Goal: Task Accomplishment & Management: Manage account settings

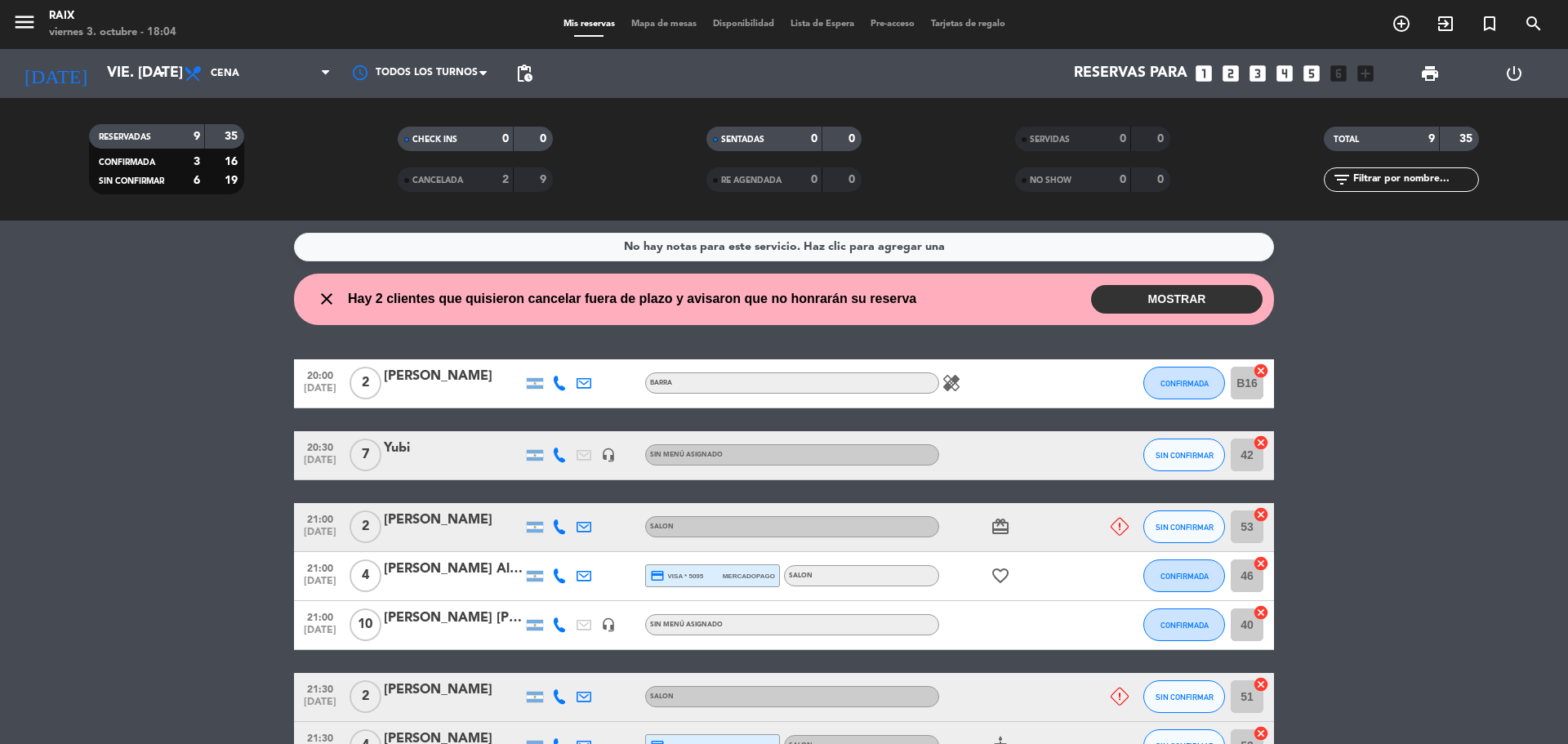
click at [1187, 305] on button "MOSTRAR" at bounding box center [1177, 299] width 172 height 28
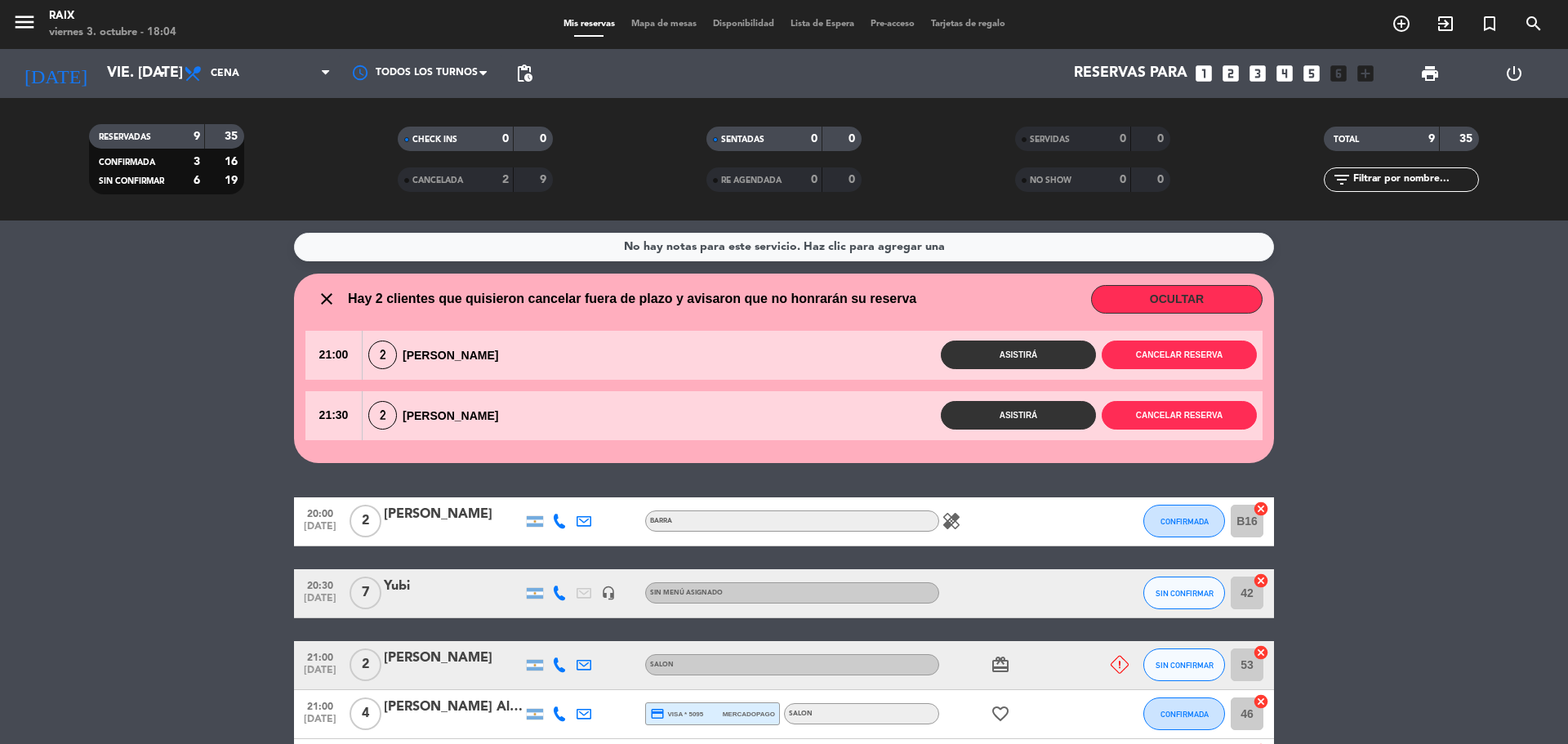
click at [1137, 294] on button "OCULTAR" at bounding box center [1177, 299] width 172 height 28
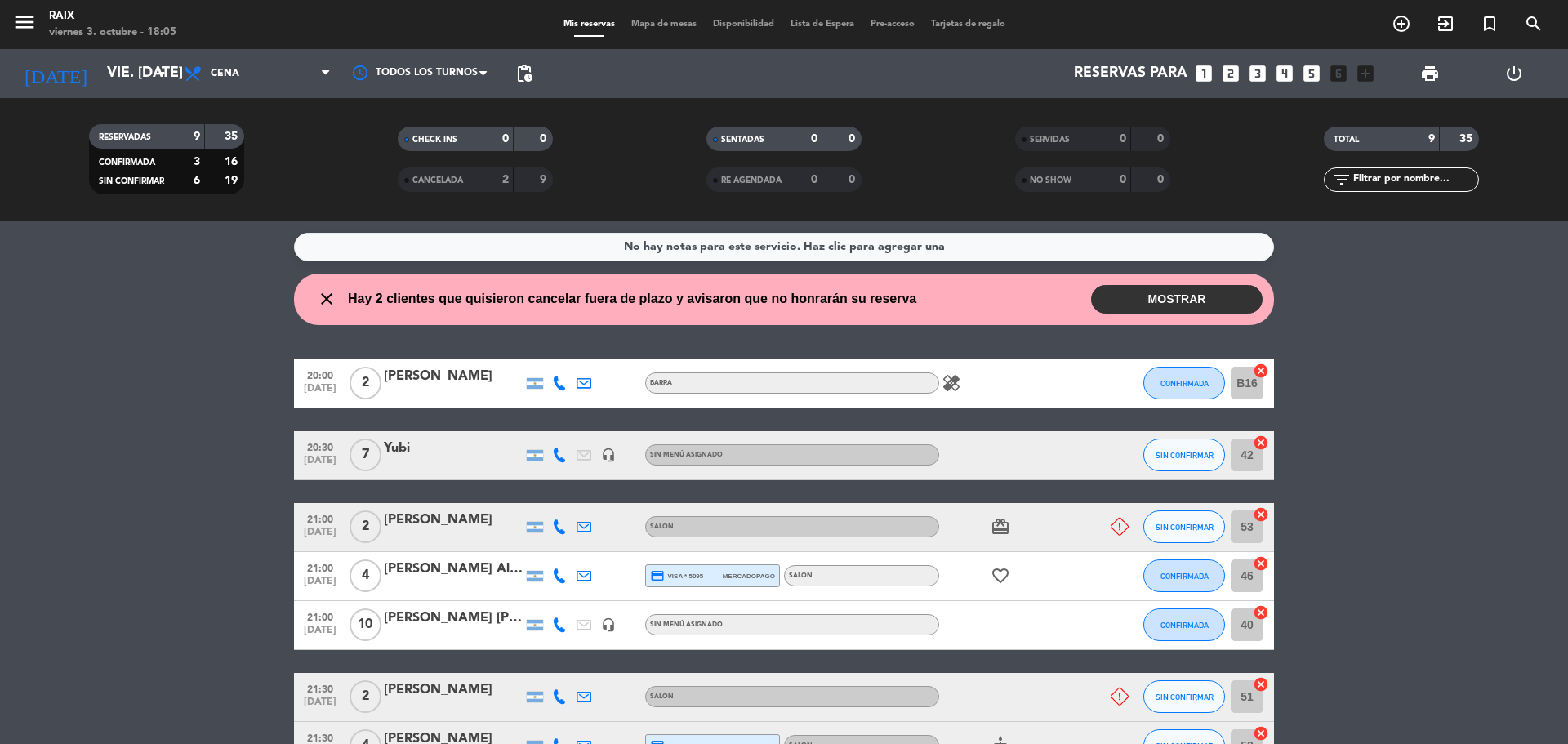
click at [1225, 296] on button "MOSTRAR" at bounding box center [1177, 299] width 172 height 28
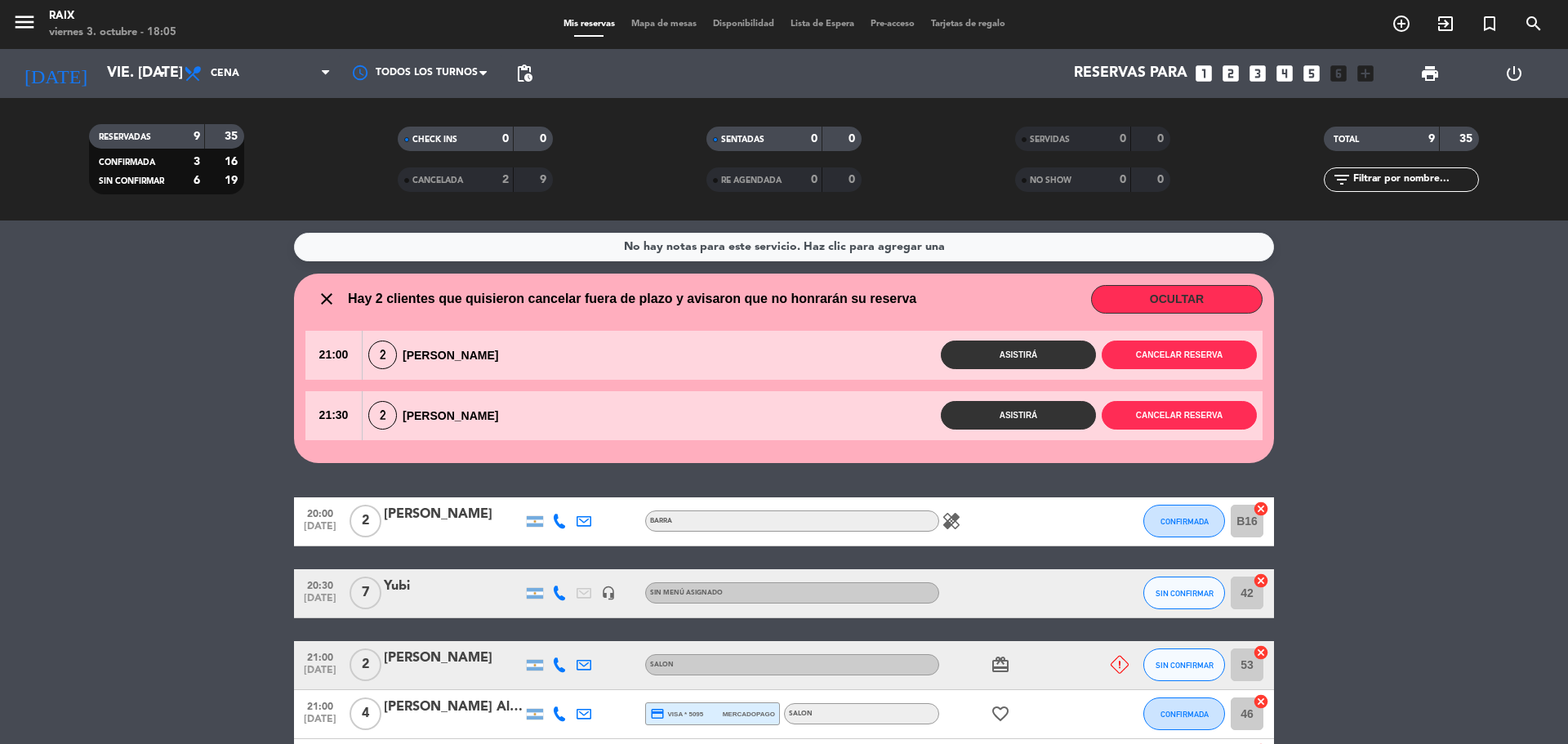
click at [332, 297] on icon "close" at bounding box center [326, 299] width 20 height 20
click at [329, 298] on icon "close" at bounding box center [326, 299] width 20 height 20
click at [1188, 303] on button "OCULTAR" at bounding box center [1177, 299] width 172 height 28
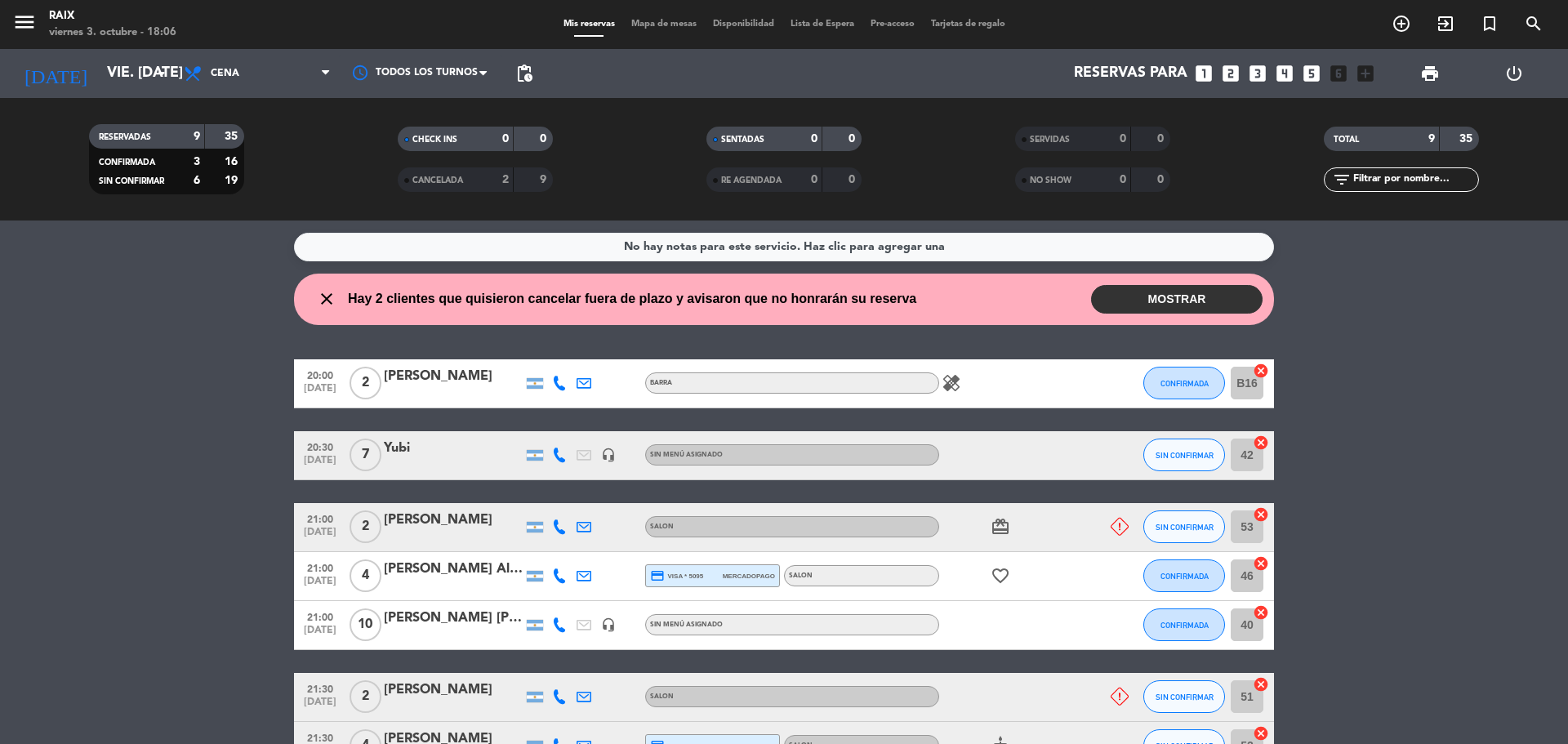
click at [1167, 293] on button "MOSTRAR" at bounding box center [1177, 299] width 172 height 28
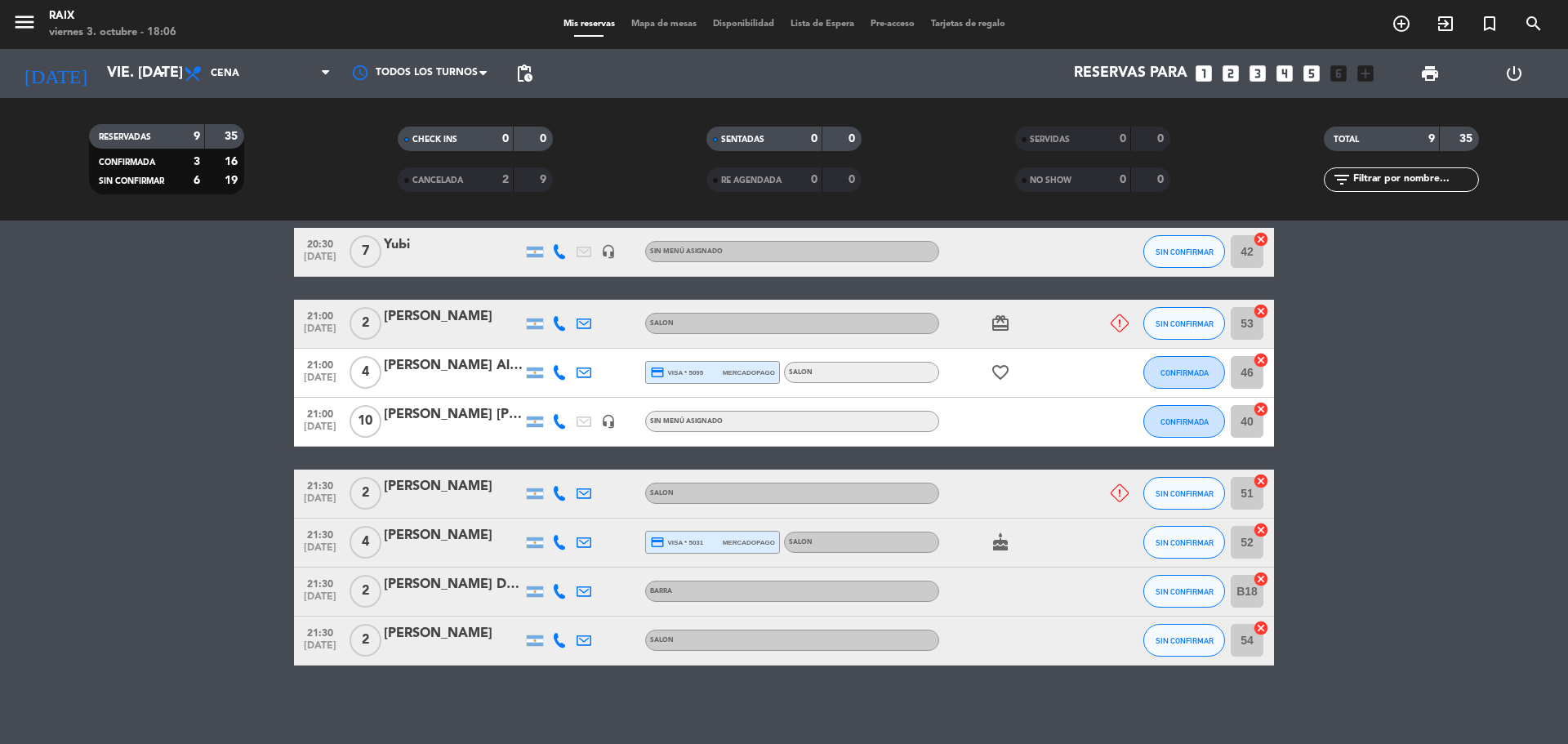
scroll to position [345, 0]
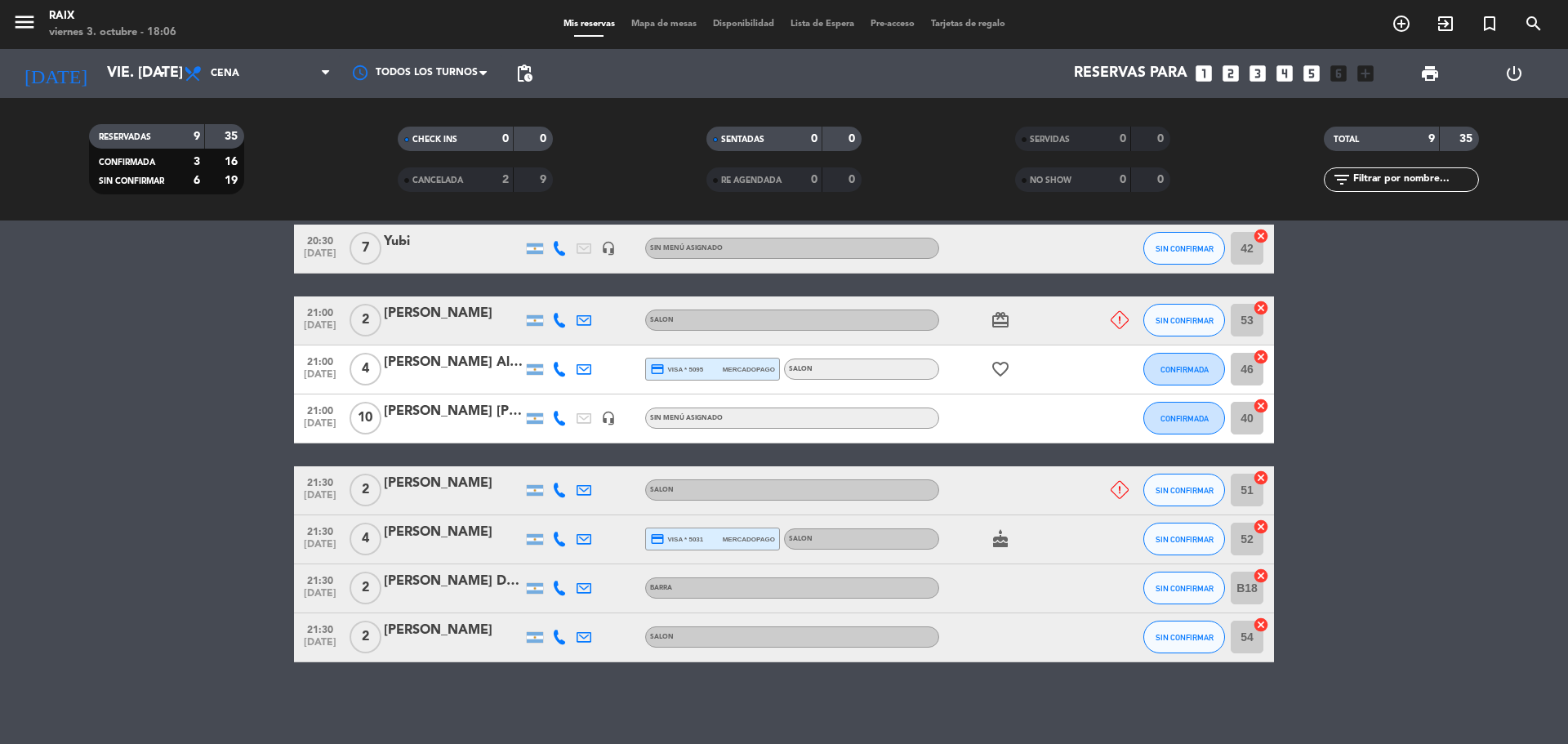
click at [658, 24] on span "Mapa de mesas" at bounding box center [663, 24] width 82 height 9
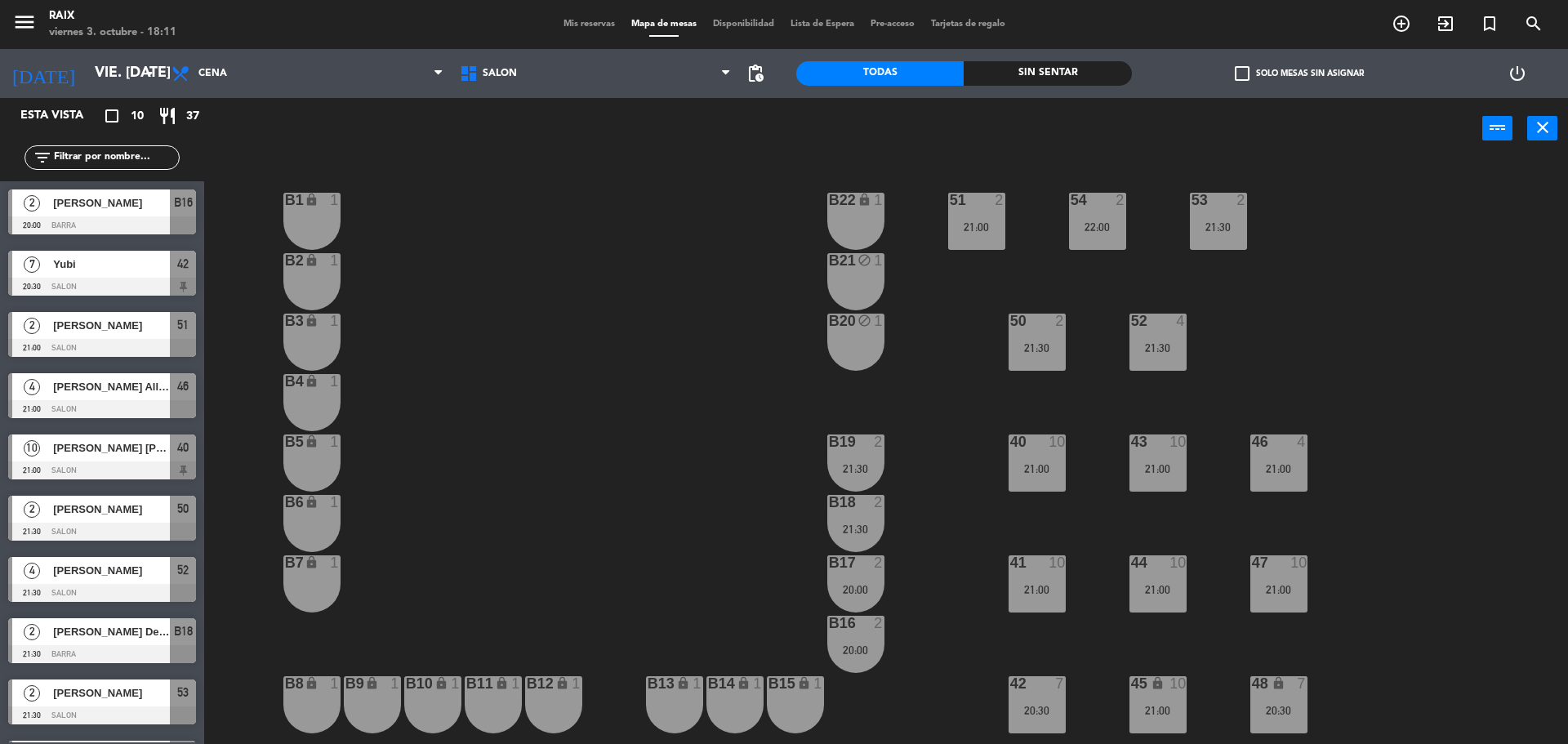
click at [575, 16] on div "menu RAIX viernes 3. octubre - 18:11 Mis reservas Mapa de mesas Disponibilidad …" at bounding box center [784, 24] width 1568 height 49
click at [582, 25] on span "Mis reservas" at bounding box center [589, 24] width 68 height 9
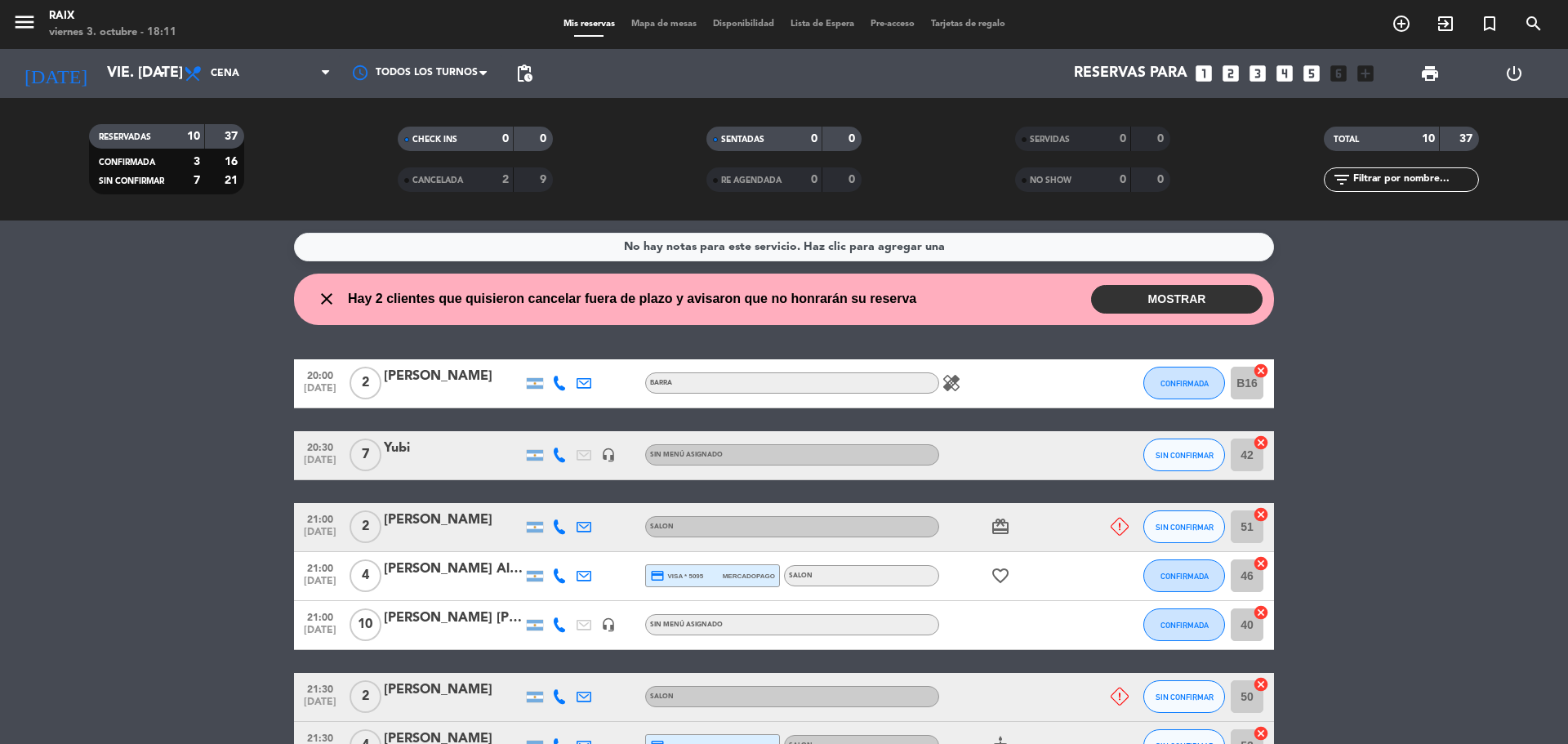
click at [1172, 301] on button "MOSTRAR" at bounding box center [1177, 299] width 172 height 28
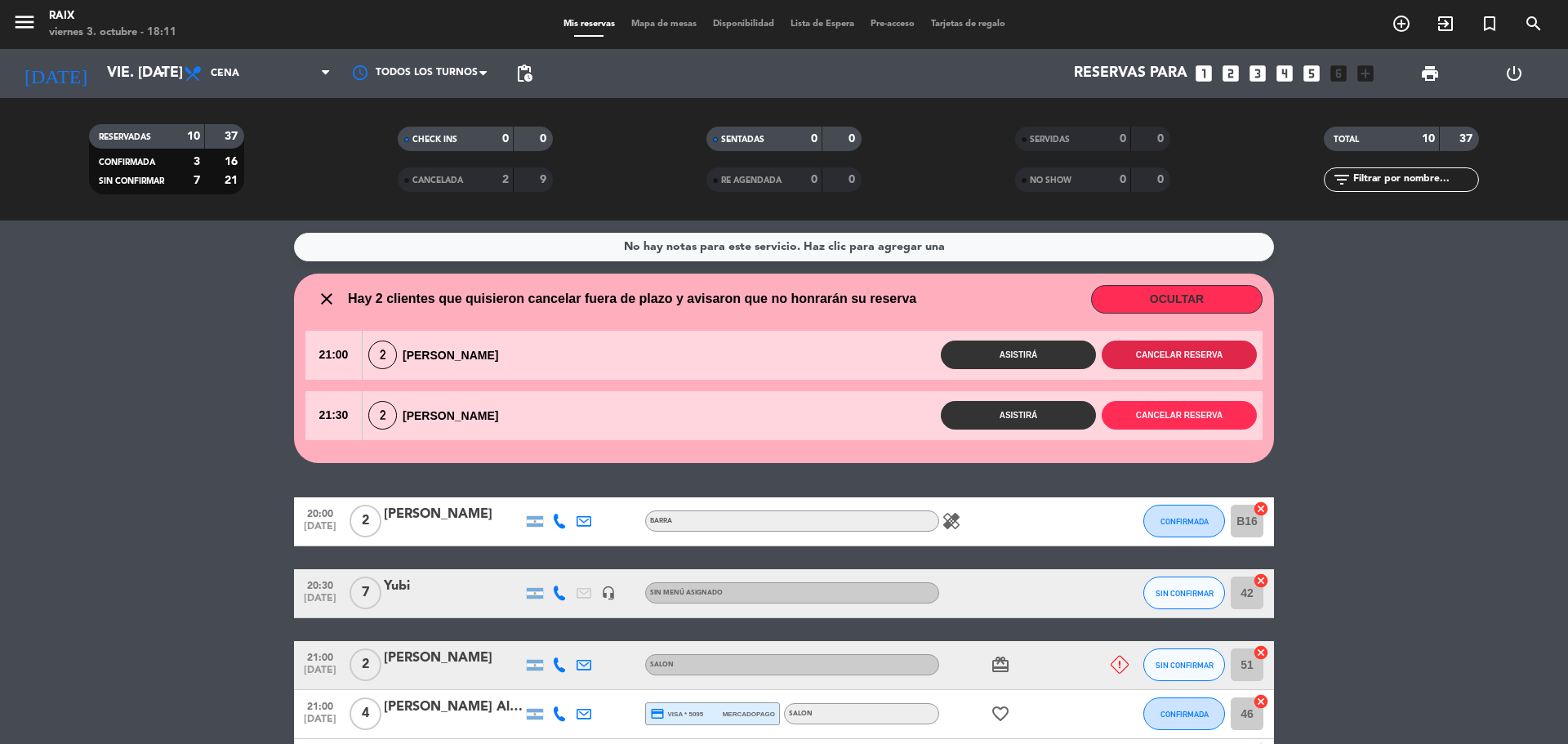
click at [1145, 353] on button "Cancelar reserva" at bounding box center [1179, 354] width 155 height 28
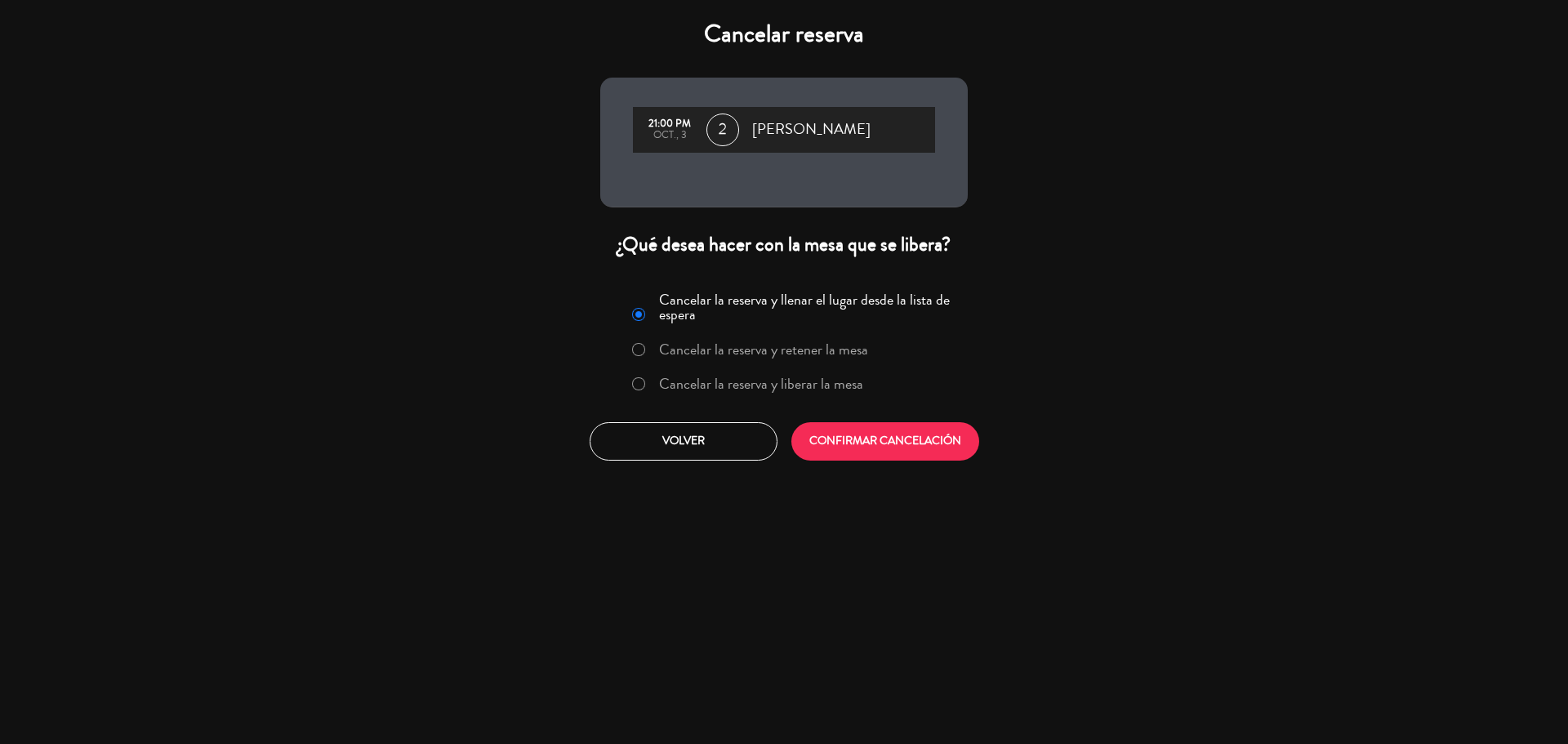
click at [826, 396] on label "Cancelar la reserva y liberar la mesa" at bounding box center [747, 384] width 248 height 29
click at [905, 445] on button "CONFIRMAR CANCELACIÓN" at bounding box center [885, 441] width 188 height 39
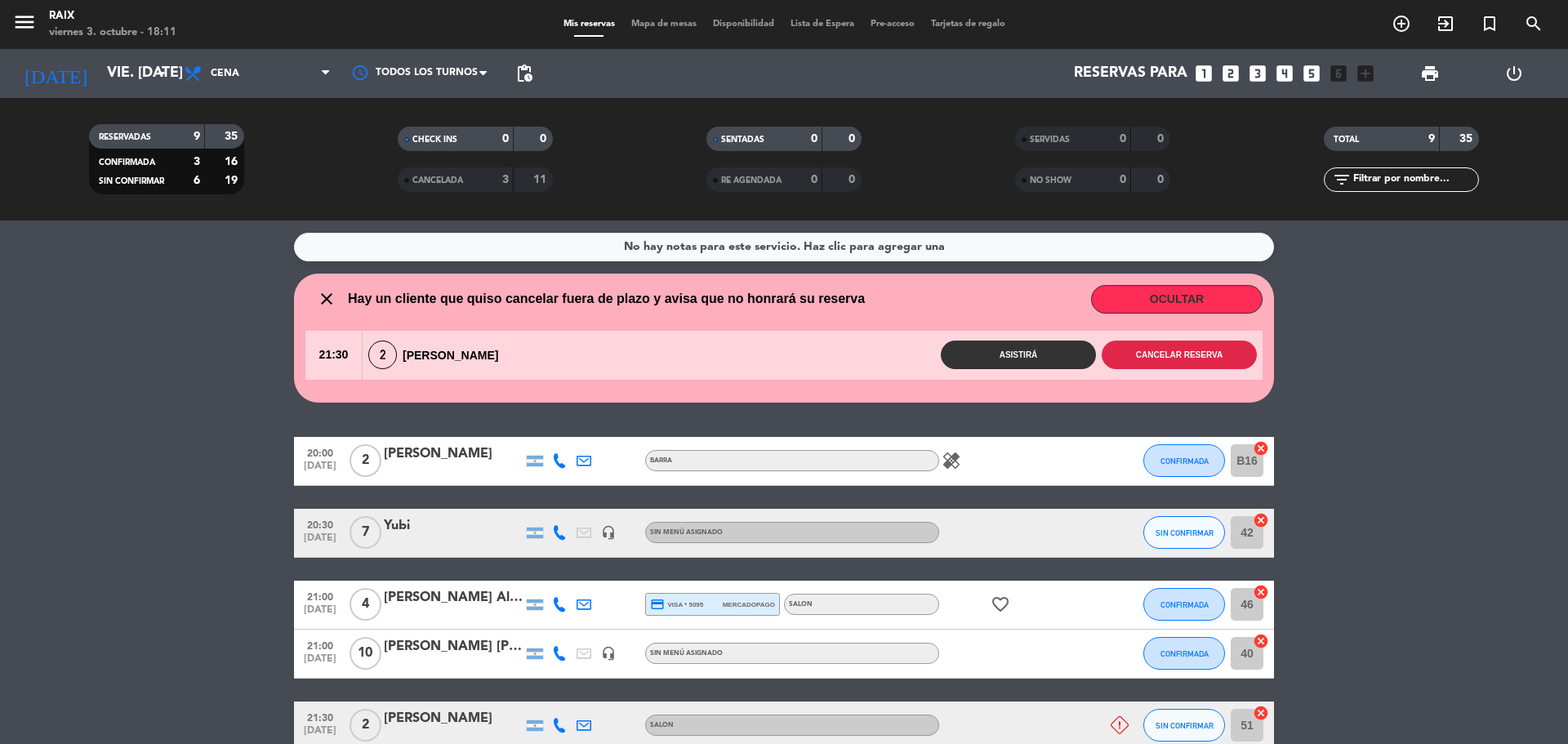
click at [1188, 354] on button "Cancelar reserva" at bounding box center [1179, 354] width 155 height 28
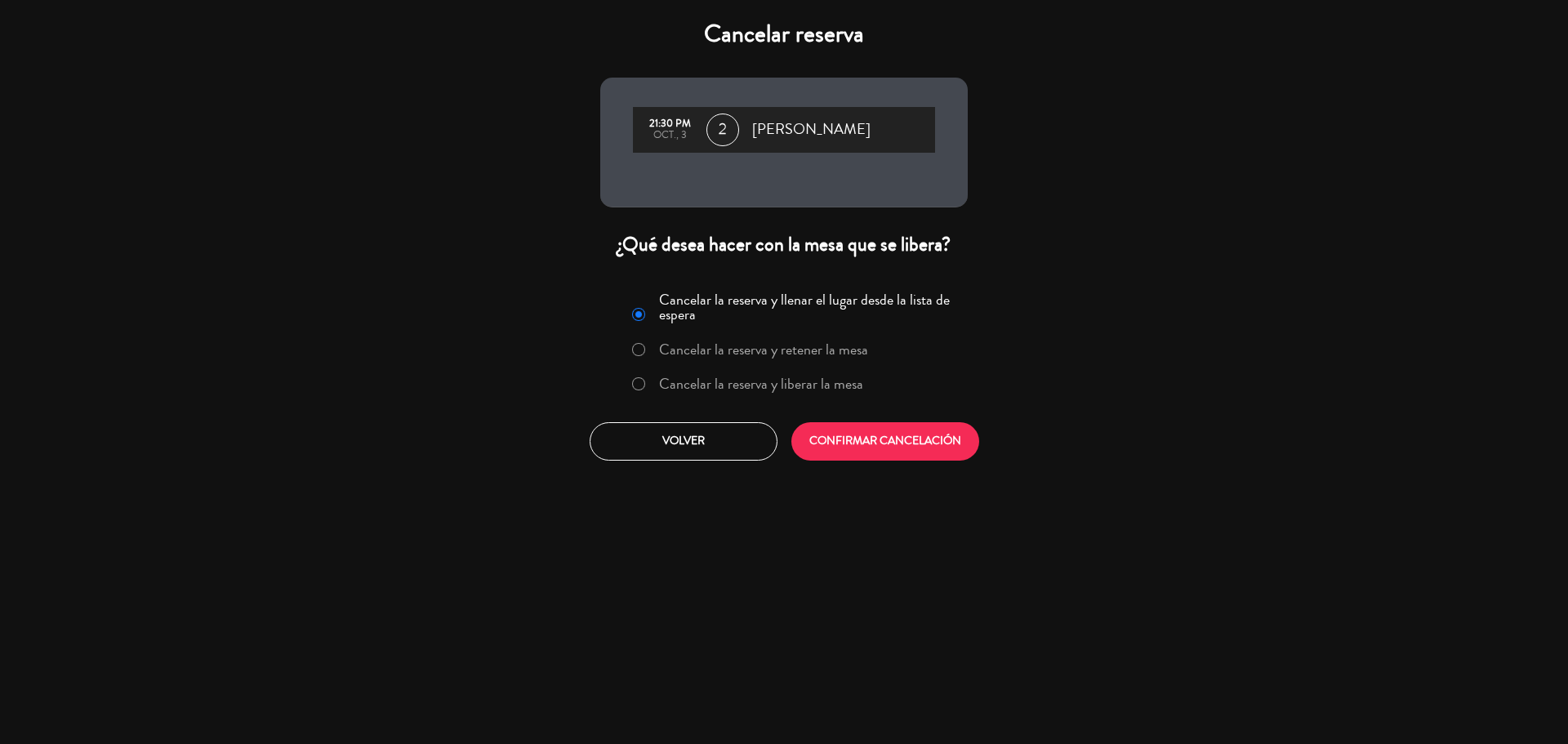
click at [817, 397] on label "Cancelar la reserva y liberar la mesa" at bounding box center [747, 384] width 248 height 29
click at [873, 450] on button "CONFIRMAR CANCELACIÓN" at bounding box center [885, 441] width 188 height 39
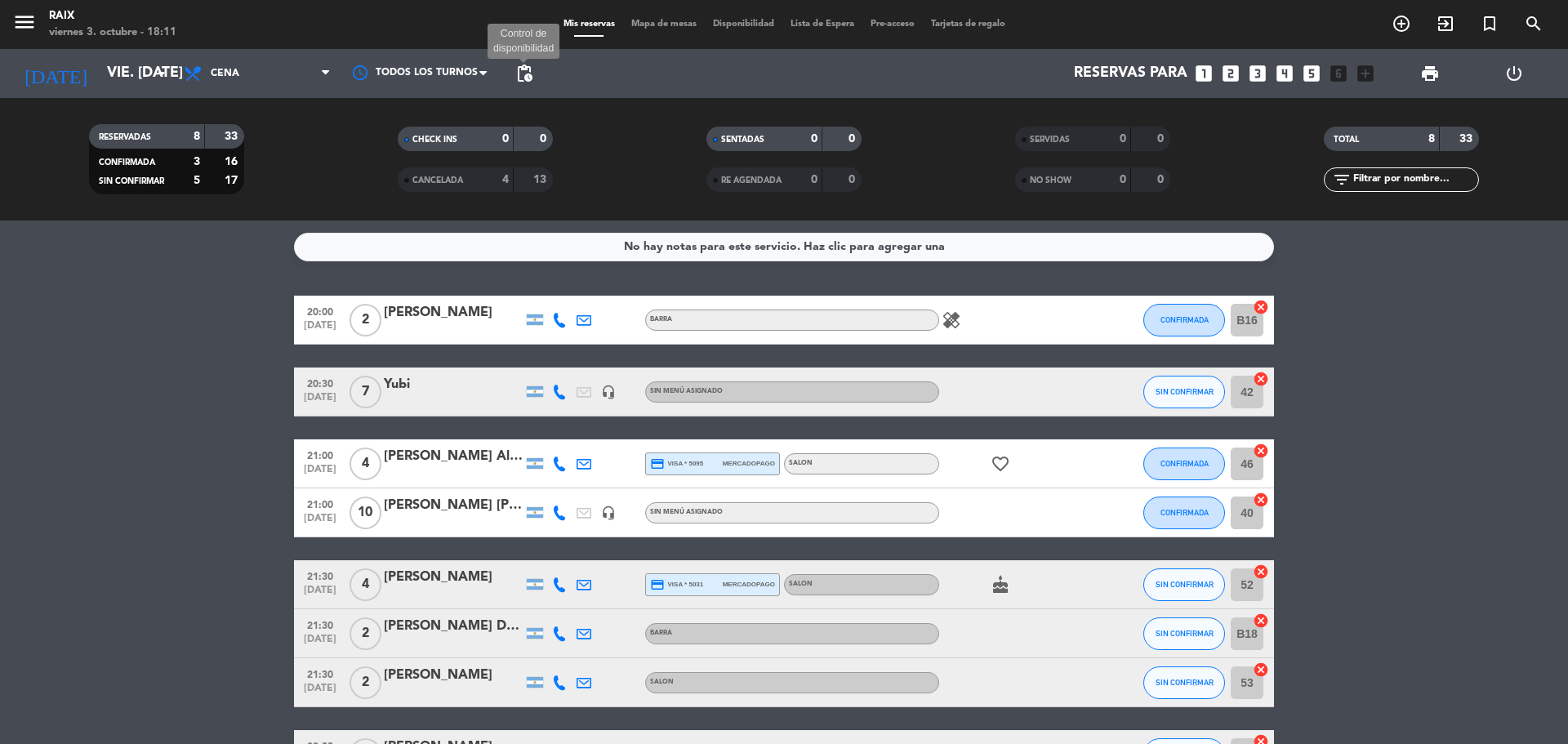
click at [522, 77] on span "pending_actions" at bounding box center [524, 73] width 20 height 20
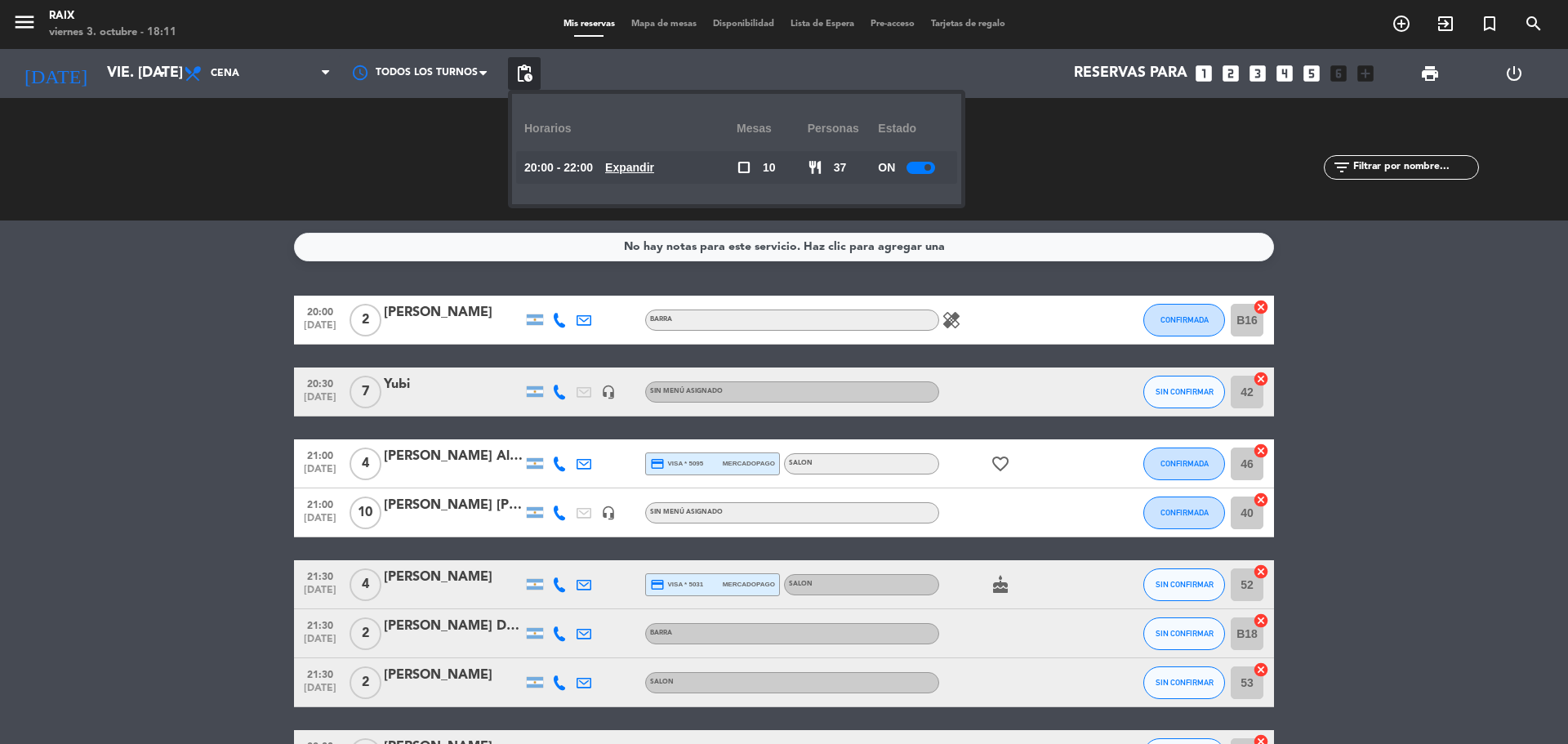
click at [925, 166] on div at bounding box center [920, 167] width 28 height 12
click at [1482, 416] on bookings-row "20:00 [DATE] 2 [PERSON_NAME] BARRA healing CONFIRMADA B16 cancel 20:30 [DATE] 7…" at bounding box center [784, 536] width 1568 height 483
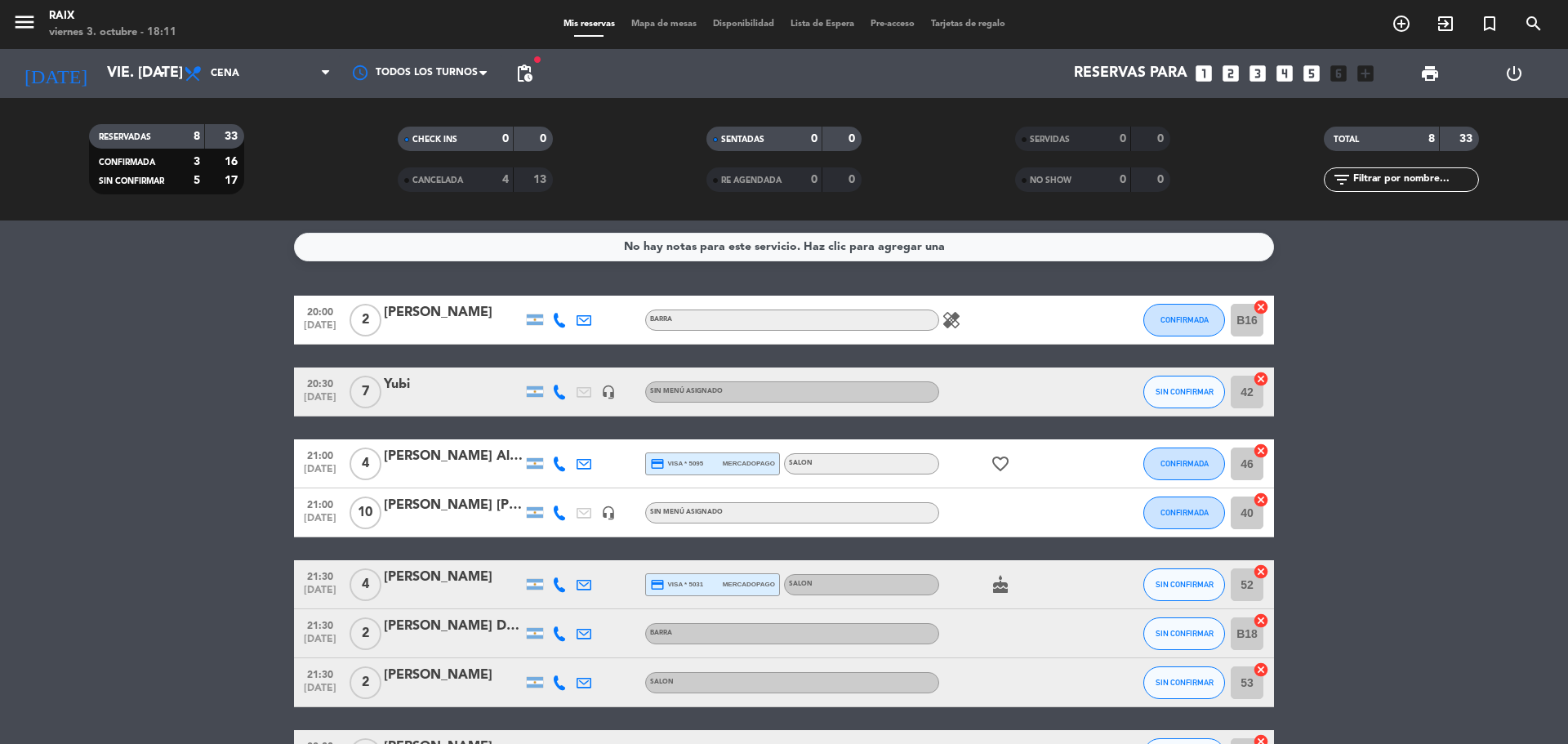
click at [1260, 378] on icon "cancel" at bounding box center [1261, 378] width 16 height 16
click at [1261, 453] on icon "cancel" at bounding box center [1261, 451] width 16 height 16
click at [1261, 499] on icon "cancel" at bounding box center [1261, 499] width 16 height 16
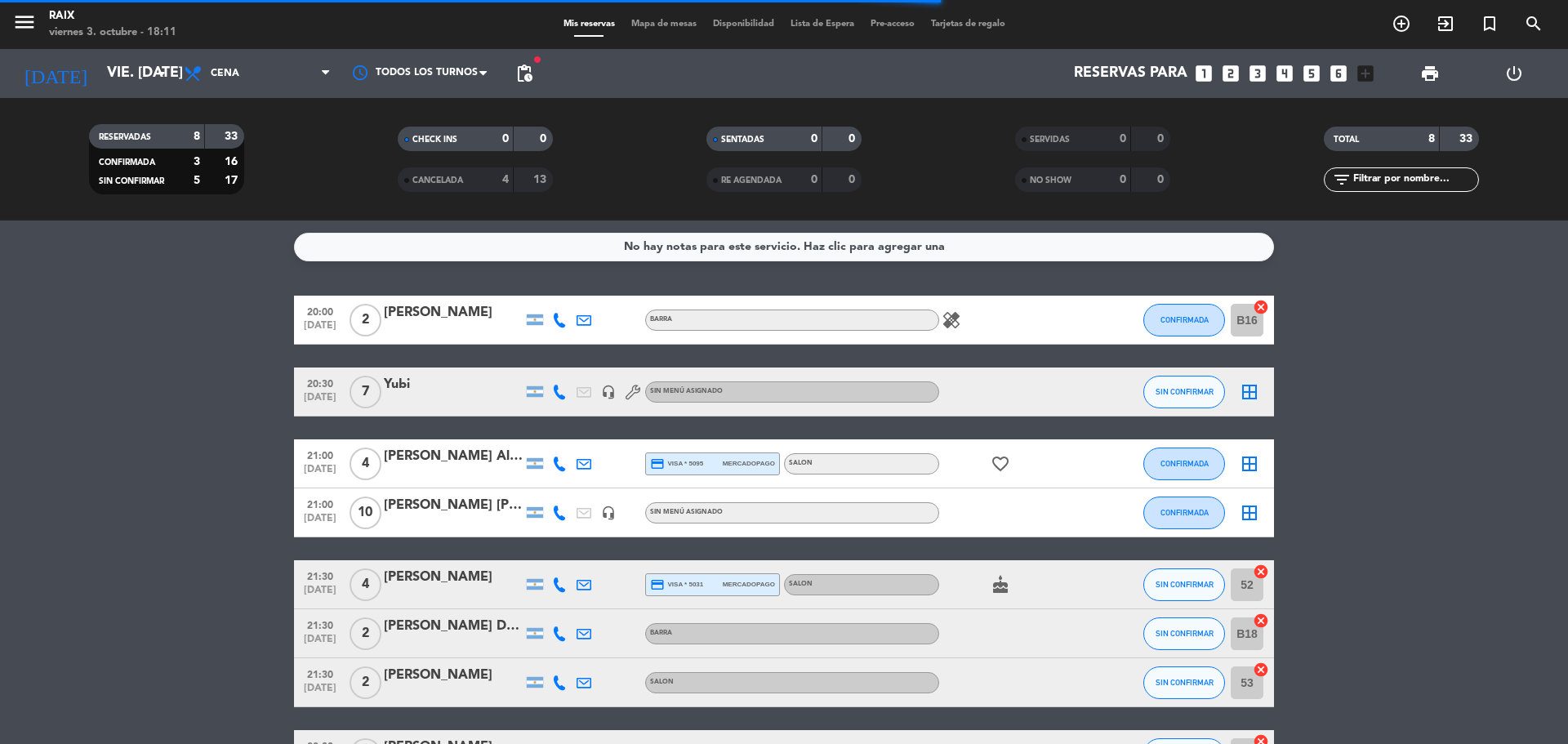
click at [1263, 571] on icon "cancel" at bounding box center [1261, 572] width 16 height 16
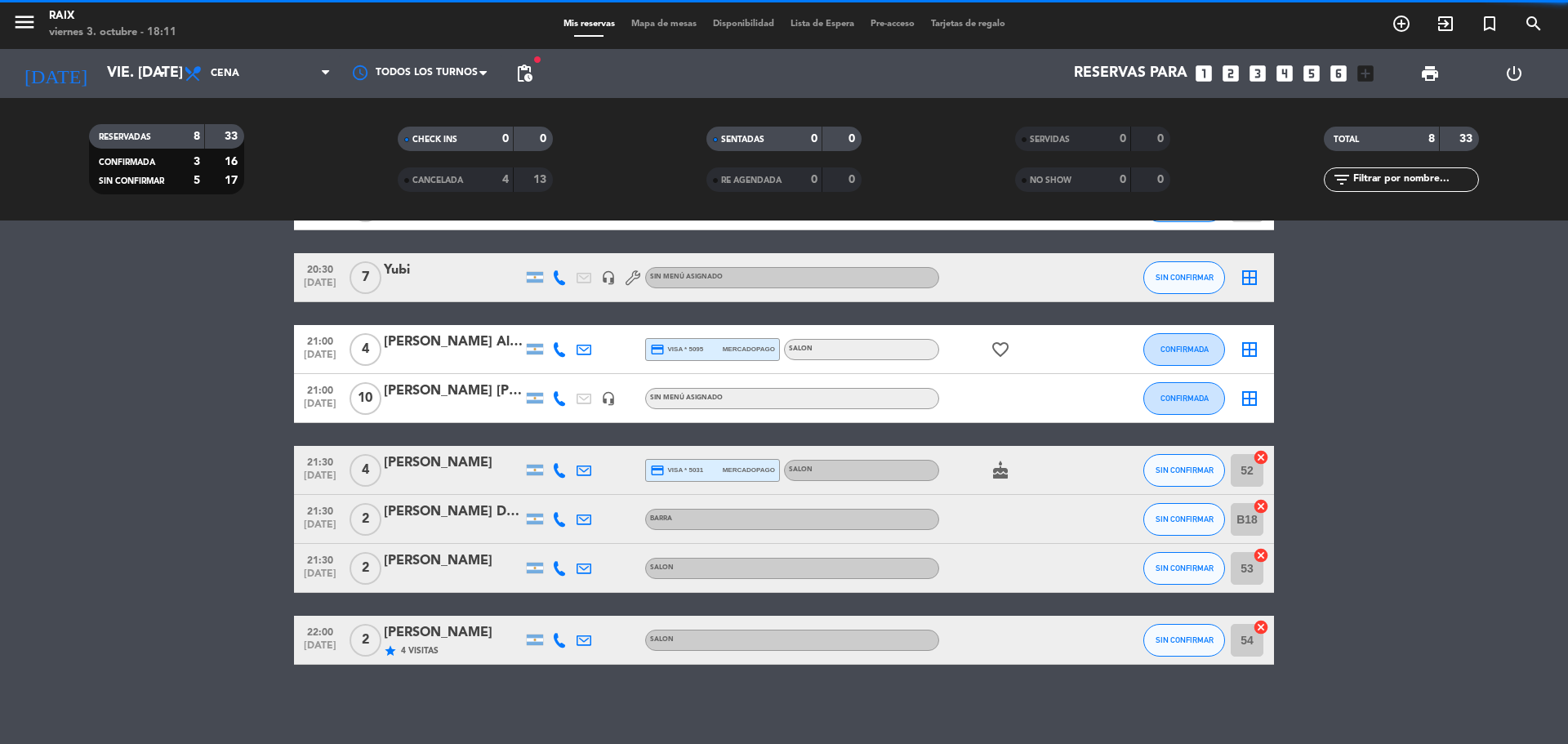
scroll to position [117, 0]
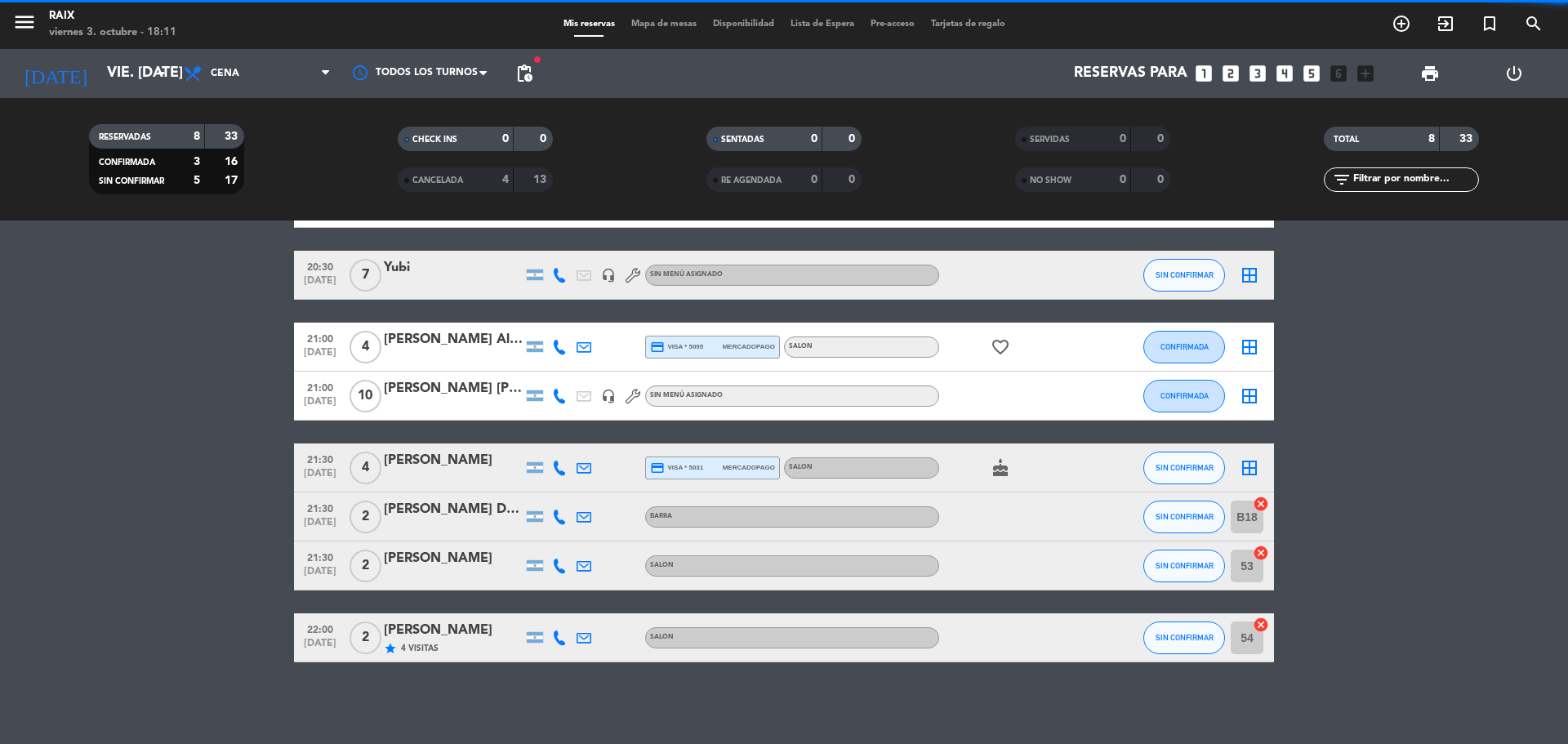
click at [1262, 547] on icon "cancel" at bounding box center [1261, 553] width 16 height 16
click at [1261, 622] on icon "cancel" at bounding box center [1261, 624] width 16 height 16
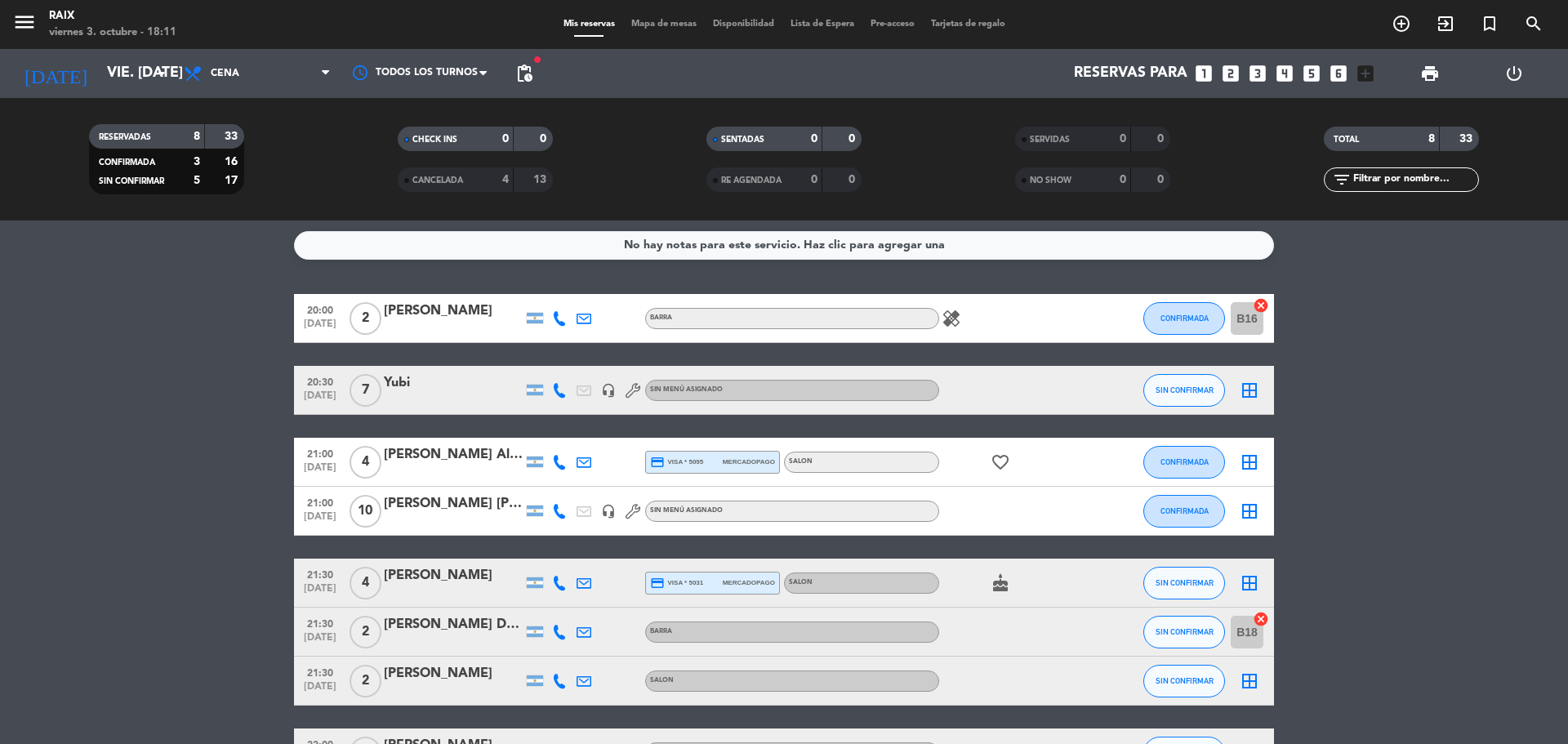
scroll to position [0, 0]
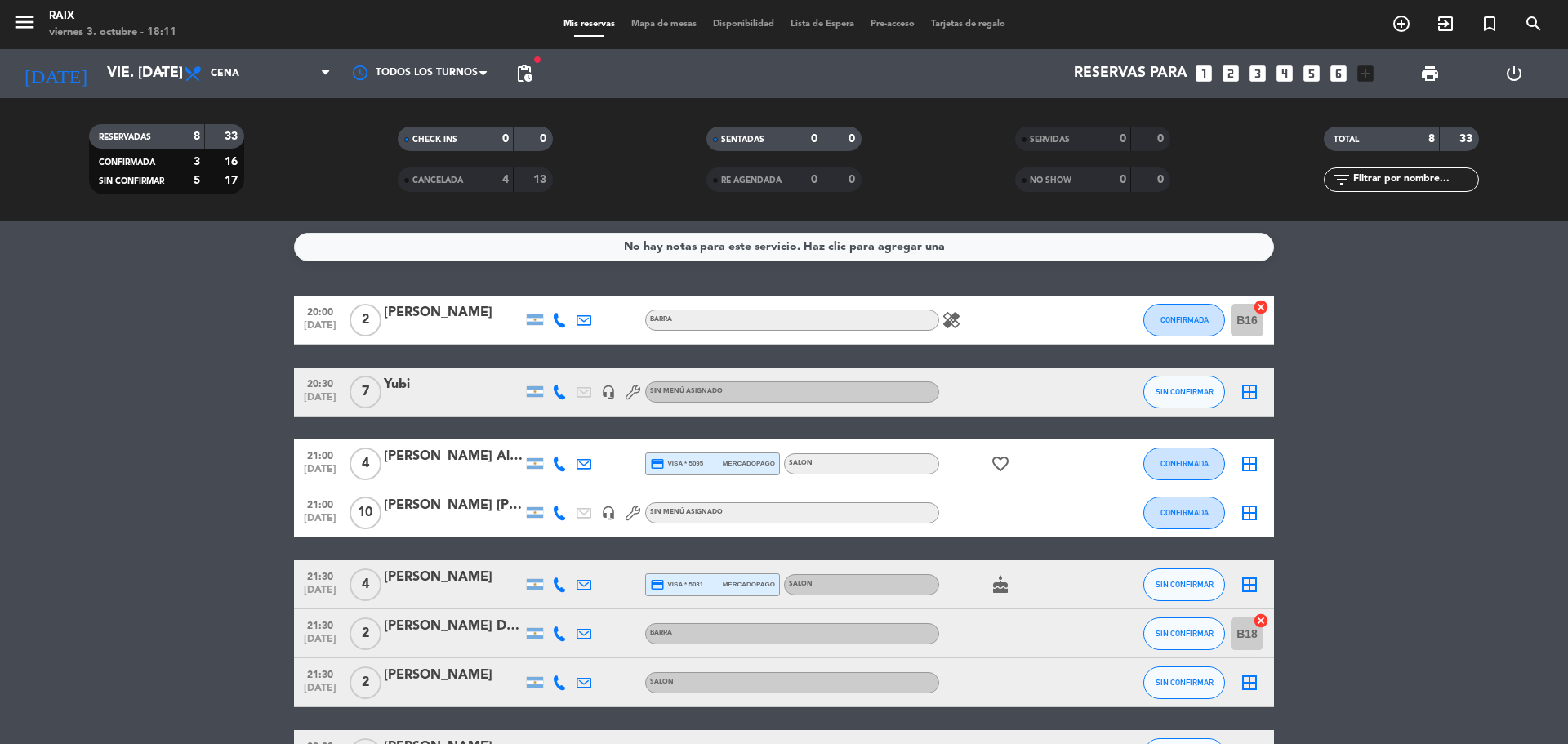
click at [669, 25] on span "Mapa de mesas" at bounding box center [663, 24] width 82 height 9
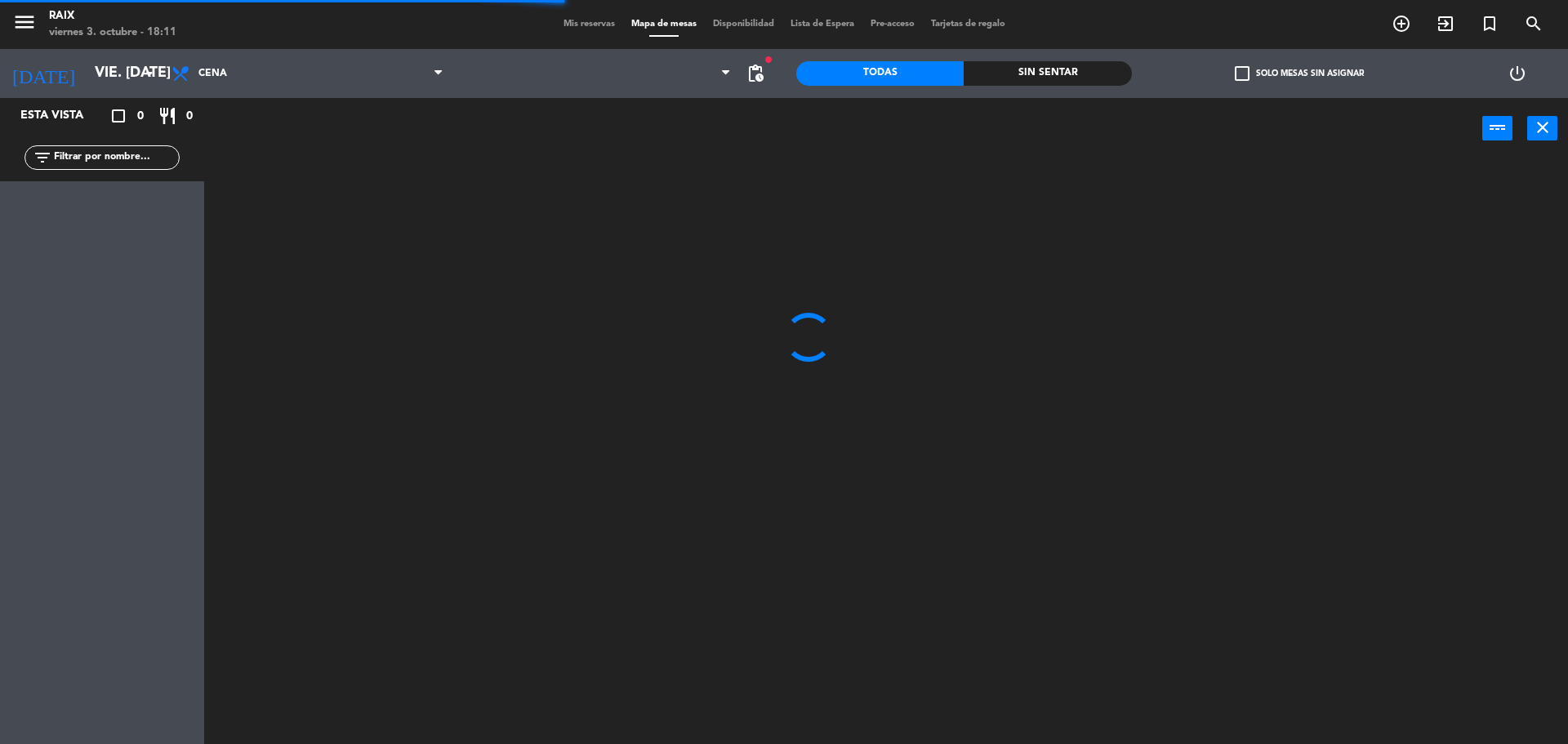
click at [584, 21] on span "Mis reservas" at bounding box center [589, 24] width 68 height 9
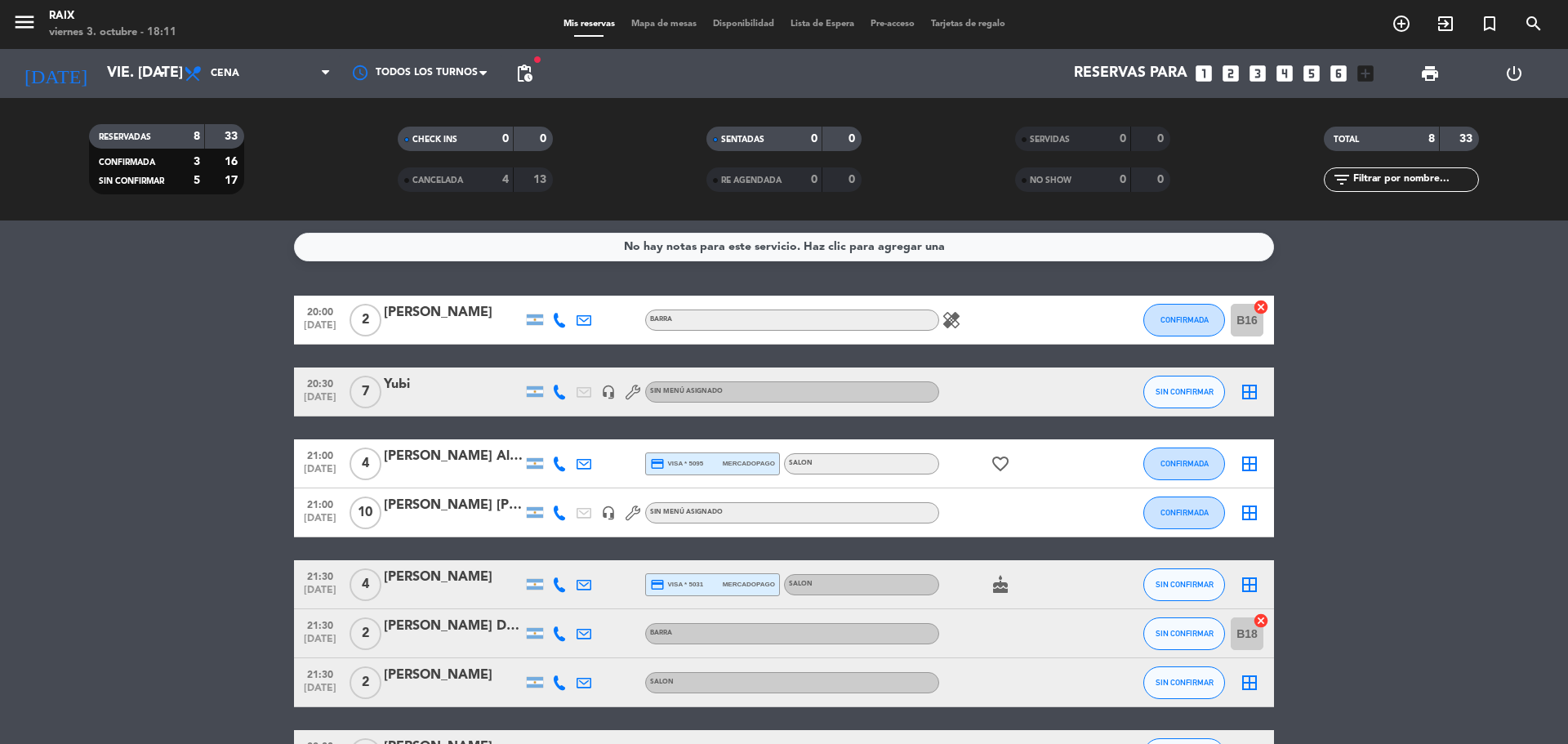
click at [1255, 509] on icon "border_all" at bounding box center [1249, 512] width 20 height 20
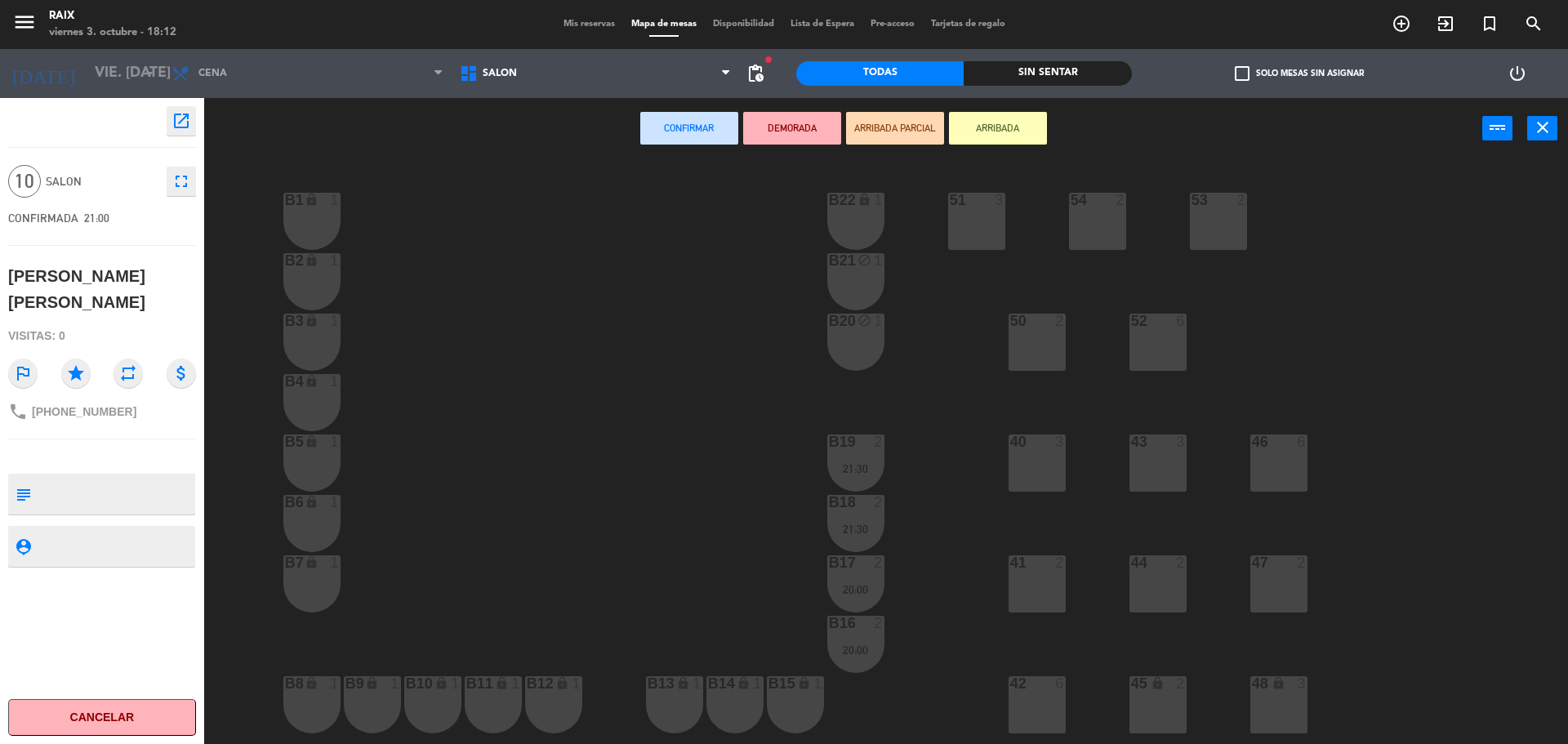
click at [1281, 453] on div "46 6" at bounding box center [1279, 463] width 58 height 57
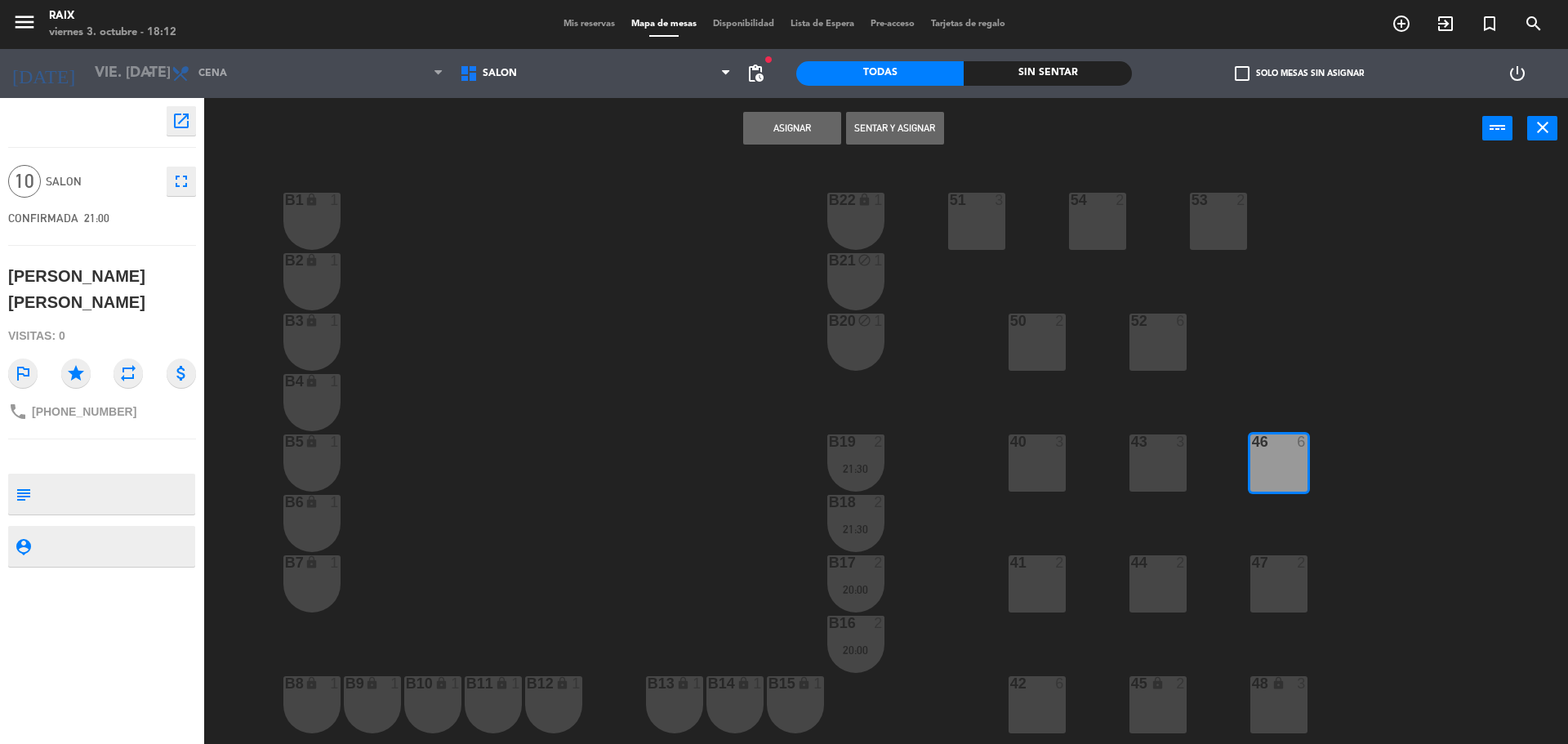
click at [1262, 584] on div "47 2" at bounding box center [1279, 584] width 58 height 57
click at [1033, 699] on div "42 6" at bounding box center [1037, 705] width 58 height 57
click at [802, 129] on button "Asignar" at bounding box center [792, 128] width 98 height 33
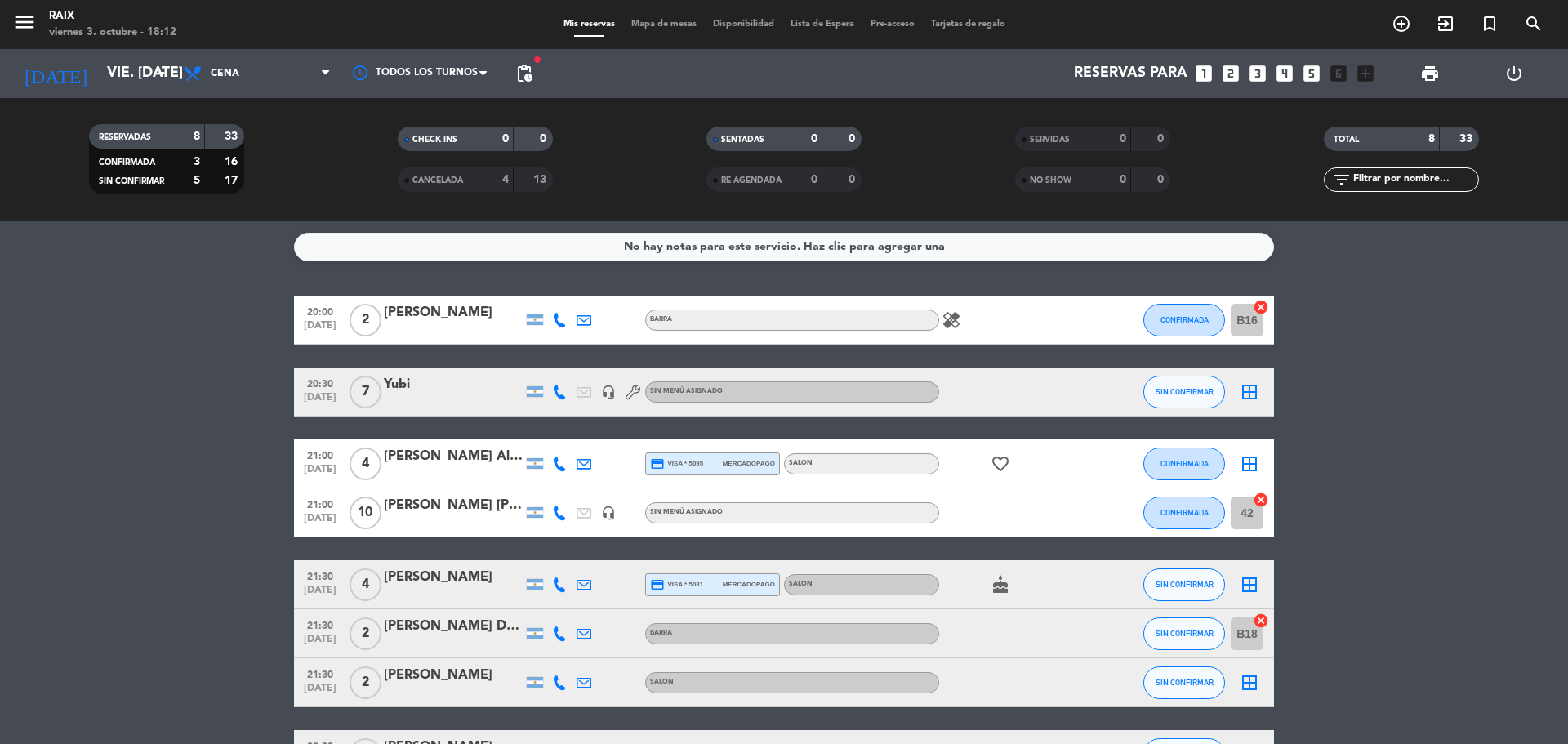
click at [1253, 389] on icon "border_all" at bounding box center [1249, 391] width 20 height 20
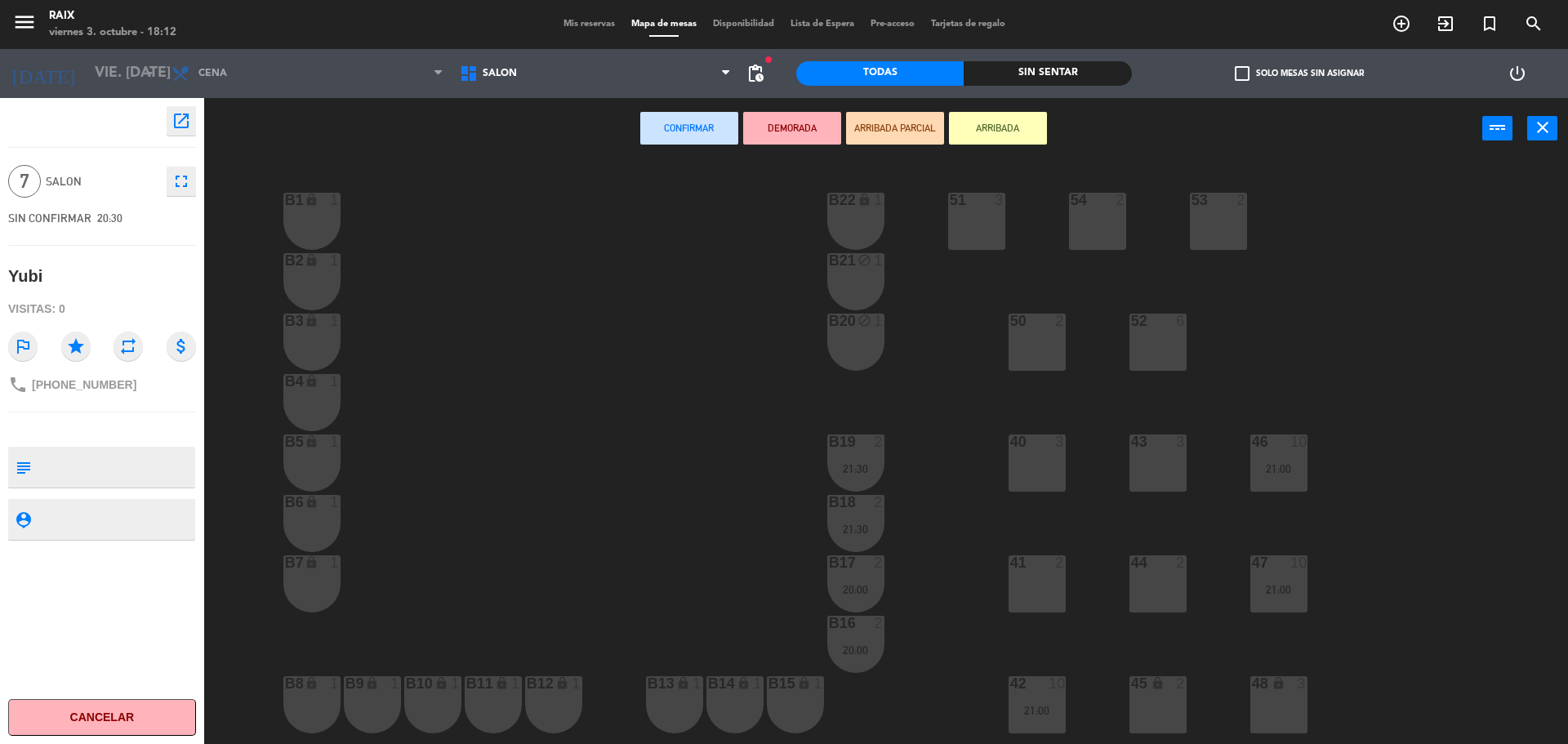
click at [1178, 334] on div "52 6" at bounding box center [1158, 342] width 58 height 57
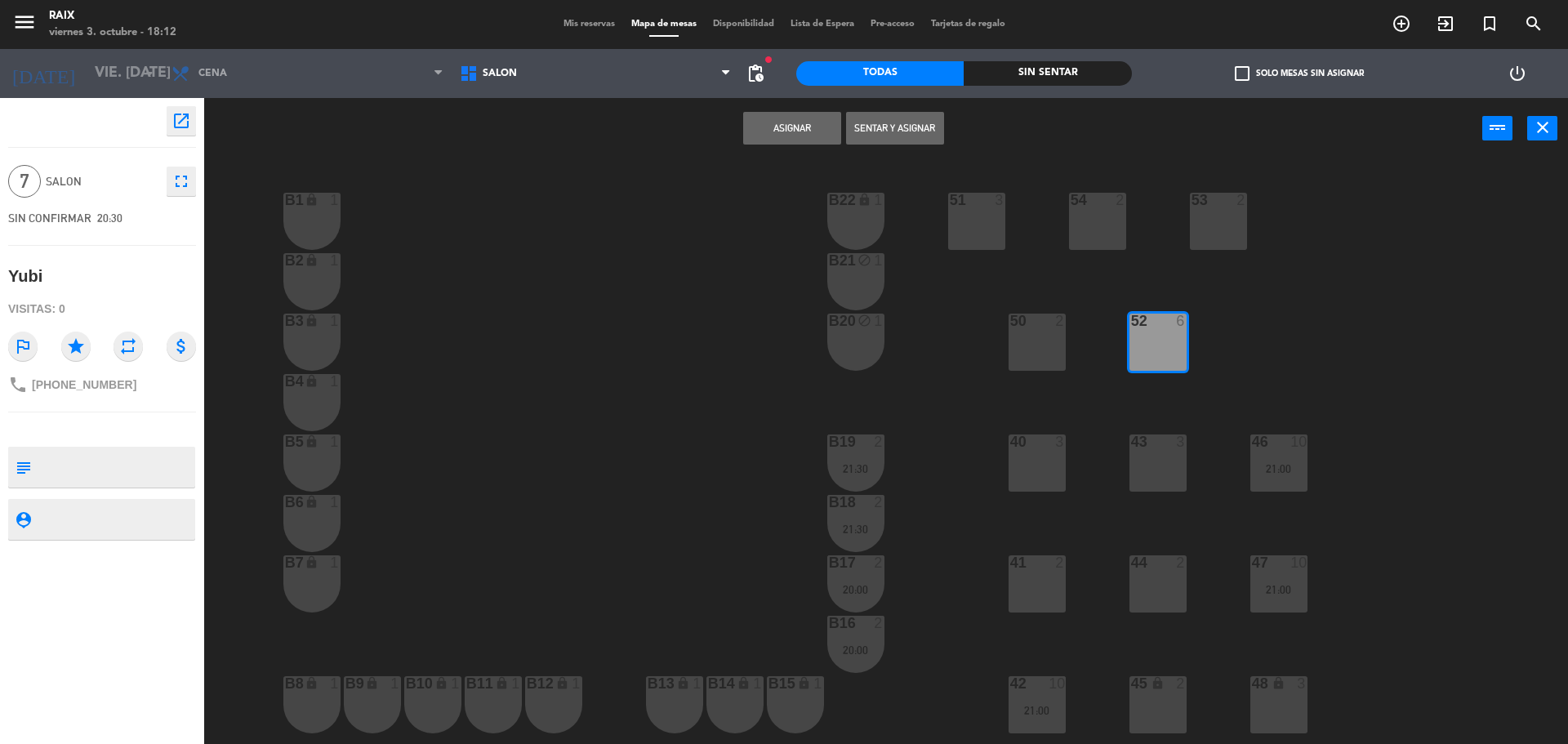
click at [1208, 238] on div "53 2" at bounding box center [1218, 221] width 58 height 57
click at [805, 130] on button "Asignar" at bounding box center [792, 128] width 98 height 33
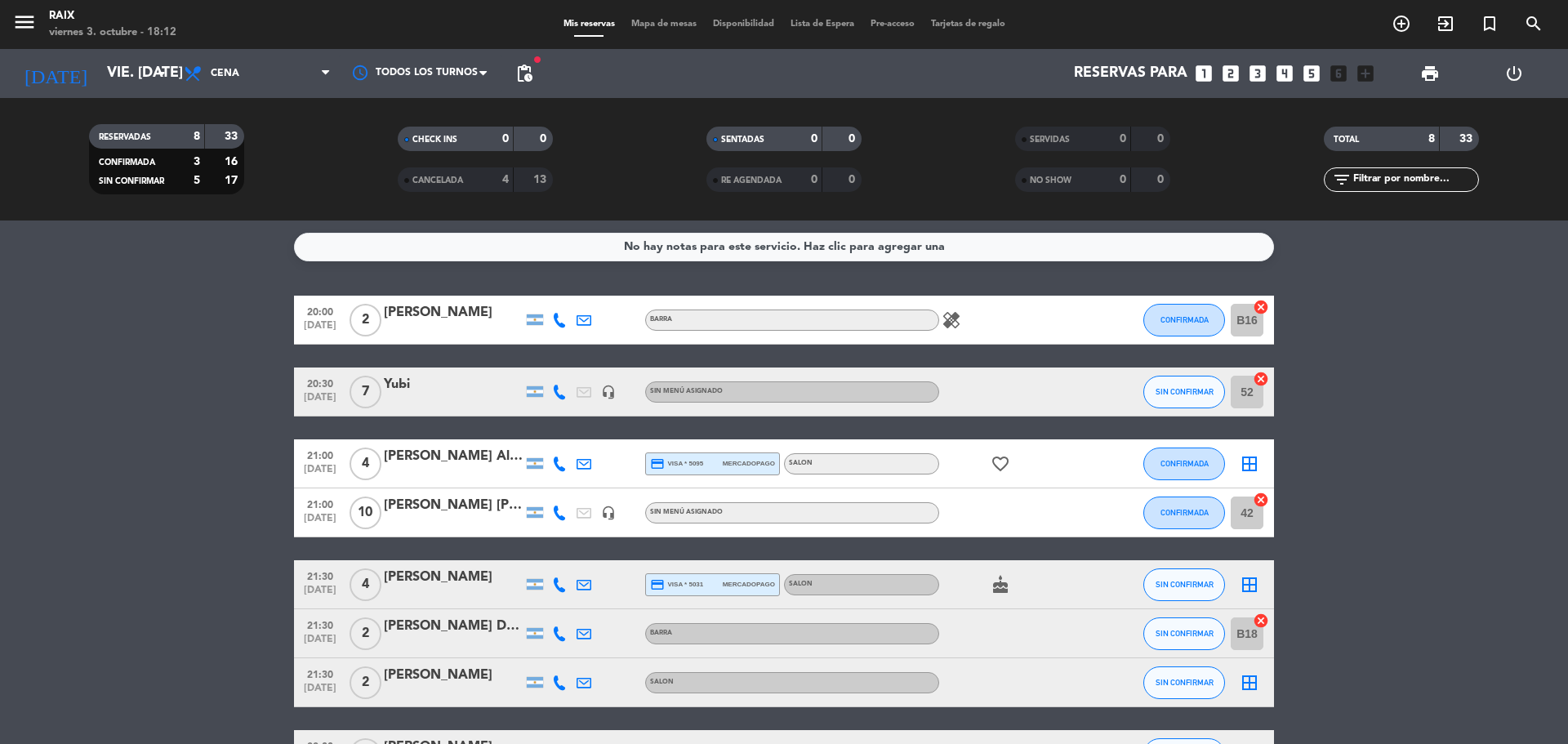
click at [1248, 463] on icon "border_all" at bounding box center [1249, 463] width 20 height 20
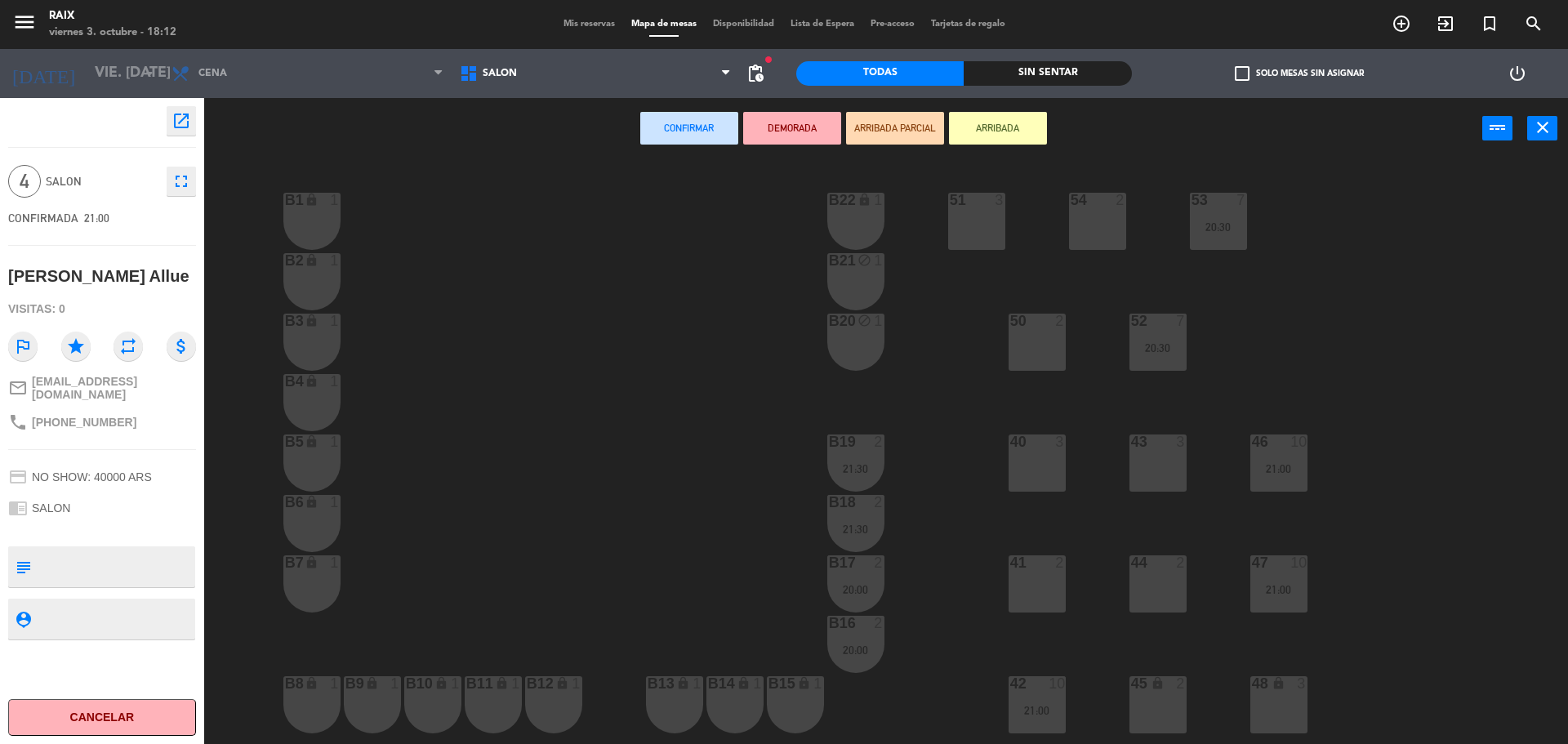
click at [1165, 693] on div "45 lock 2" at bounding box center [1158, 705] width 58 height 57
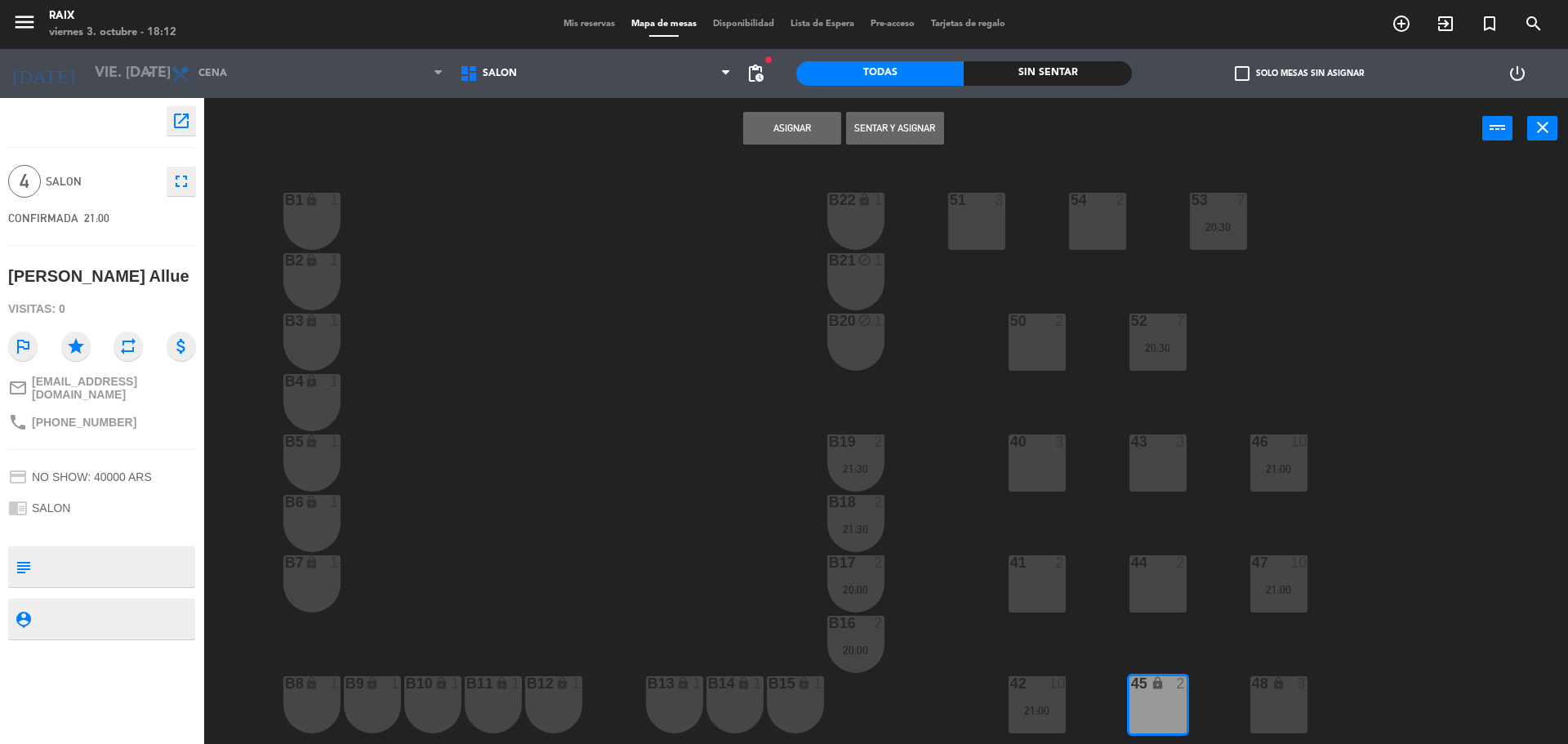
click at [1265, 694] on div "48 lock 3" at bounding box center [1279, 705] width 58 height 57
click at [791, 133] on button "Asignar" at bounding box center [792, 128] width 98 height 33
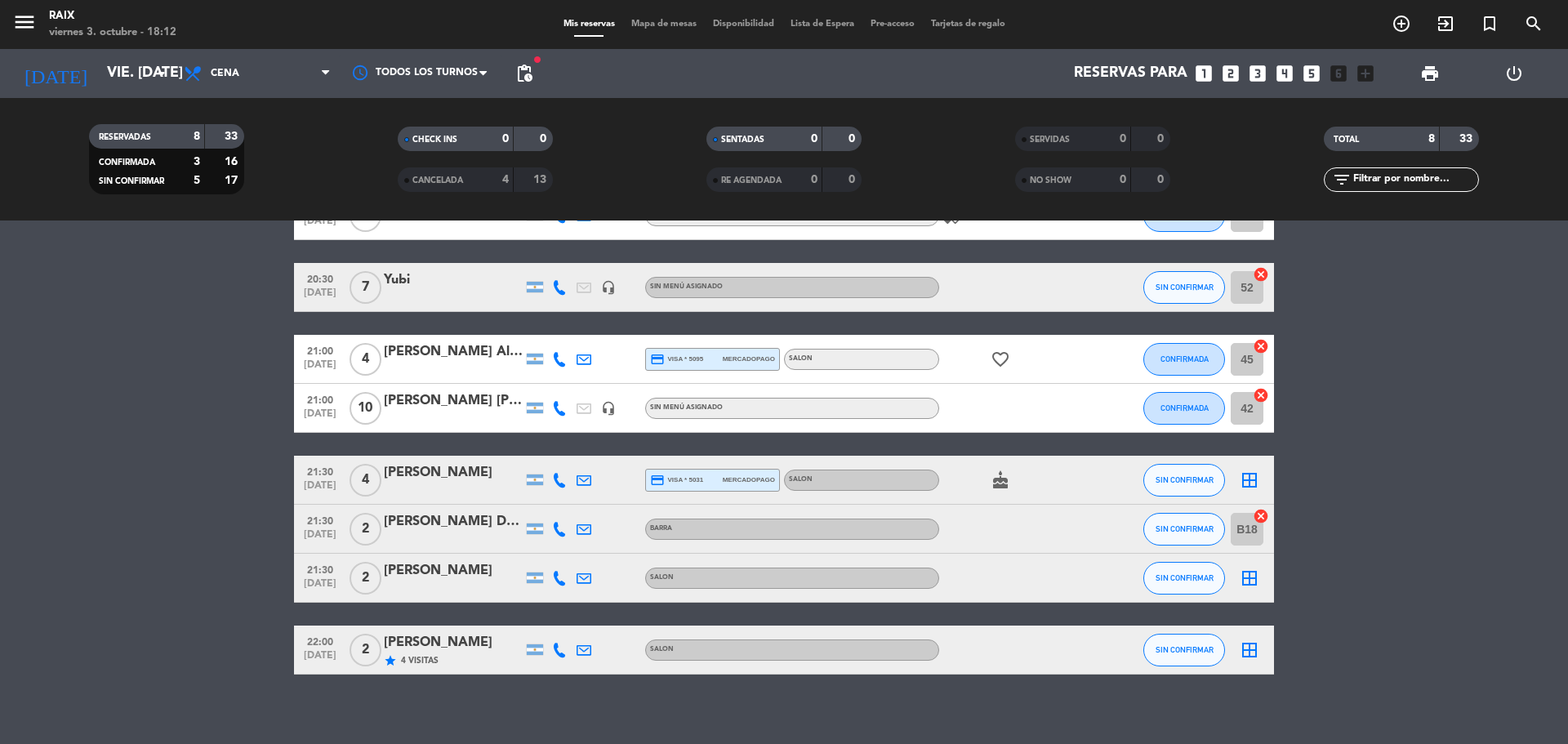
scroll to position [117, 0]
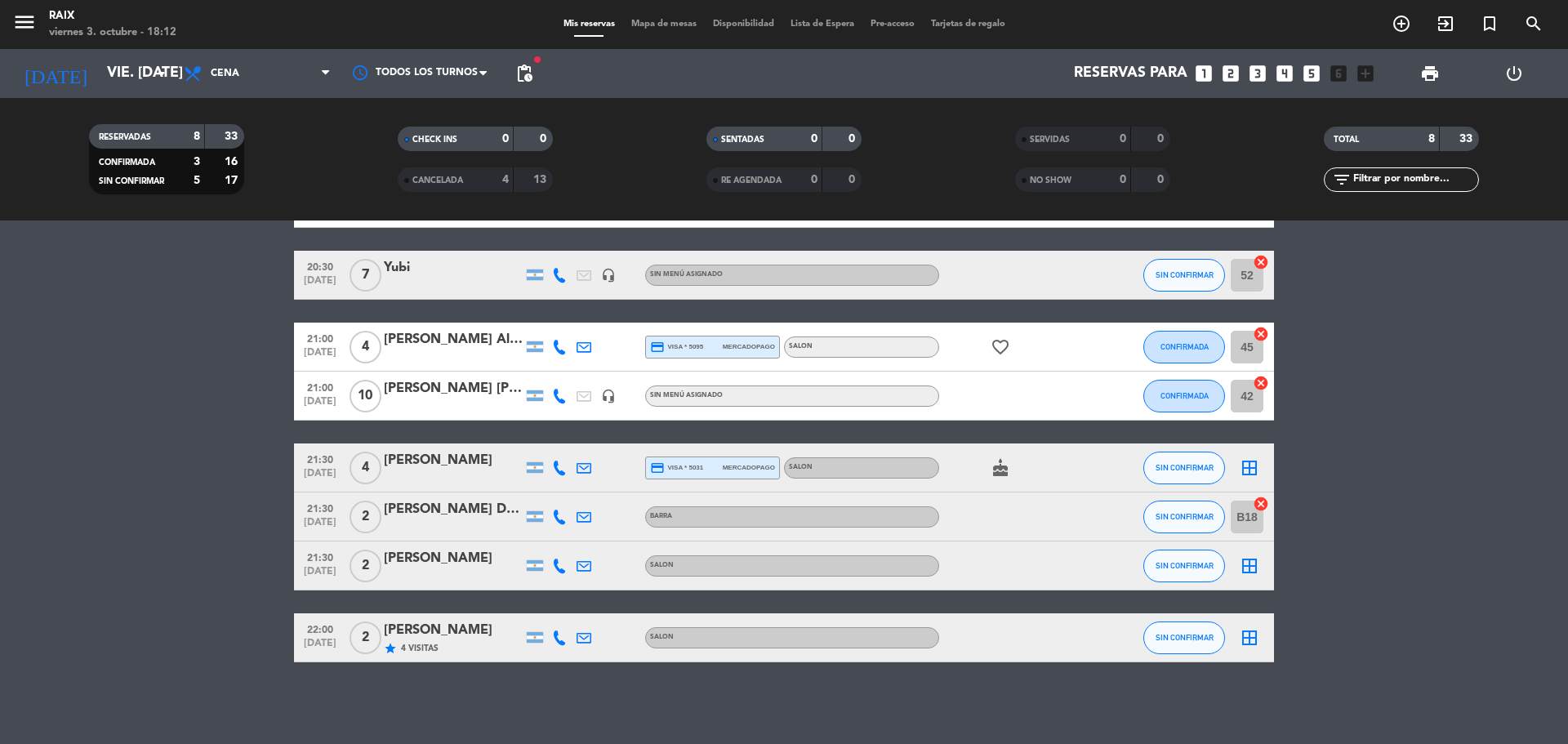
click at [1251, 469] on icon "border_all" at bounding box center [1249, 468] width 20 height 20
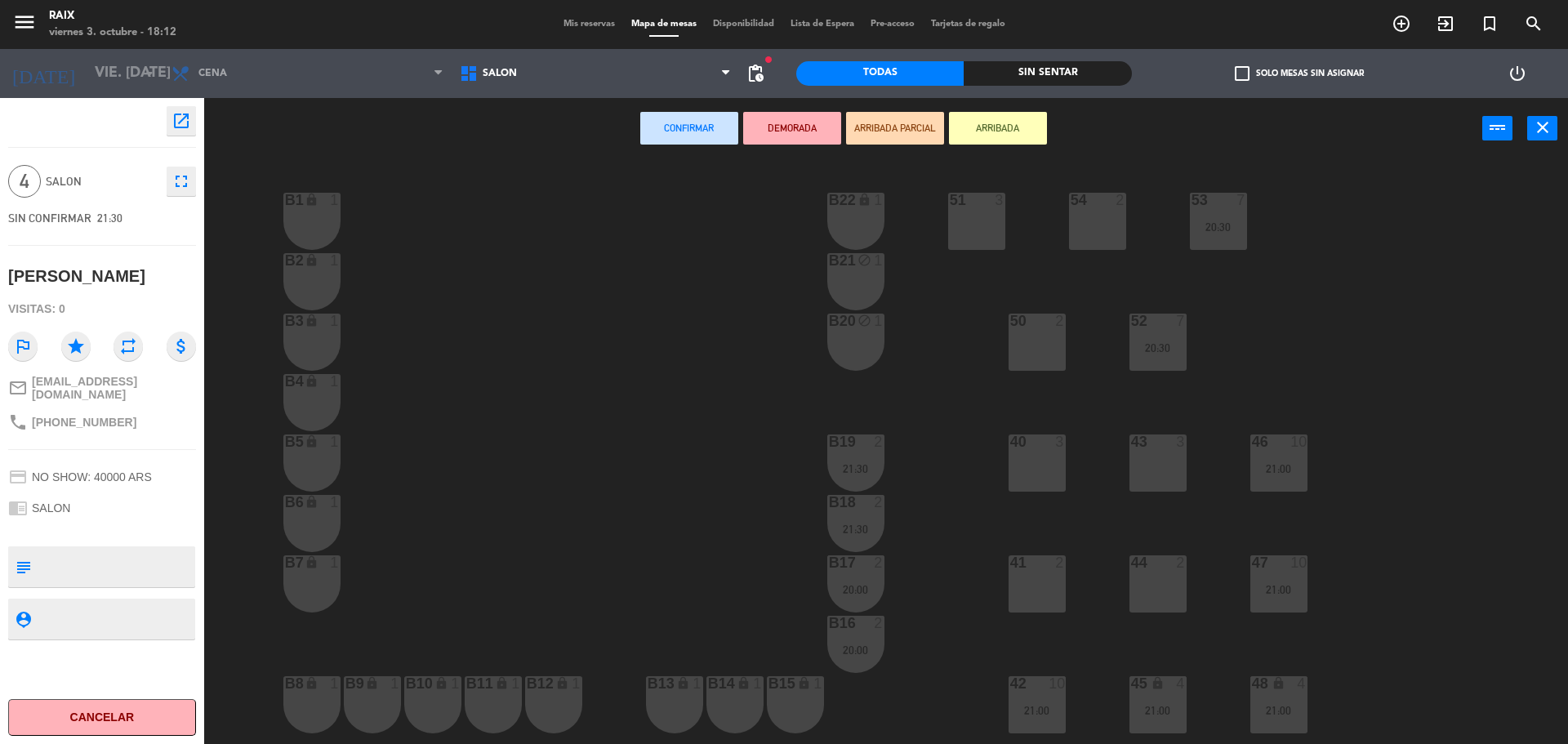
click at [1047, 576] on div "41 2" at bounding box center [1037, 584] width 58 height 57
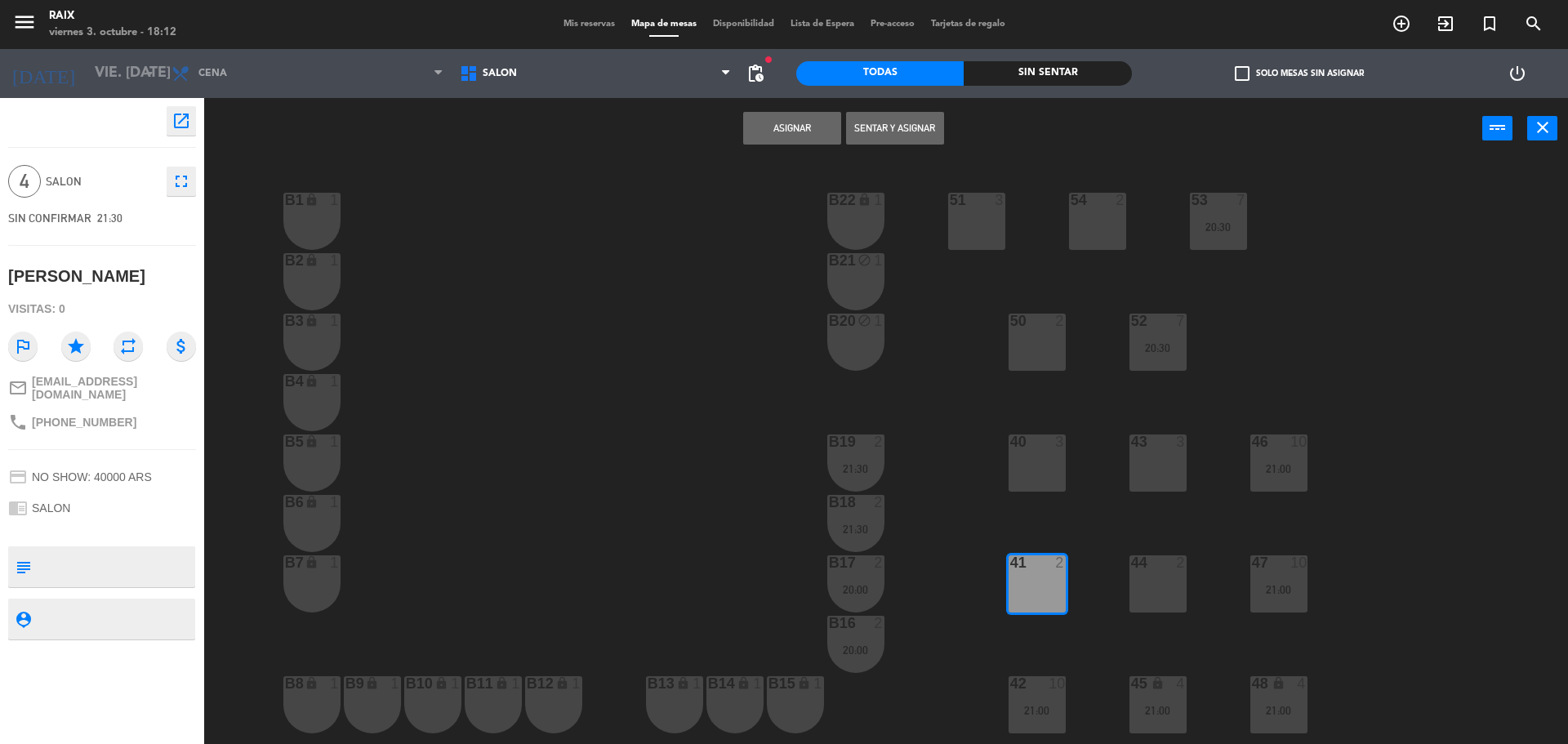
click at [1154, 581] on div "44 2" at bounding box center [1158, 584] width 58 height 57
click at [811, 125] on button "Asignar" at bounding box center [792, 128] width 98 height 33
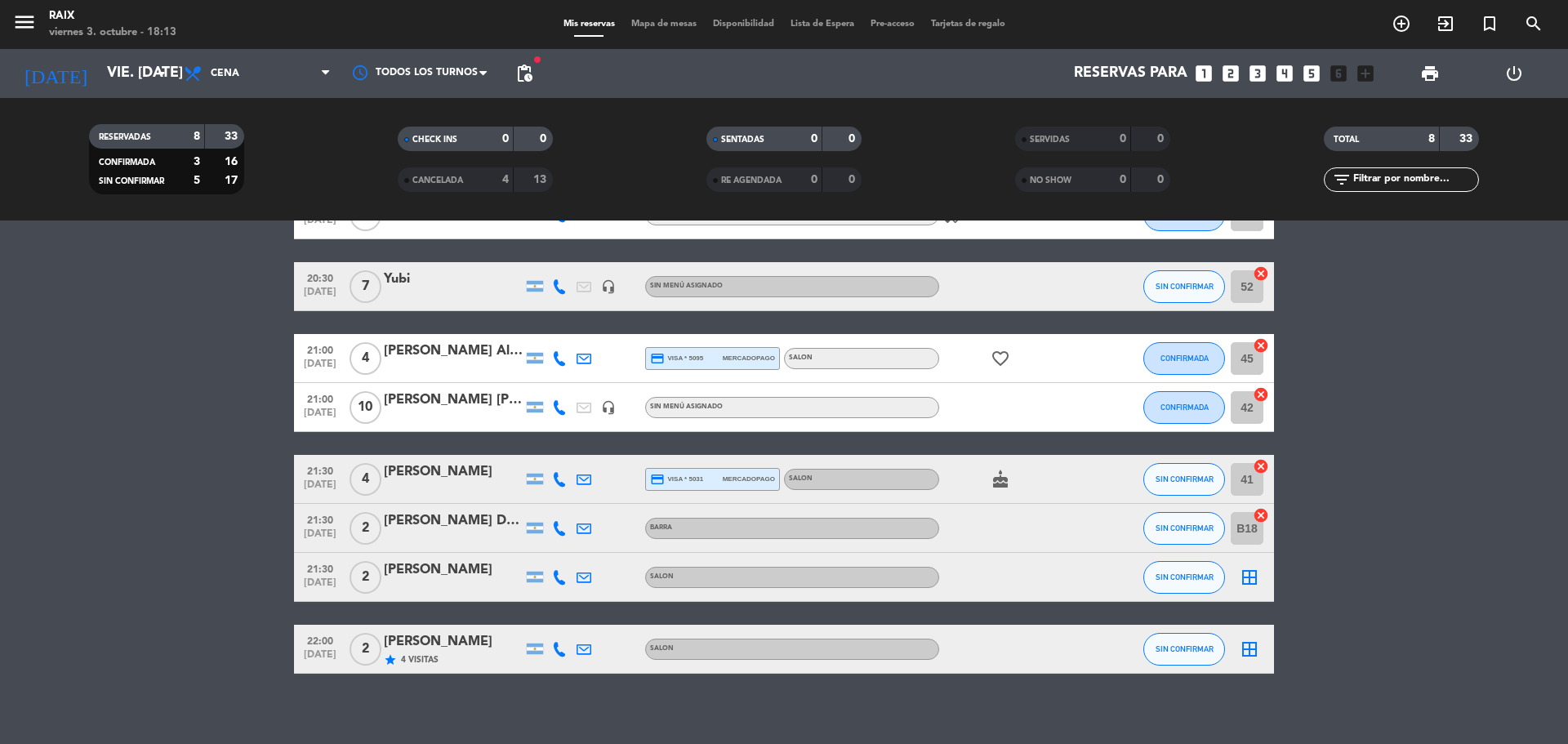
scroll to position [117, 0]
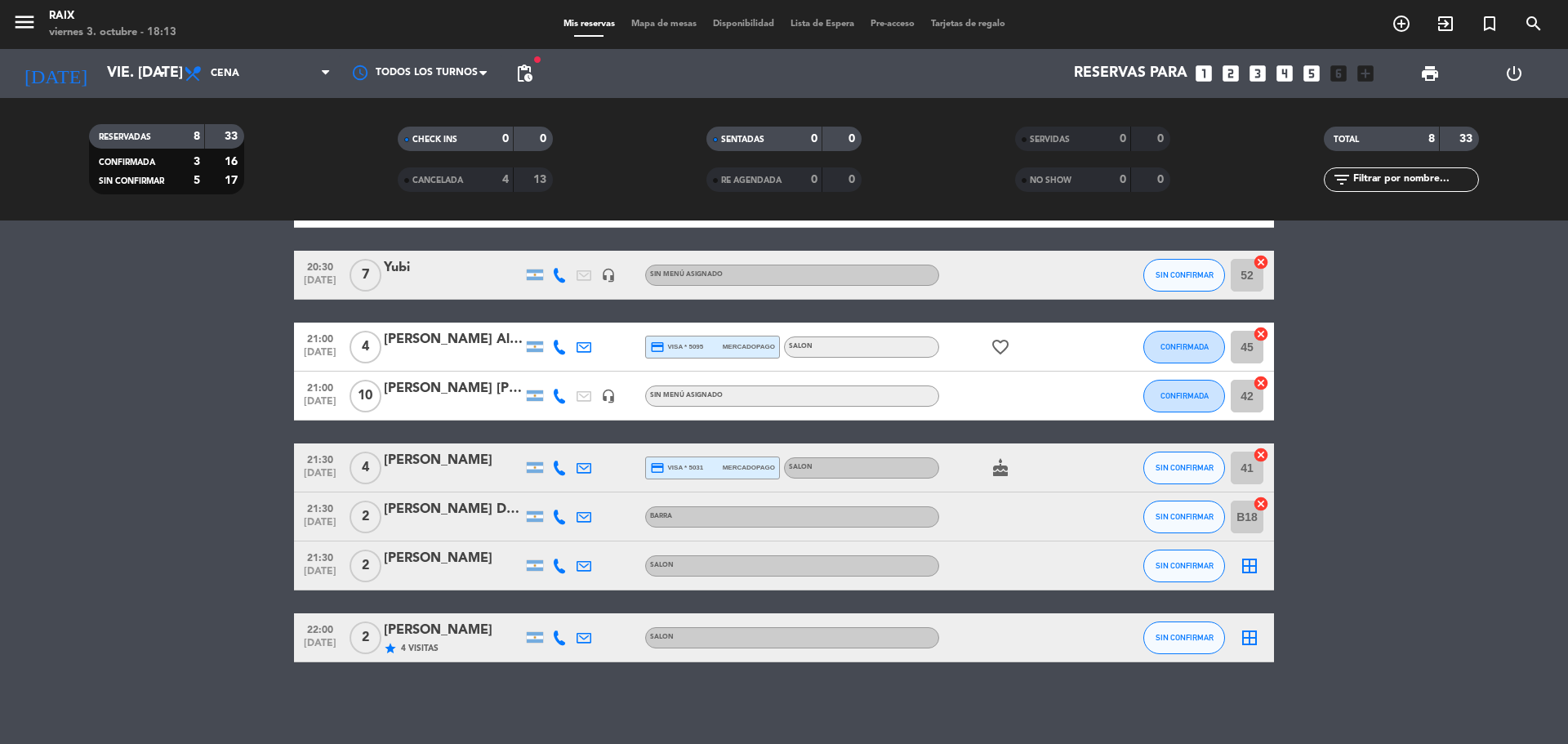
click at [1253, 566] on icon "border_all" at bounding box center [1249, 566] width 20 height 20
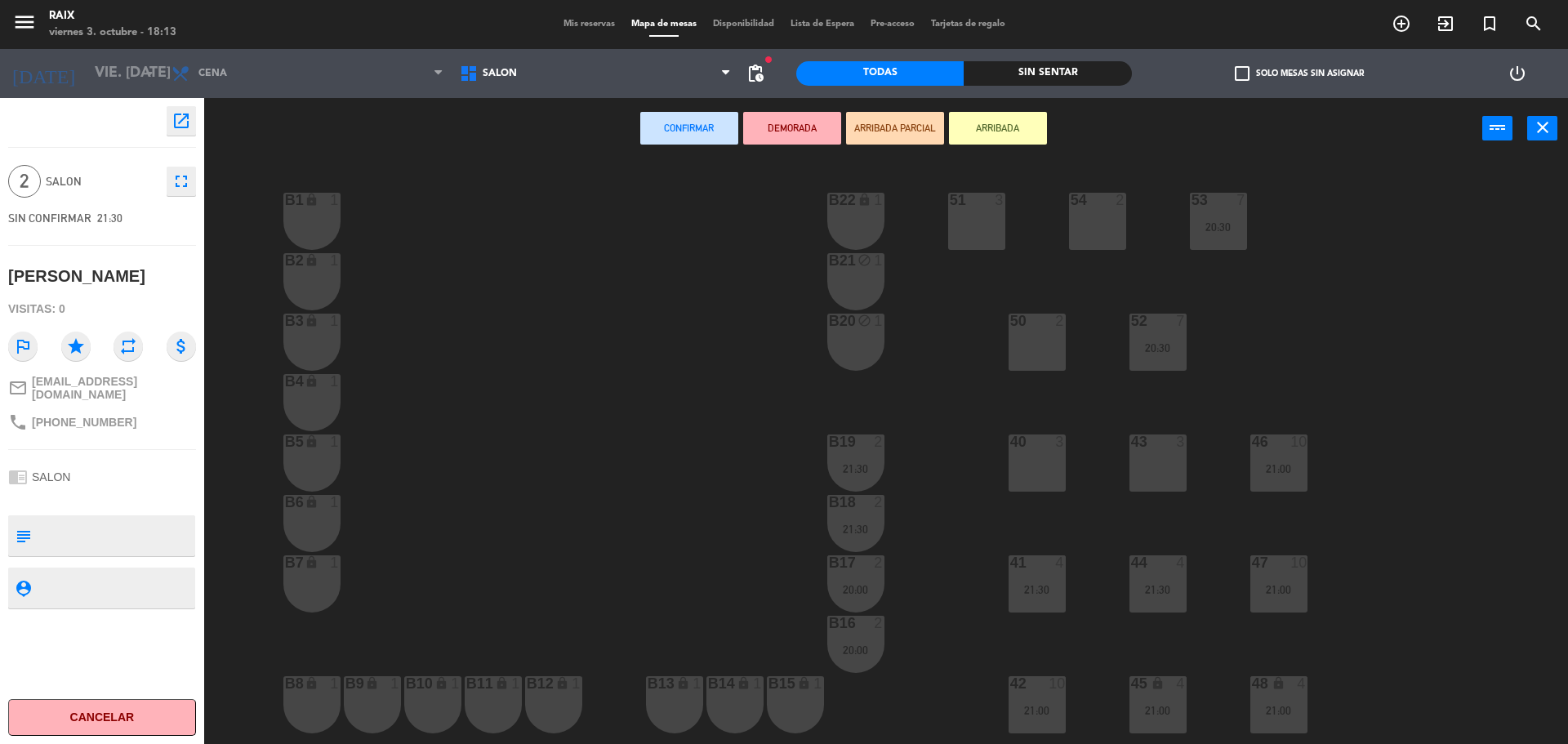
click at [1112, 226] on div "54 2" at bounding box center [1098, 221] width 58 height 57
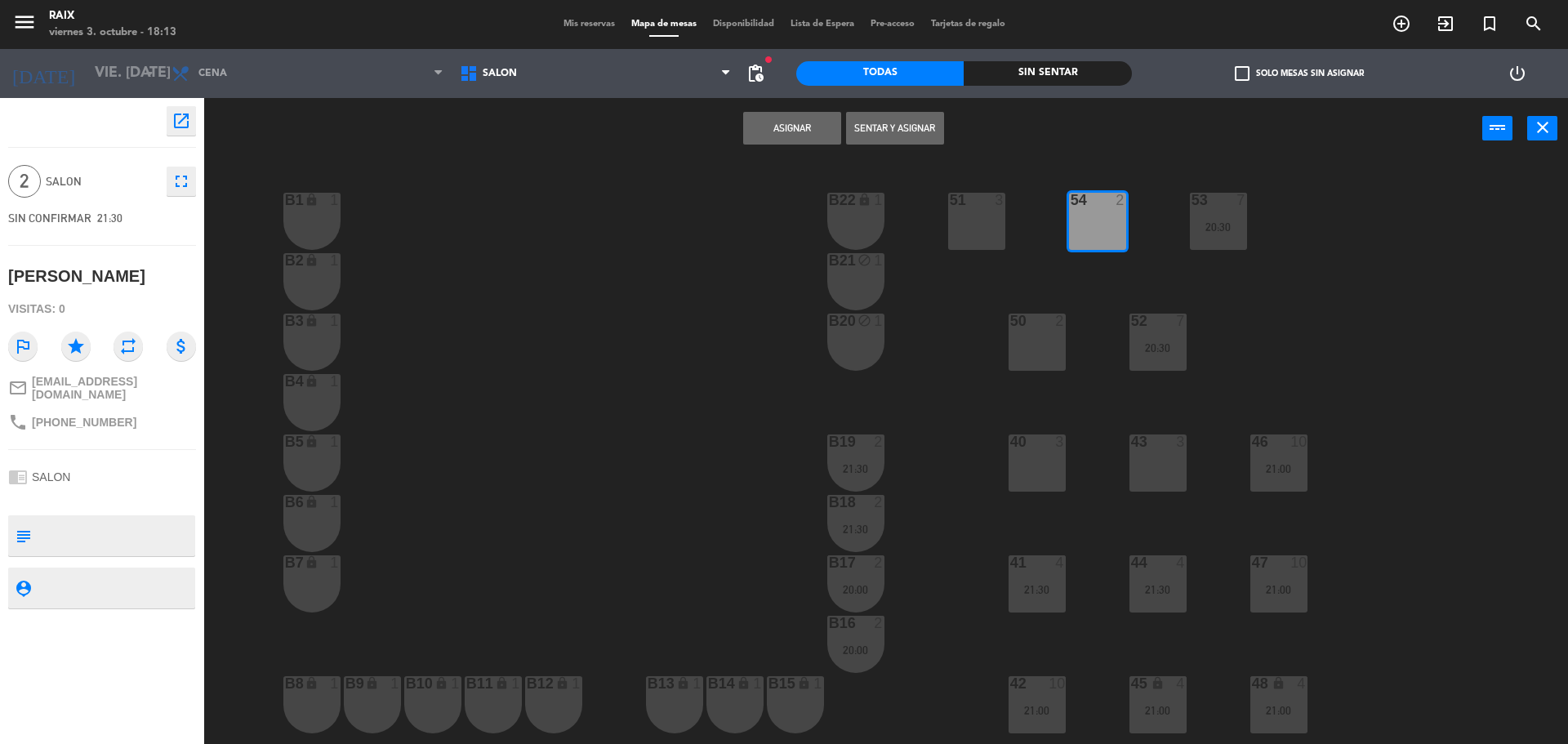
click at [764, 131] on button "Asignar" at bounding box center [792, 128] width 98 height 33
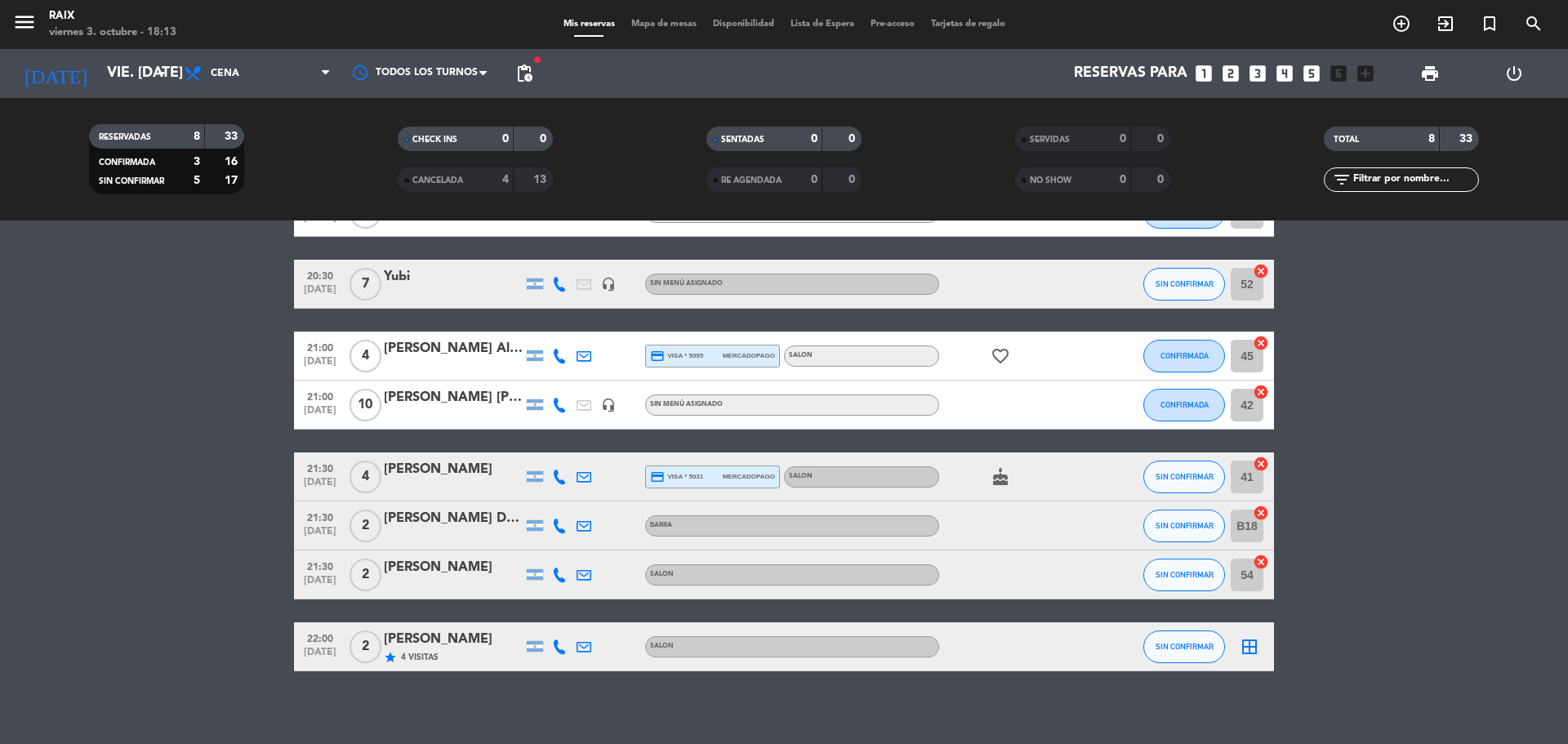
scroll to position [117, 0]
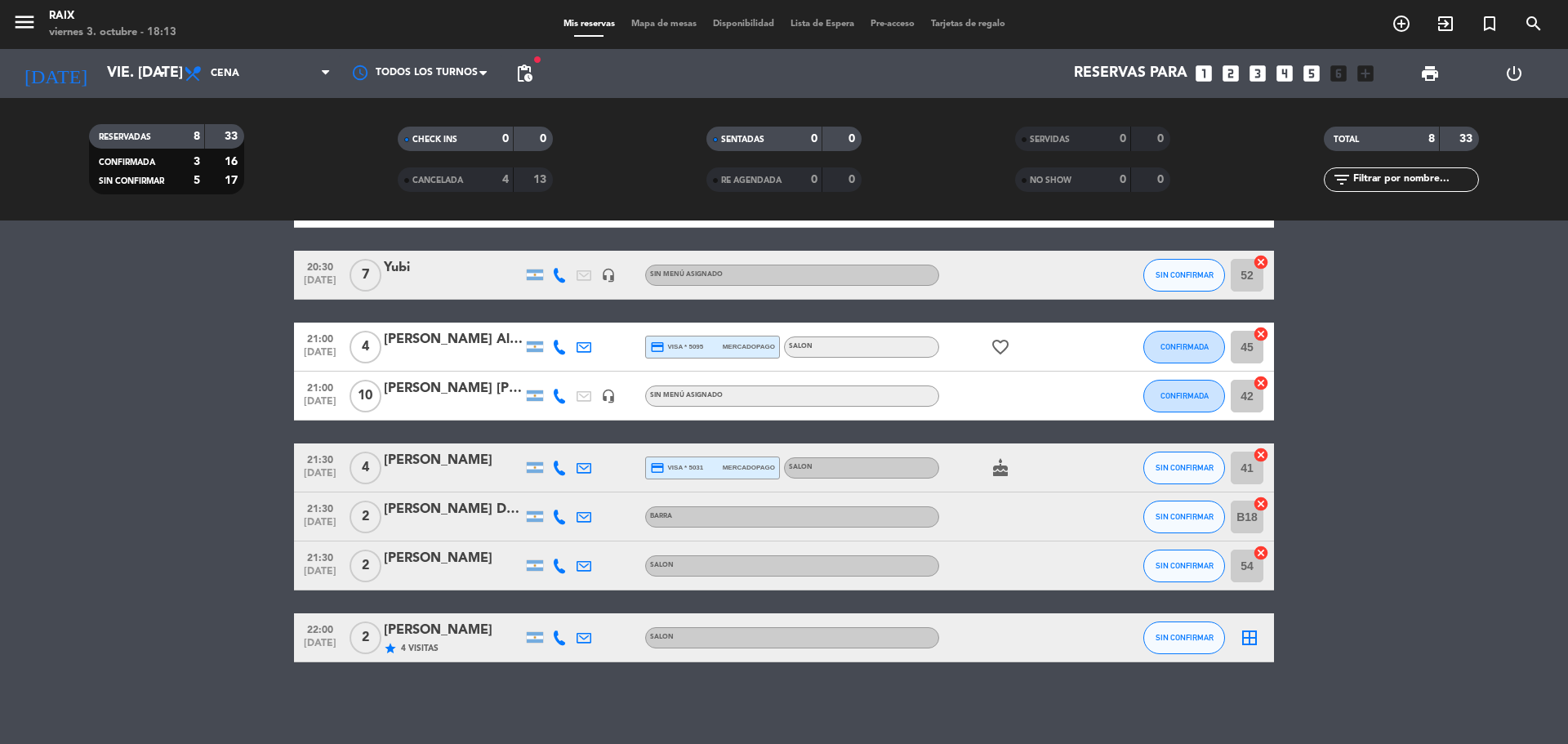
click at [1249, 628] on icon "border_all" at bounding box center [1249, 638] width 20 height 20
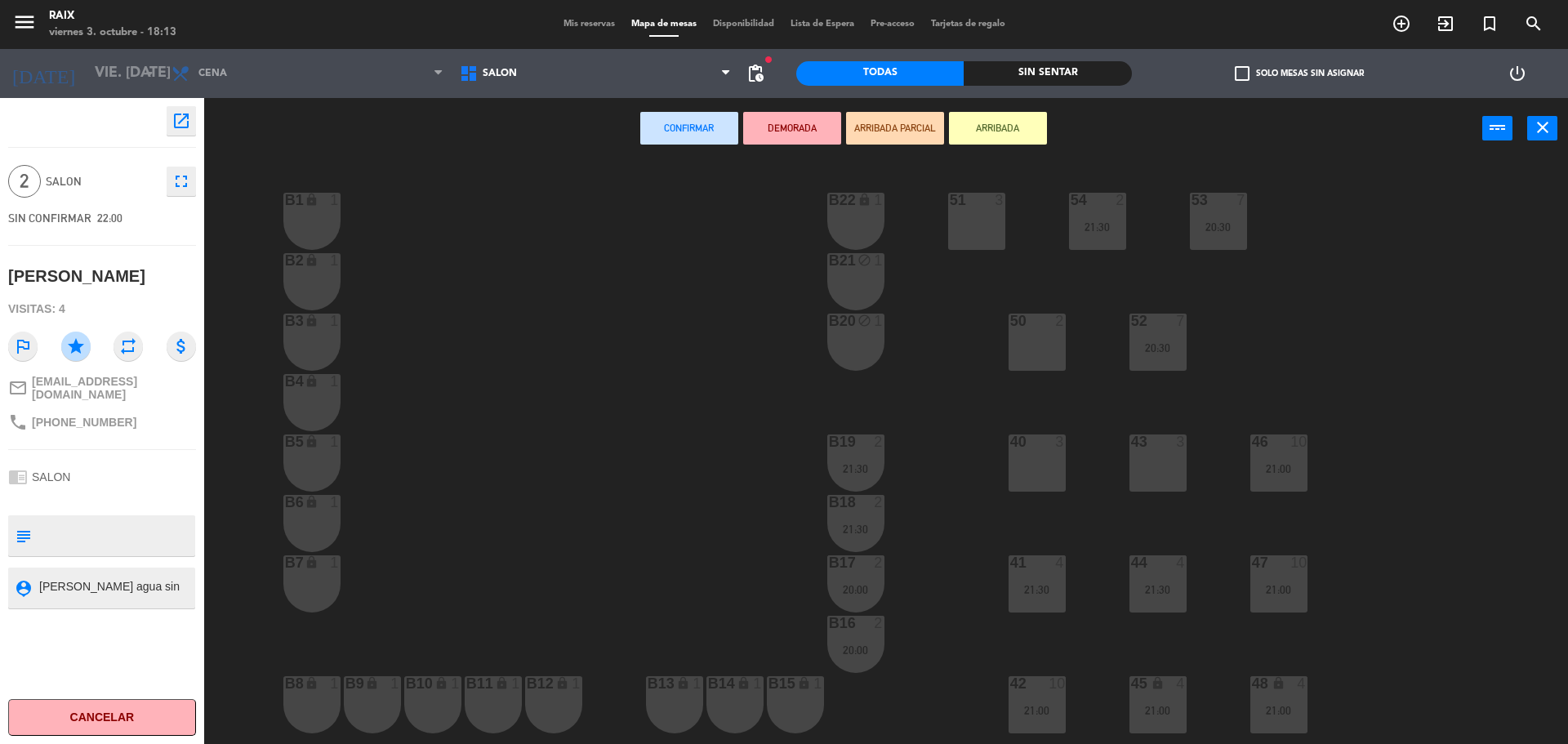
click at [584, 31] on div "Mis reservas Mapa de mesas Disponibilidad Lista de Espera Pre-acceso Tarjetas d…" at bounding box center [784, 24] width 458 height 15
click at [596, 25] on span "Mis reservas" at bounding box center [589, 24] width 68 height 9
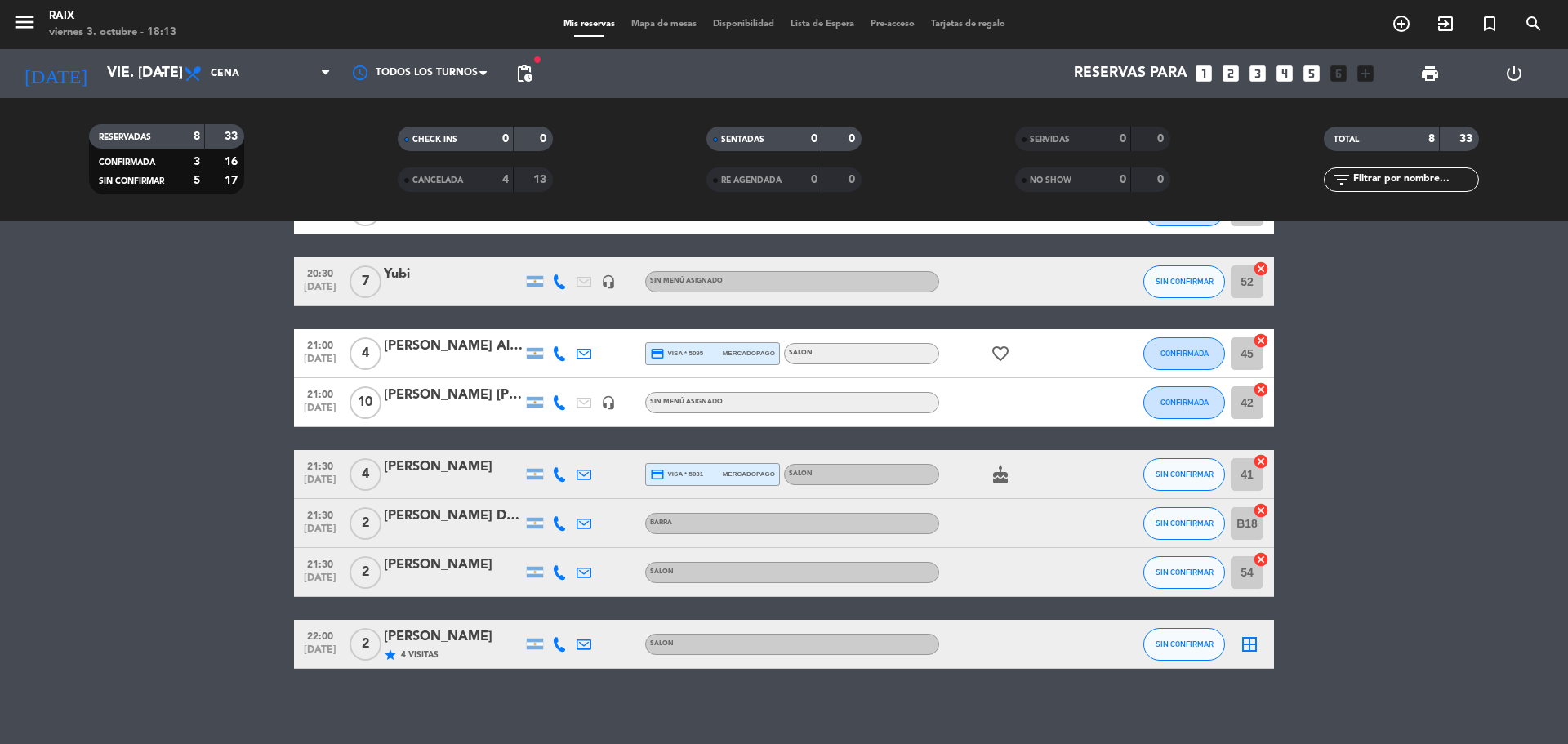
scroll to position [117, 0]
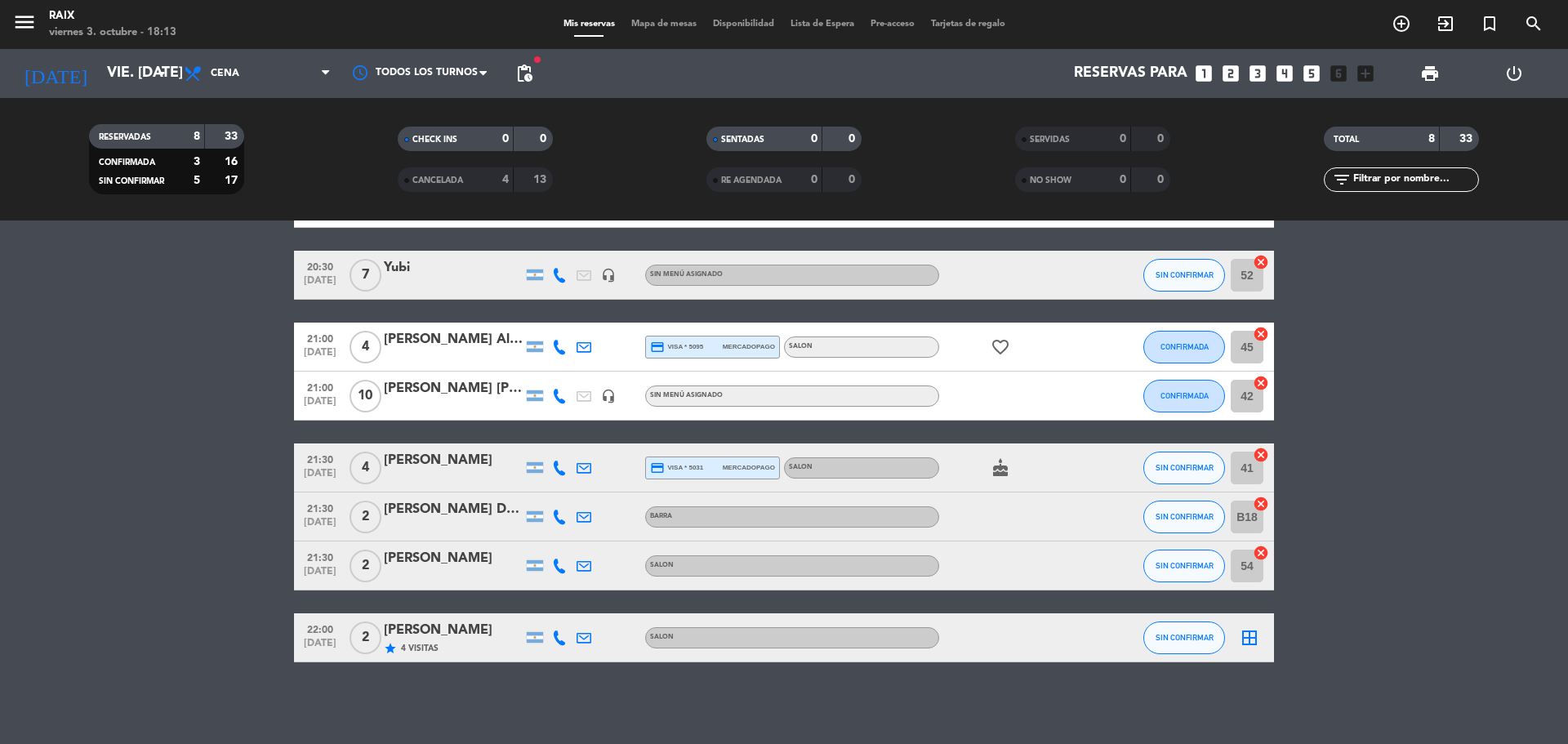
click at [1246, 635] on icon "border_all" at bounding box center [1249, 638] width 20 height 20
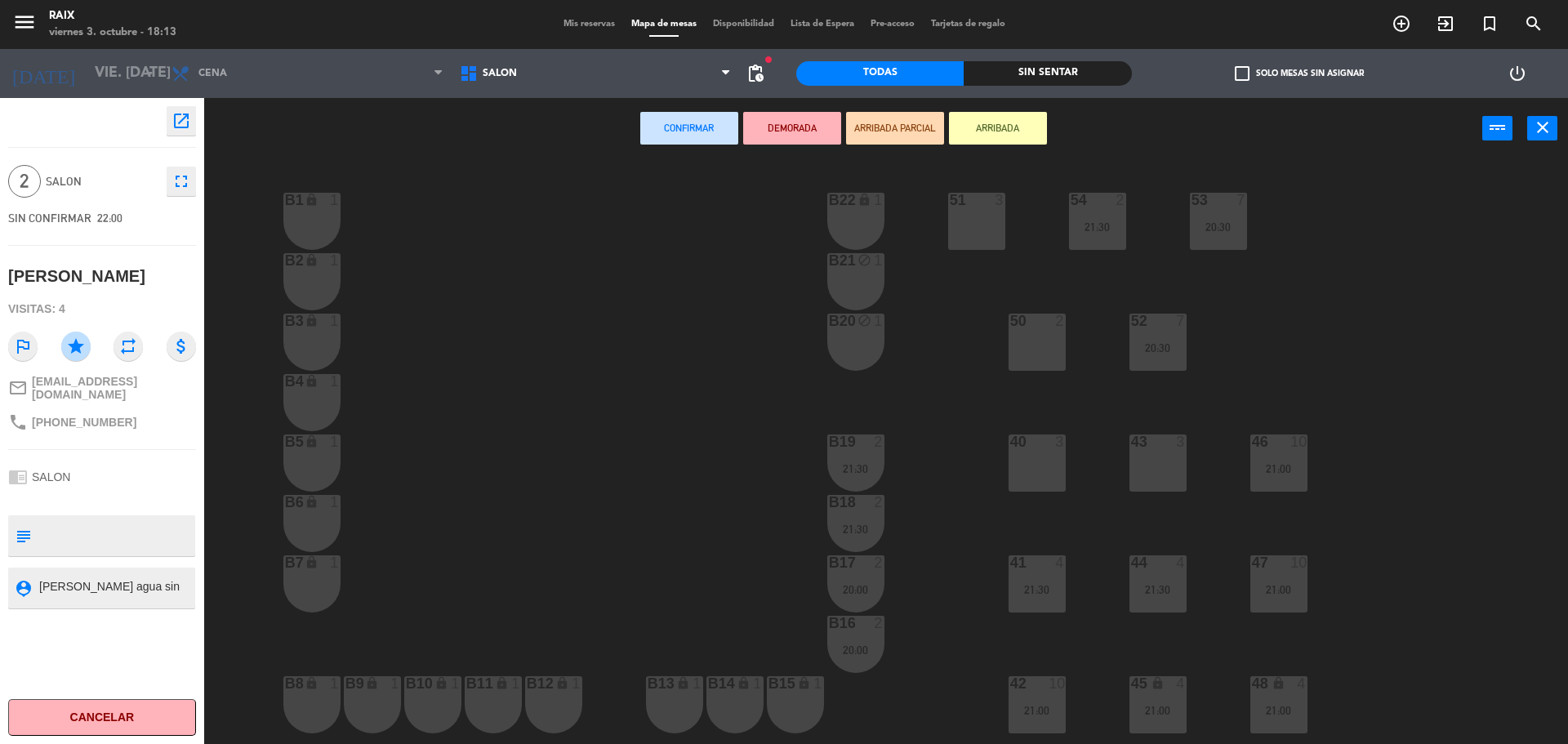
click at [972, 227] on div "51 3" at bounding box center [977, 221] width 58 height 57
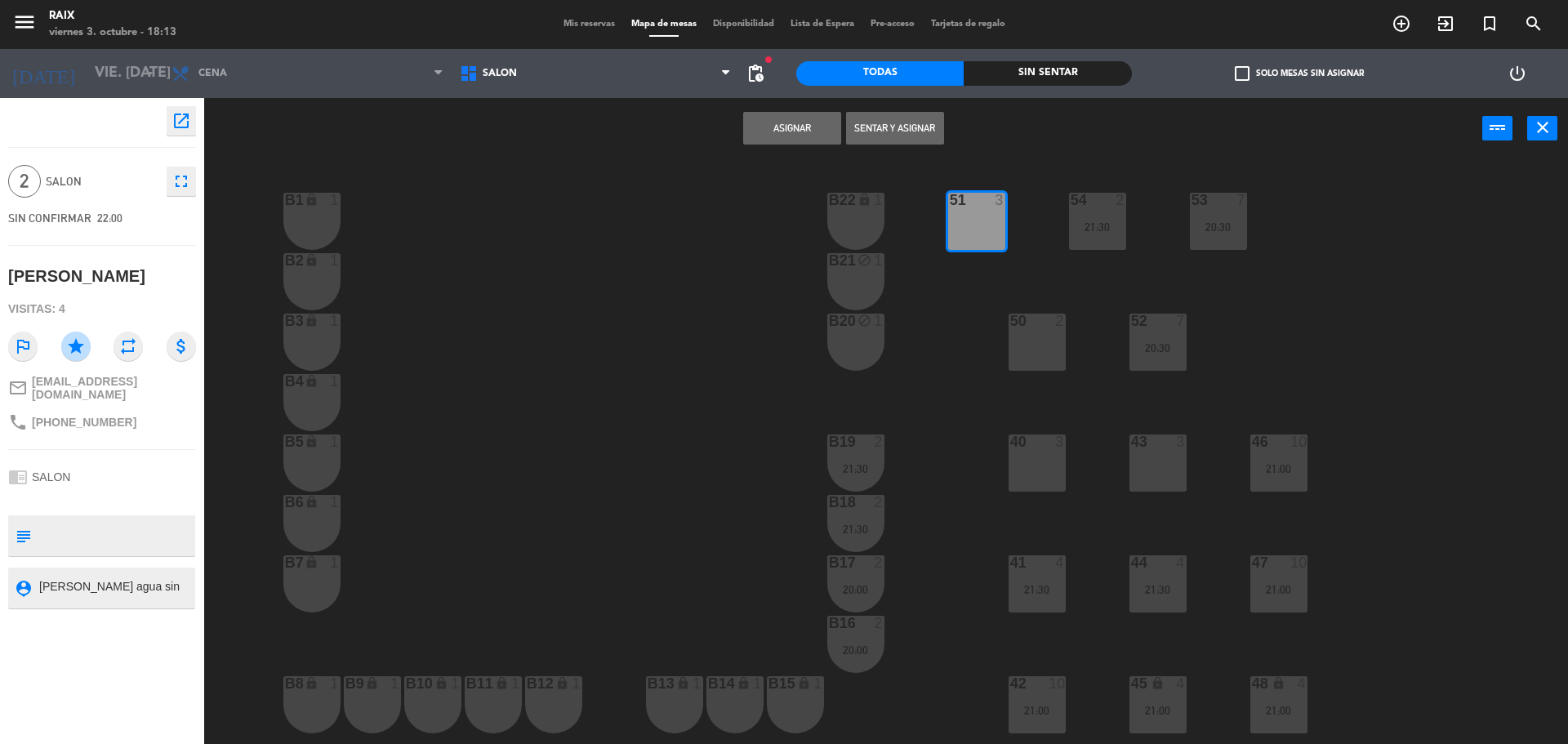
click at [766, 113] on button "Asignar" at bounding box center [792, 128] width 98 height 33
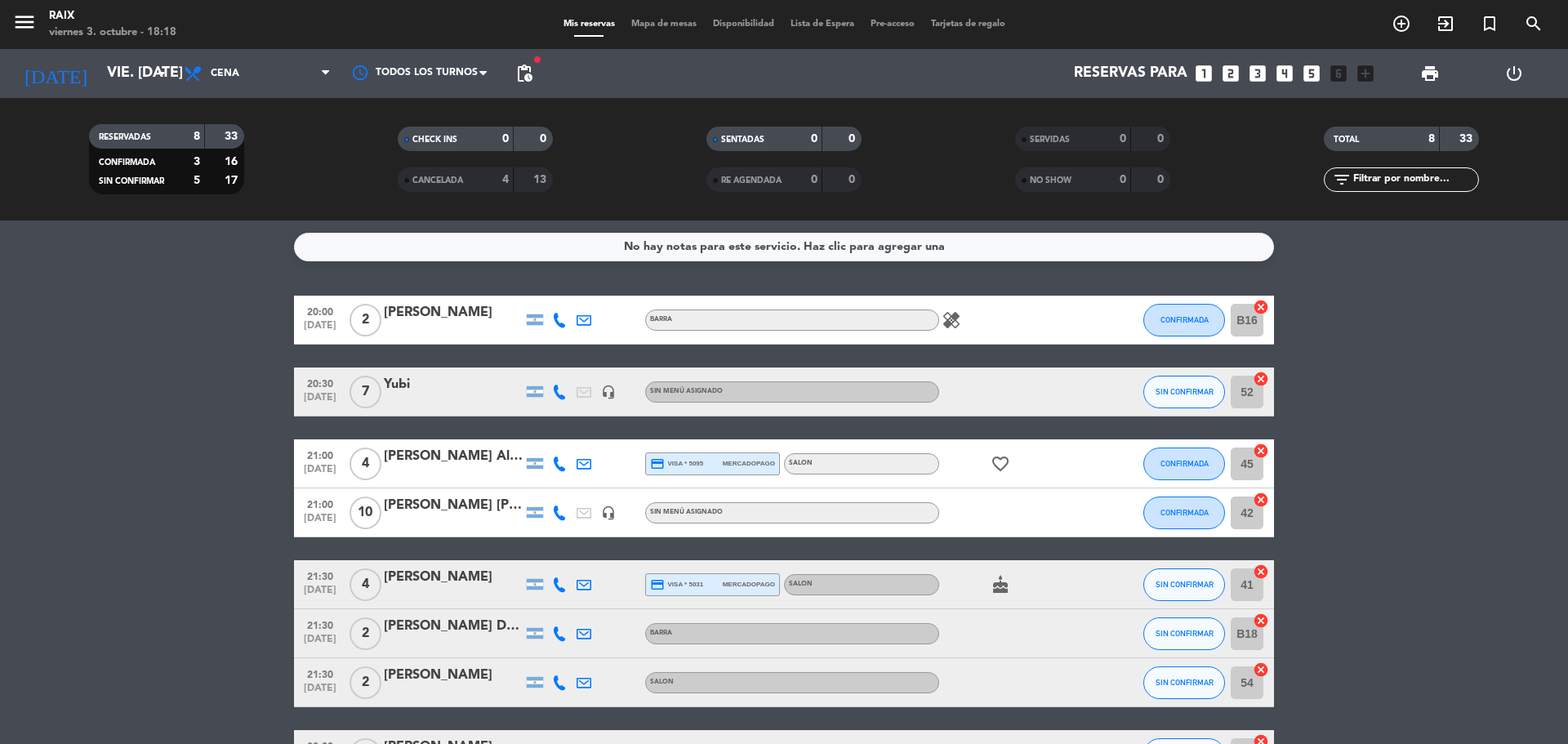
click at [43, 414] on bookings-row "20:00 [DATE] 2 [PERSON_NAME] BARRA healing CONFIRMADA B16 cancel 20:30 [DATE] 7…" at bounding box center [784, 536] width 1568 height 483
click at [559, 314] on icon at bounding box center [559, 319] width 15 height 15
click at [541, 293] on span "Copiar" at bounding box center [548, 293] width 34 height 17
click at [1167, 386] on button "SIN CONFIRMAR" at bounding box center [1184, 392] width 82 height 33
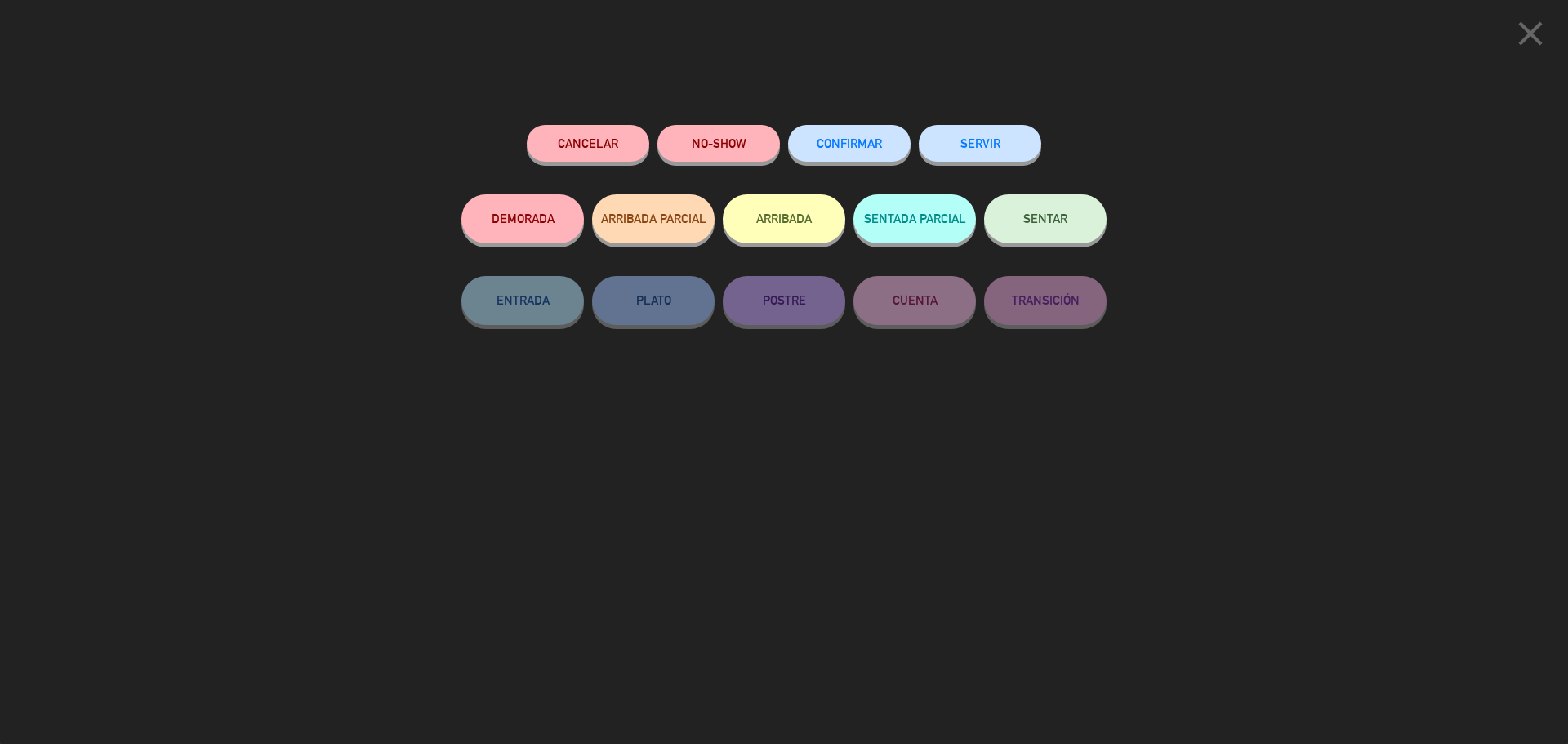
click at [834, 132] on button "CONFIRMAR" at bounding box center [849, 143] width 123 height 37
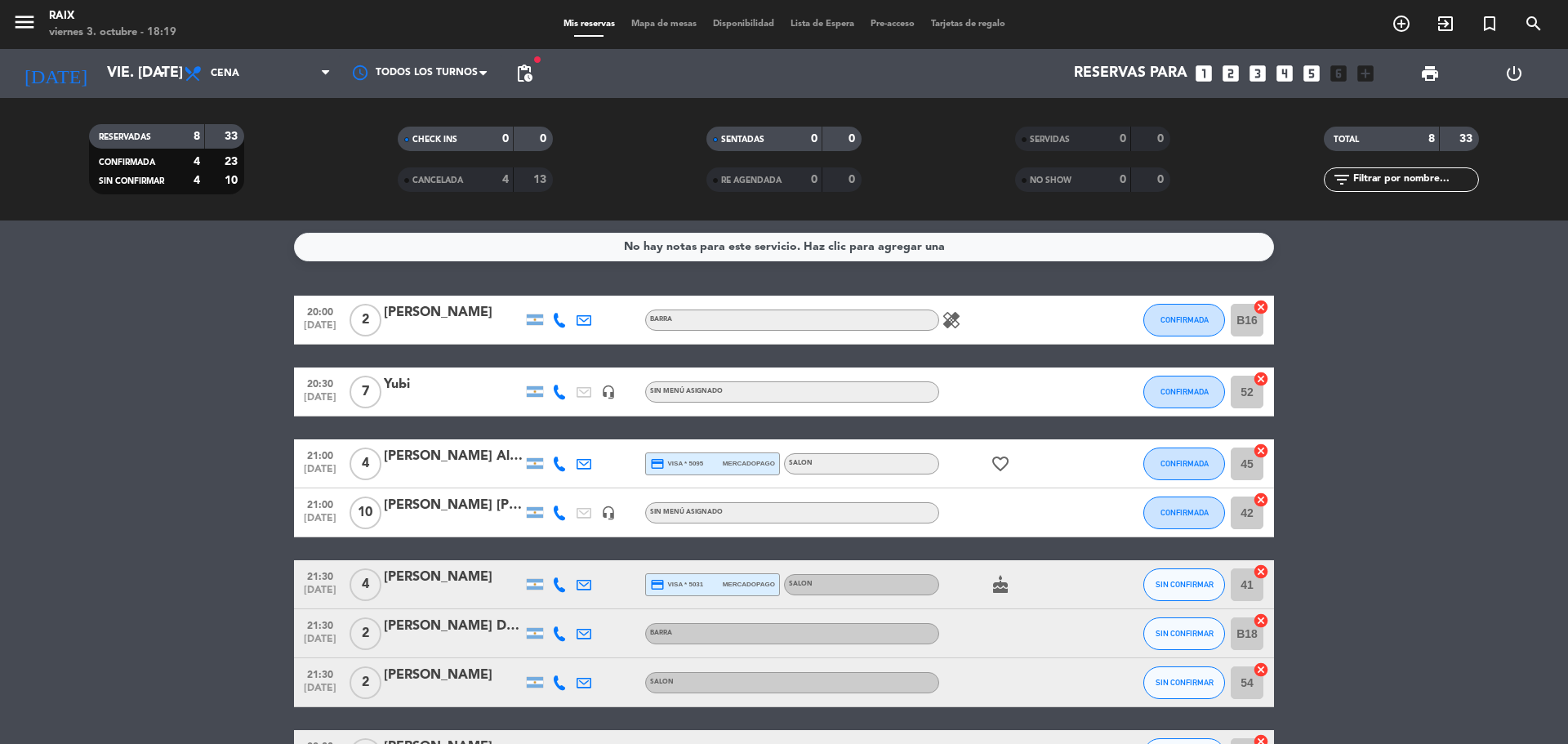
click at [560, 465] on icon at bounding box center [559, 463] width 15 height 15
click at [545, 432] on span "Copiar" at bounding box center [548, 437] width 34 height 17
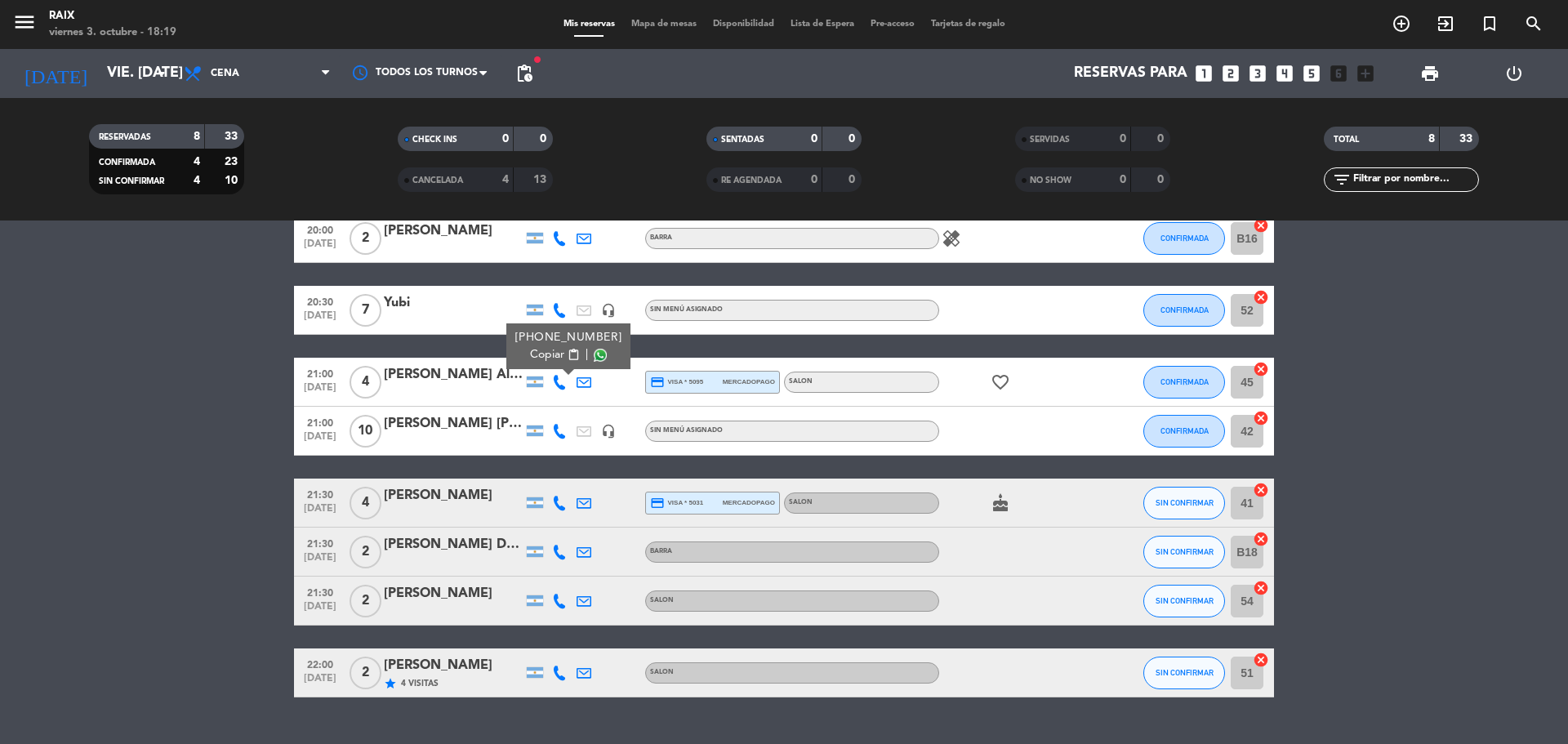
click at [560, 506] on icon at bounding box center [559, 503] width 15 height 15
click at [535, 472] on span "Copiar" at bounding box center [548, 475] width 34 height 17
click at [564, 557] on icon at bounding box center [559, 552] width 15 height 15
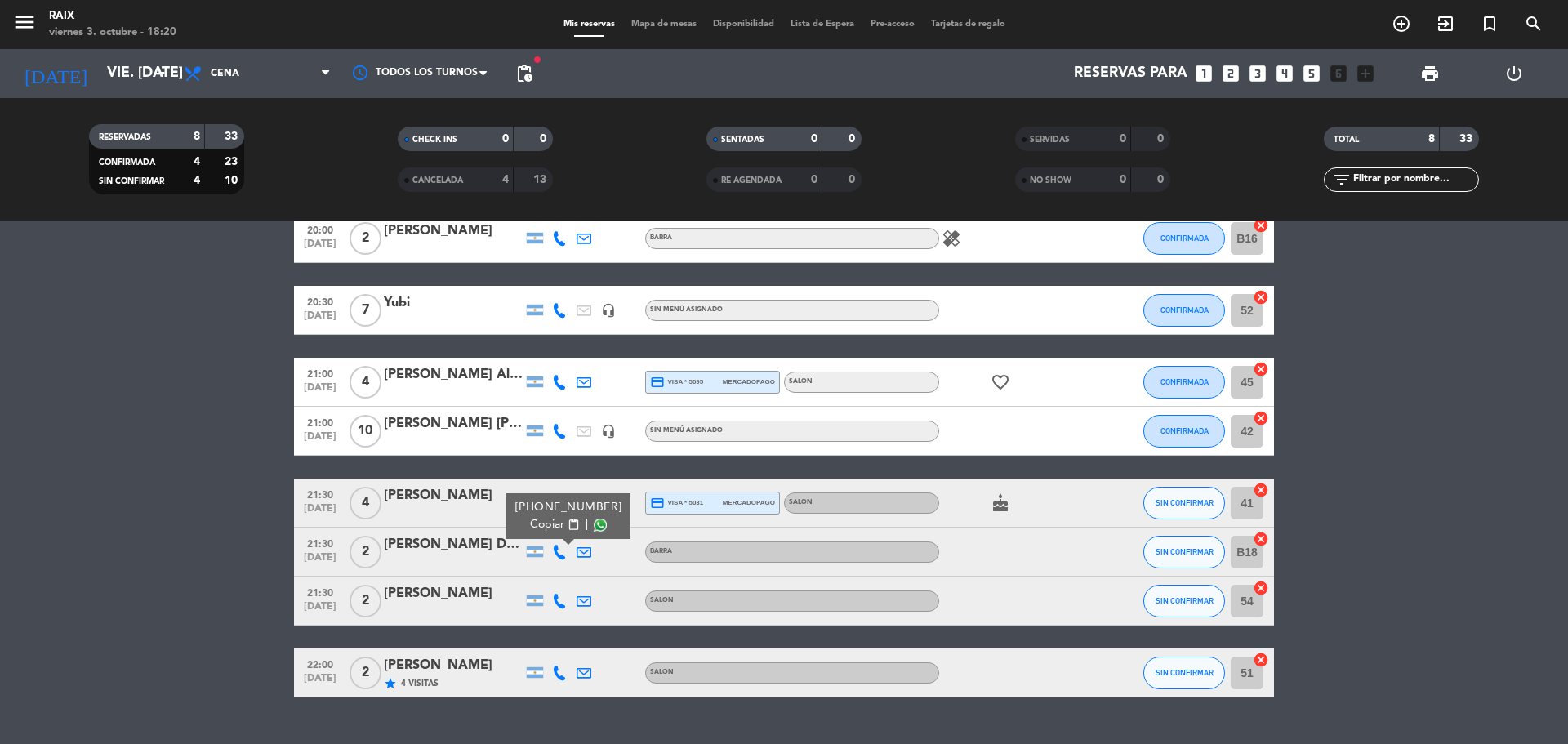
click at [541, 516] on span "Copiar" at bounding box center [548, 524] width 34 height 17
click at [531, 520] on span "Copiar" at bounding box center [548, 524] width 34 height 17
click at [554, 602] on icon at bounding box center [559, 601] width 15 height 15
click at [530, 567] on span "Copiar" at bounding box center [548, 573] width 34 height 17
click at [563, 669] on icon at bounding box center [559, 672] width 15 height 15
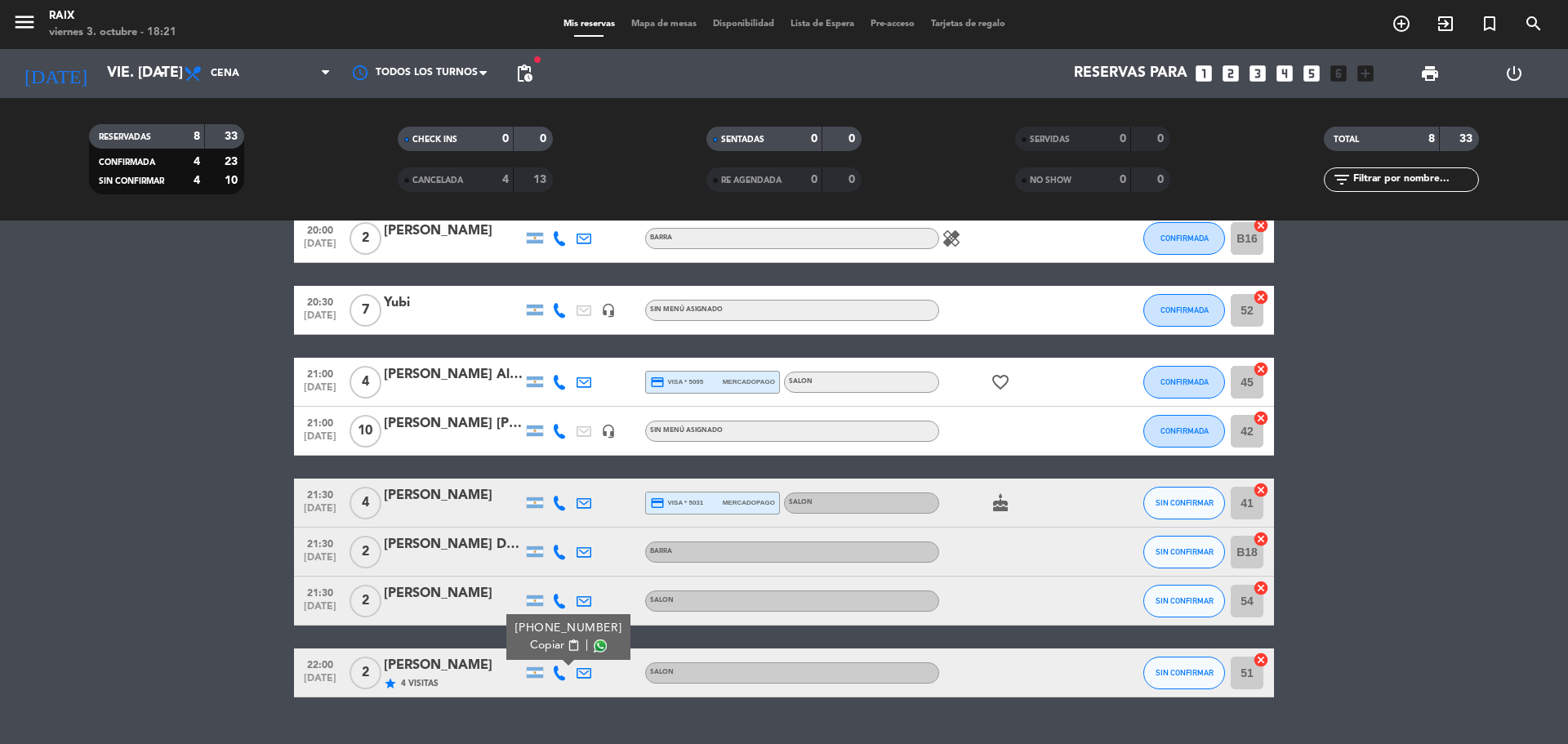
click at [542, 646] on span "Copiar" at bounding box center [548, 645] width 34 height 17
click at [159, 68] on icon "arrow_drop_down" at bounding box center [161, 73] width 20 height 20
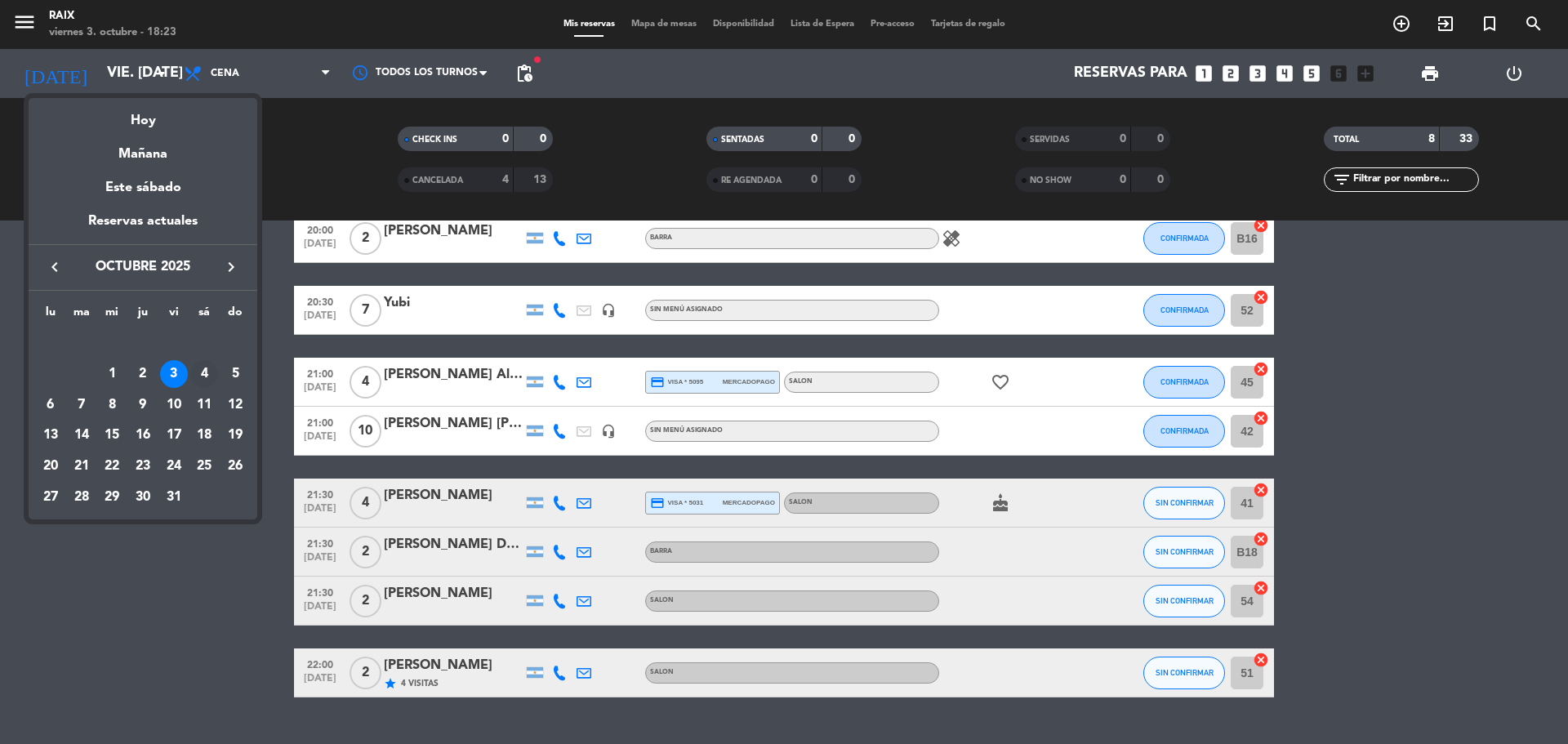
click at [202, 368] on div "4" at bounding box center [204, 374] width 27 height 27
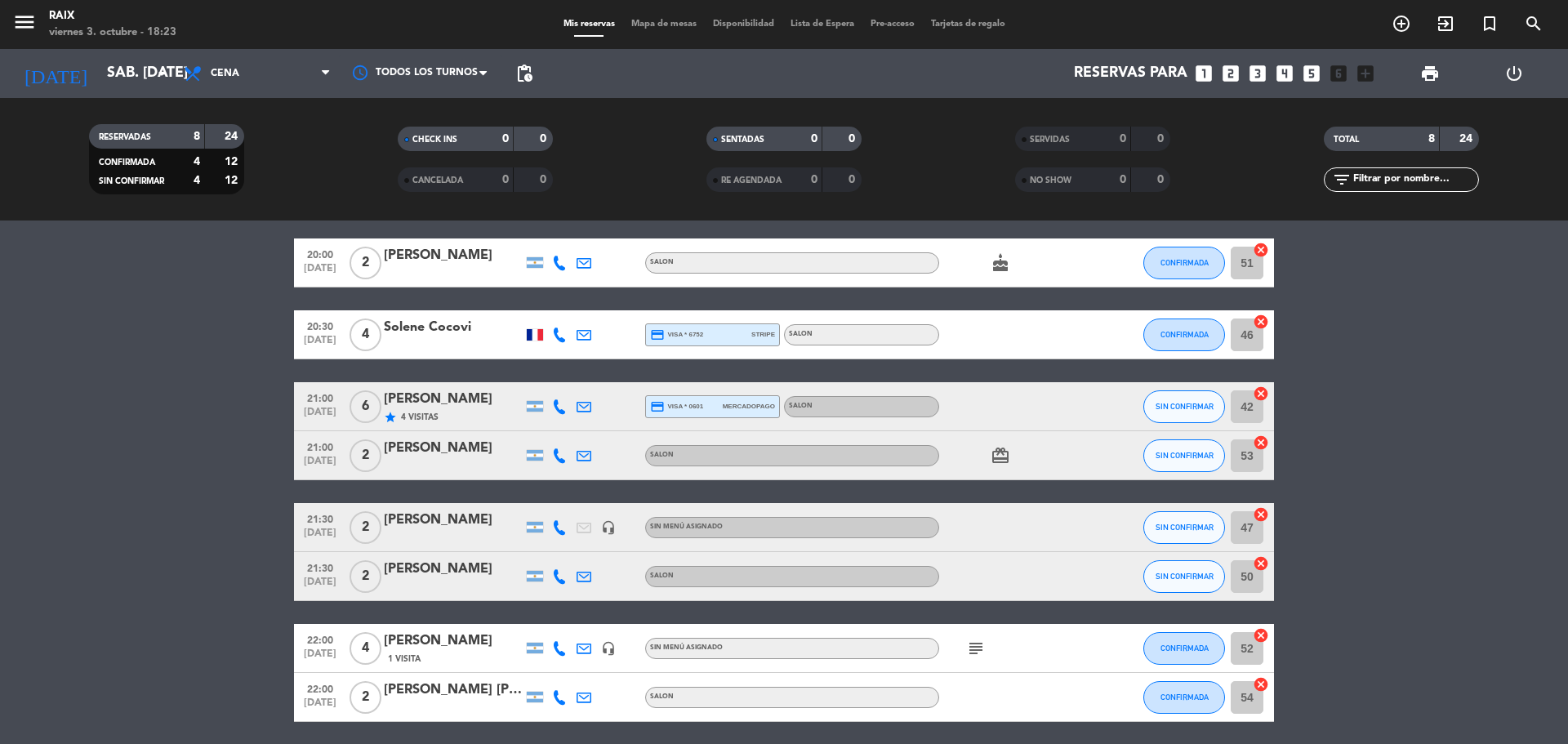
scroll to position [0, 0]
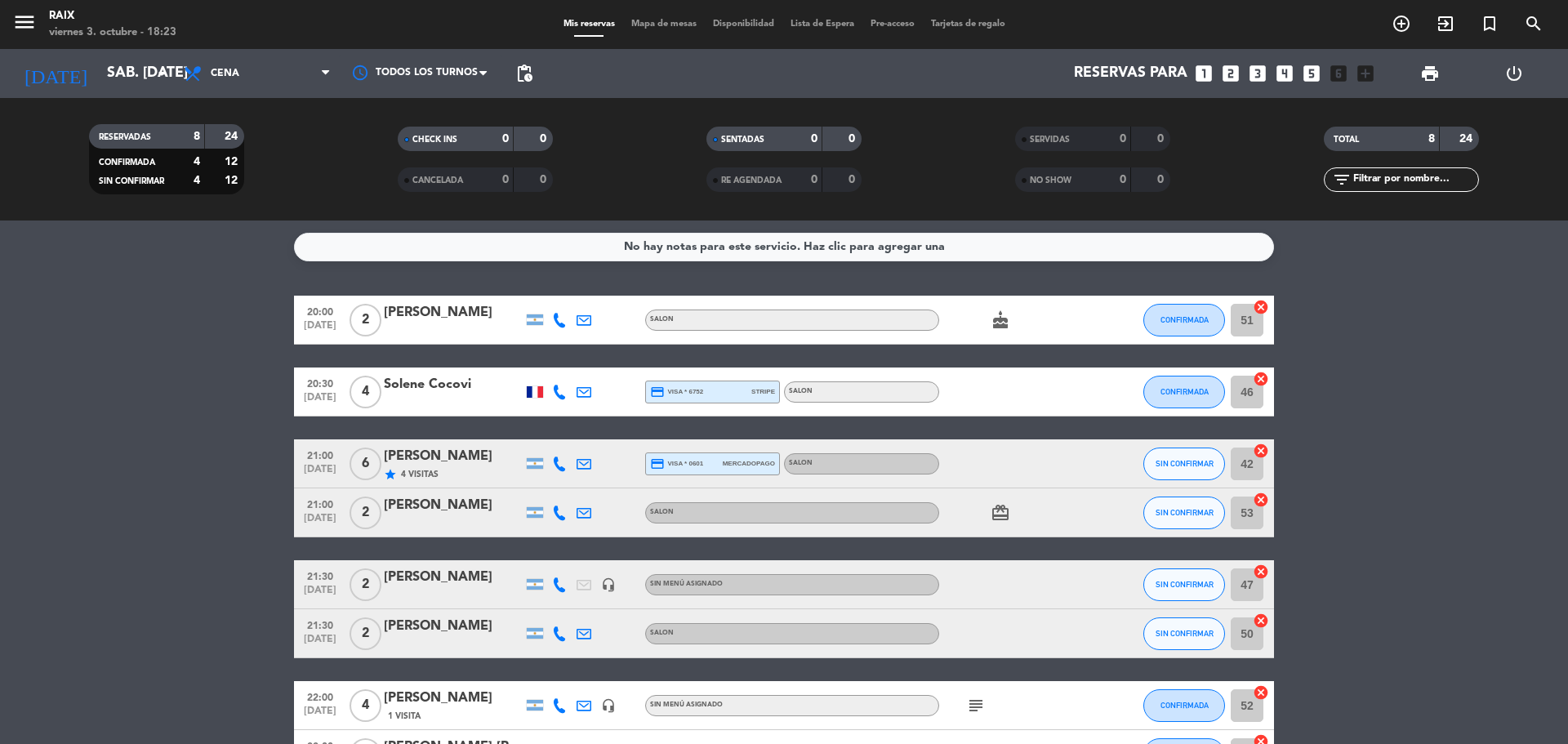
click at [560, 323] on icon at bounding box center [559, 319] width 15 height 15
click at [555, 390] on icon at bounding box center [559, 391] width 15 height 15
click at [560, 453] on div at bounding box center [560, 463] width 25 height 48
click at [564, 510] on icon at bounding box center [559, 512] width 15 height 15
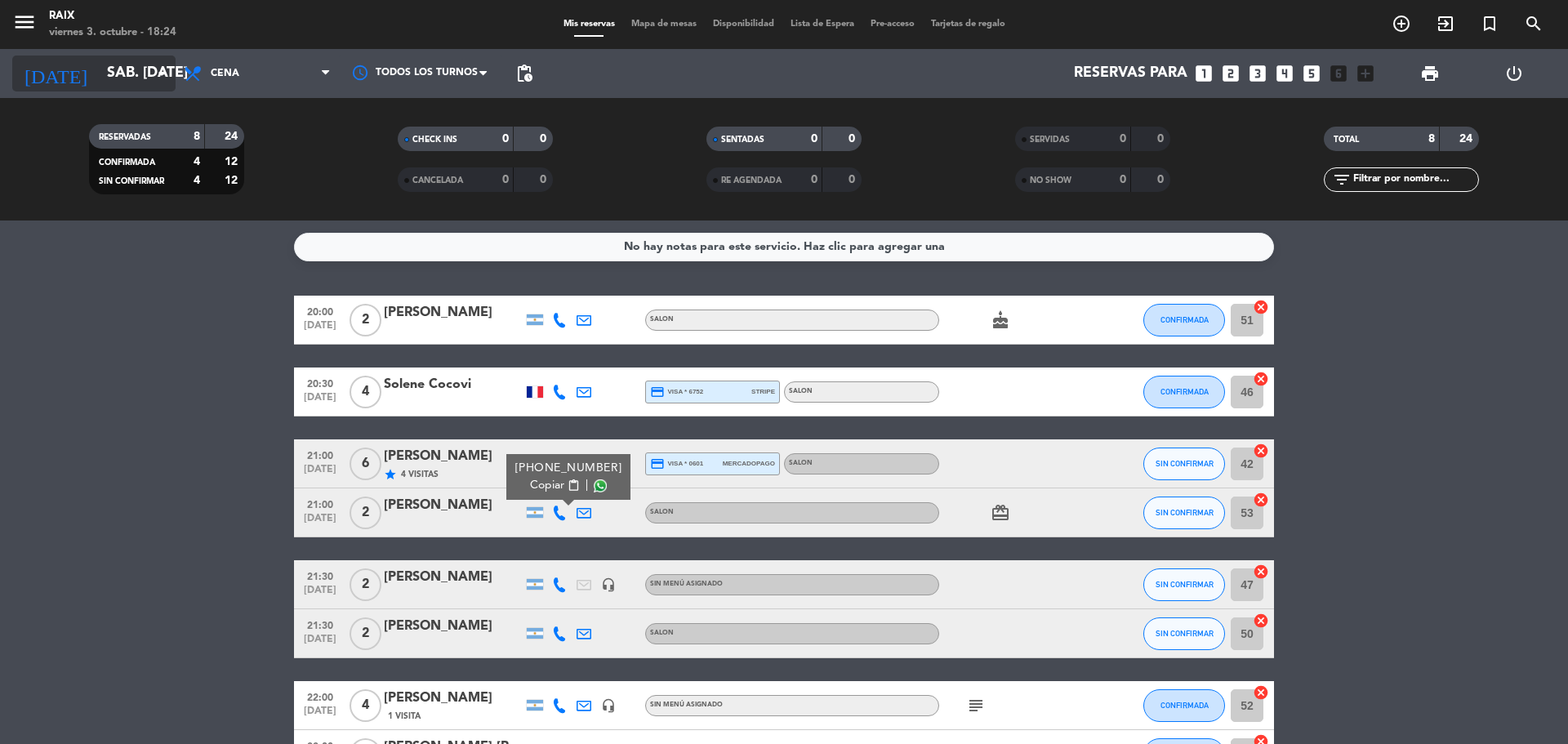
click at [141, 76] on input "sáb. [DATE]" at bounding box center [193, 74] width 190 height 33
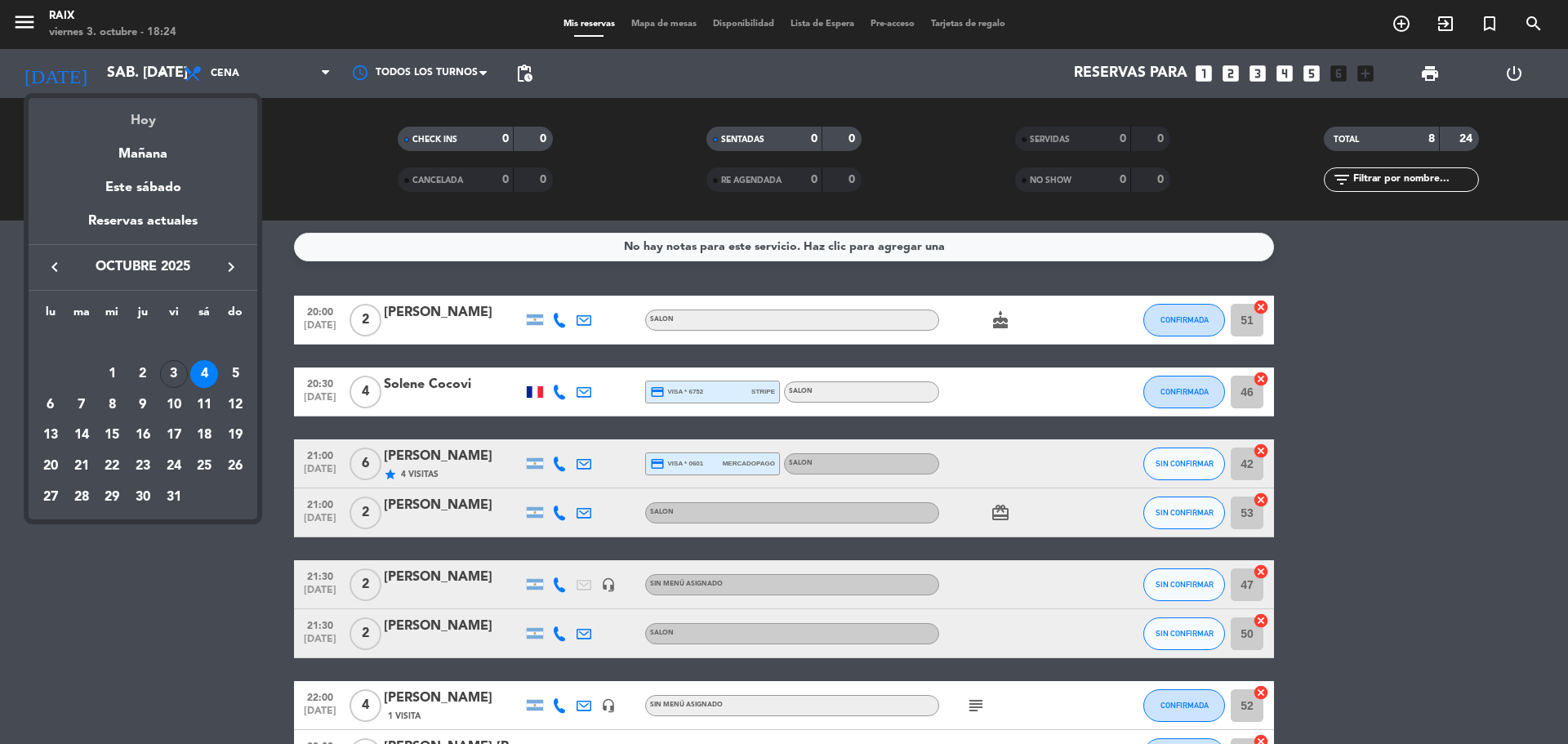
click at [148, 126] on div "Hoy" at bounding box center [142, 114] width 228 height 33
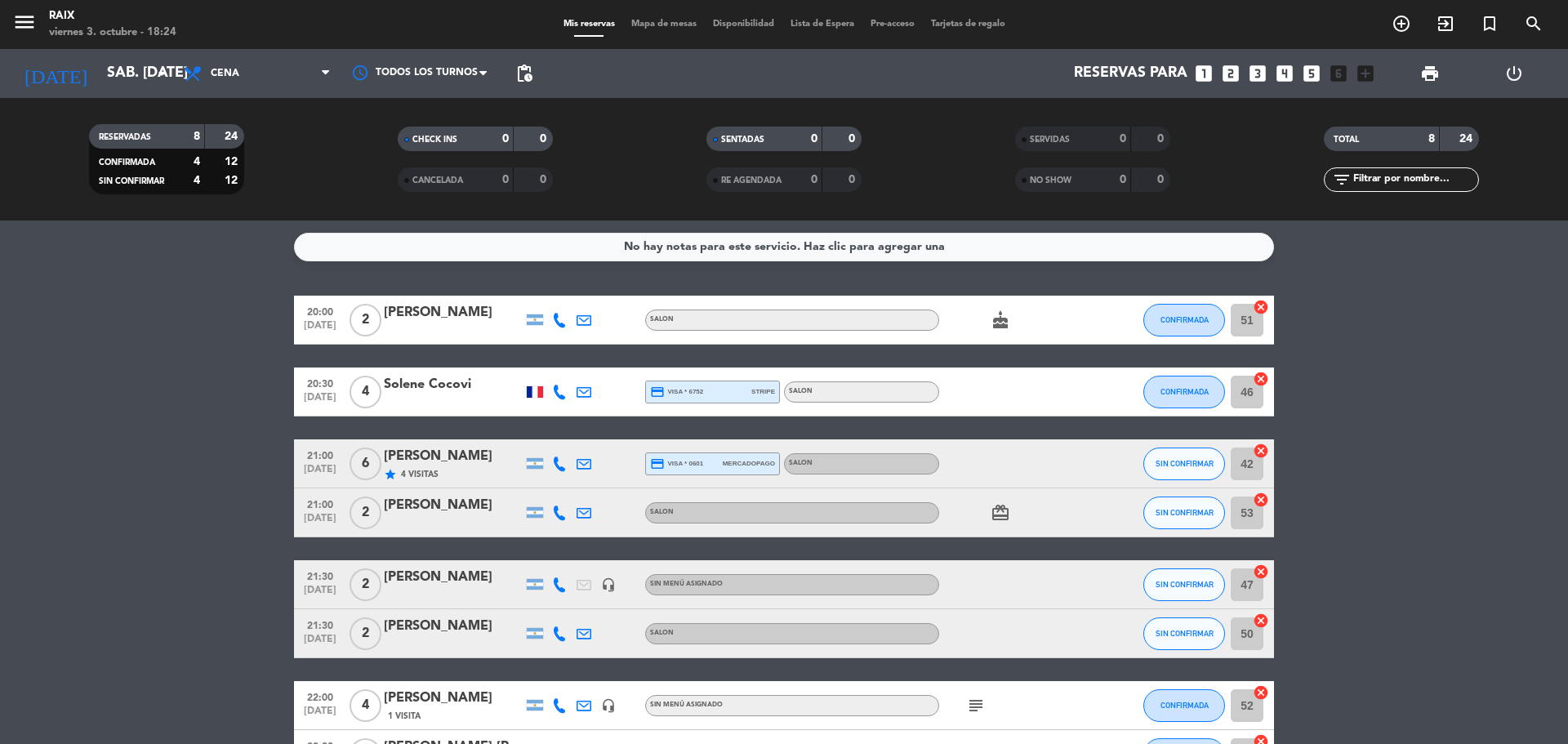
type input "vie. [DATE]"
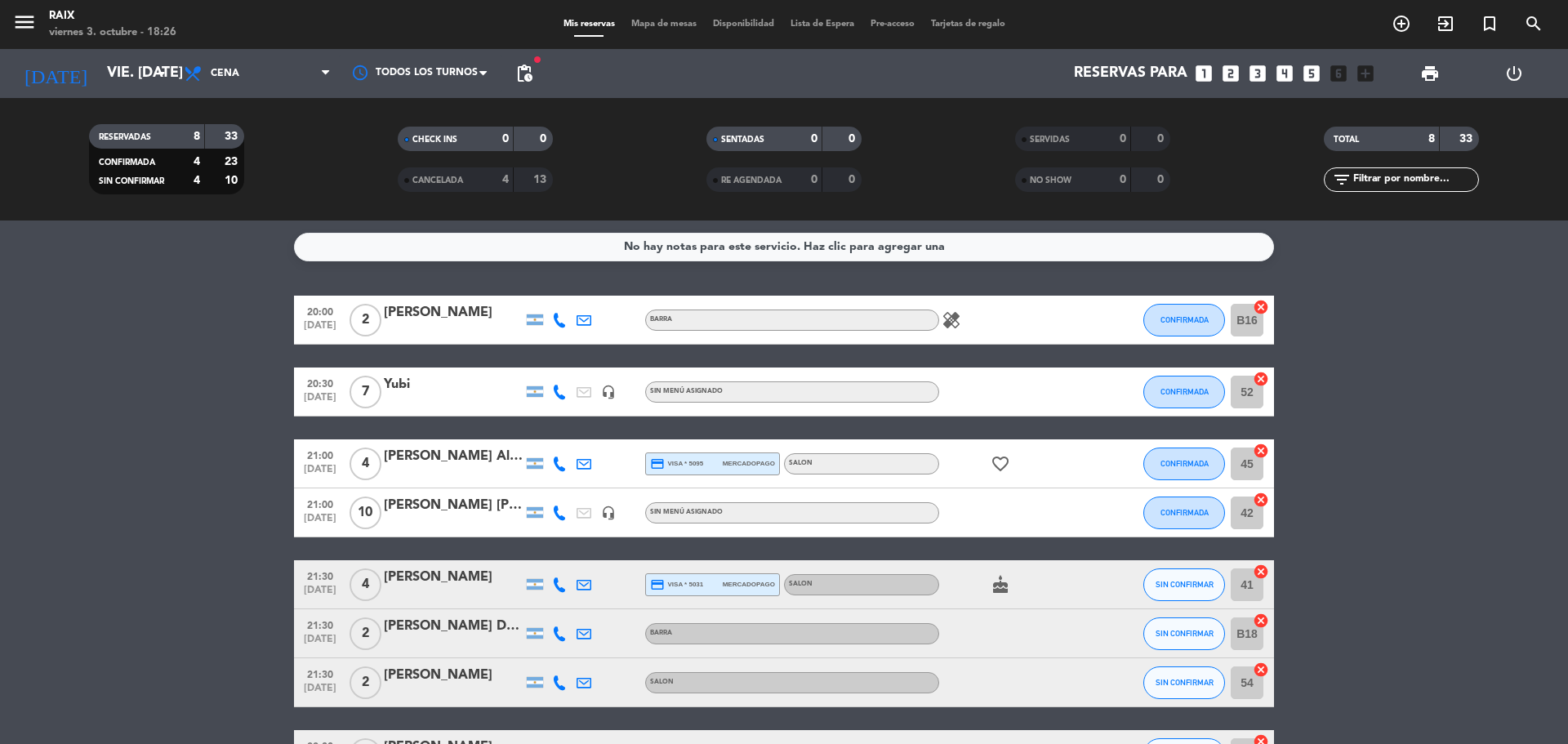
click at [563, 575] on div at bounding box center [560, 584] width 25 height 48
click at [558, 578] on icon at bounding box center [559, 584] width 15 height 15
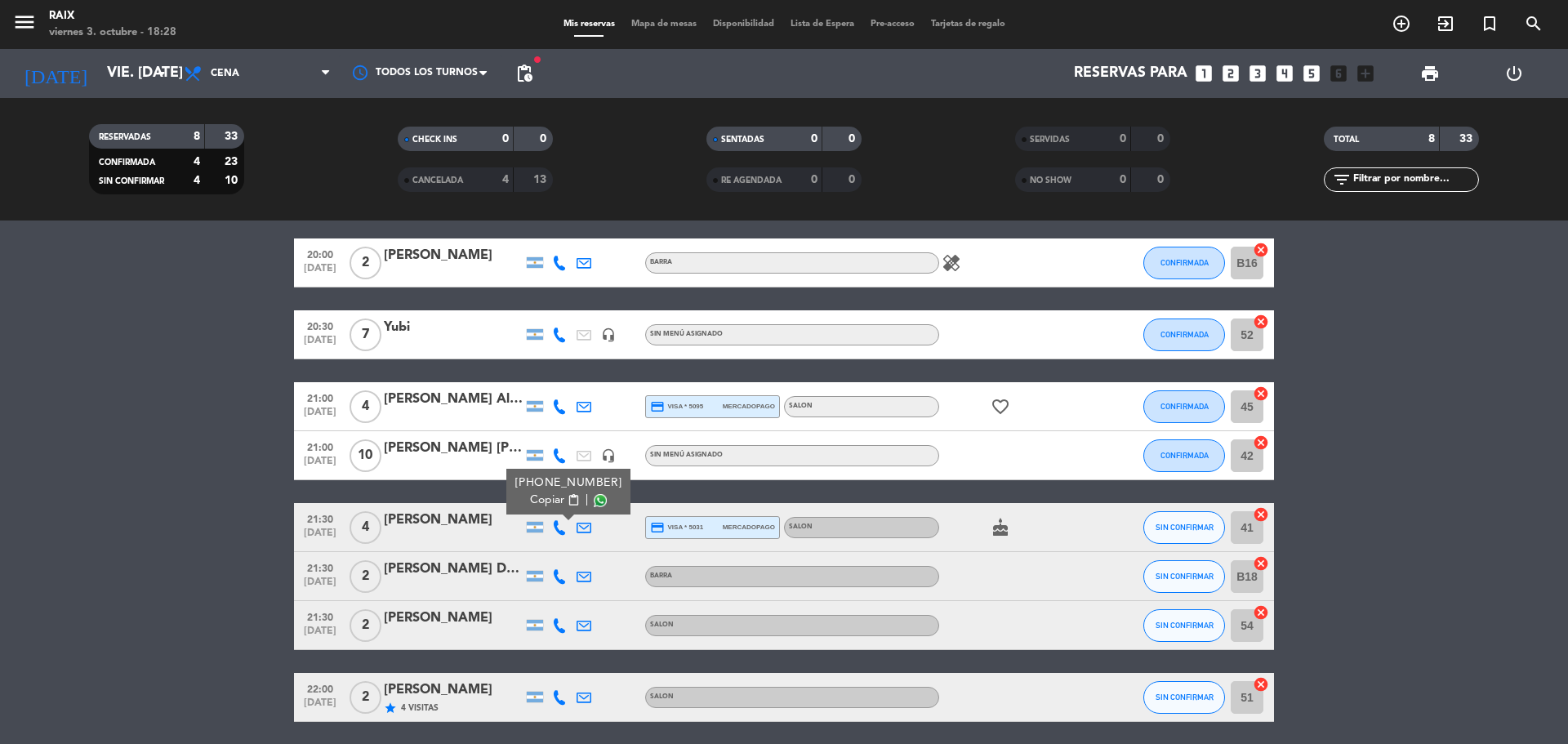
scroll to position [117, 0]
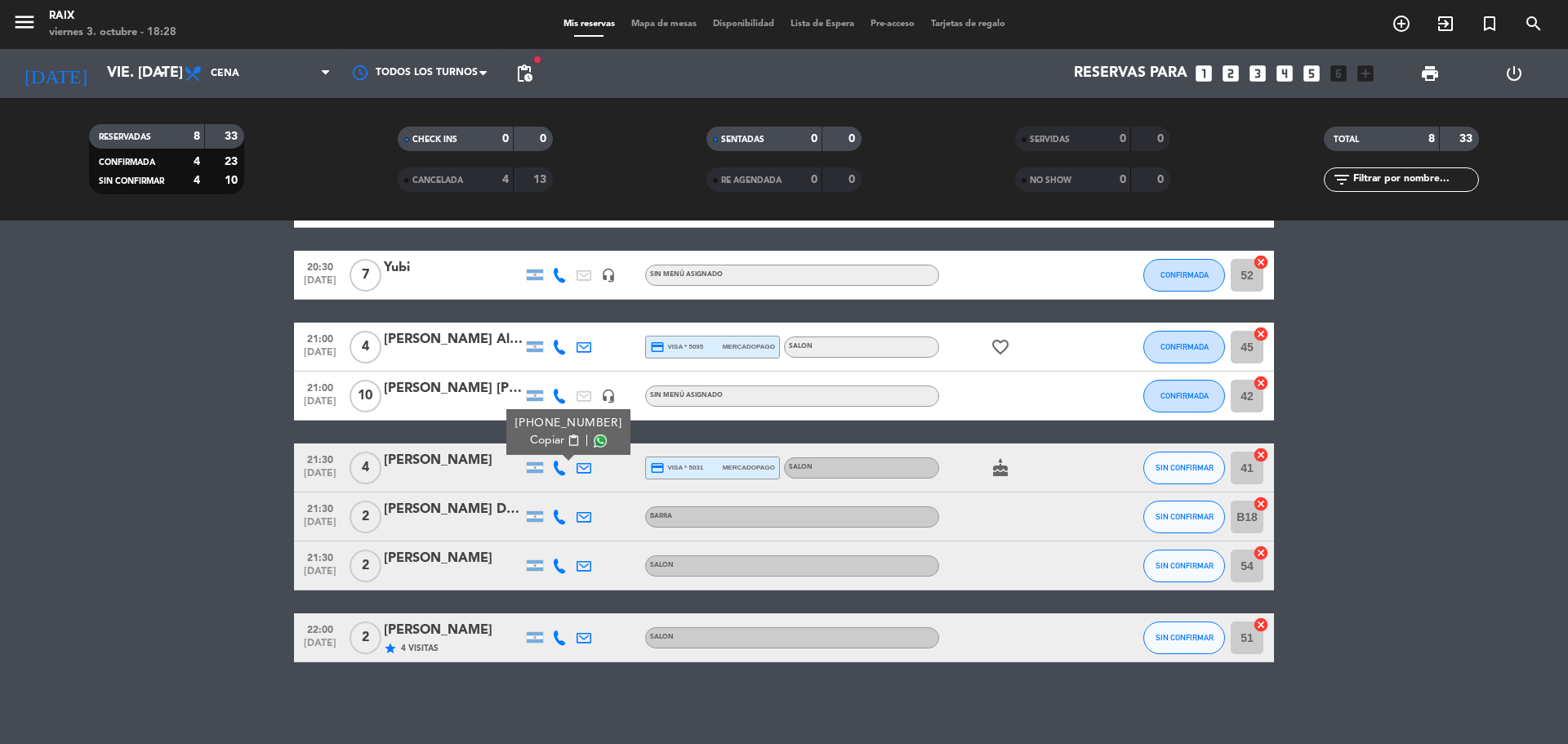
click at [445, 632] on div "[PERSON_NAME]" at bounding box center [453, 630] width 139 height 21
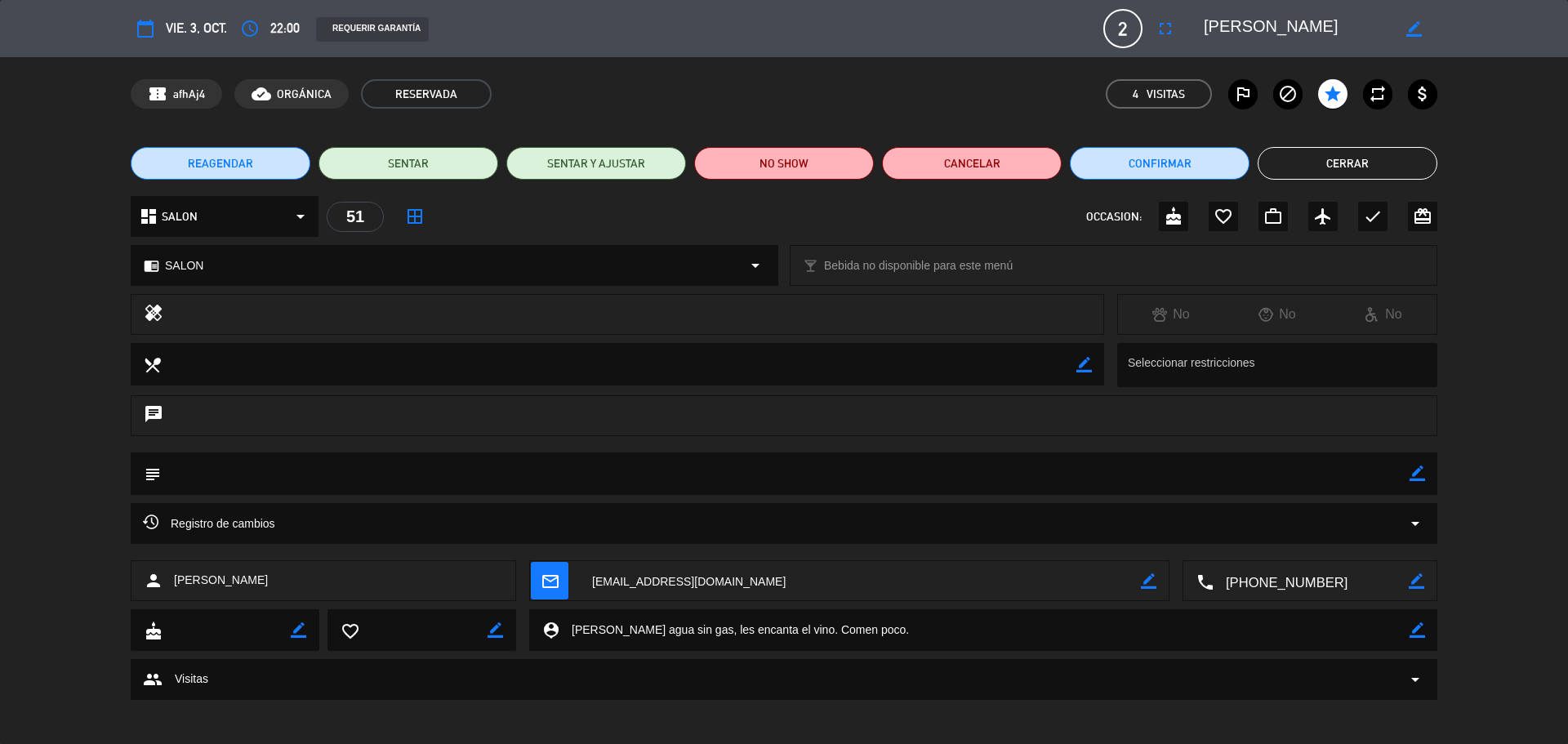
scroll to position [5, 0]
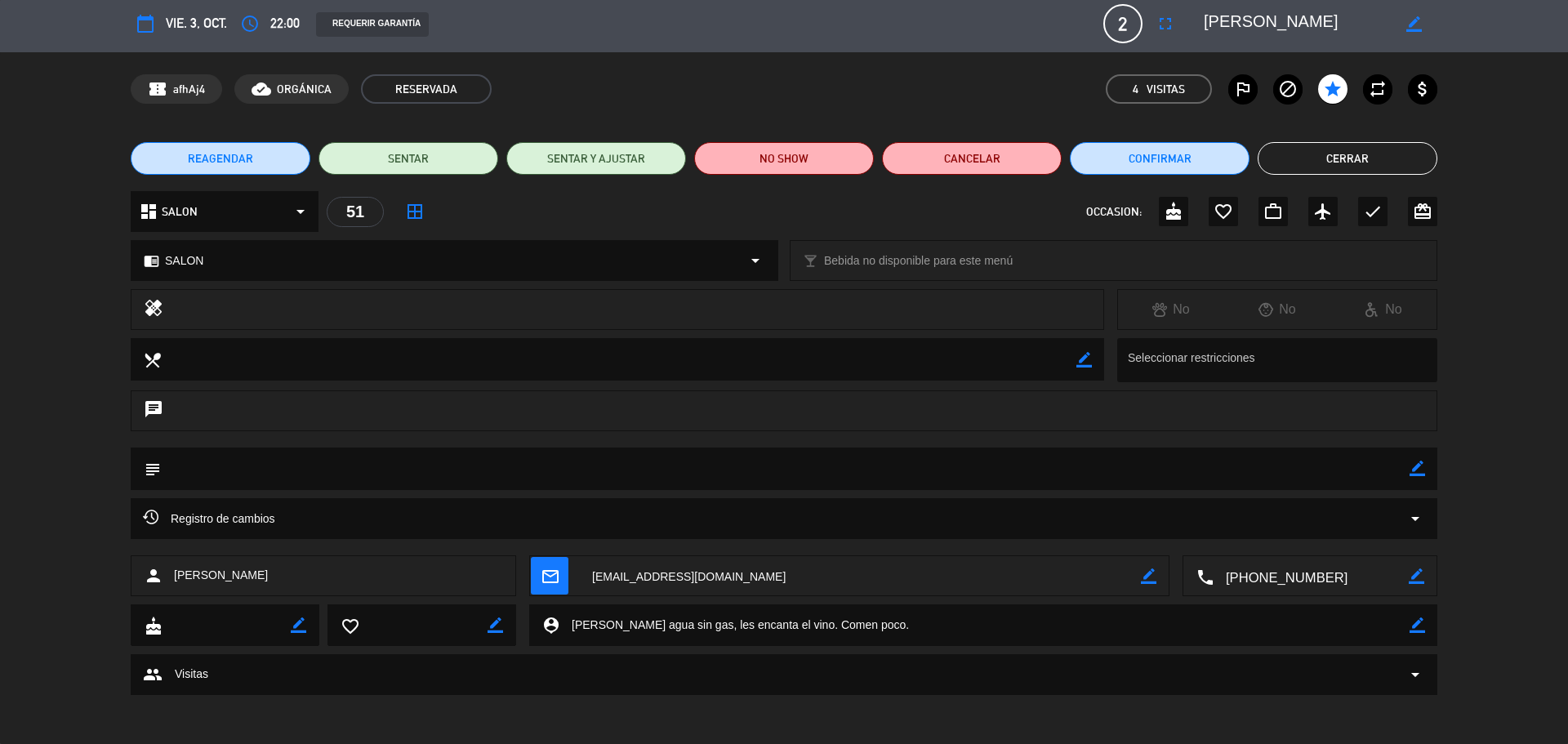
click at [1423, 673] on span "arrow_drop_down" at bounding box center [1415, 674] width 20 height 20
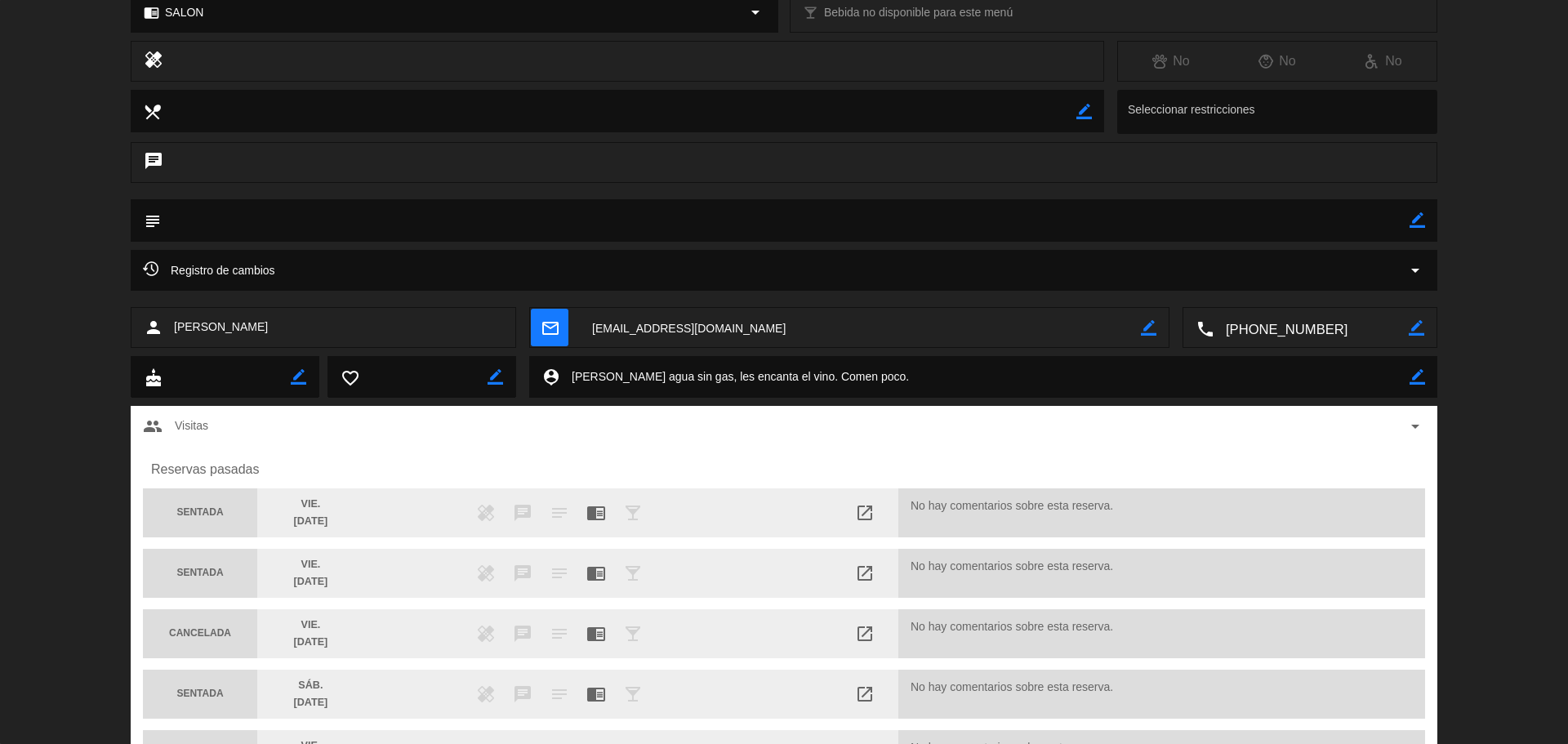
scroll to position [349, 0]
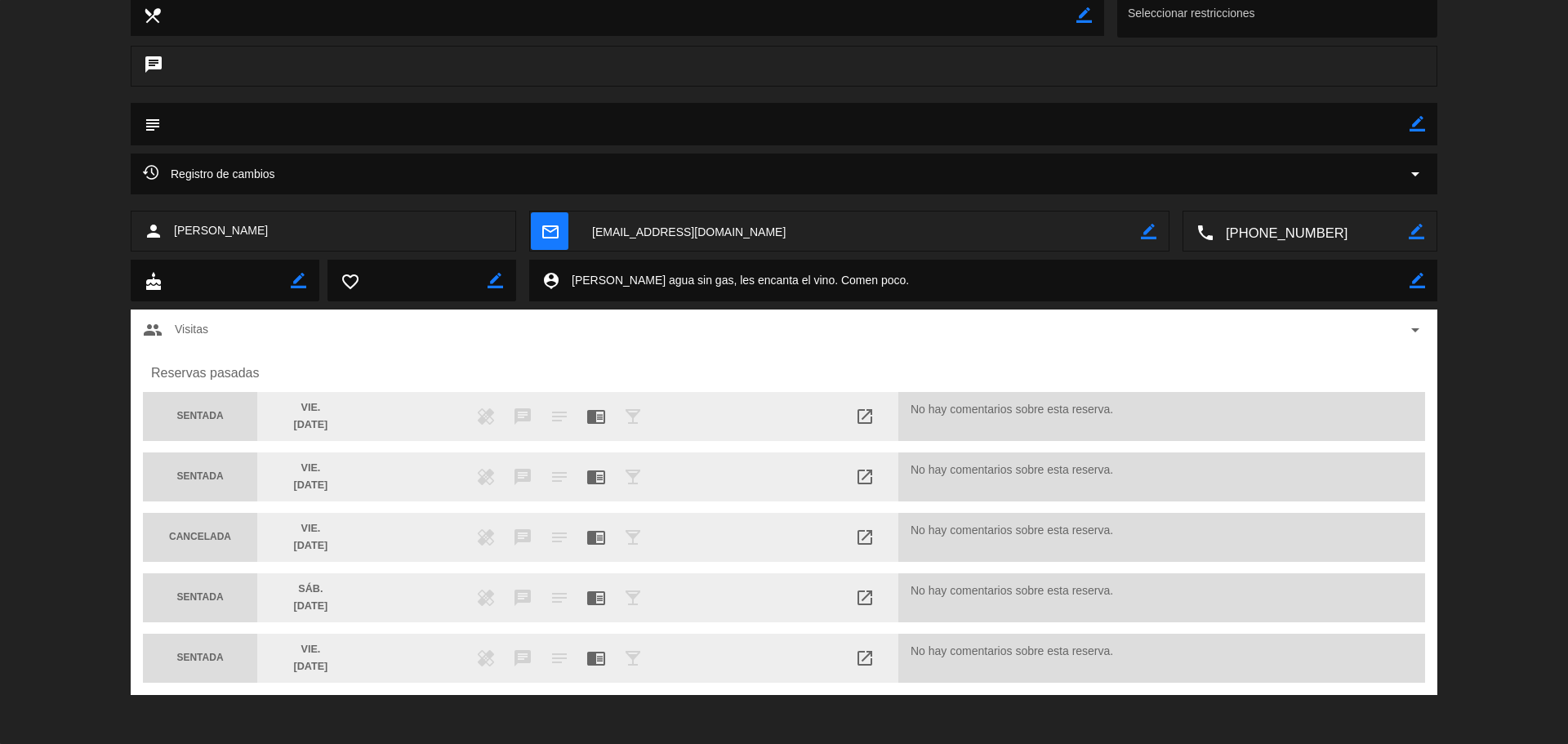
click at [945, 538] on span "No hay comentarios sobre esta reserva." at bounding box center [1012, 537] width 203 height 33
click at [942, 525] on span "No hay comentarios sobre esta reserva." at bounding box center [1012, 537] width 203 height 33
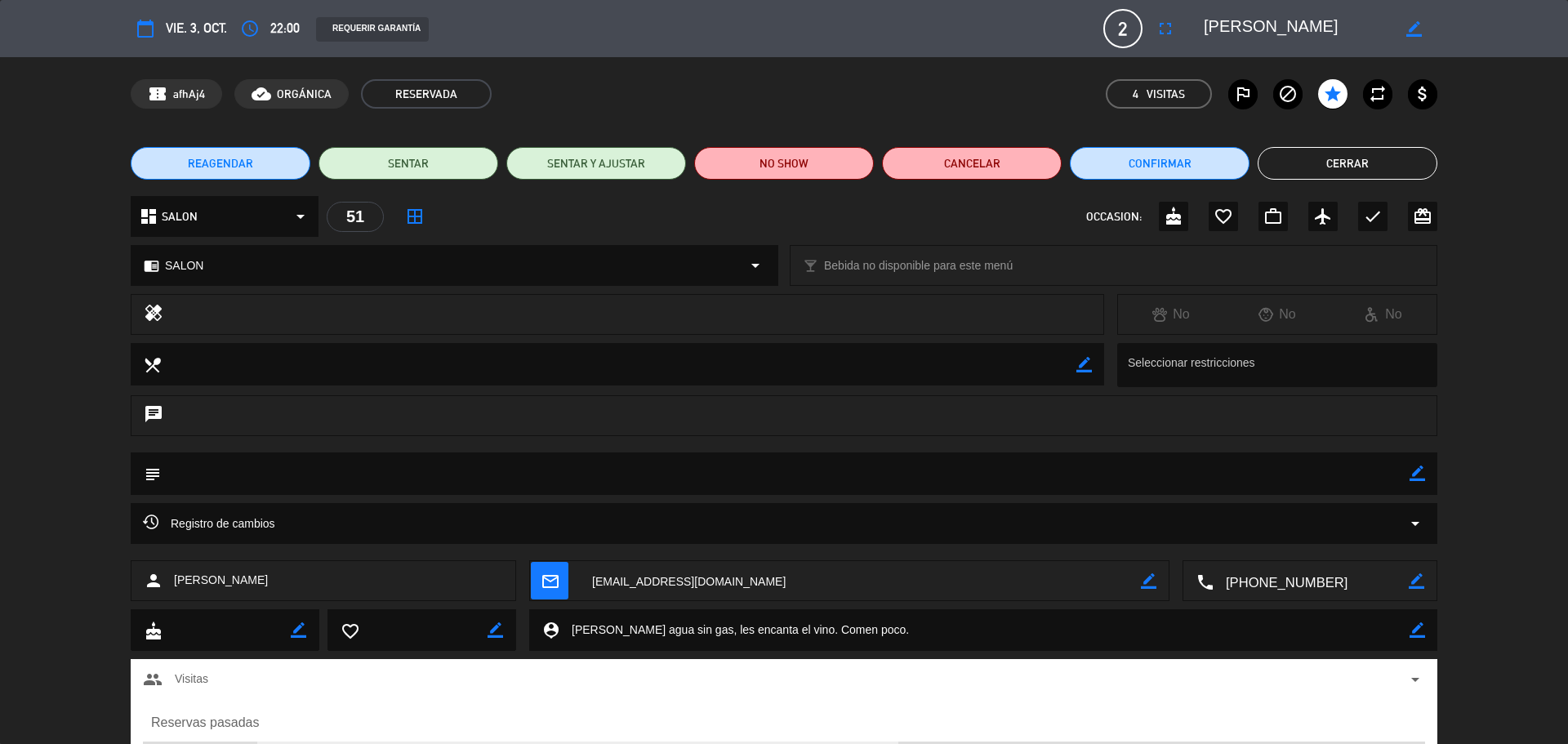
click at [1343, 167] on button "Cerrar" at bounding box center [1347, 163] width 179 height 33
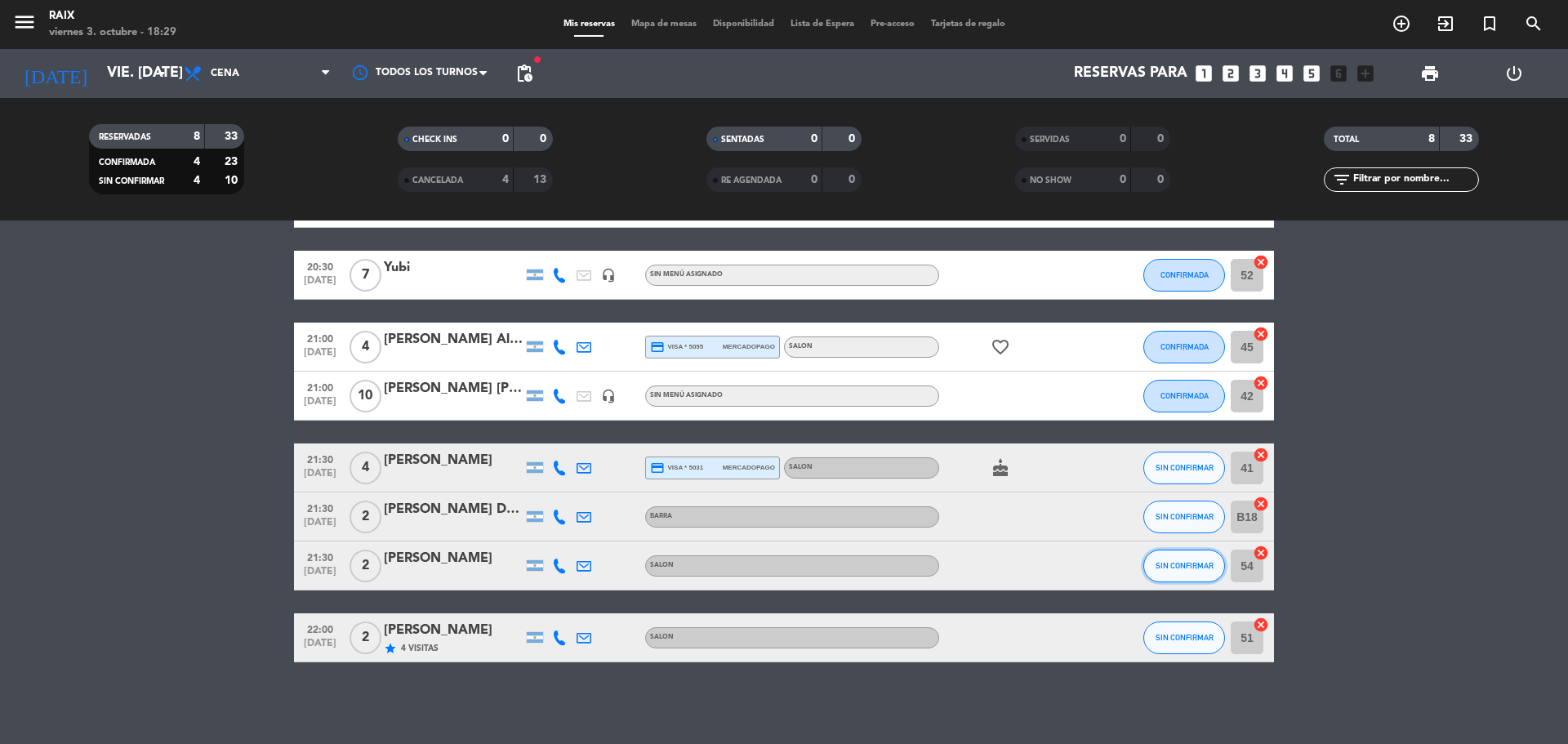
click at [1202, 560] on button "SIN CONFIRMAR" at bounding box center [1184, 566] width 82 height 33
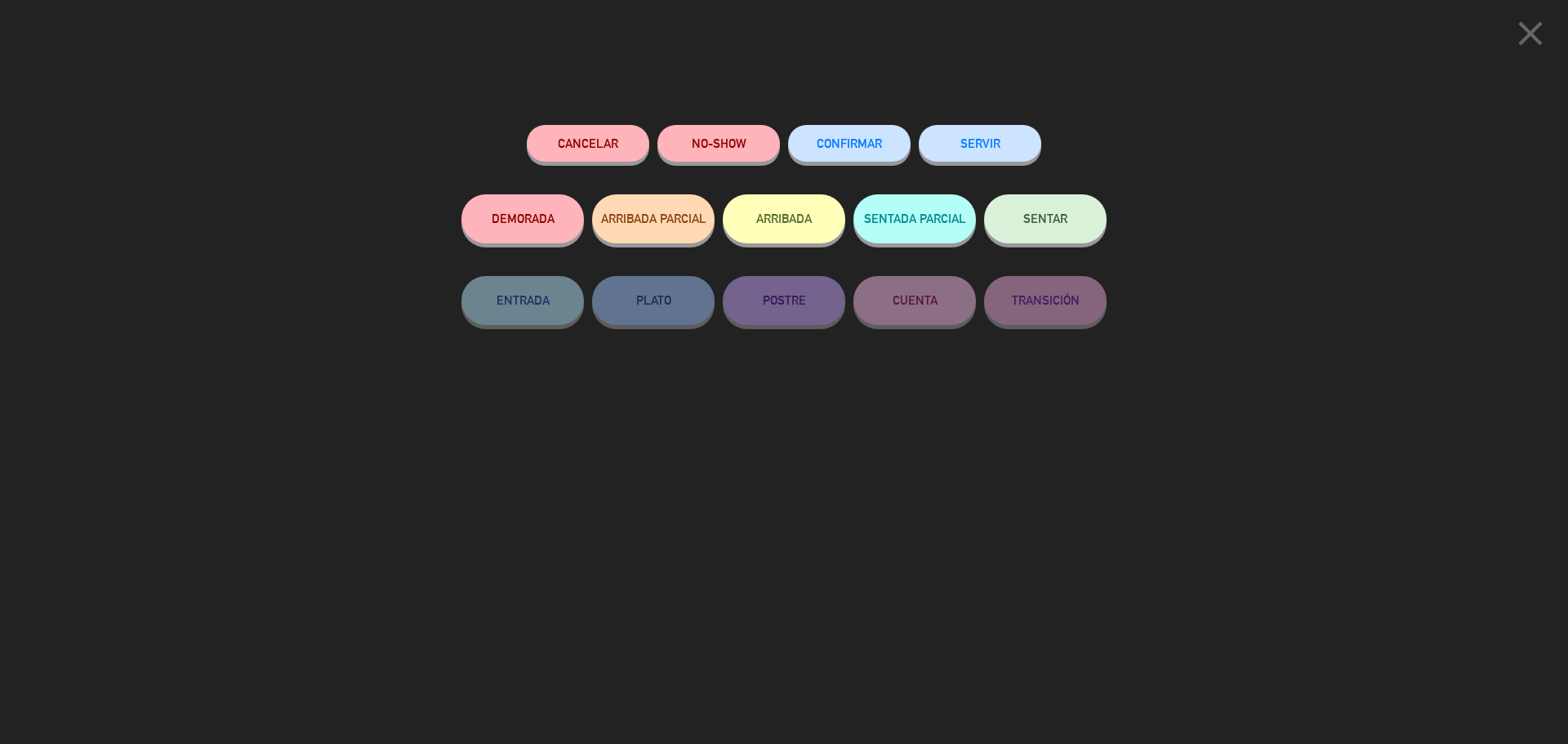
click at [880, 129] on button "CONFIRMAR" at bounding box center [849, 143] width 123 height 37
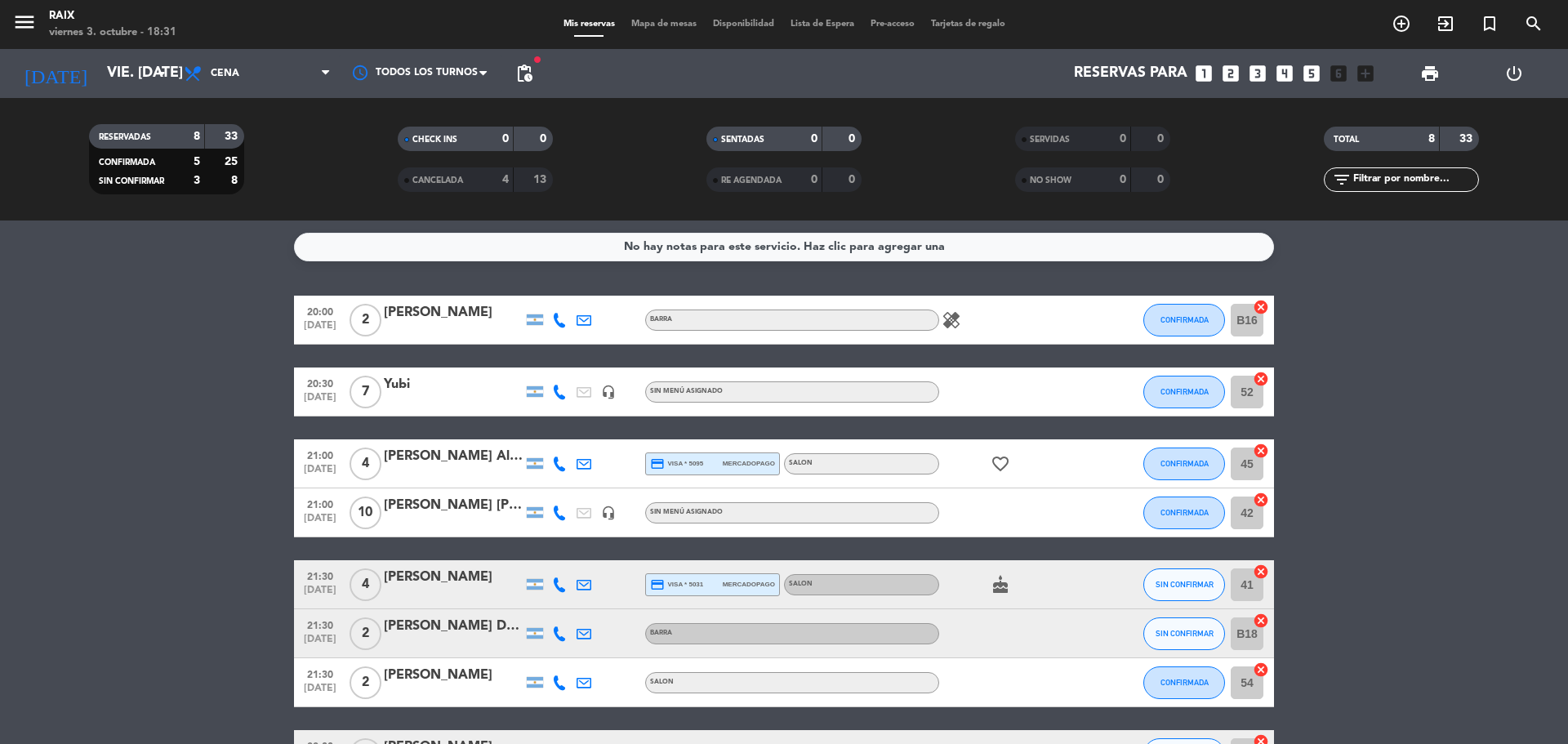
scroll to position [117, 0]
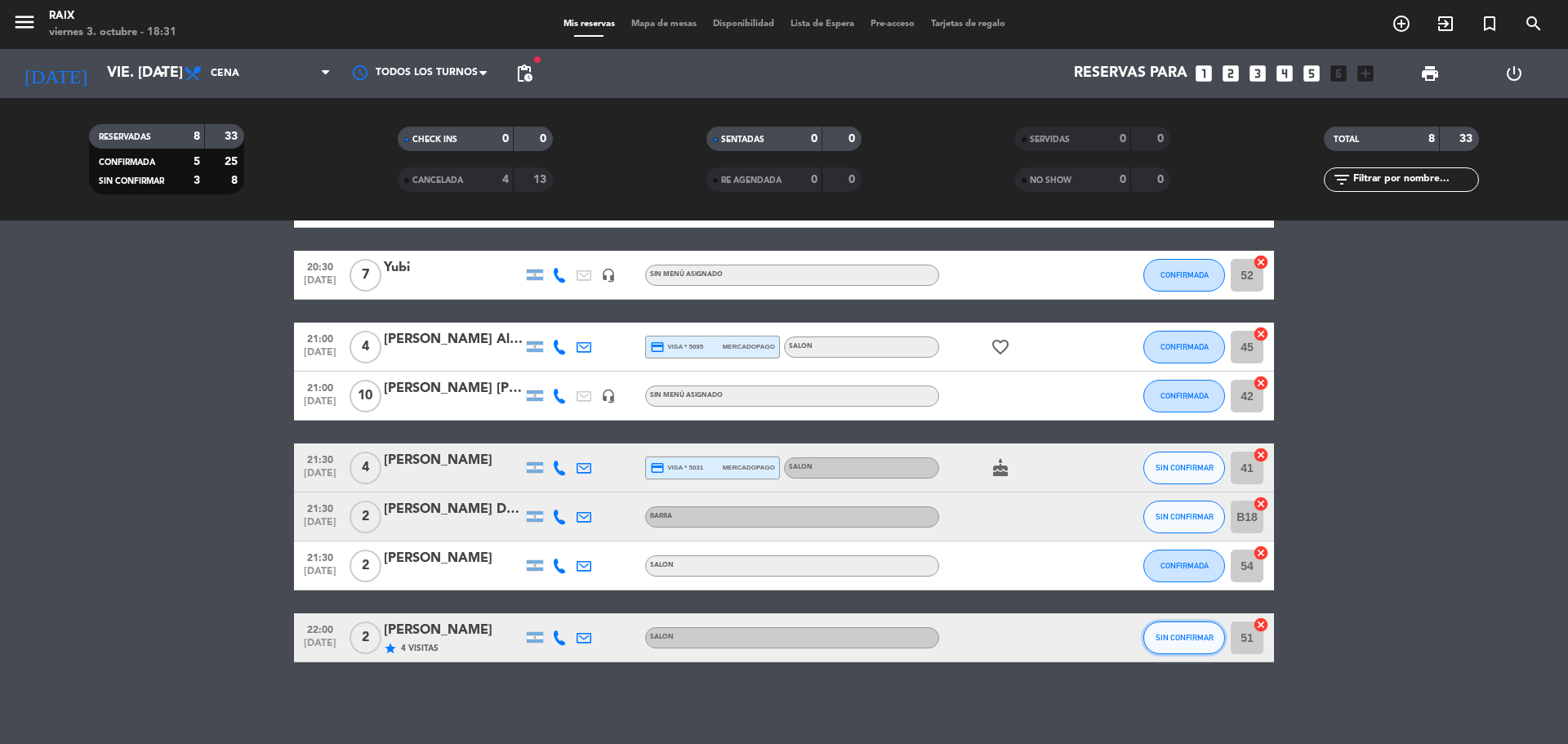
click at [1184, 643] on button "SIN CONFIRMAR" at bounding box center [1184, 638] width 82 height 33
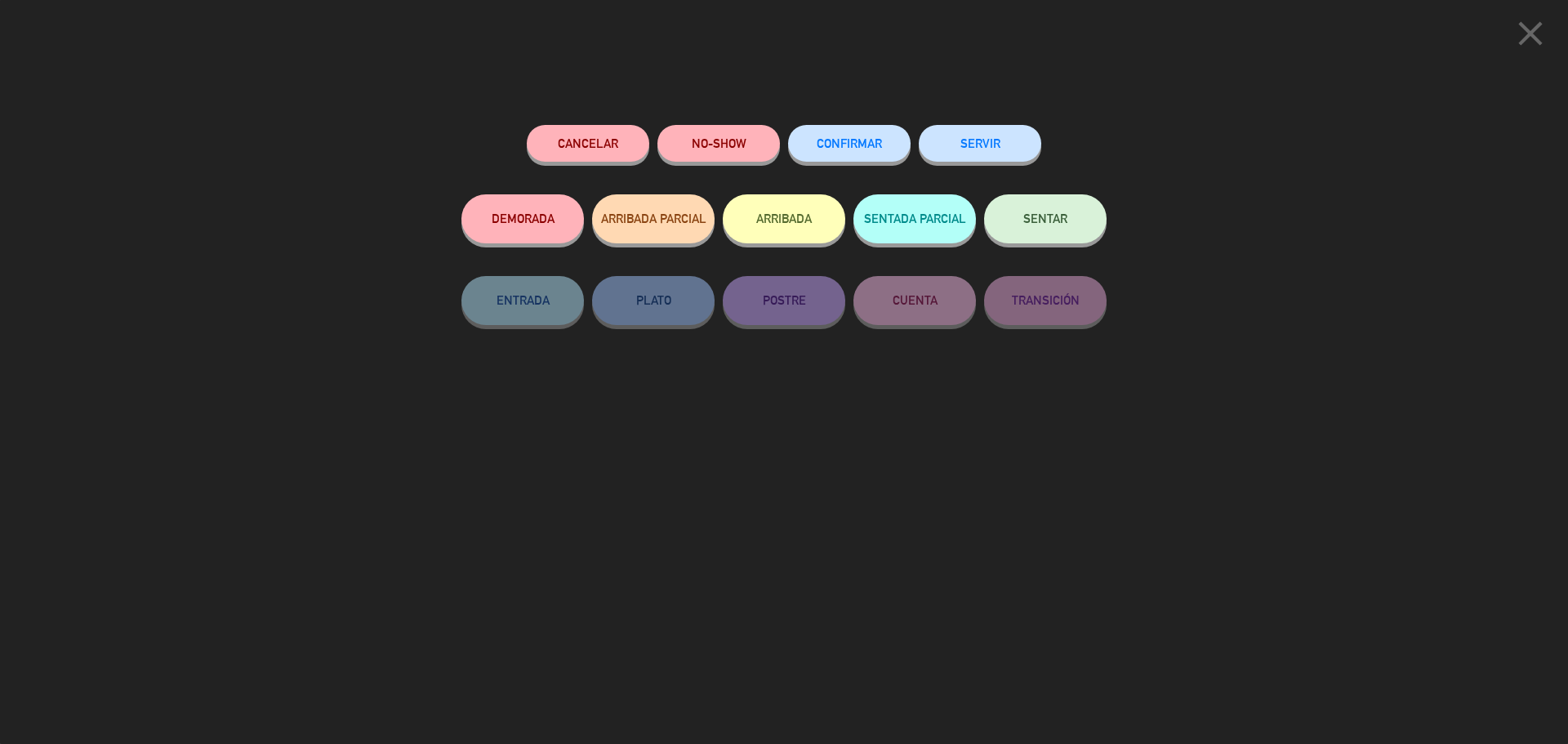
click at [885, 153] on button "CONFIRMAR" at bounding box center [849, 143] width 123 height 37
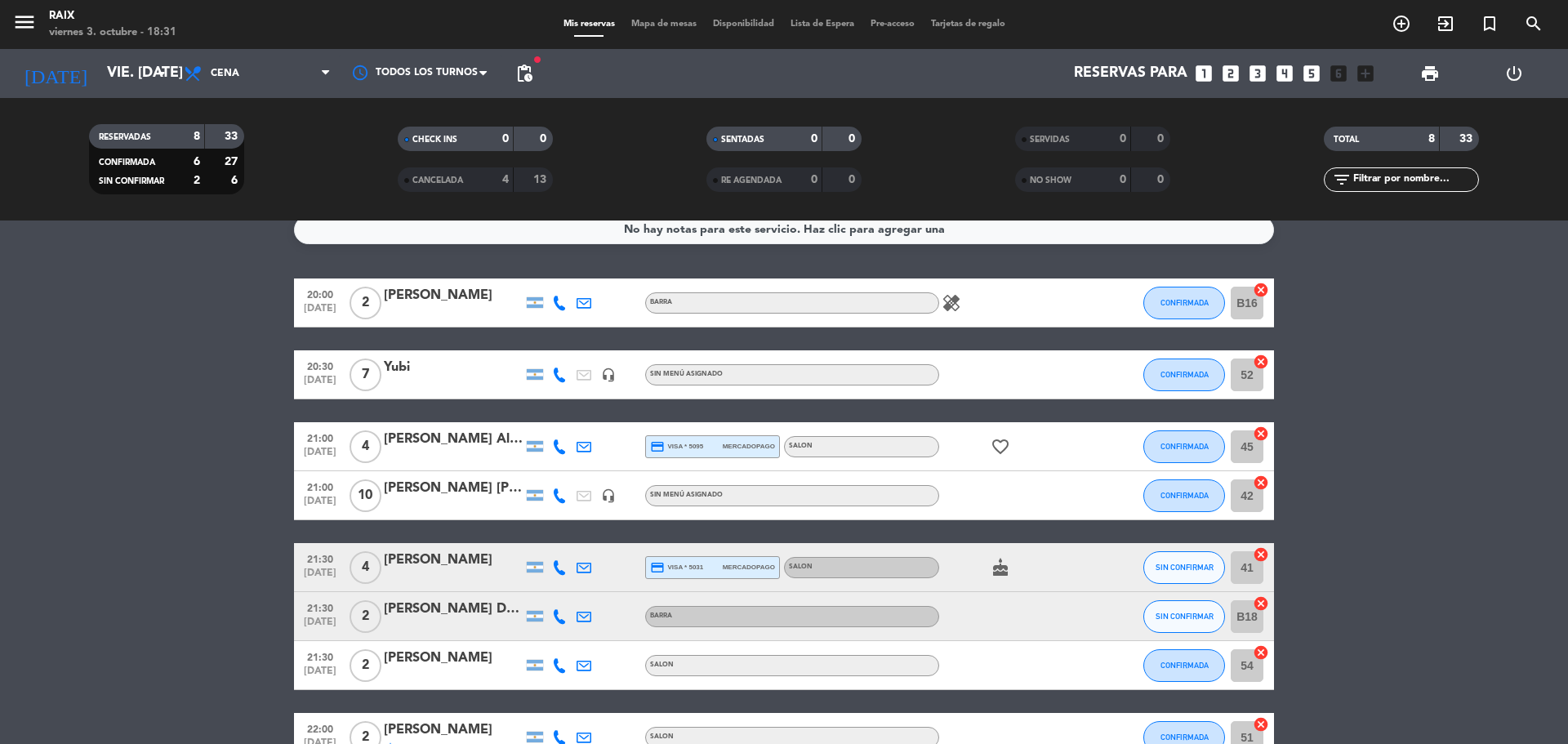
scroll to position [0, 0]
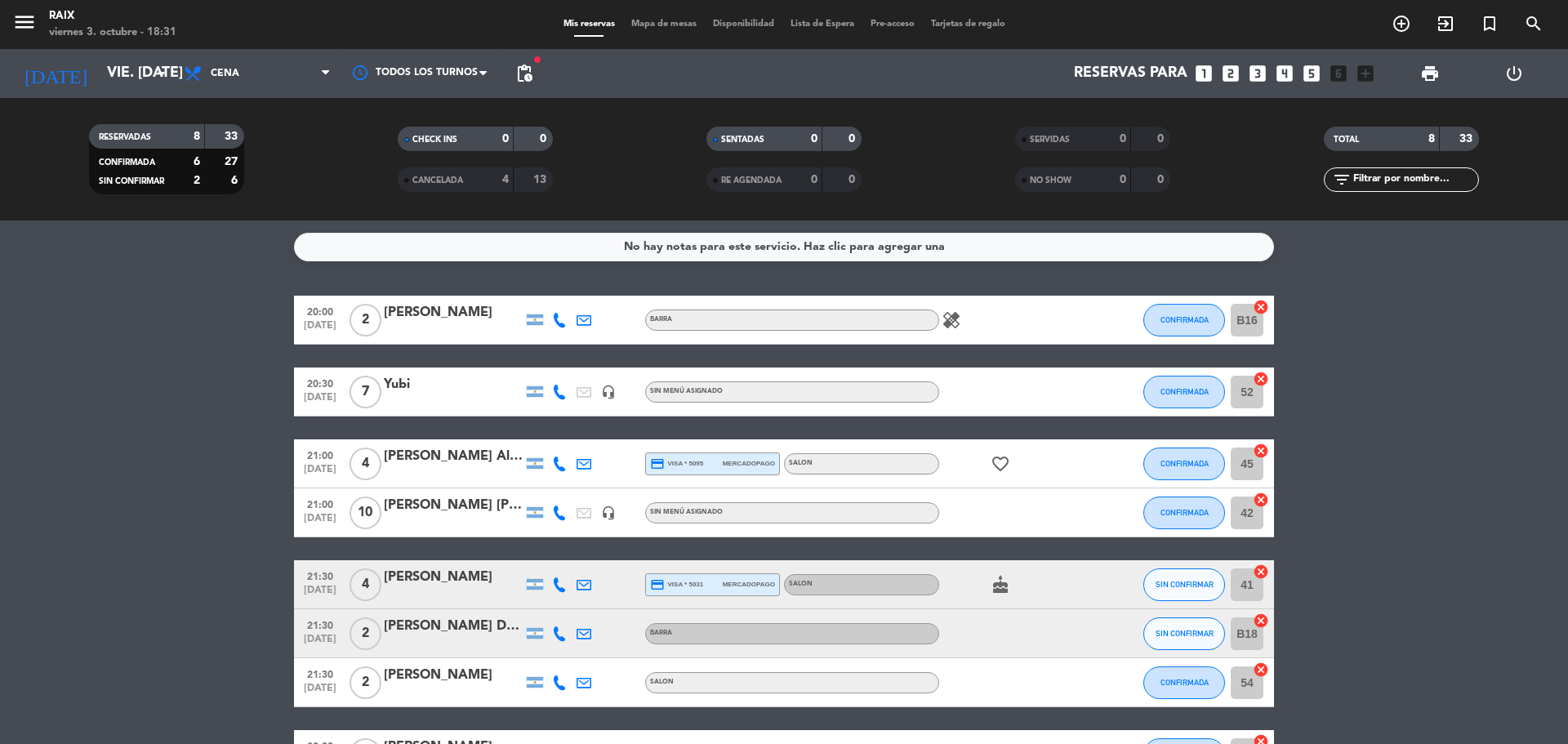
click at [638, 23] on span "Mapa de mesas" at bounding box center [663, 24] width 82 height 9
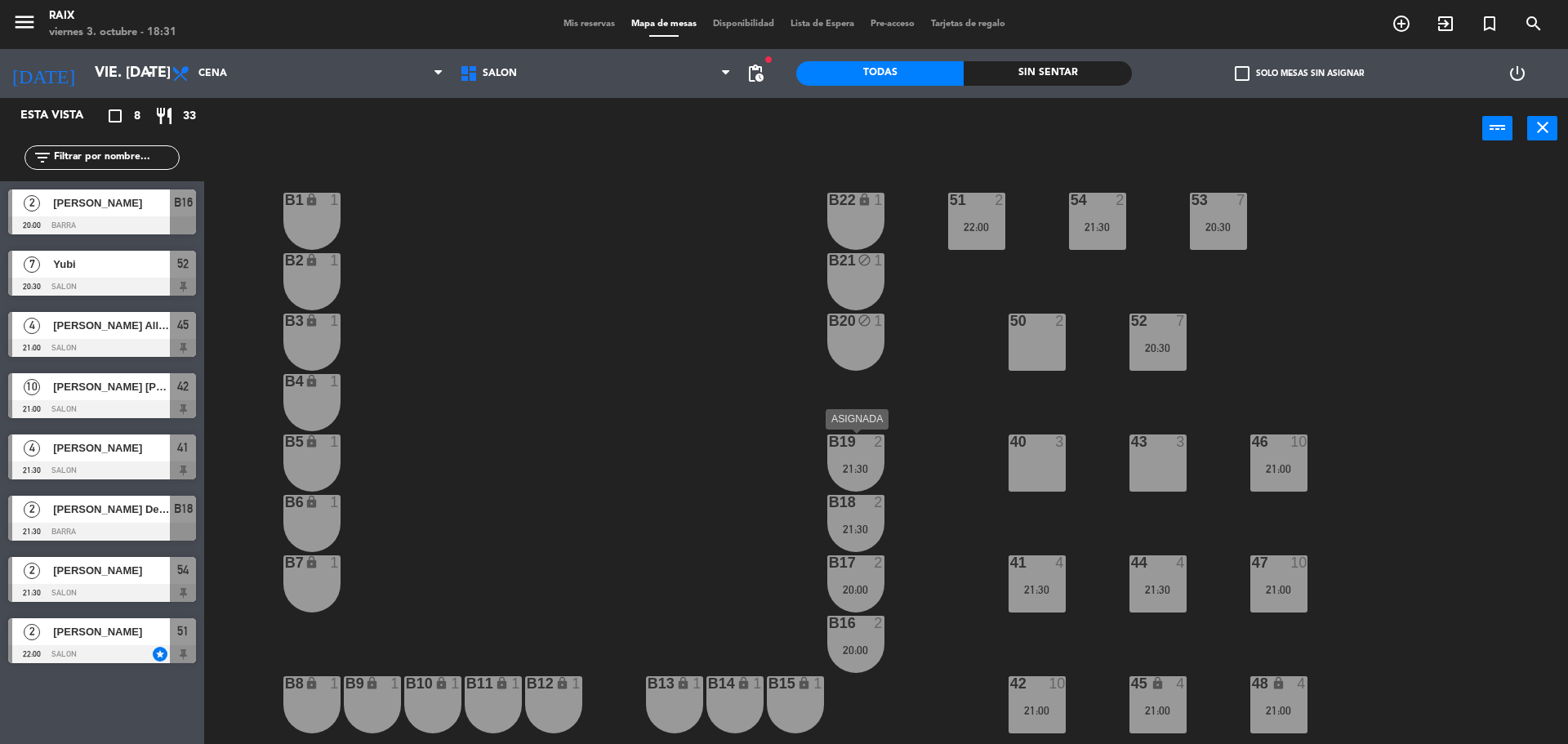
click at [853, 458] on div "B19 2 21:30" at bounding box center [856, 463] width 58 height 57
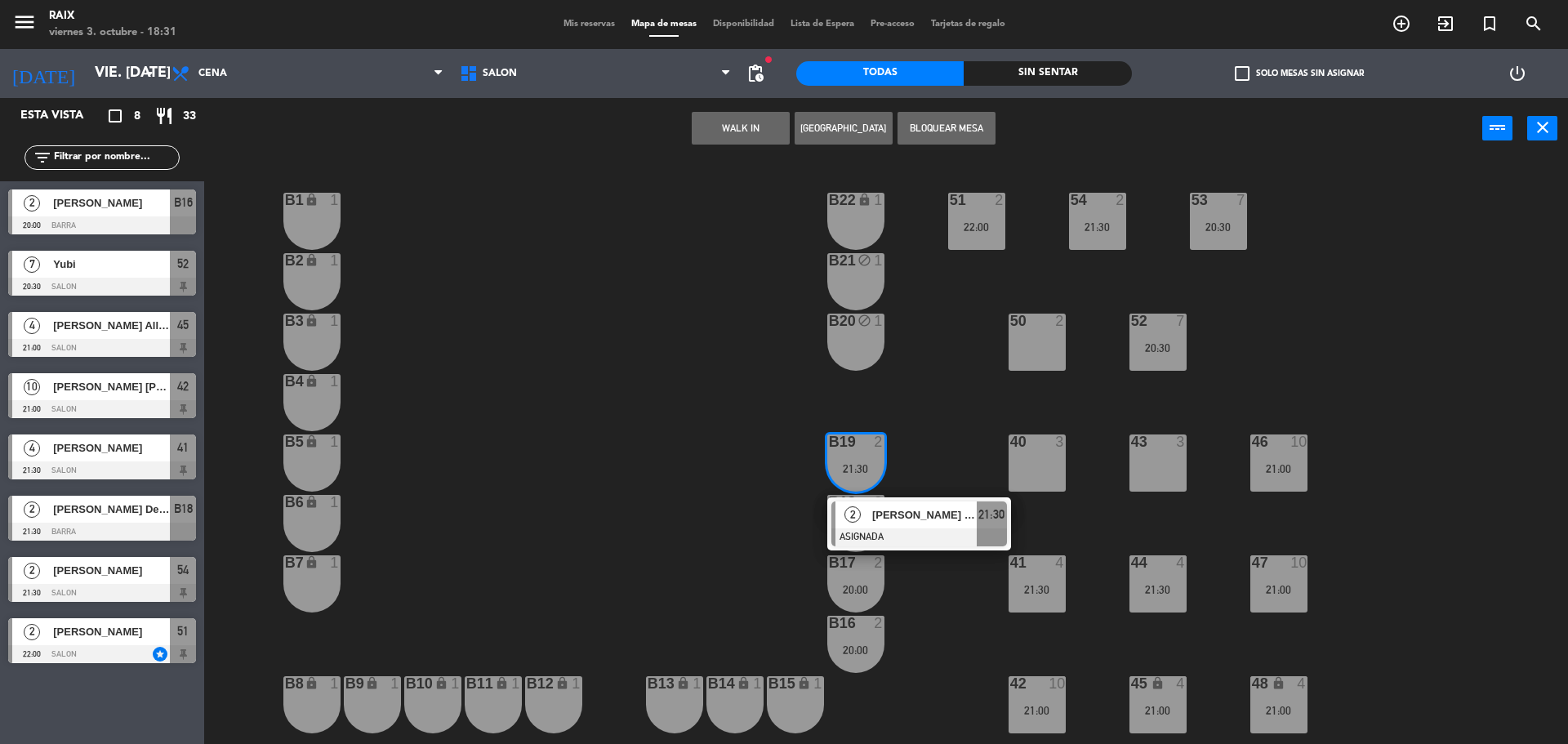
click at [766, 463] on div "51 2 22:00 53 7 20:30 54 2 21:30 B1 lock 1 B22 lock 1 B2 lock 1 B21 block 1 50 …" at bounding box center [893, 455] width 1348 height 584
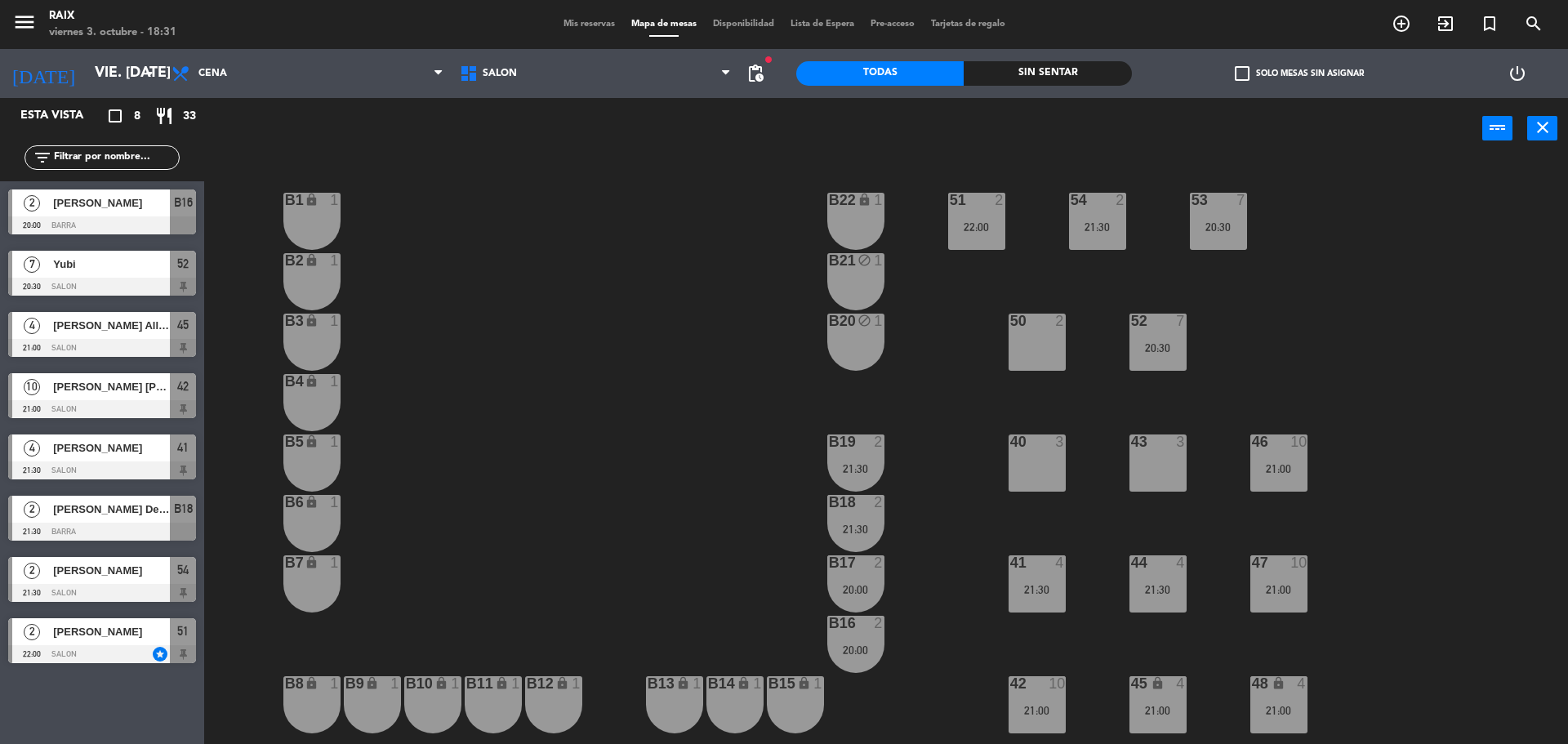
click at [830, 569] on div "B17" at bounding box center [829, 562] width 1 height 15
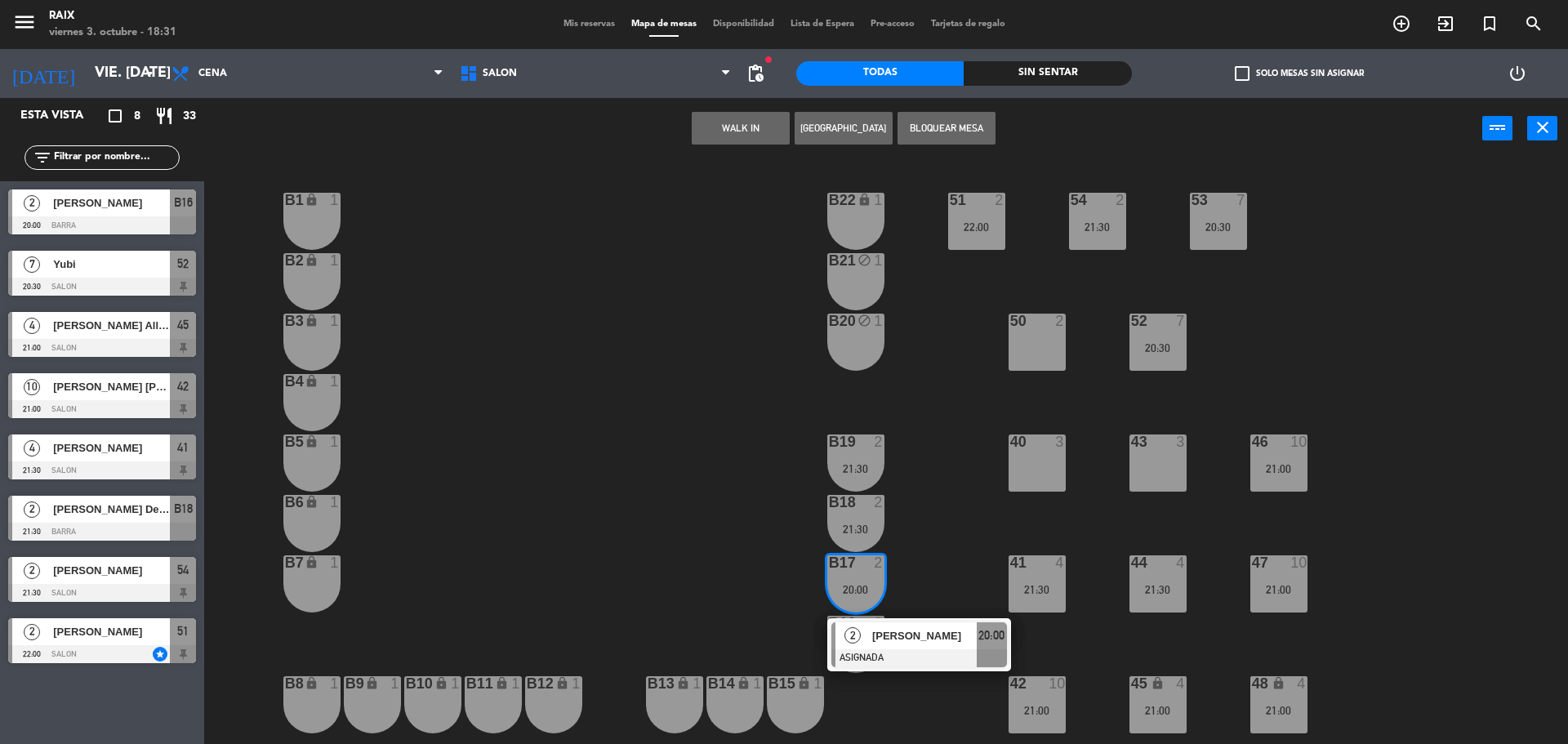
click at [790, 539] on div "51 2 22:00 53 7 20:30 54 2 21:30 B1 lock 1 B22 lock 1 B2 lock 1 B21 block 1 50 …" at bounding box center [893, 455] width 1348 height 584
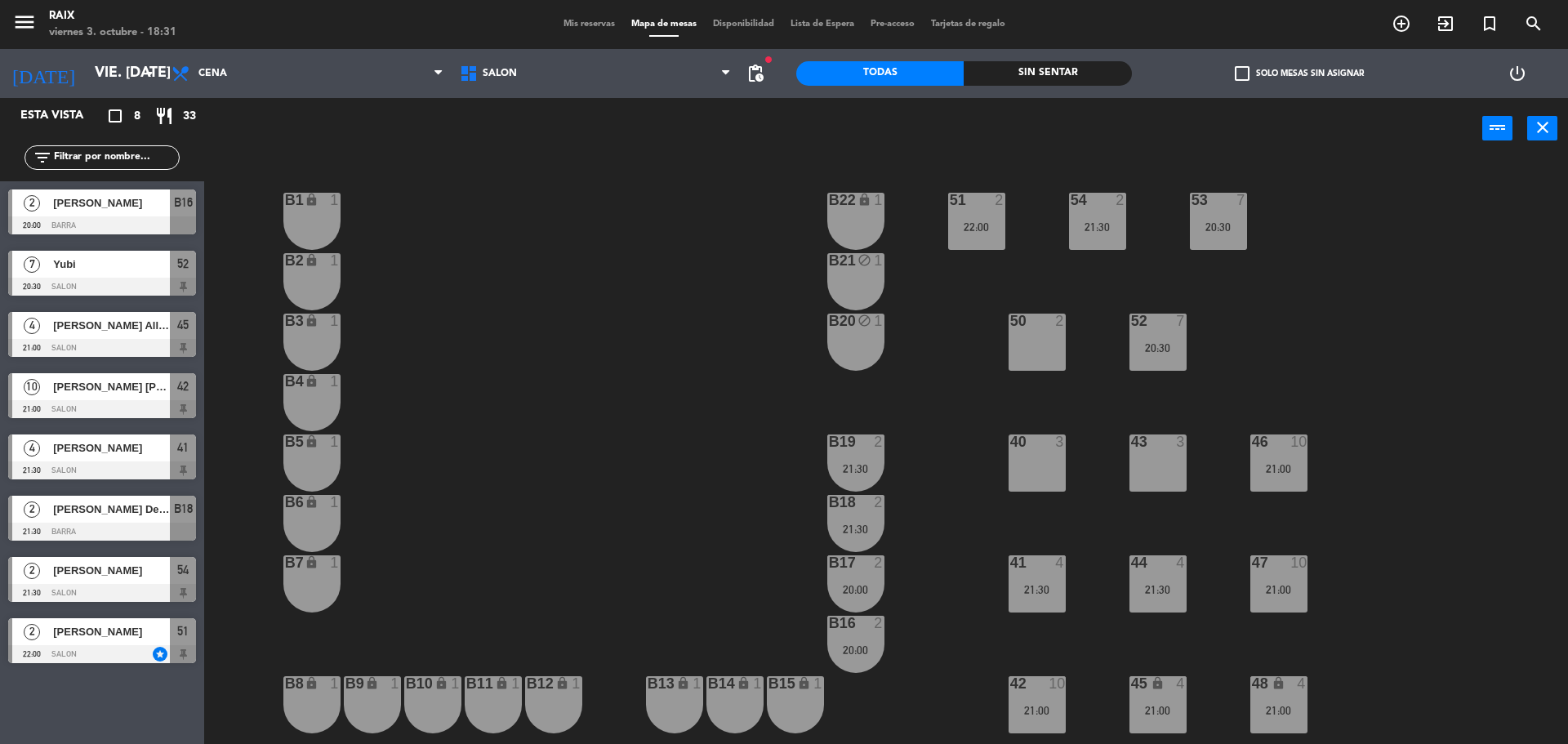
click at [578, 20] on span "Mis reservas" at bounding box center [589, 24] width 68 height 9
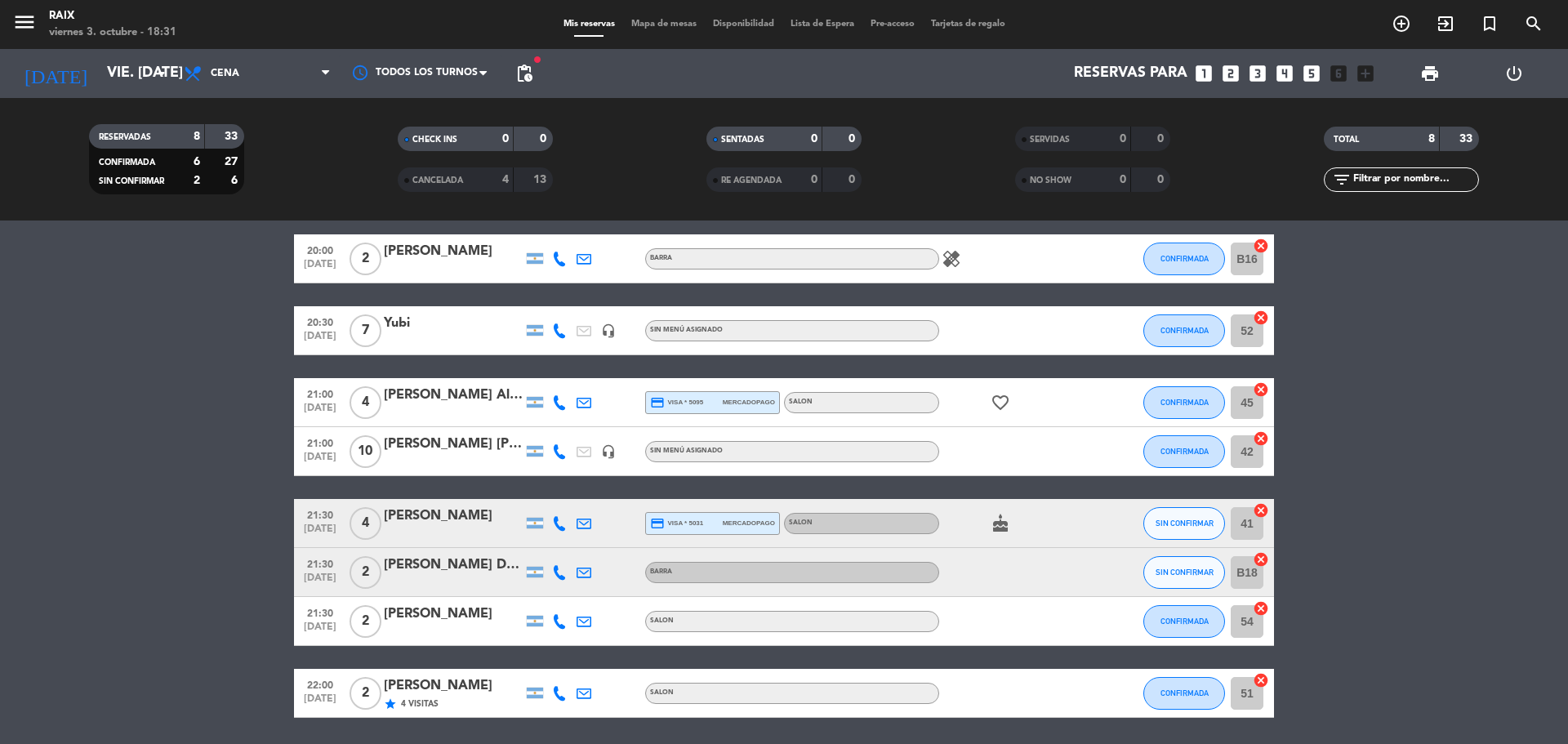
scroll to position [117, 0]
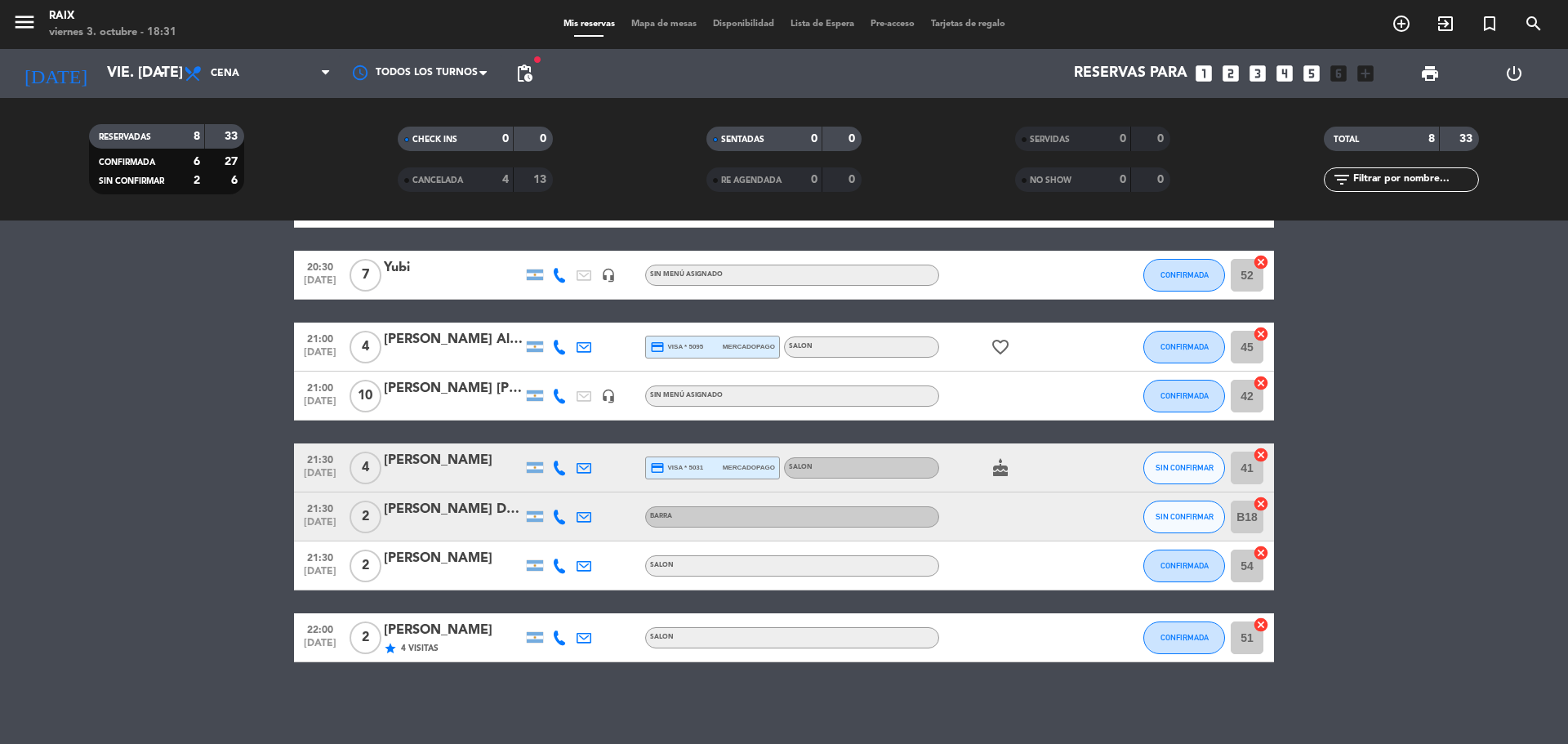
click at [1264, 627] on icon "cancel" at bounding box center [1261, 624] width 16 height 16
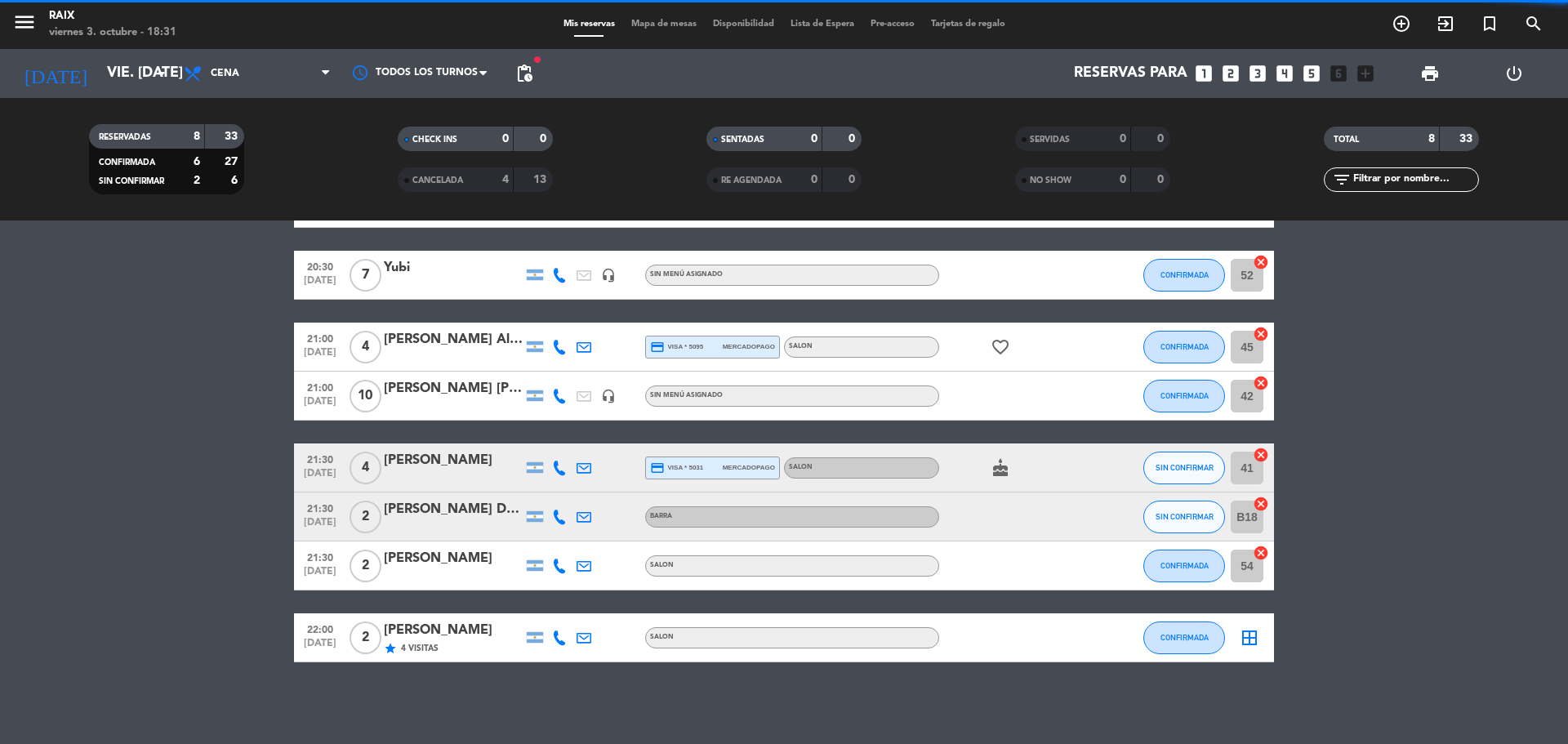
click at [1250, 634] on icon "border_all" at bounding box center [1249, 638] width 20 height 20
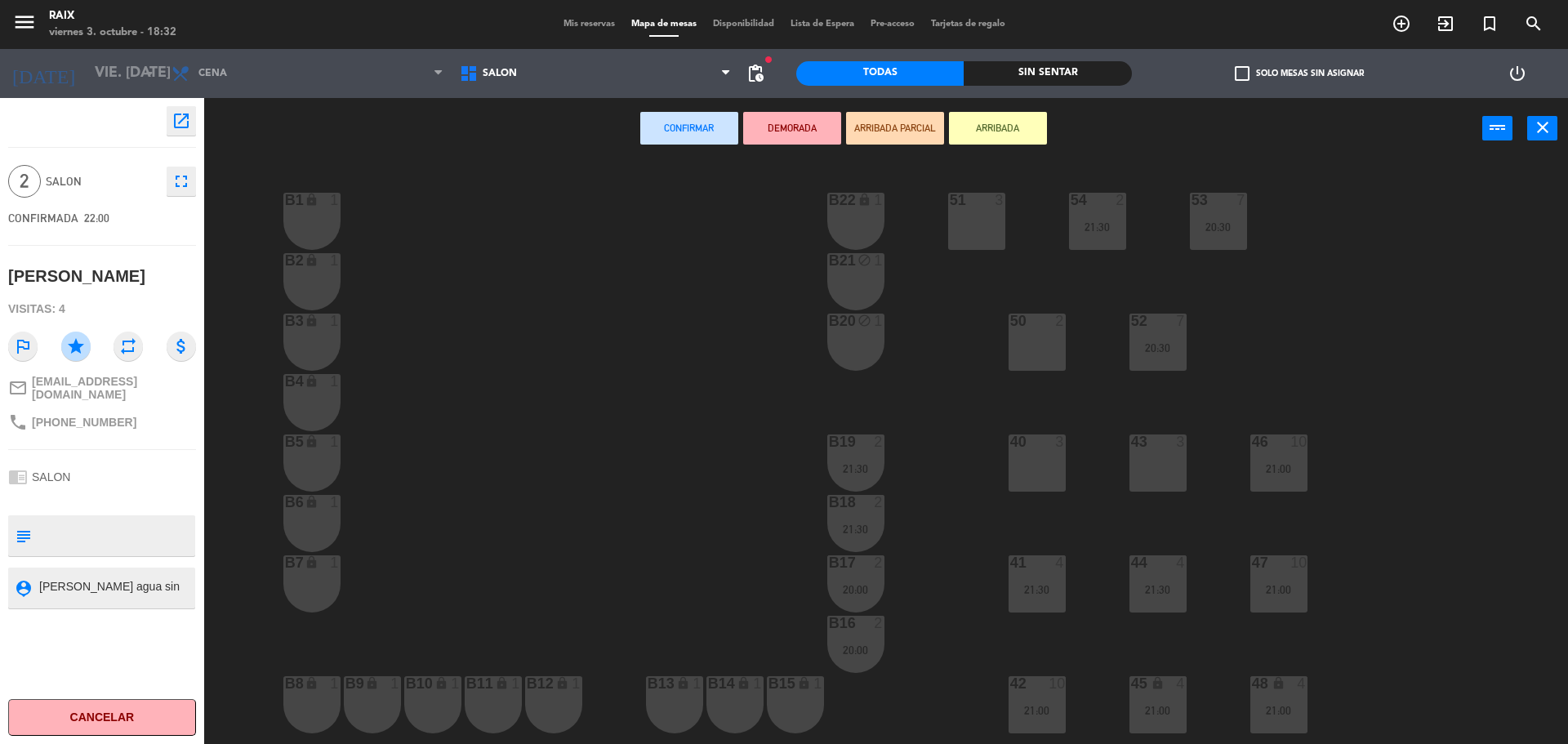
click at [867, 338] on div "B20 block 1" at bounding box center [856, 342] width 58 height 57
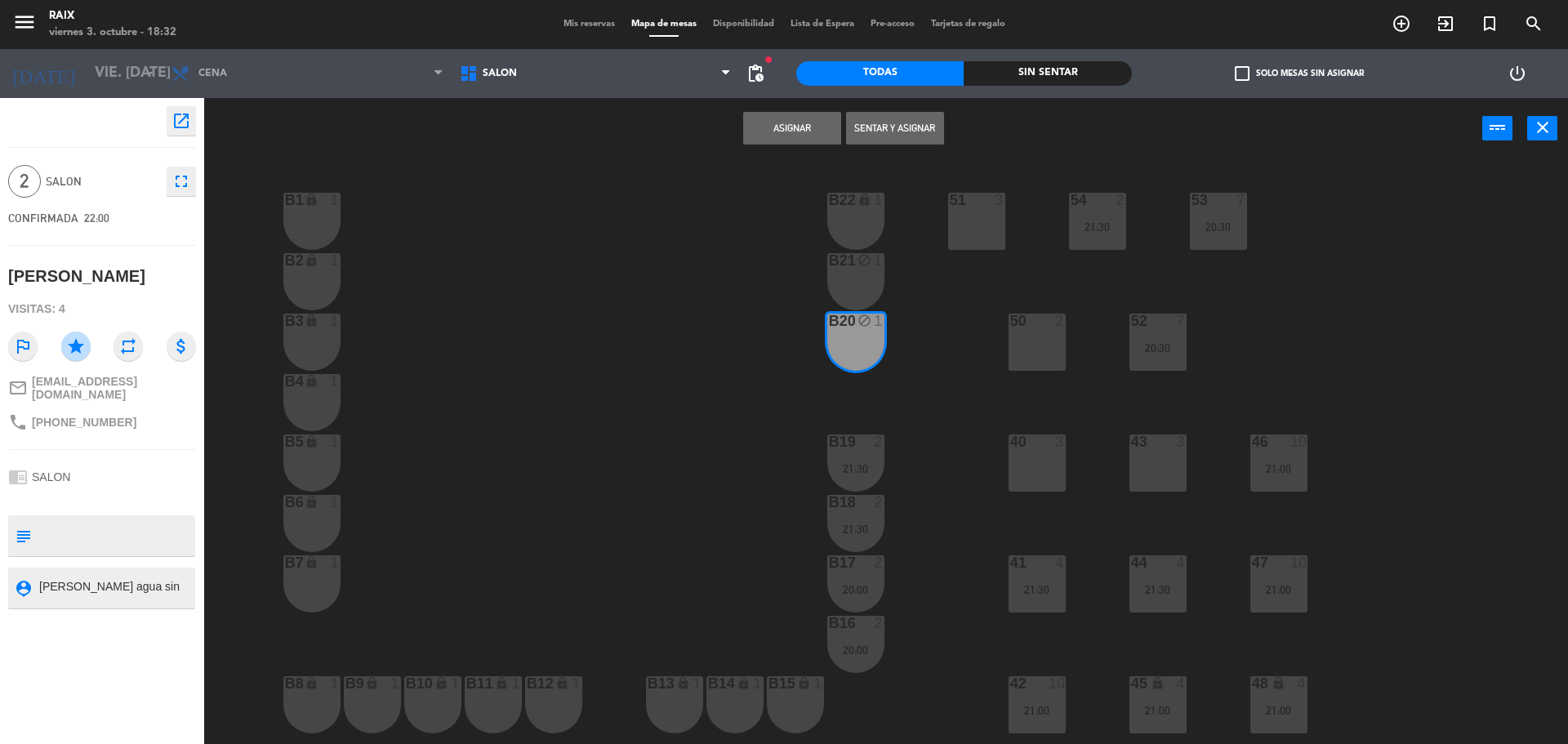
click at [865, 276] on div "B21 block 1" at bounding box center [856, 281] width 58 height 57
click at [799, 126] on button "Asignar" at bounding box center [792, 128] width 98 height 33
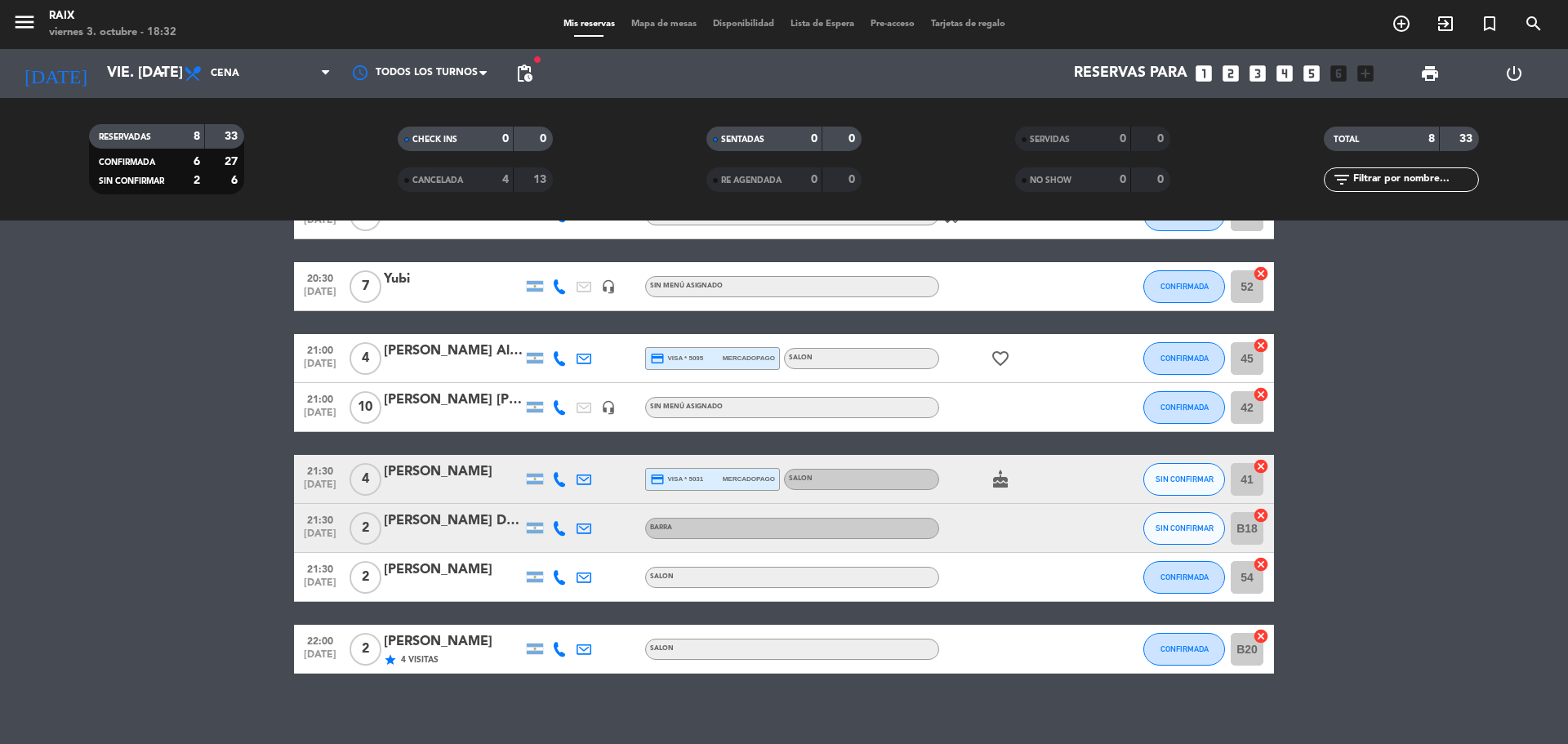
scroll to position [117, 0]
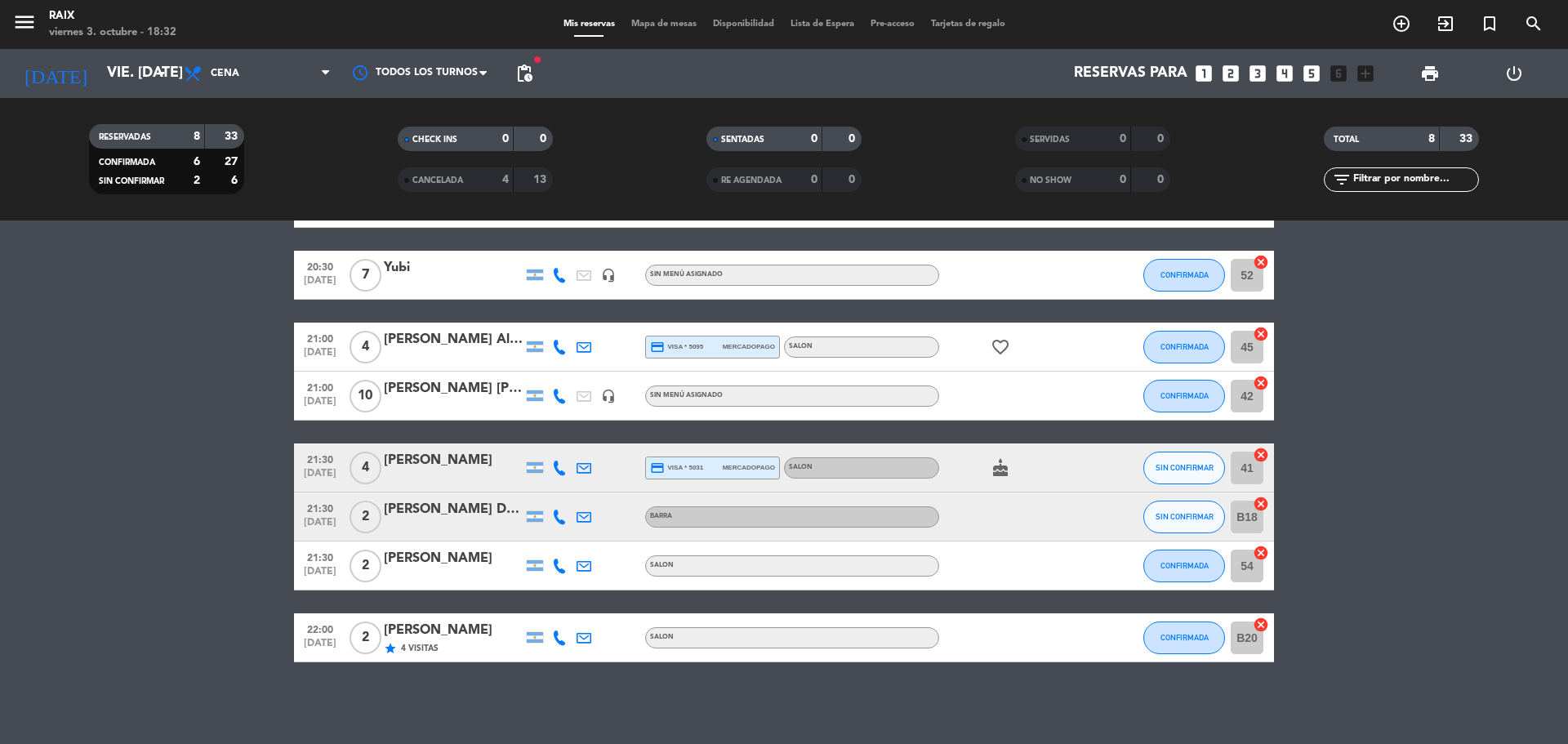
click at [152, 505] on bookings-row "20:00 [DATE] 2 [PERSON_NAME] BARRA healing CONFIRMADA B16 cancel 20:30 [DATE] 7…" at bounding box center [784, 420] width 1568 height 483
click at [142, 342] on bookings-row "20:00 [DATE] 2 [PERSON_NAME] BARRA healing CONFIRMADA B16 cancel 20:30 [DATE] 7…" at bounding box center [784, 420] width 1568 height 483
click at [518, 83] on span "pending_actions" at bounding box center [524, 74] width 33 height 33
click at [524, 72] on span "pending_actions" at bounding box center [524, 73] width 20 height 20
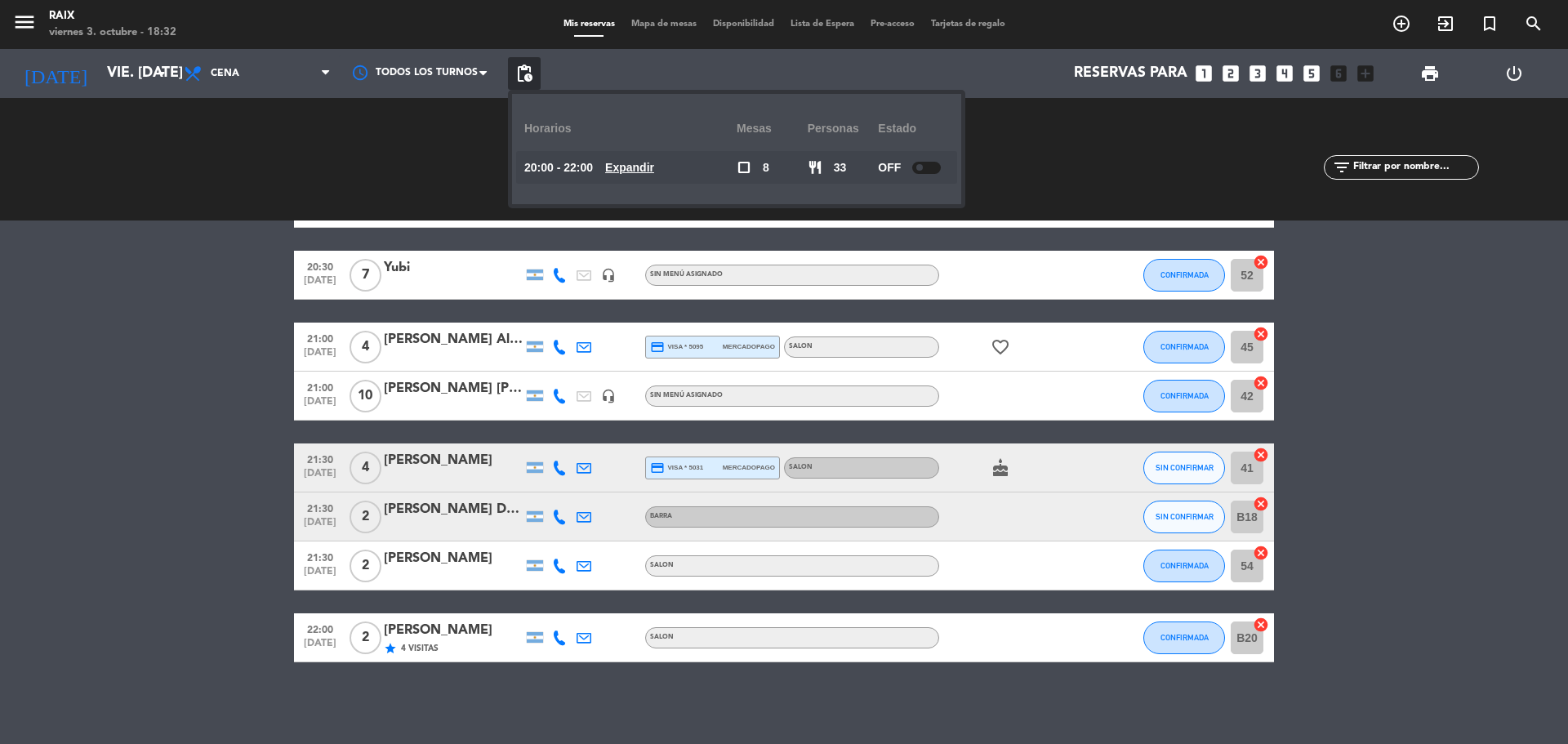
click at [160, 374] on bookings-row "20:00 [DATE] 2 [PERSON_NAME] BARRA healing CONFIRMADA B16 cancel 20:30 [DATE] 7…" at bounding box center [784, 420] width 1568 height 483
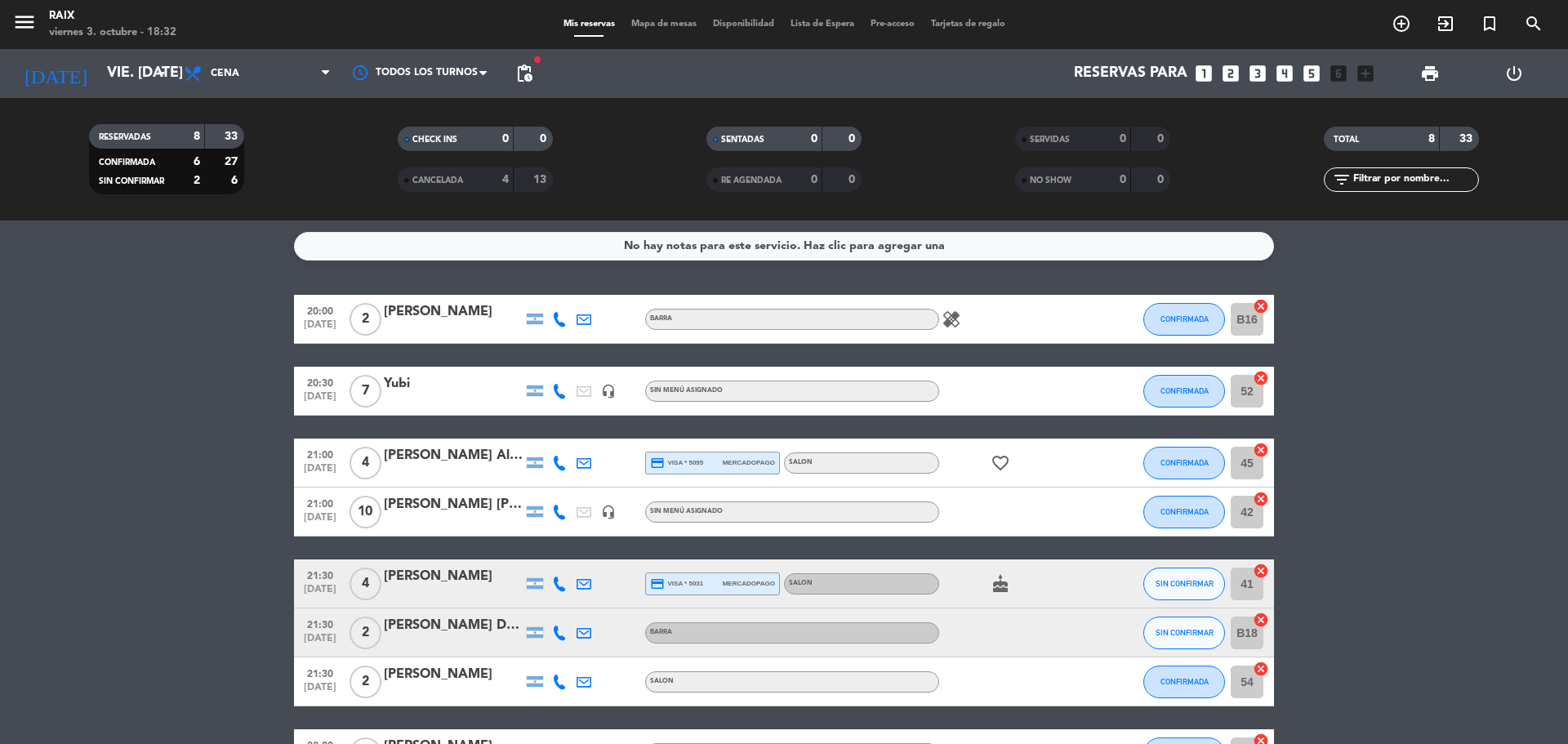
scroll to position [0, 0]
click at [943, 327] on icon "healing" at bounding box center [951, 320] width 20 height 20
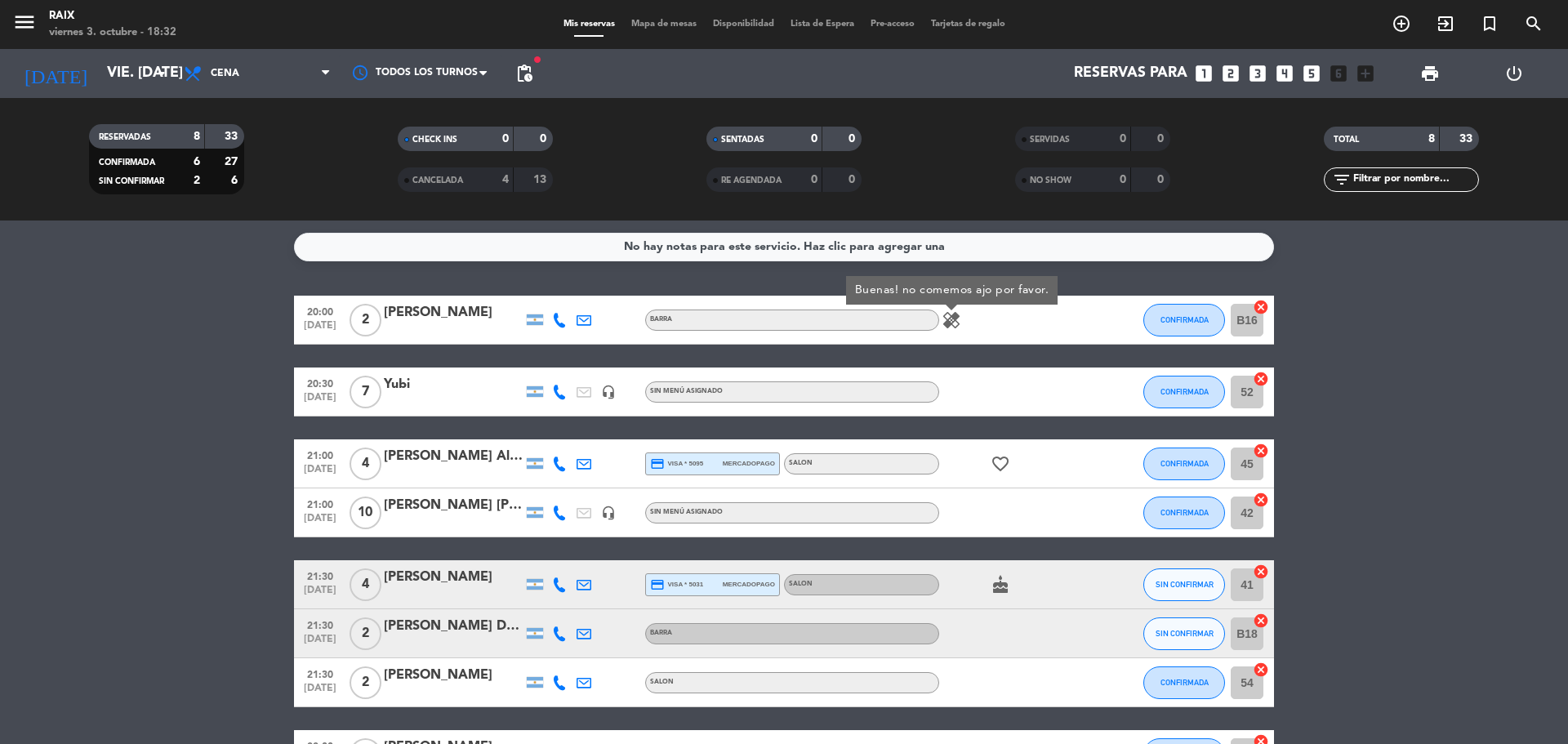
click at [99, 463] on bookings-row "20:00 [DATE] 2 [PERSON_NAME] BARRA healing Buenas! no comemos ajo por favor. CO…" at bounding box center [784, 536] width 1568 height 483
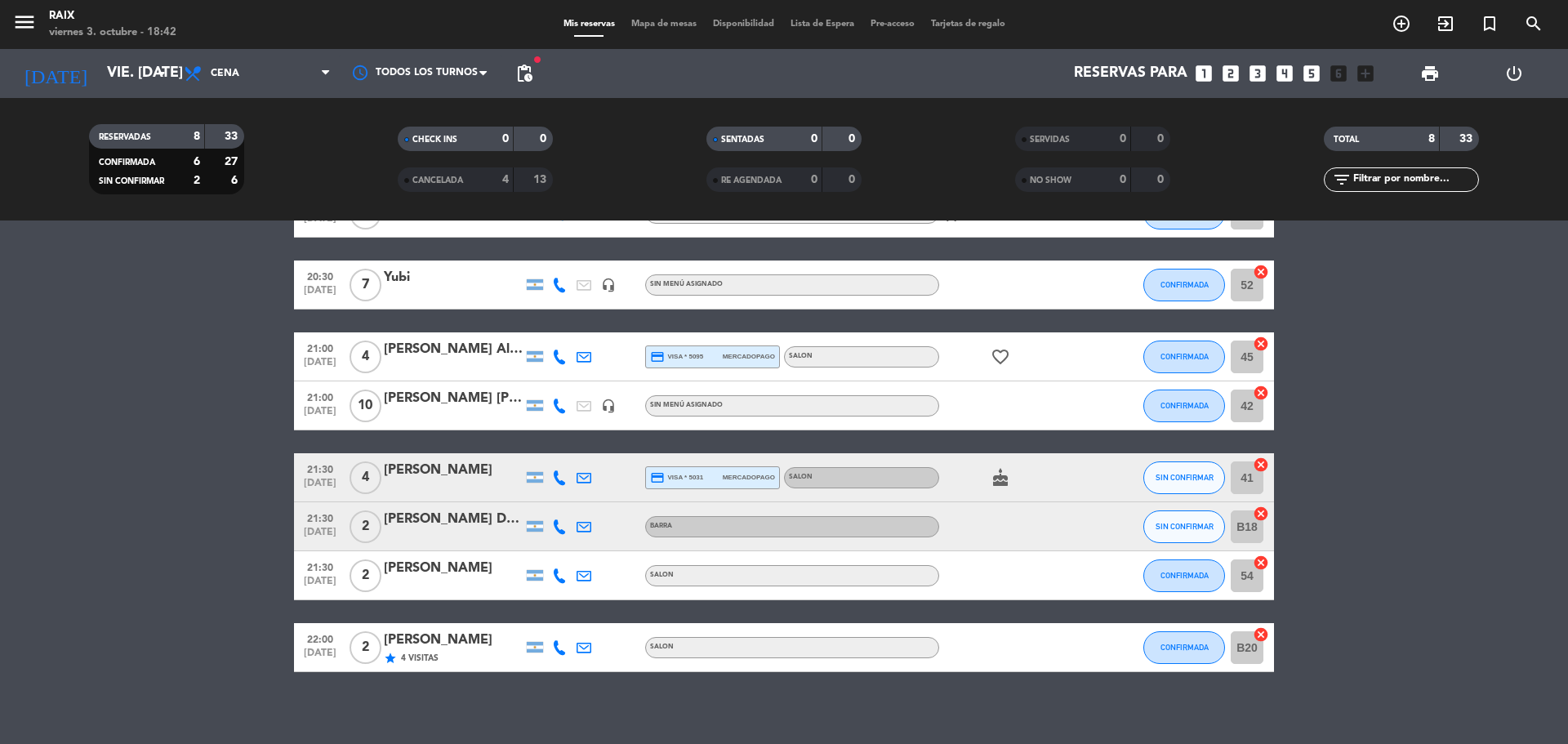
scroll to position [117, 0]
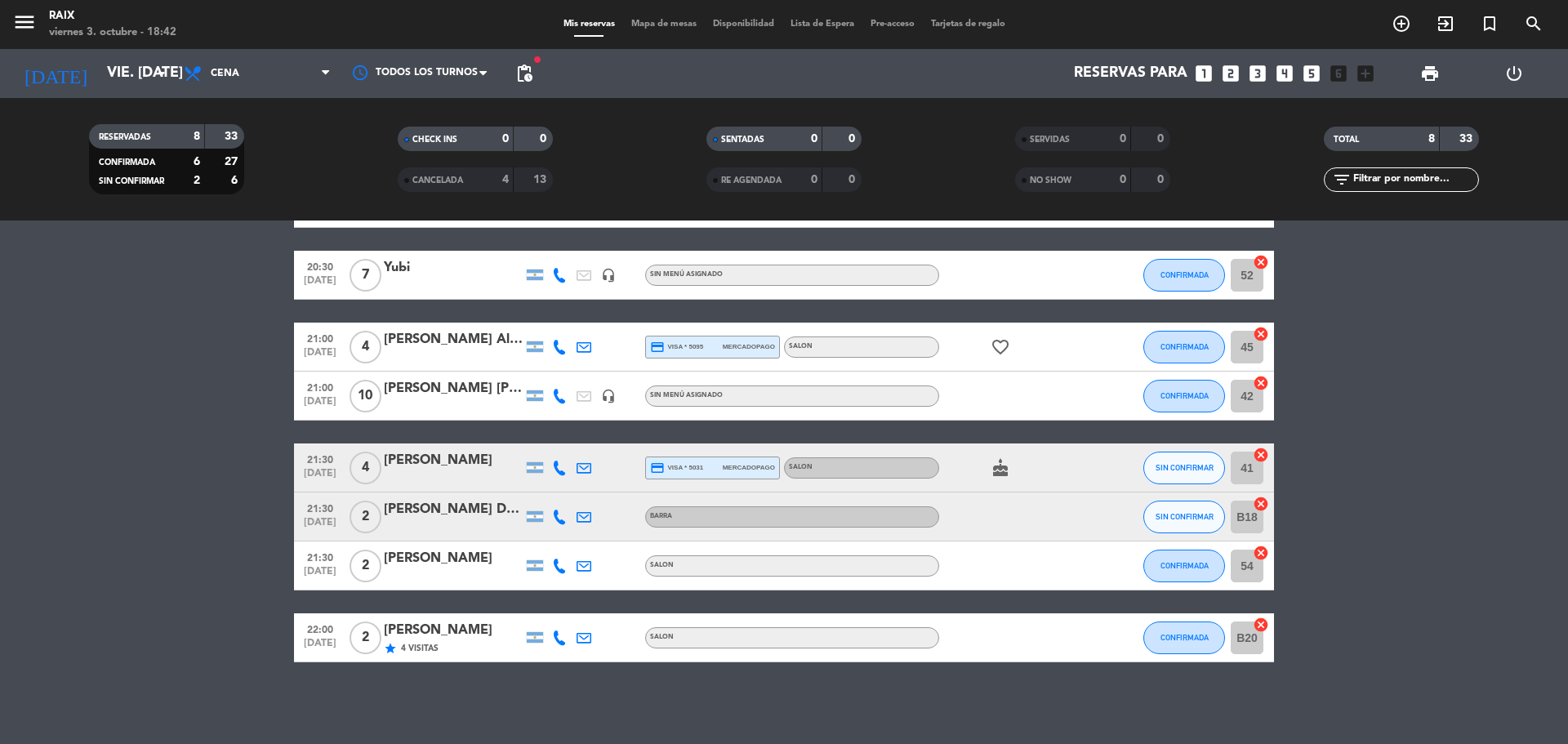
click at [1264, 499] on icon "cancel" at bounding box center [1261, 504] width 16 height 16
click at [1252, 514] on icon "border_all" at bounding box center [1249, 517] width 20 height 20
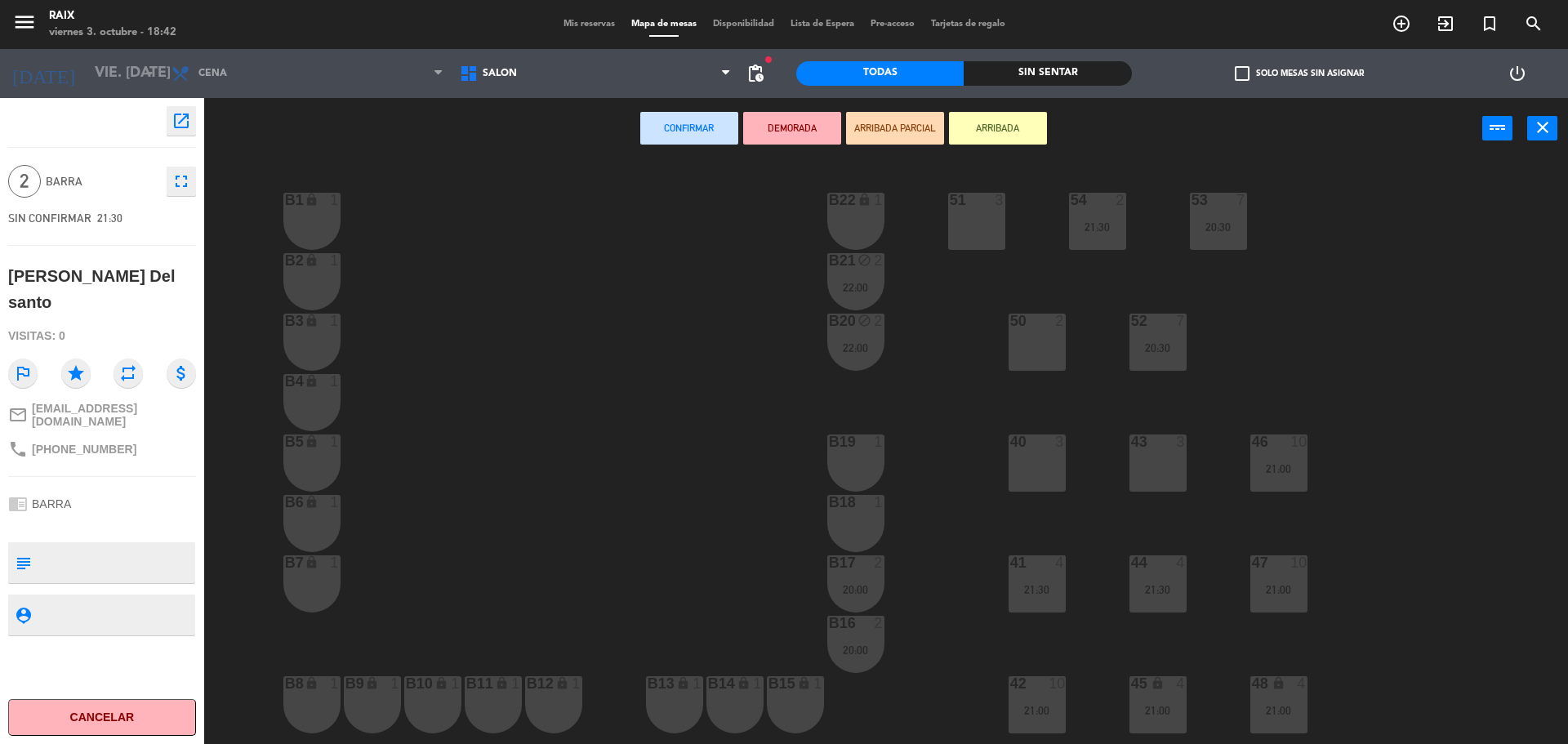
click at [1036, 337] on div "50 2" at bounding box center [1037, 342] width 58 height 57
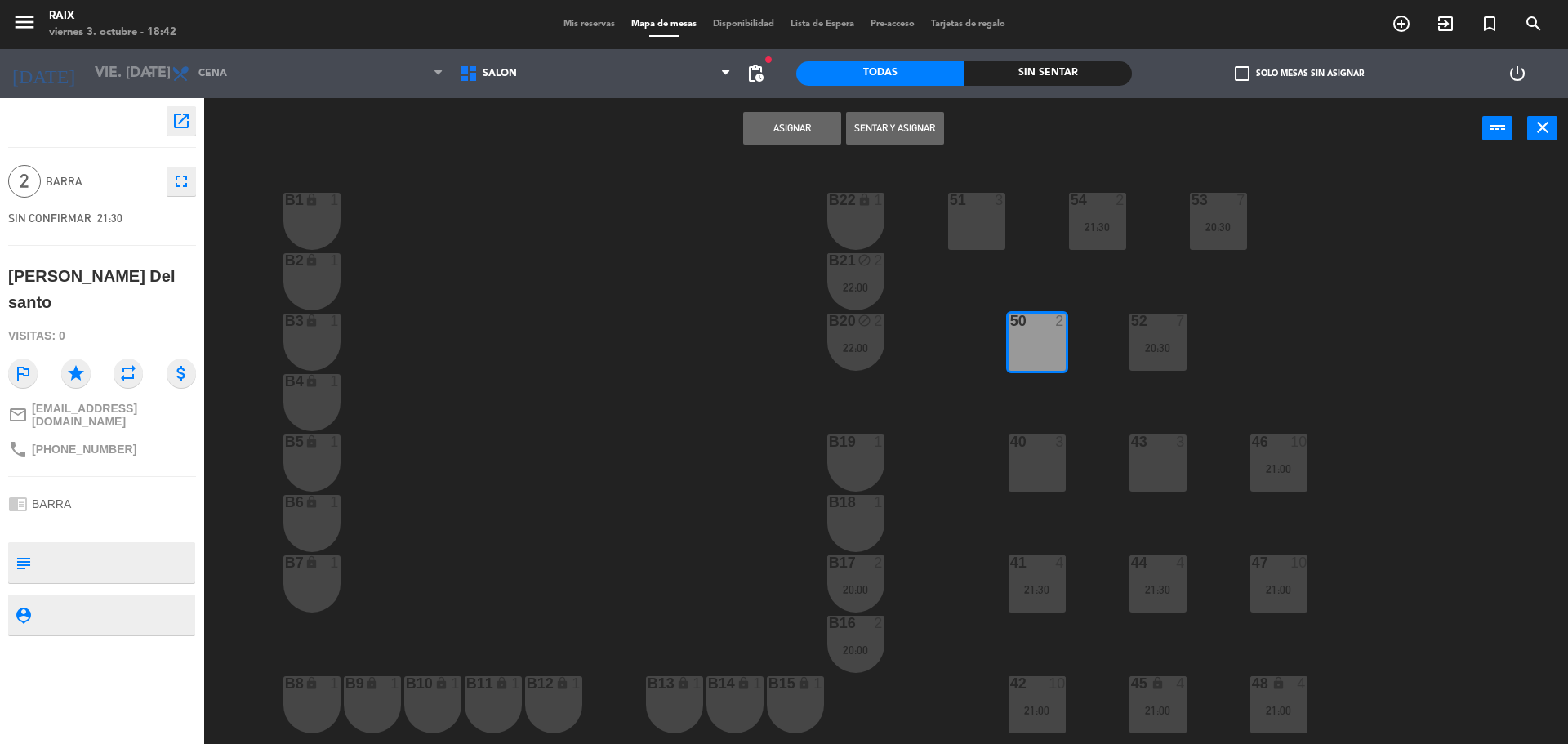
click at [755, 119] on button "Asignar" at bounding box center [792, 128] width 98 height 33
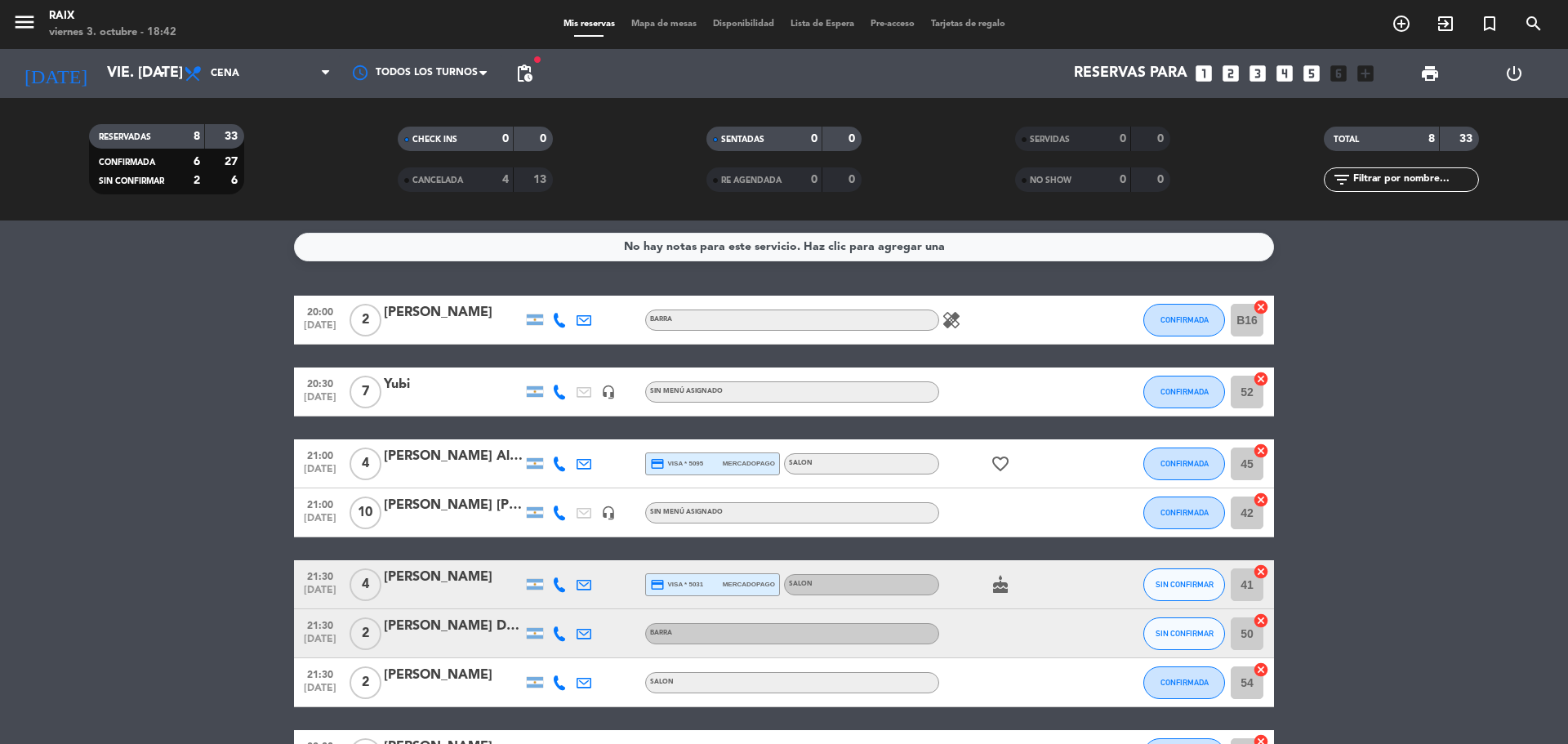
scroll to position [117, 0]
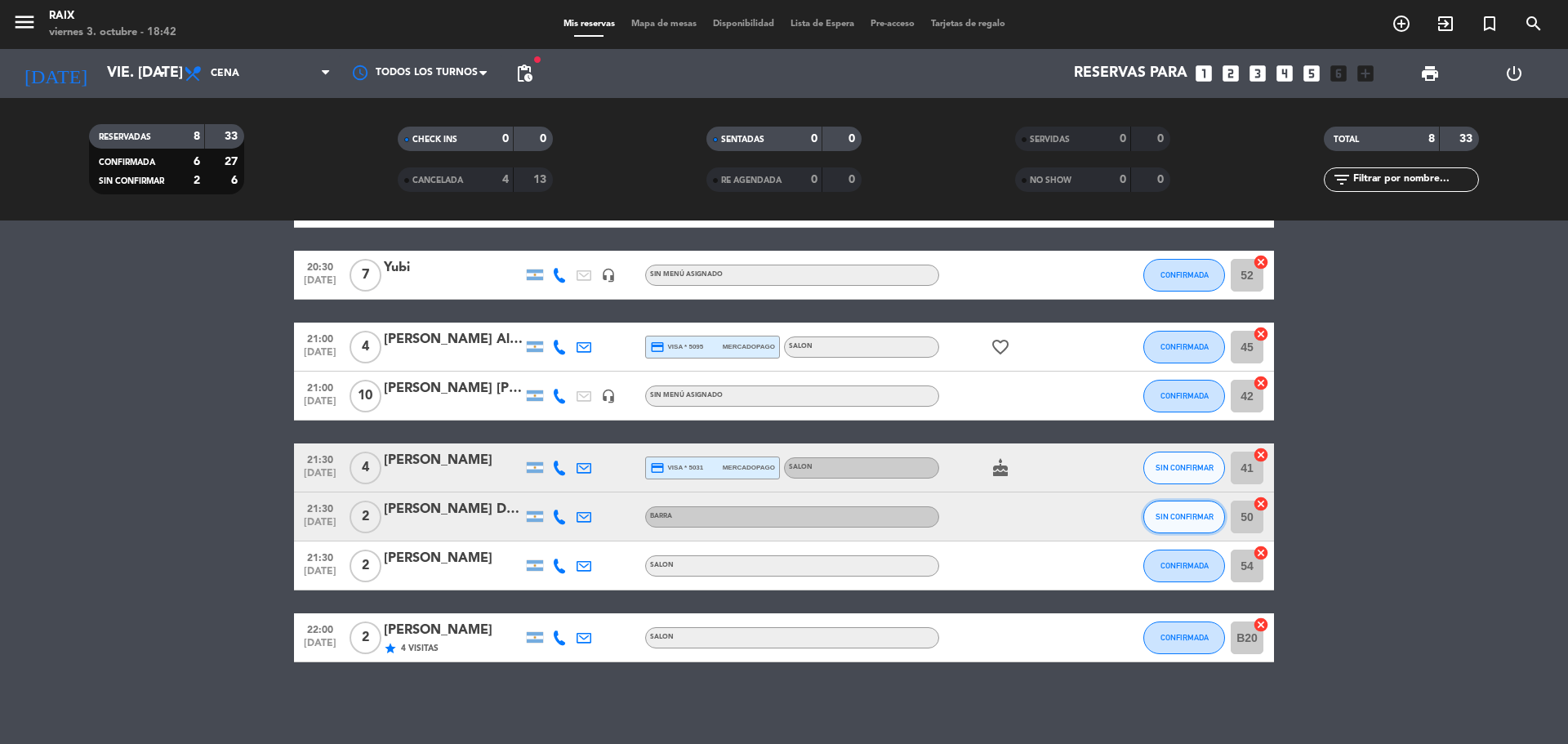
click at [1213, 513] on button "SIN CONFIRMAR" at bounding box center [1184, 517] width 82 height 33
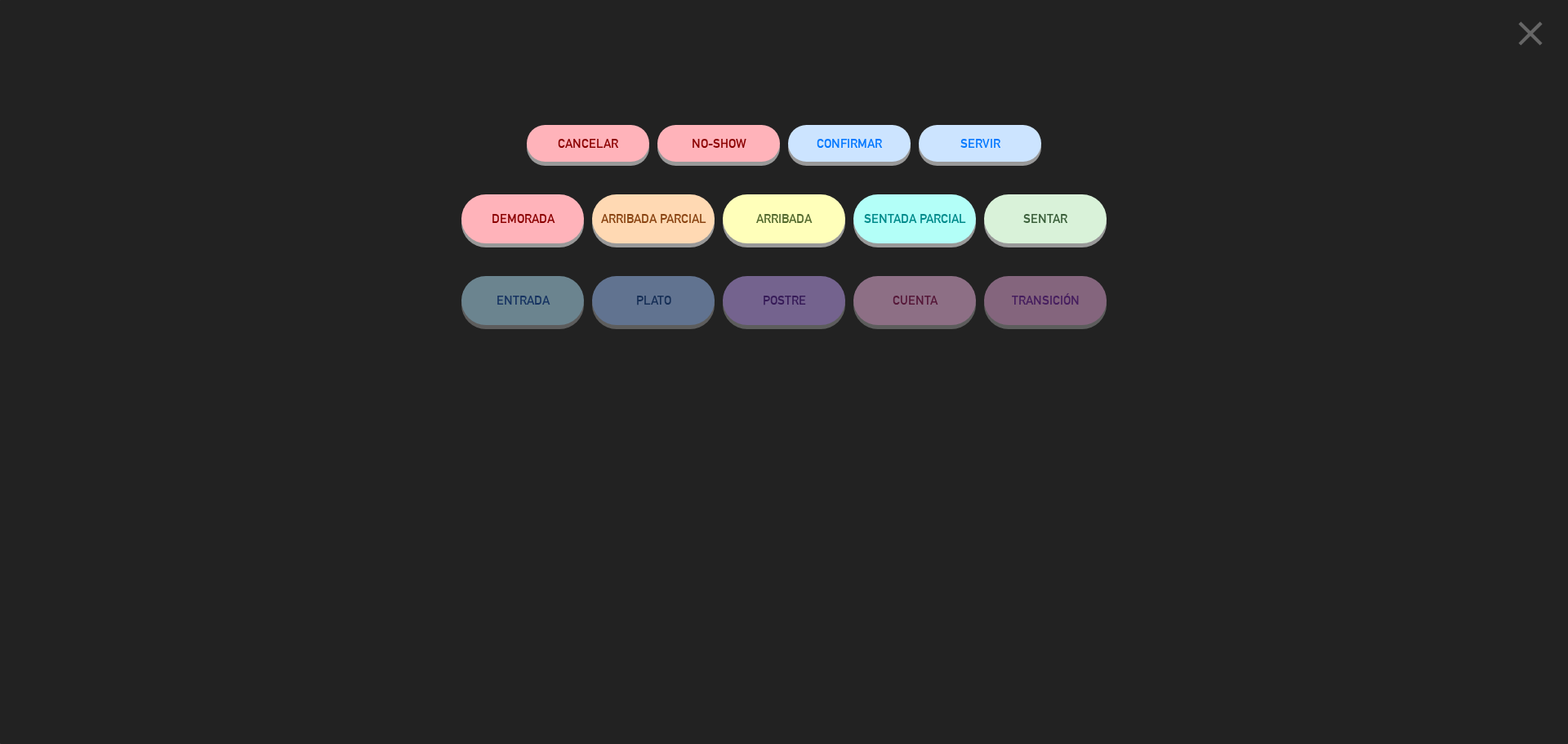
click at [855, 136] on button "CONFIRMAR" at bounding box center [849, 143] width 123 height 37
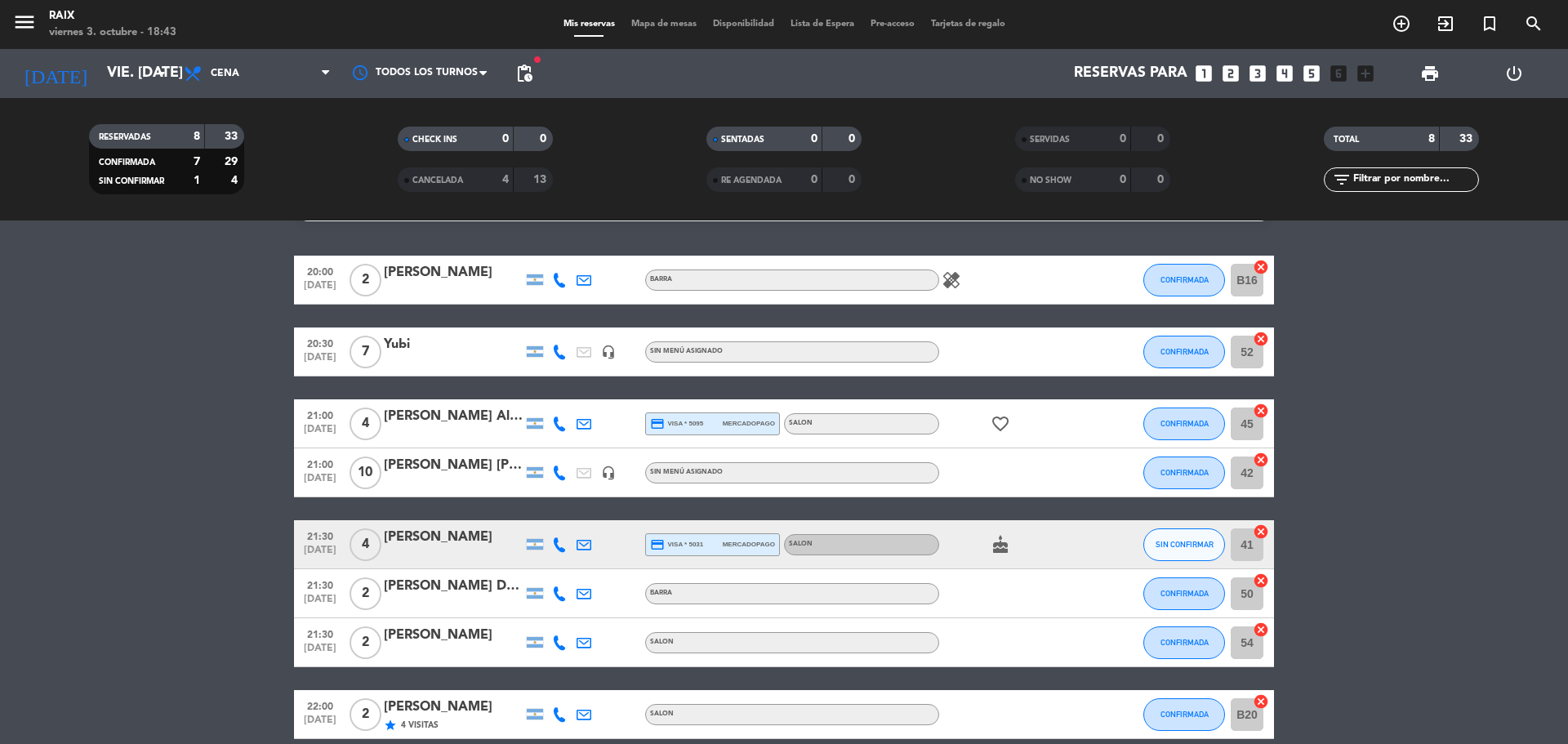
scroll to position [0, 0]
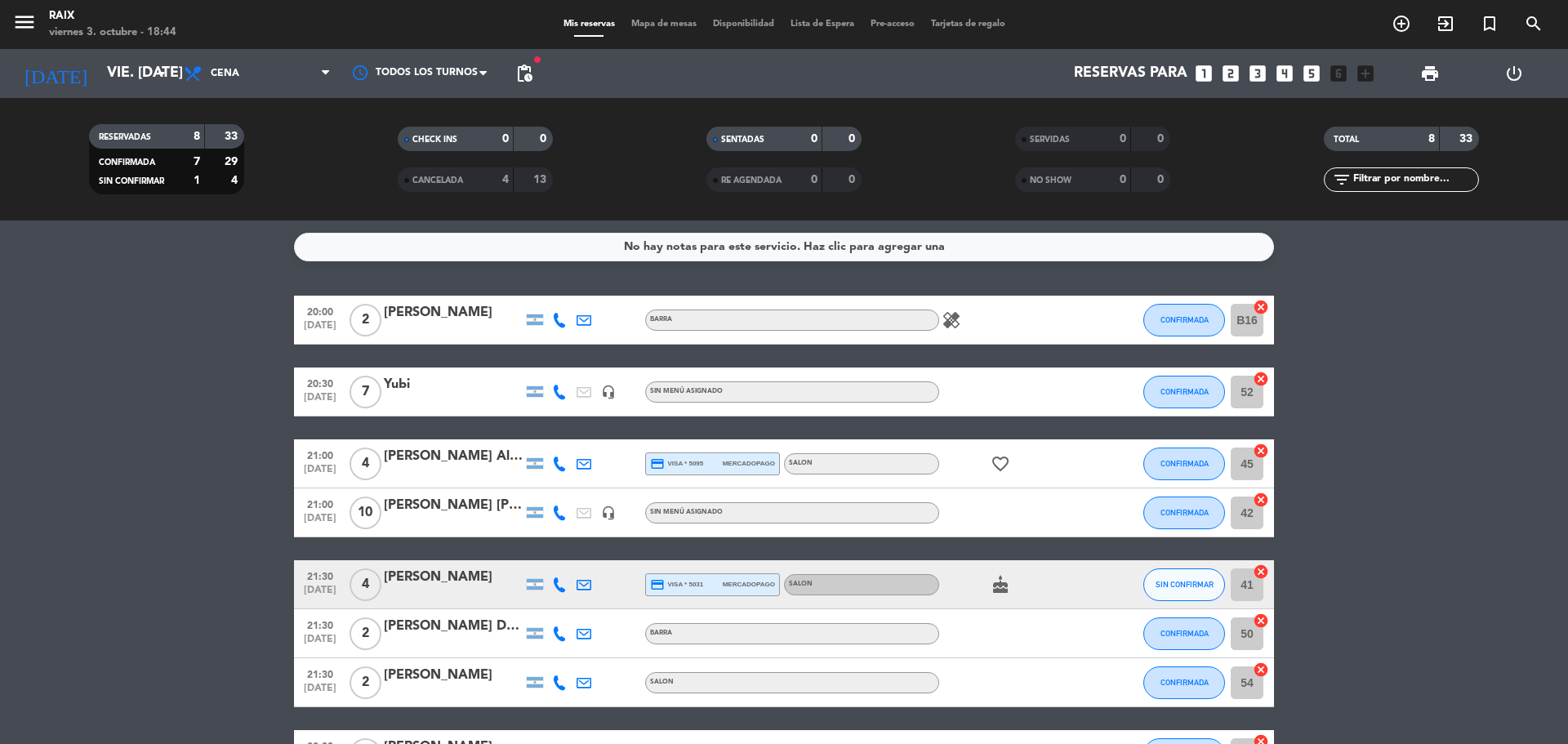
click at [229, 483] on bookings-row "20:00 [DATE] 2 [PERSON_NAME] BARRA healing CONFIRMADA B16 cancel 20:30 [DATE] 7…" at bounding box center [784, 536] width 1568 height 483
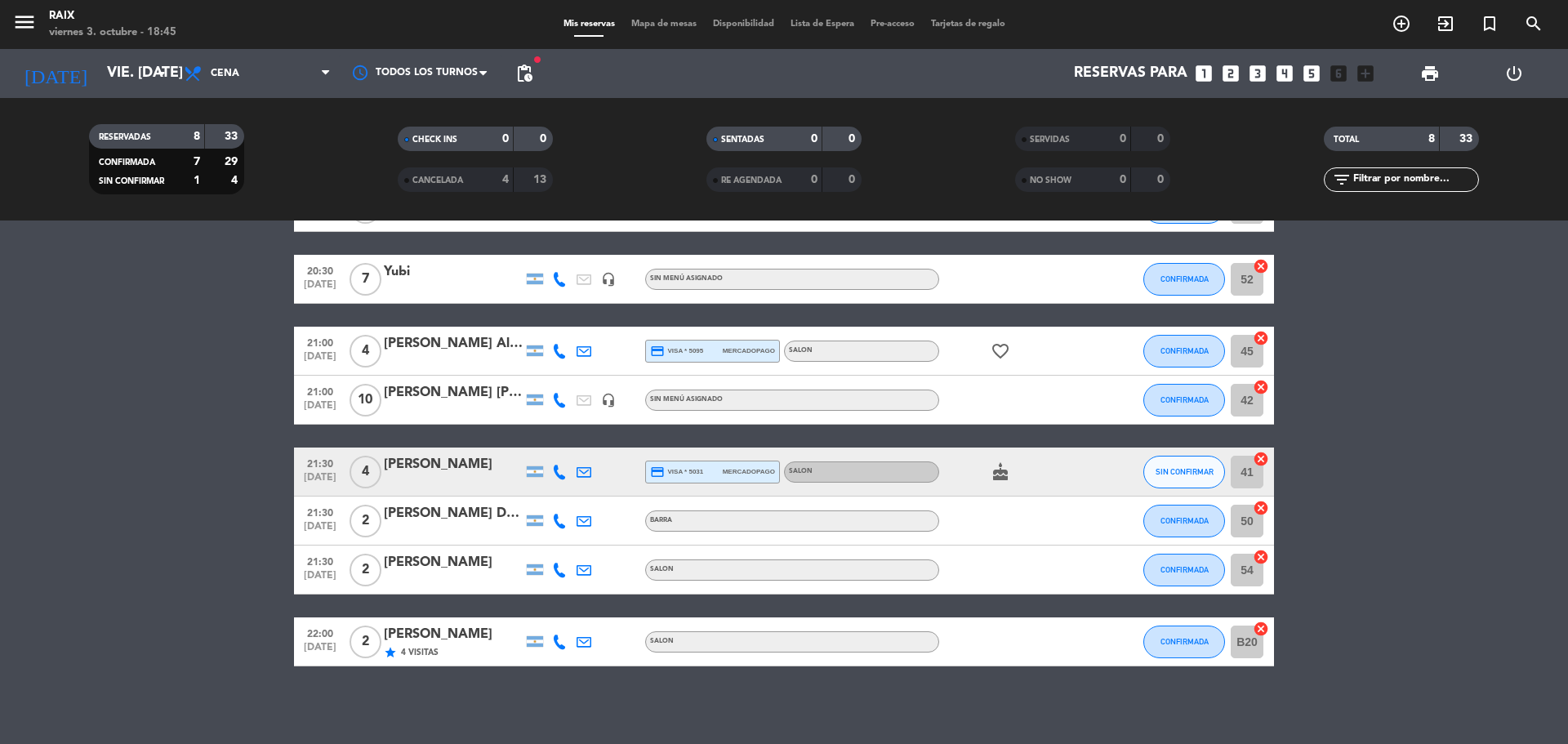
scroll to position [117, 0]
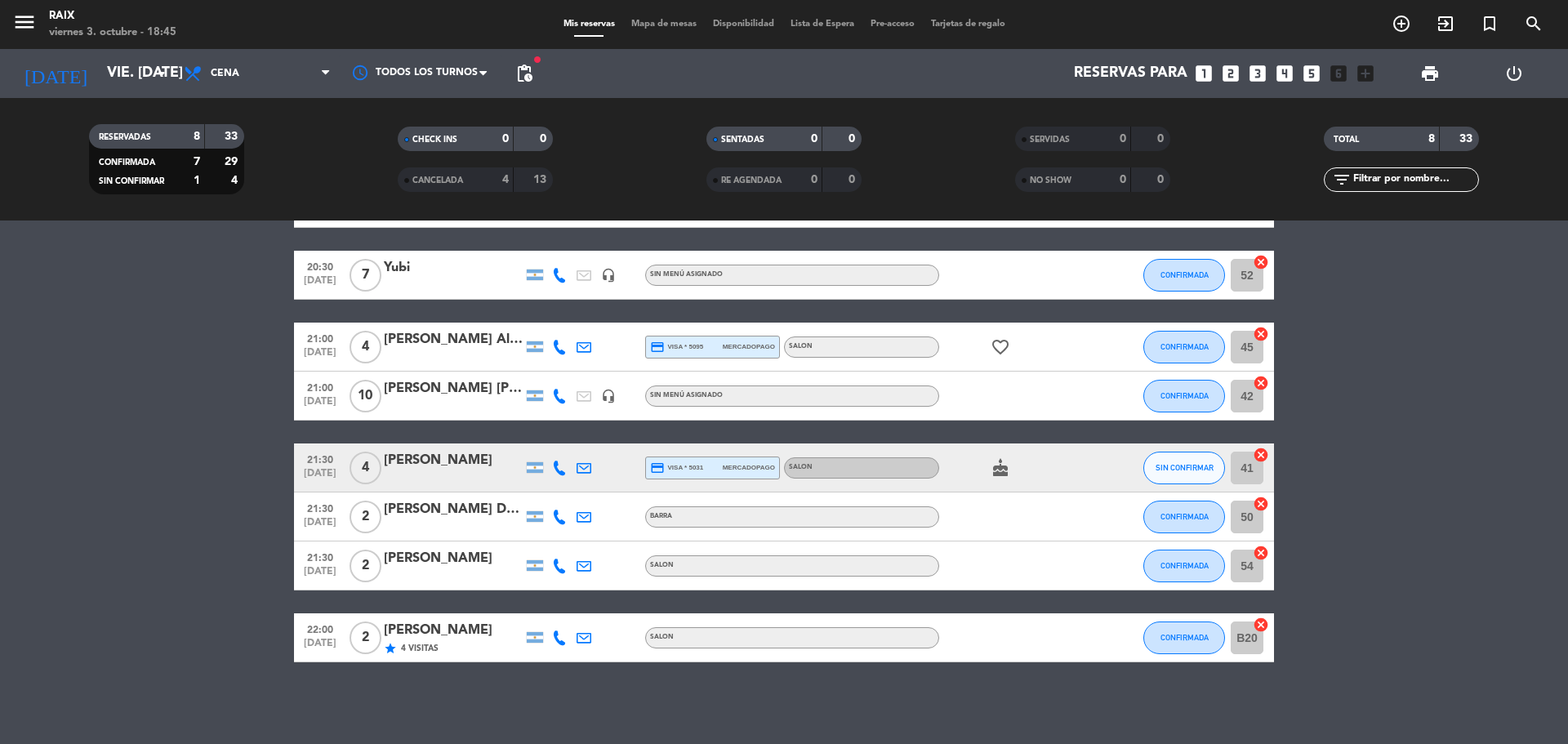
drag, startPoint x: 70, startPoint y: 329, endPoint x: 124, endPoint y: 369, distance: 67.2
click at [71, 328] on bookings-row "20:00 [DATE] 2 [PERSON_NAME] BARRA healing CONFIRMADA B16 cancel 20:30 [DATE] 7…" at bounding box center [784, 420] width 1568 height 483
click at [173, 505] on bookings-row "20:00 [DATE] 2 [PERSON_NAME] BARRA healing CONFIRMADA B16 cancel 20:30 [DATE] 7…" at bounding box center [784, 420] width 1568 height 483
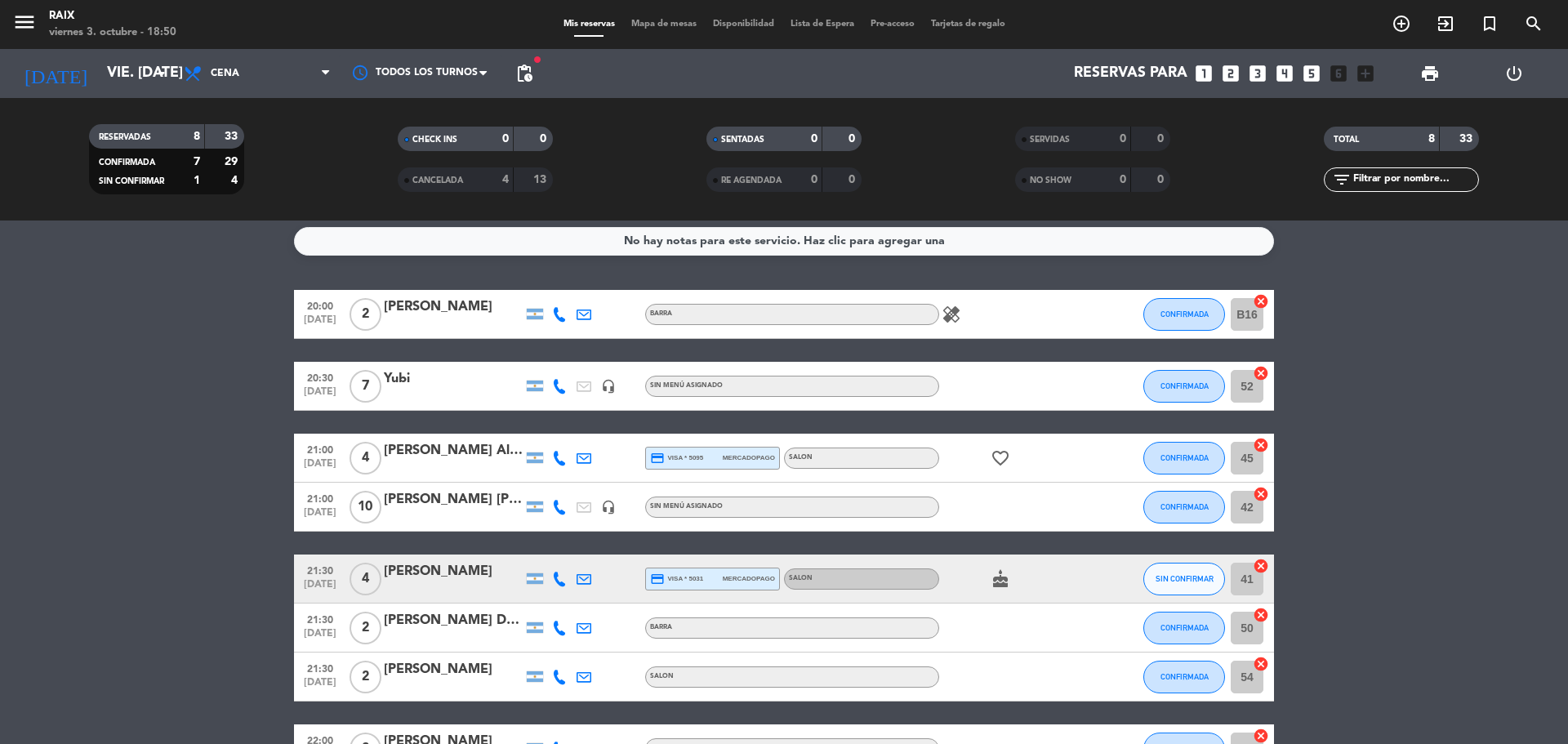
scroll to position [0, 0]
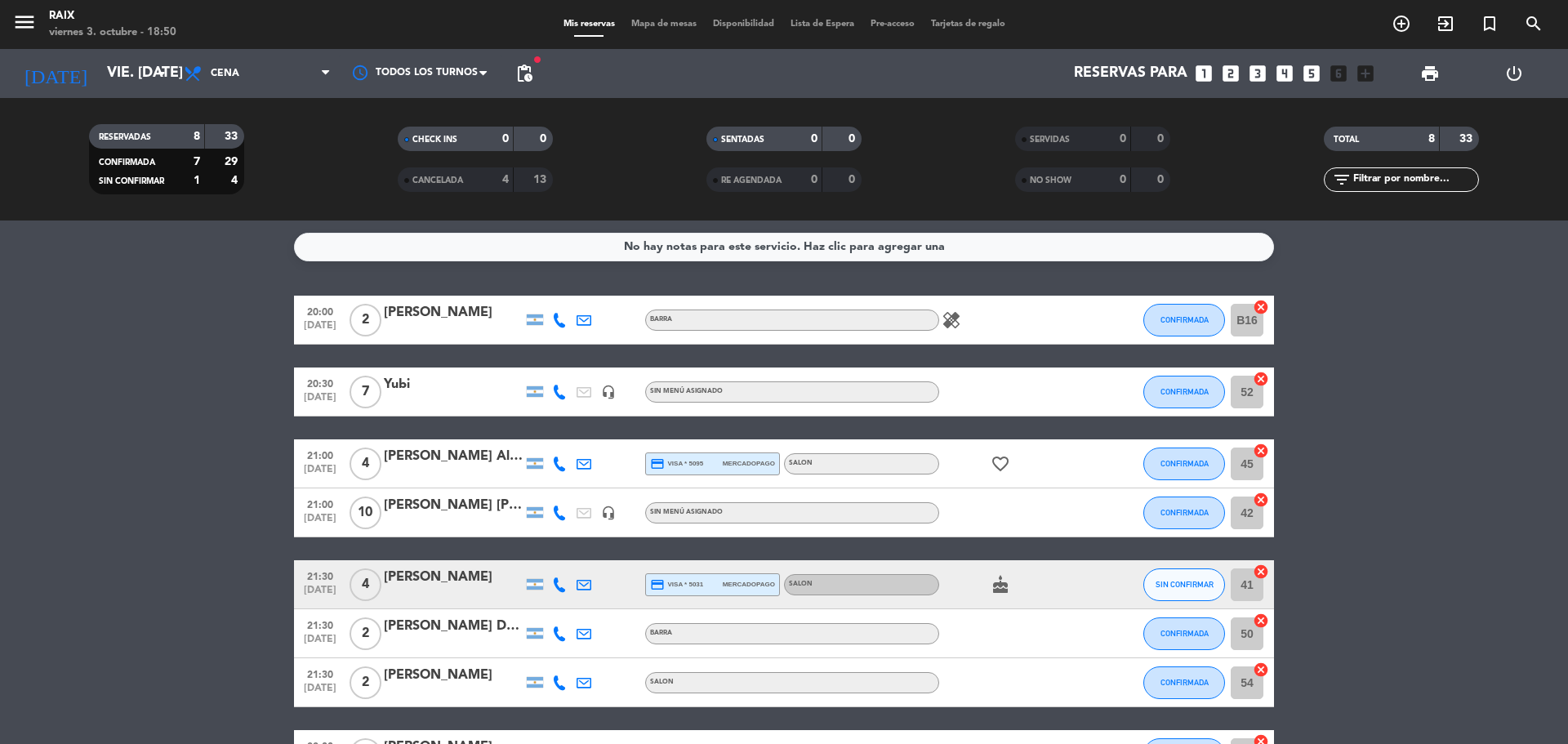
click at [656, 20] on span "Mapa de mesas" at bounding box center [663, 24] width 82 height 9
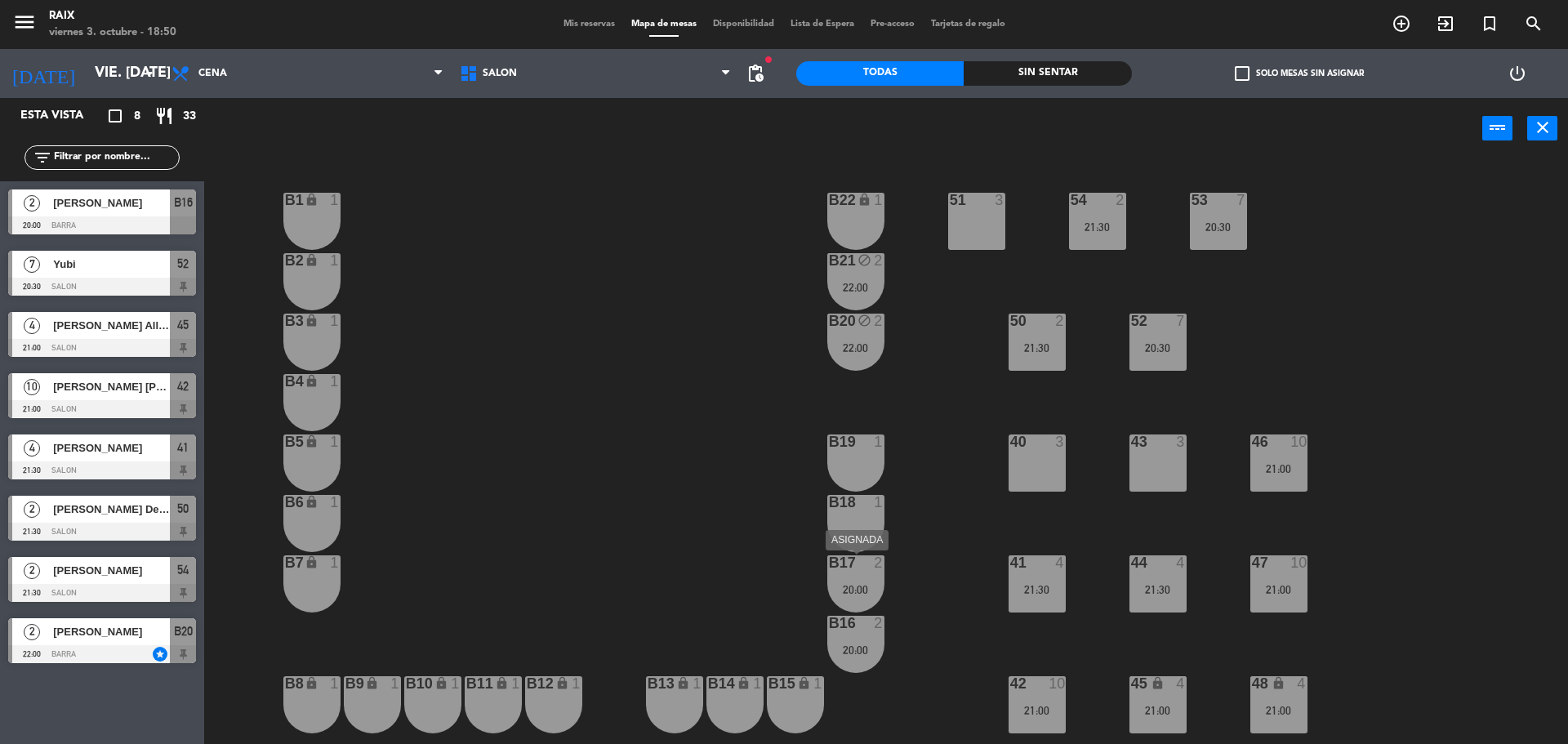
click at [872, 567] on div "2" at bounding box center [881, 562] width 27 height 15
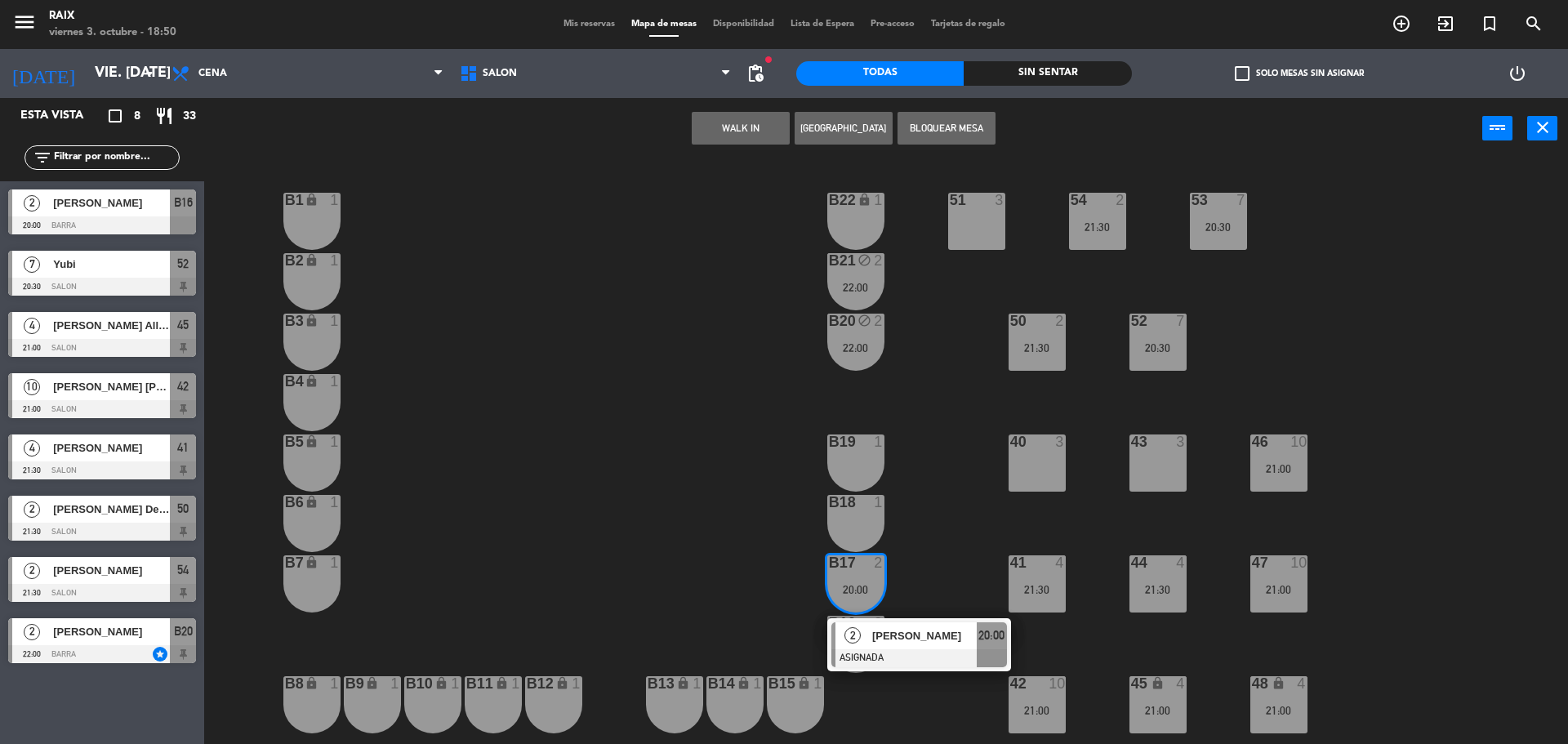
click at [951, 408] on div "51 3 53 7 20:30 54 2 21:30 B1 lock 1 B22 lock 1 B2 lock 1 B21 block 2 22:00 50 …" at bounding box center [893, 455] width 1348 height 584
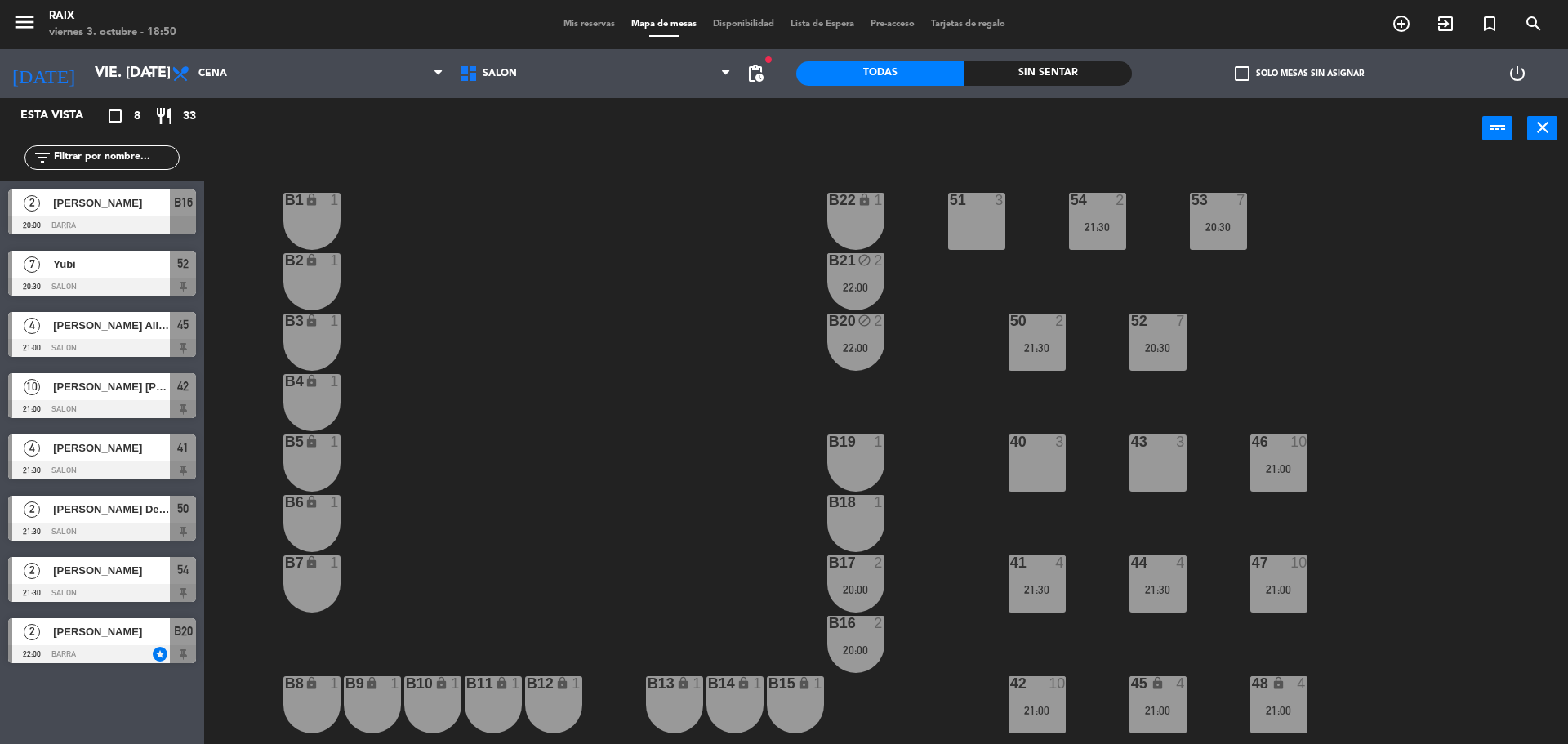
click at [867, 348] on div "22:00" at bounding box center [856, 348] width 58 height 11
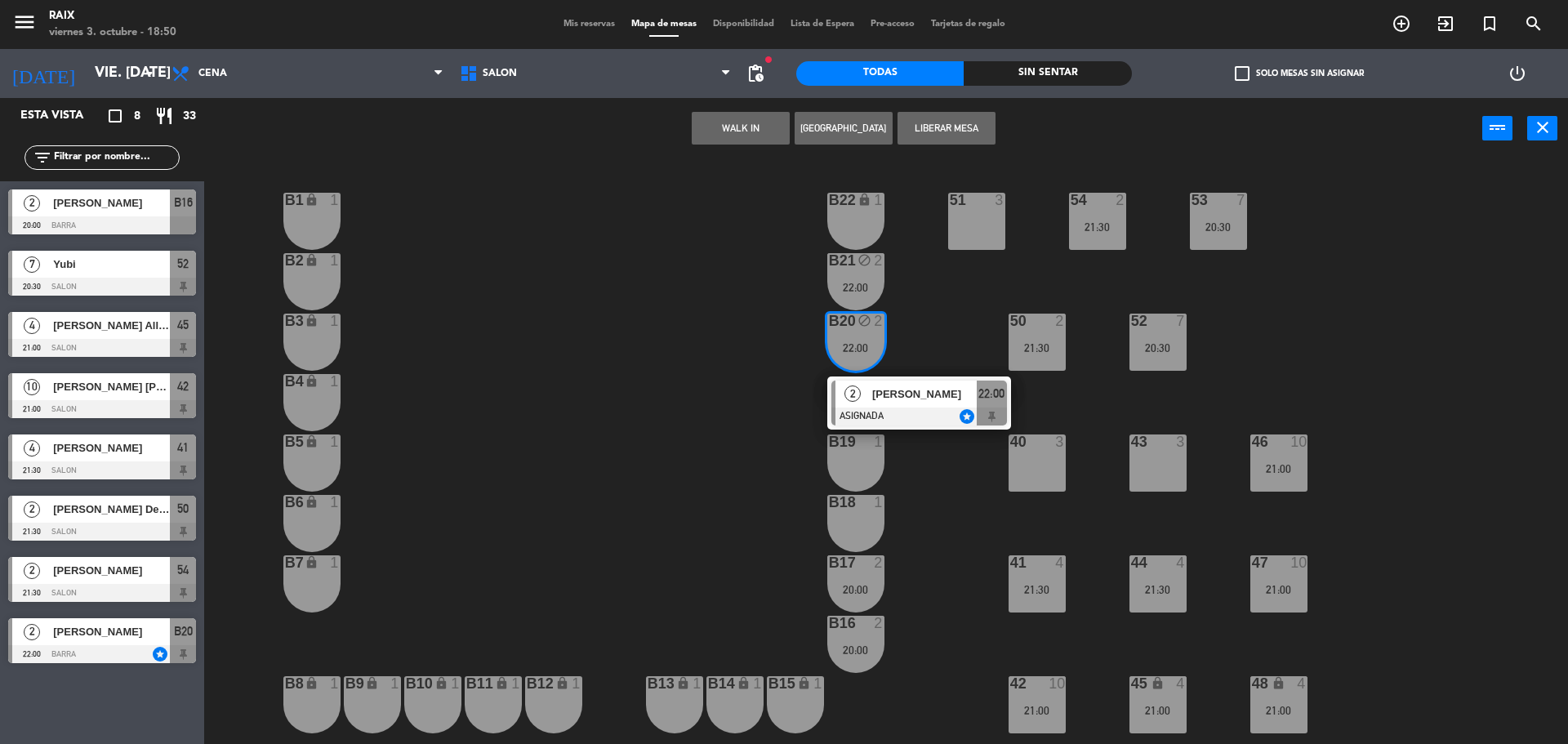
click at [772, 487] on div "51 3 53 7 20:30 54 2 21:30 B1 lock 1 B22 lock 1 B2 lock 1 B21 block 2 22:00 50 …" at bounding box center [893, 455] width 1348 height 584
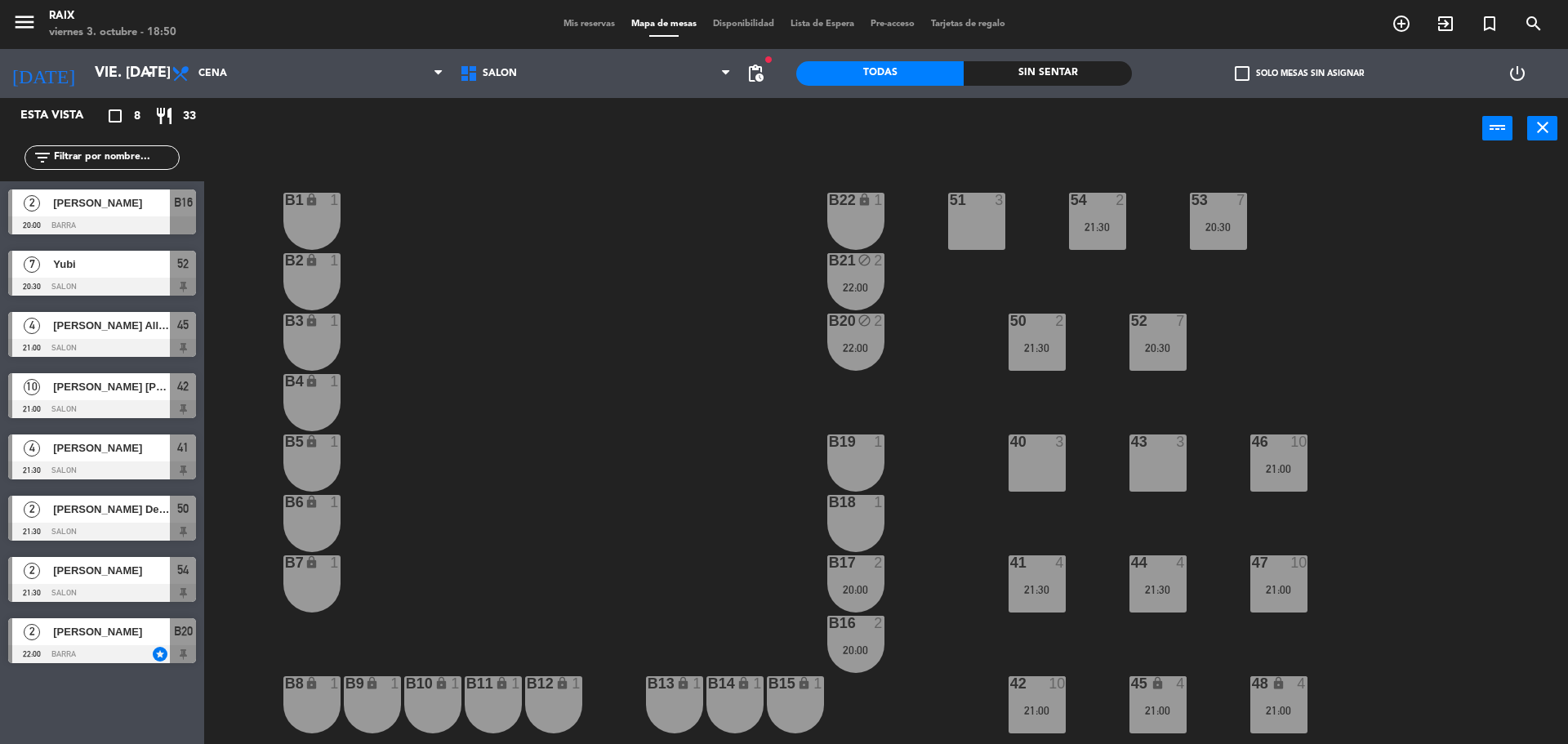
click at [863, 472] on div "B19 1" at bounding box center [856, 463] width 58 height 57
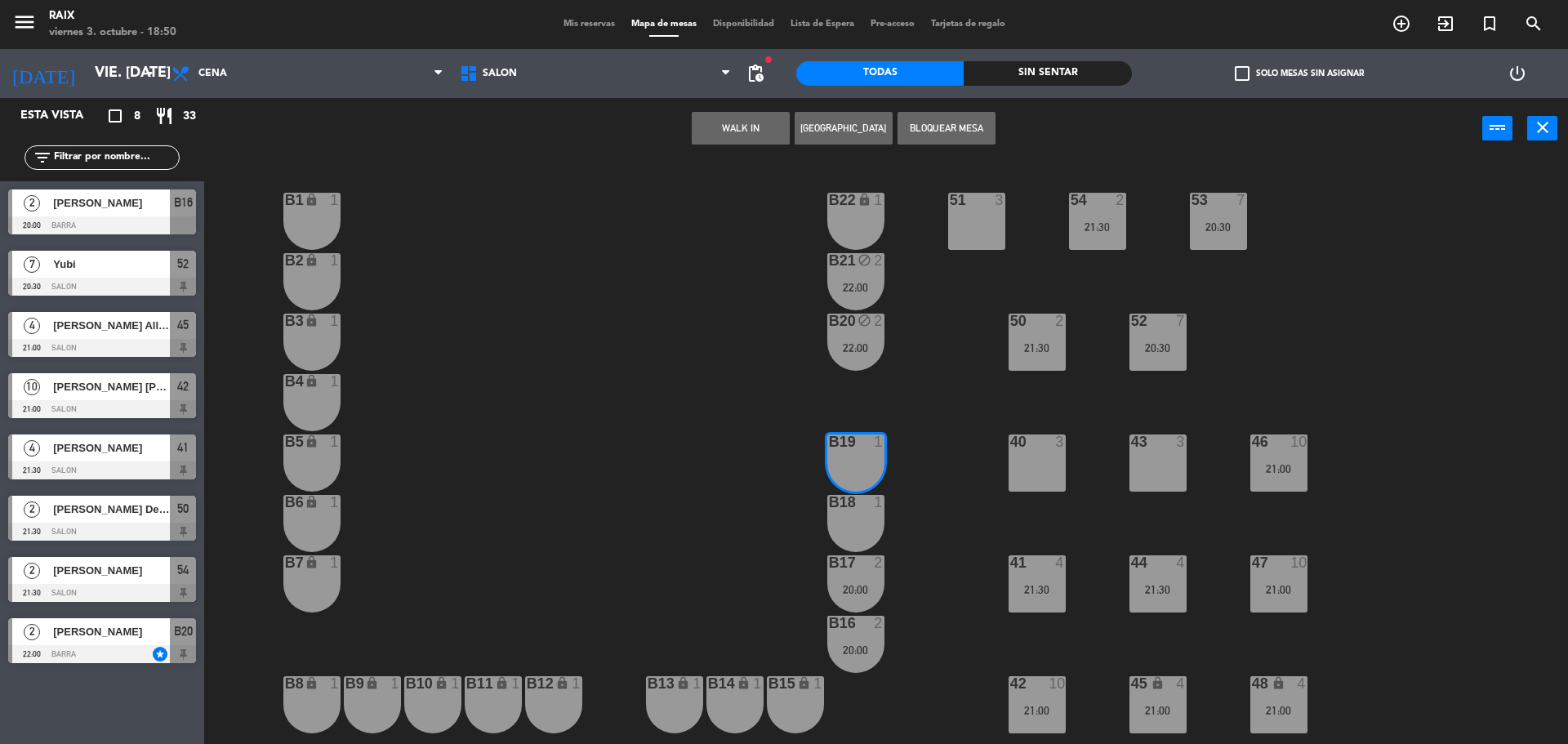
click at [865, 511] on div "B18 1" at bounding box center [856, 503] width 58 height 16
click at [938, 131] on button "Bloquear Mesa" at bounding box center [947, 128] width 98 height 33
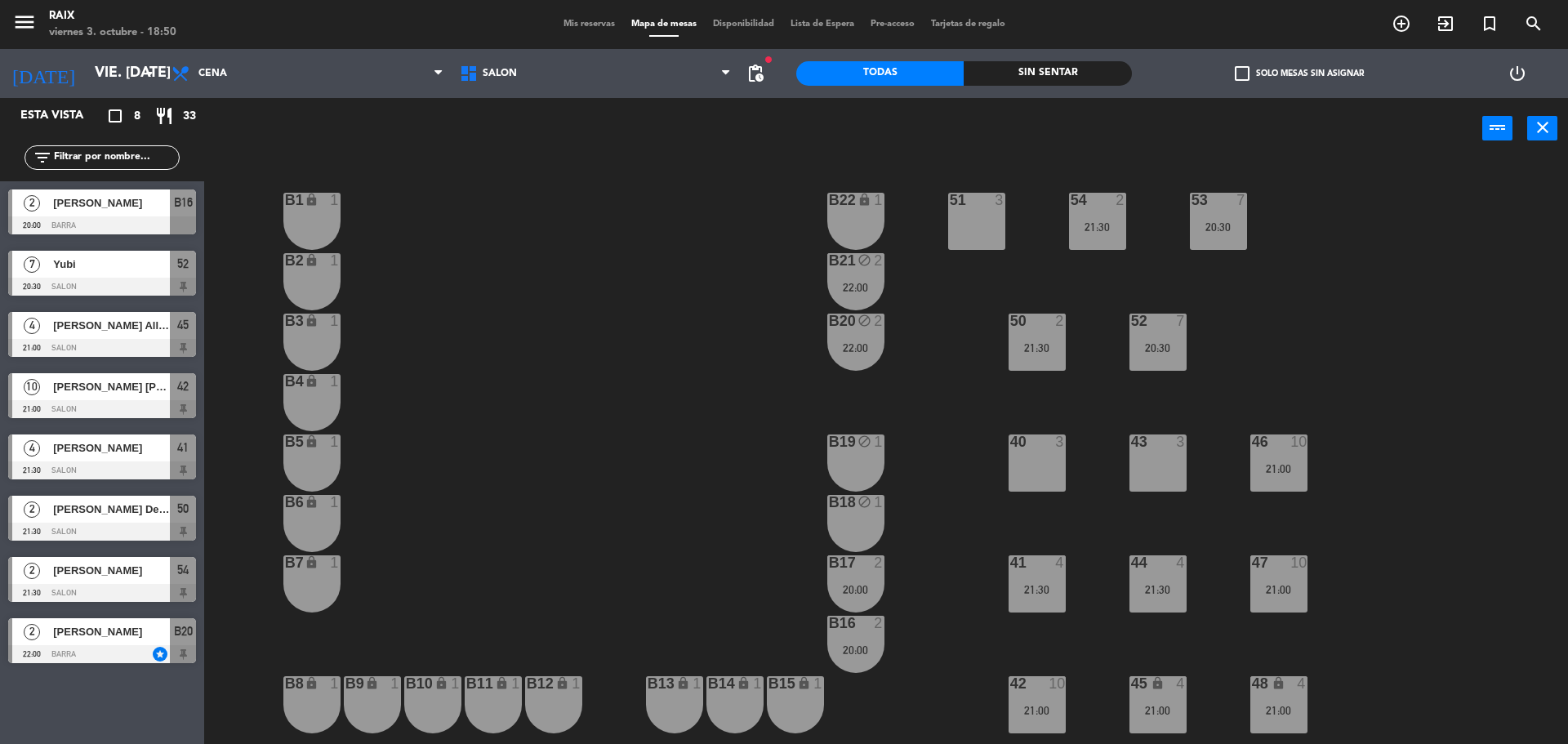
click at [977, 214] on div "51 3" at bounding box center [977, 221] width 58 height 57
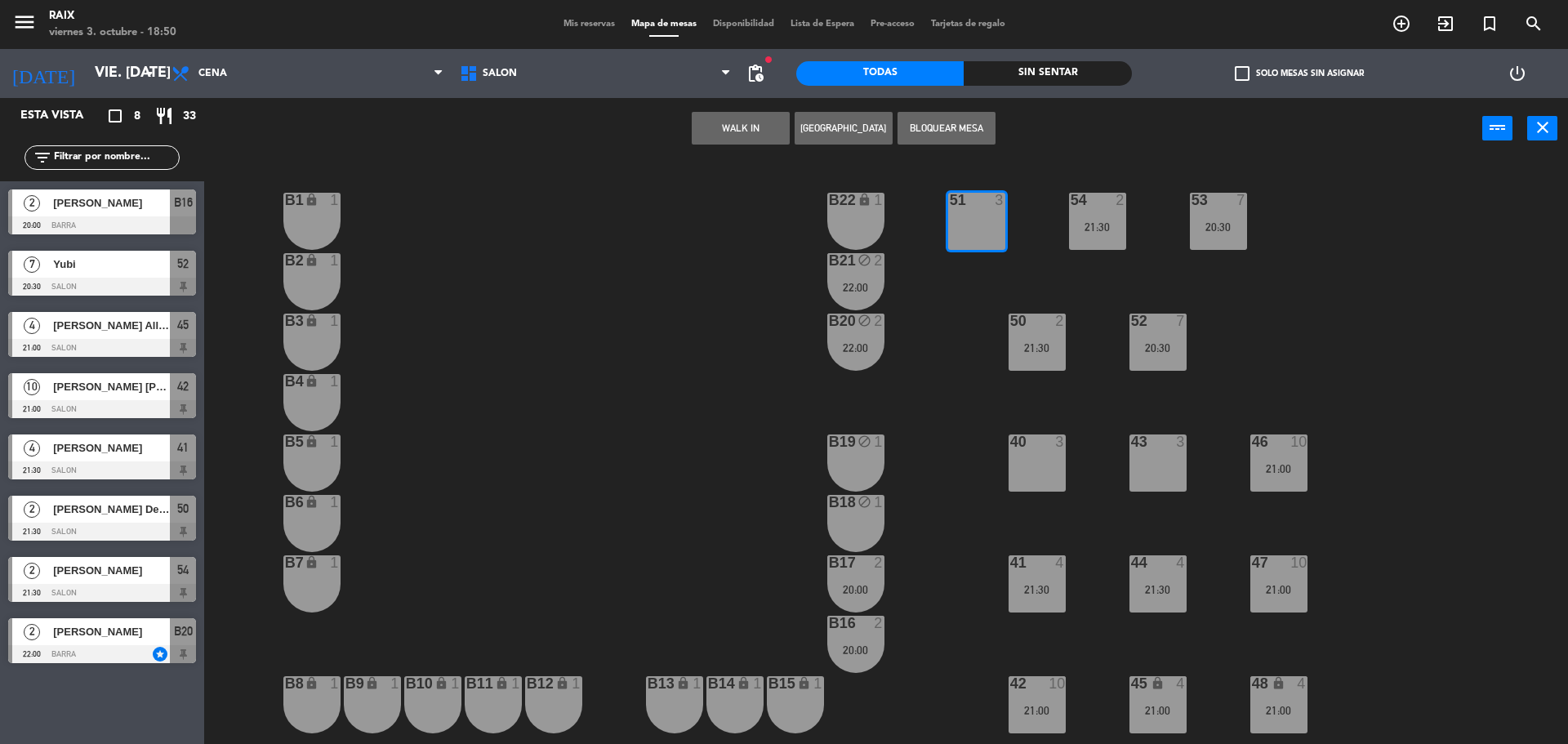
click at [939, 118] on button "Bloquear Mesa" at bounding box center [947, 128] width 98 height 33
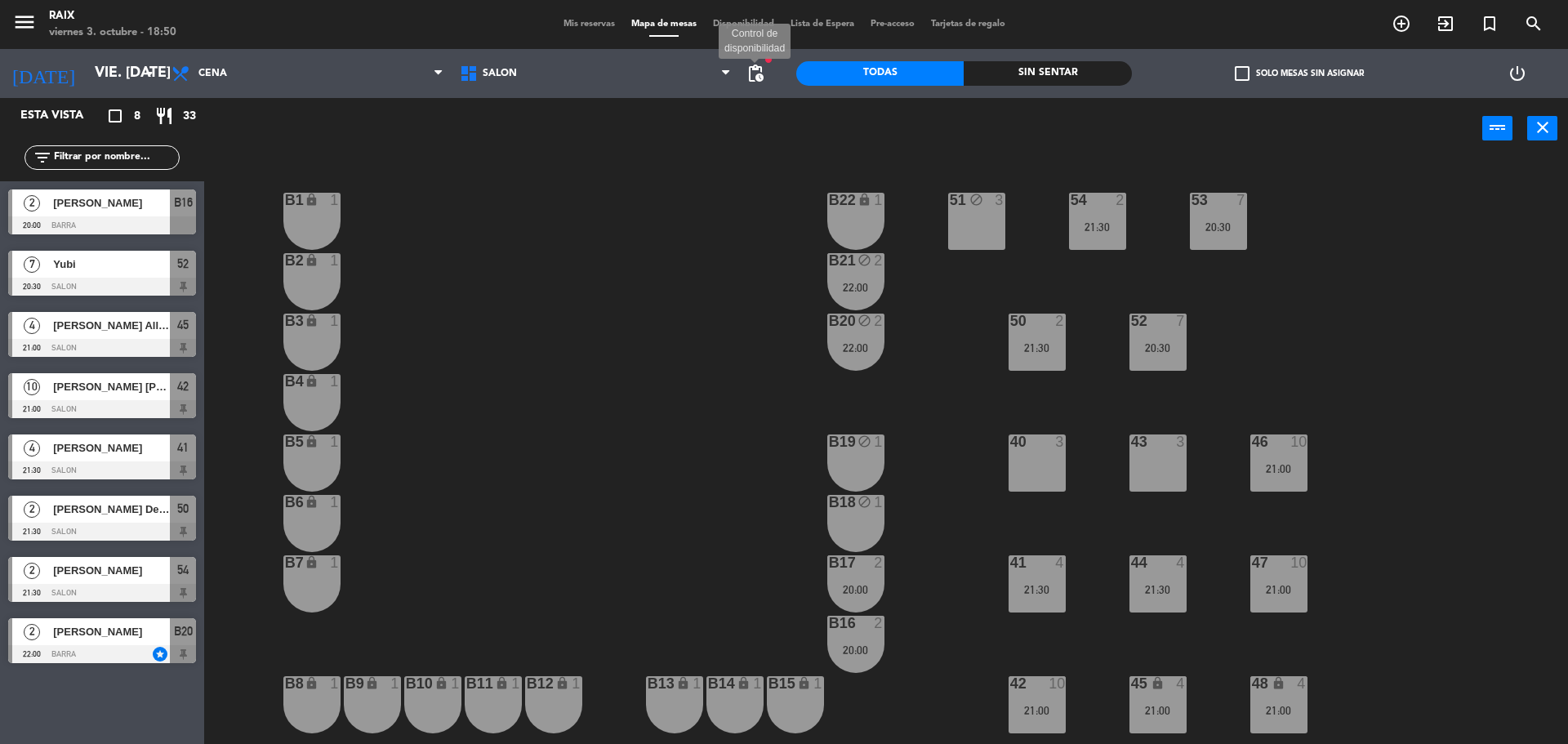
click at [748, 69] on span "pending_actions" at bounding box center [755, 73] width 20 height 20
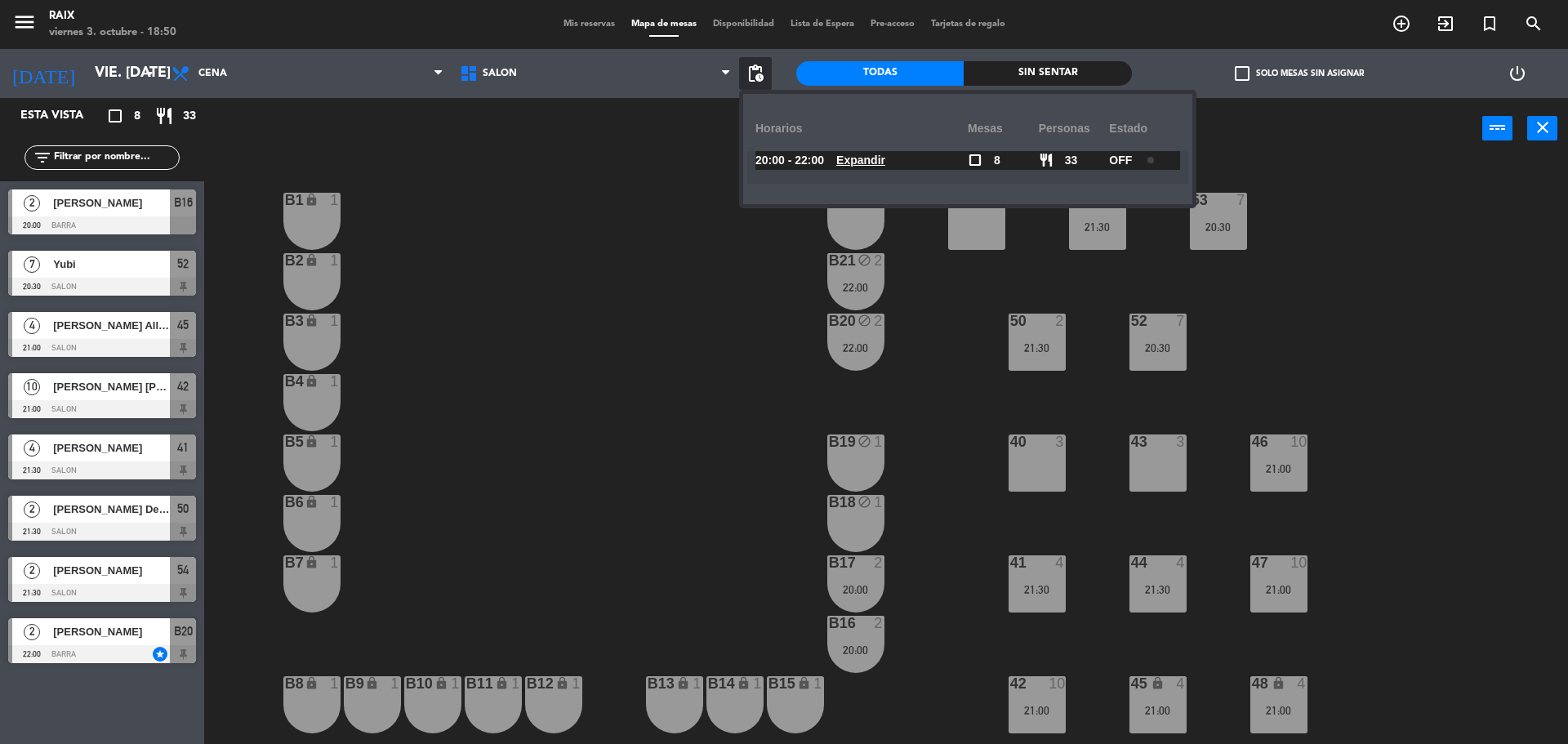
click at [1155, 154] on div at bounding box center [1157, 160] width 28 height 12
click at [528, 374] on div "51 block 3 53 7 20:30 54 2 21:30 B1 lock 1 B22 lock 1 B2 lock 1 B21 block 2 22:…" at bounding box center [893, 455] width 1348 height 584
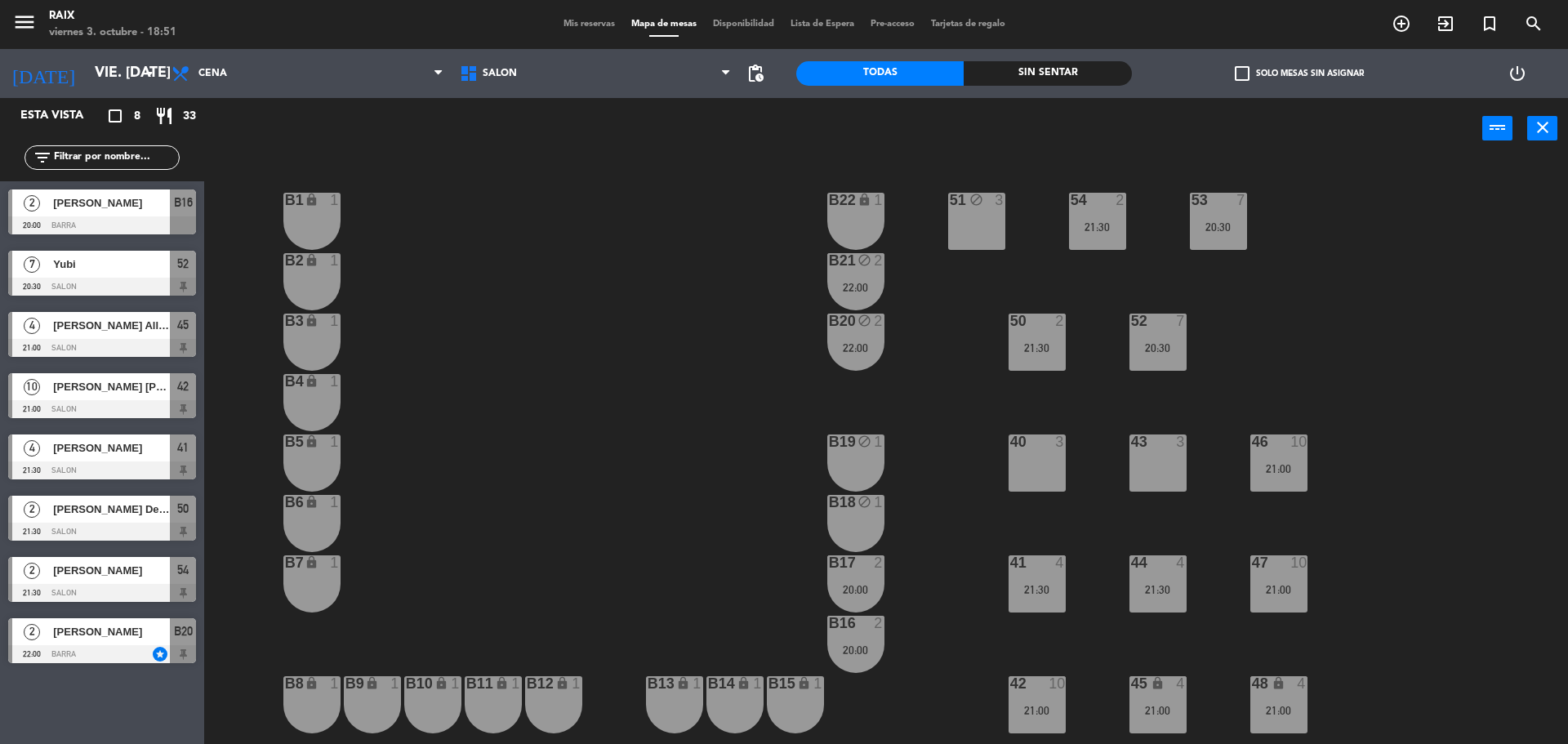
click at [584, 25] on span "Mis reservas" at bounding box center [589, 24] width 68 height 9
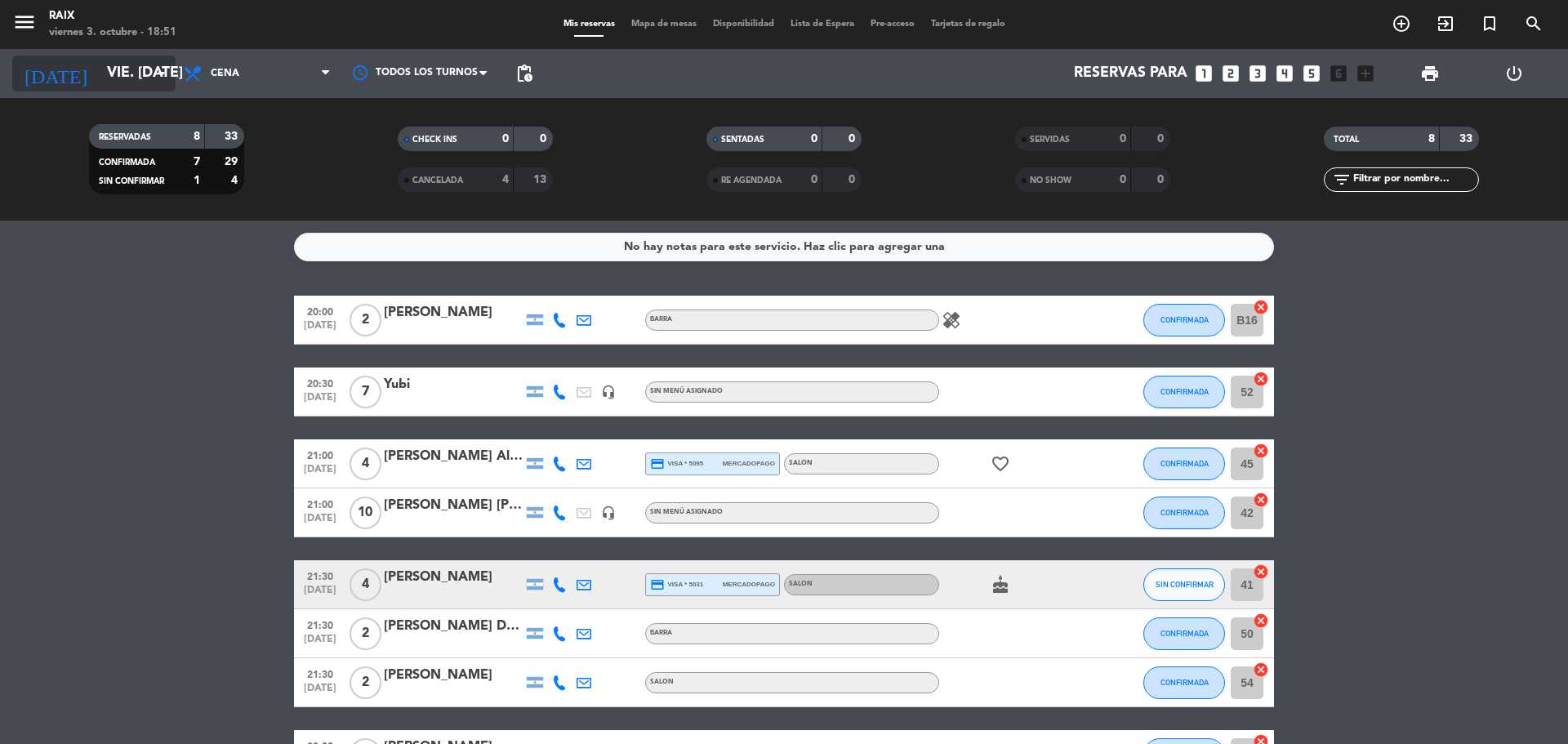
click at [148, 76] on input "vie. [DATE]" at bounding box center [193, 74] width 190 height 33
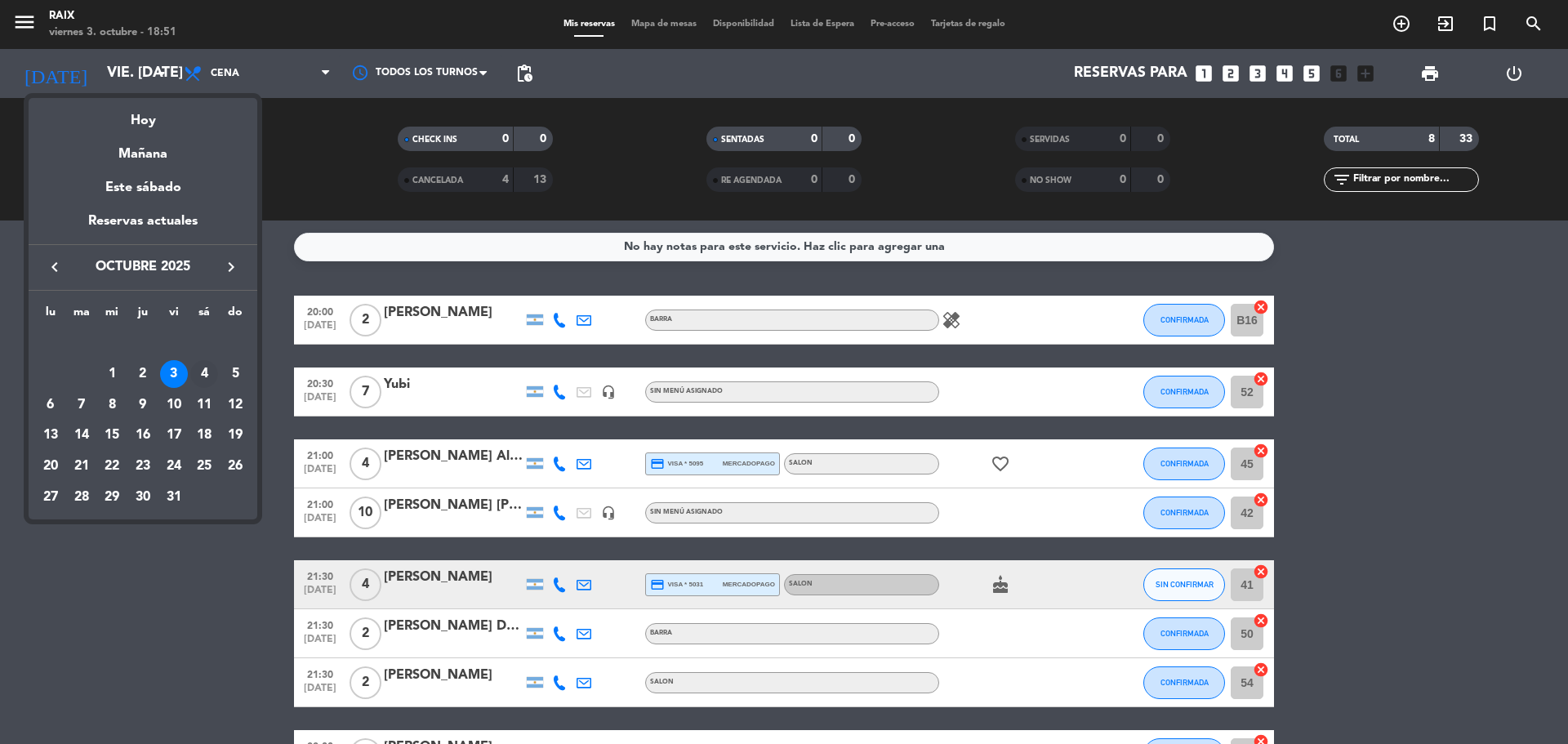
click at [207, 373] on div "4" at bounding box center [204, 374] width 27 height 27
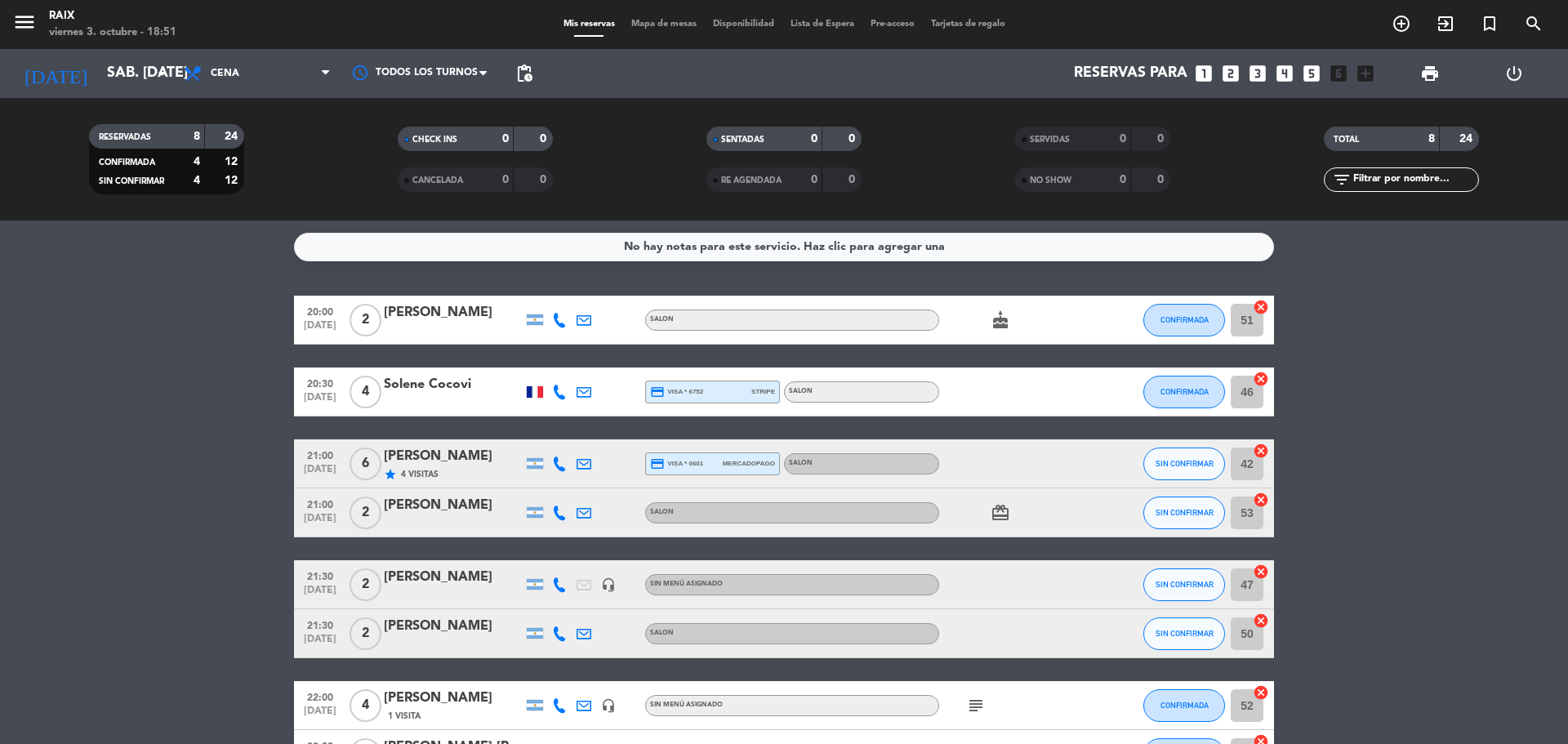
click at [147, 459] on bookings-row "20:00 [DATE] 2 [PERSON_NAME] SALON cake CONFIRMADA 51 cancel 20:30 [DATE] 4 Sol…" at bounding box center [784, 536] width 1568 height 483
click at [142, 61] on input "sáb. [DATE]" at bounding box center [193, 74] width 190 height 33
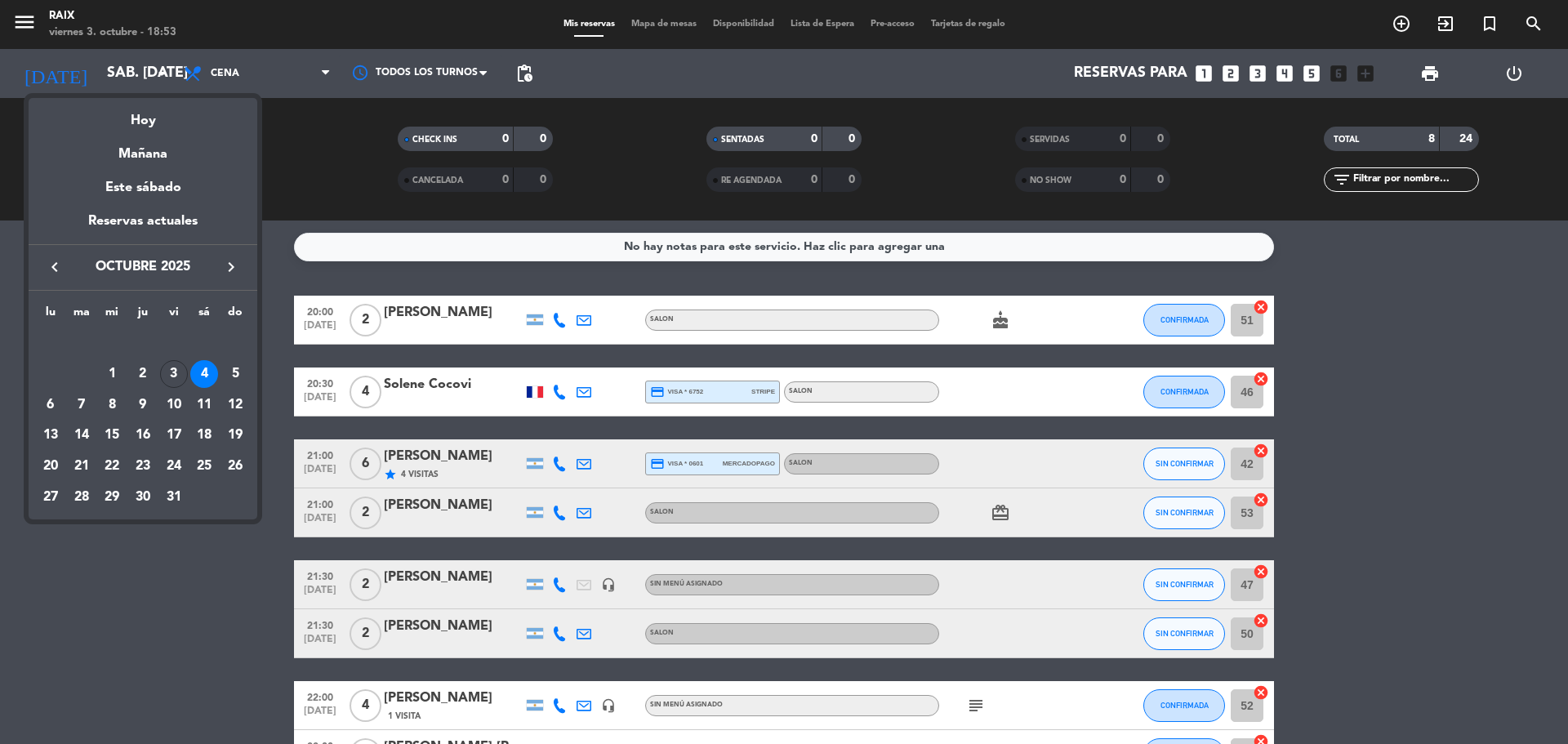
click at [1532, 421] on div at bounding box center [784, 372] width 1568 height 744
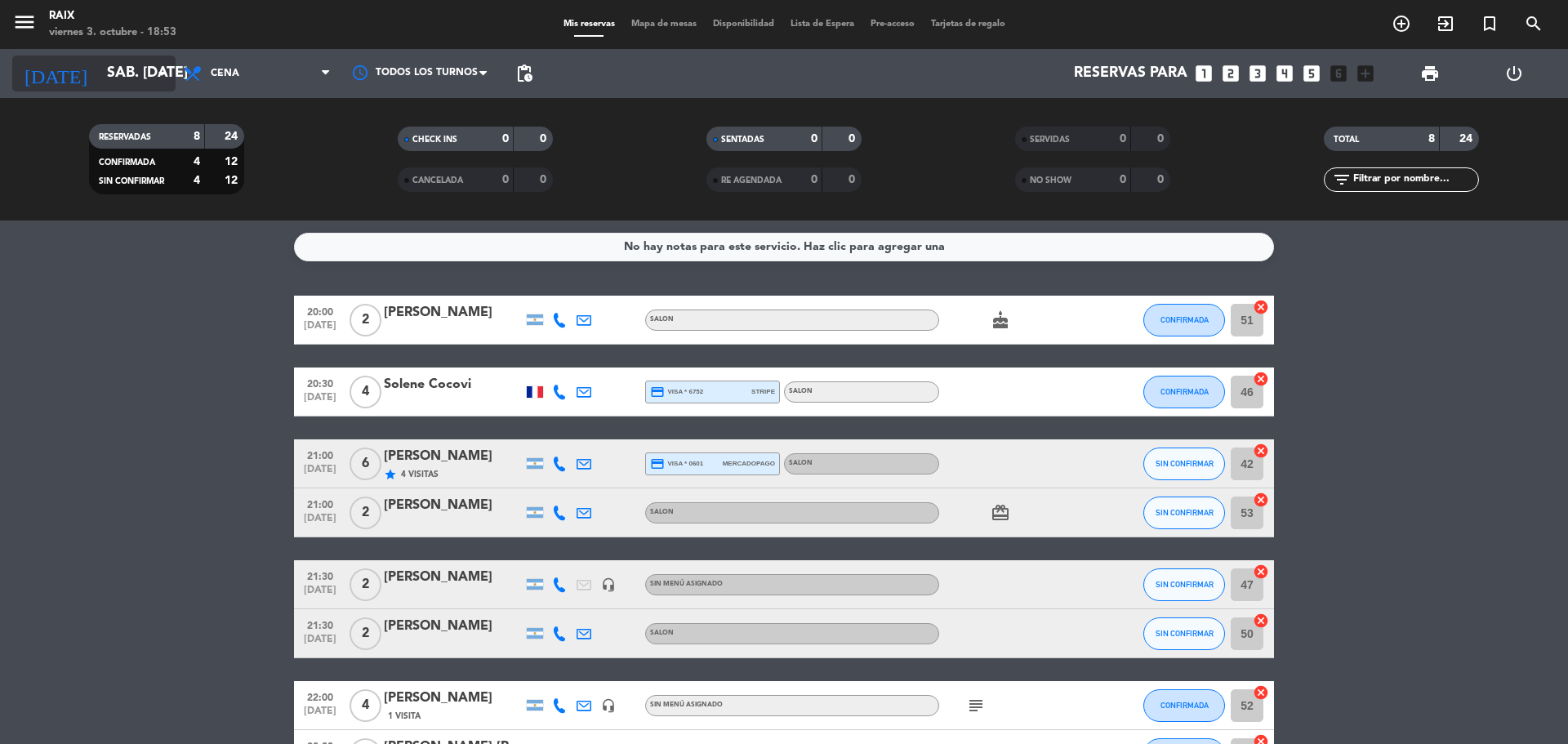
click at [143, 60] on input "sáb. [DATE]" at bounding box center [193, 74] width 190 height 33
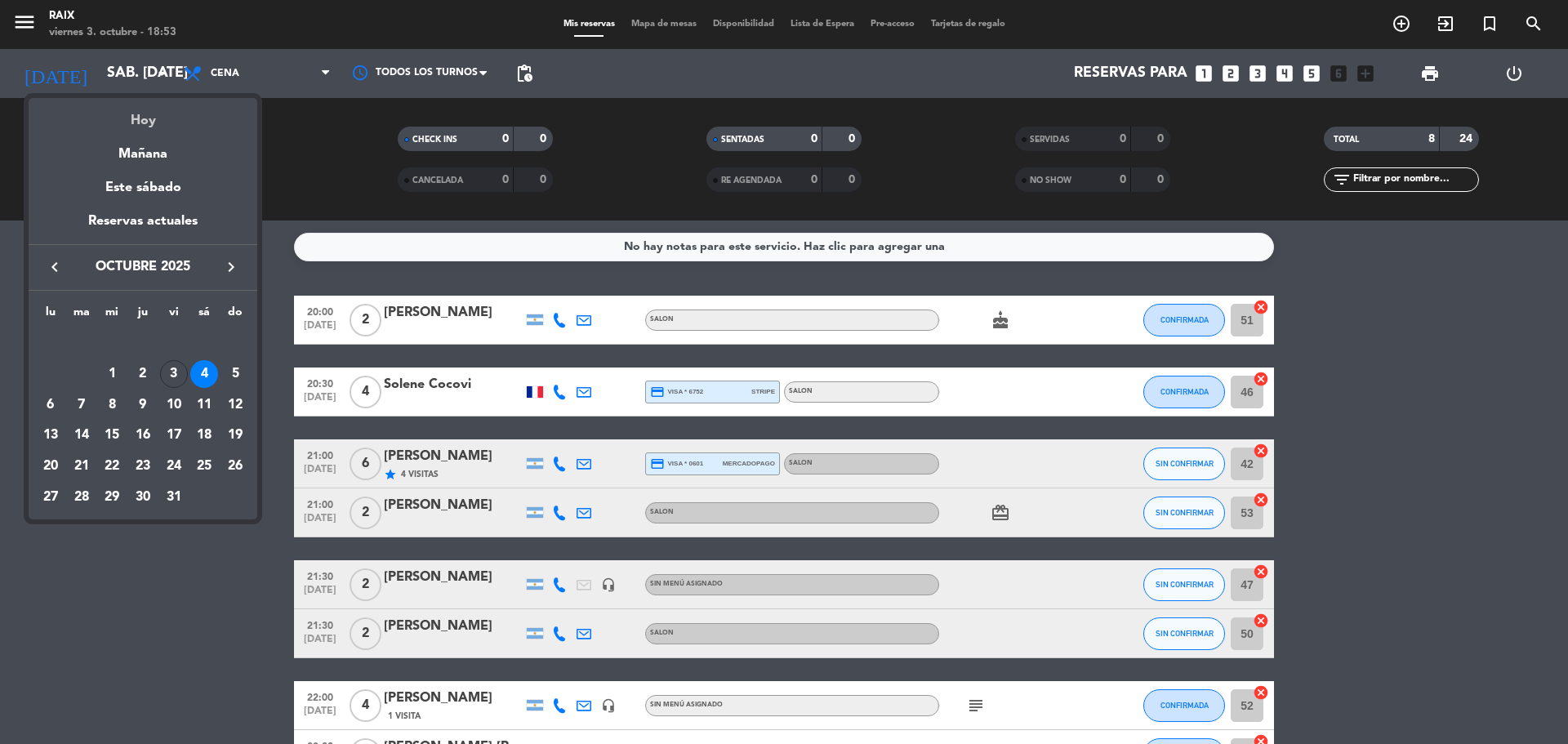
click at [178, 120] on div "Hoy" at bounding box center [142, 114] width 228 height 33
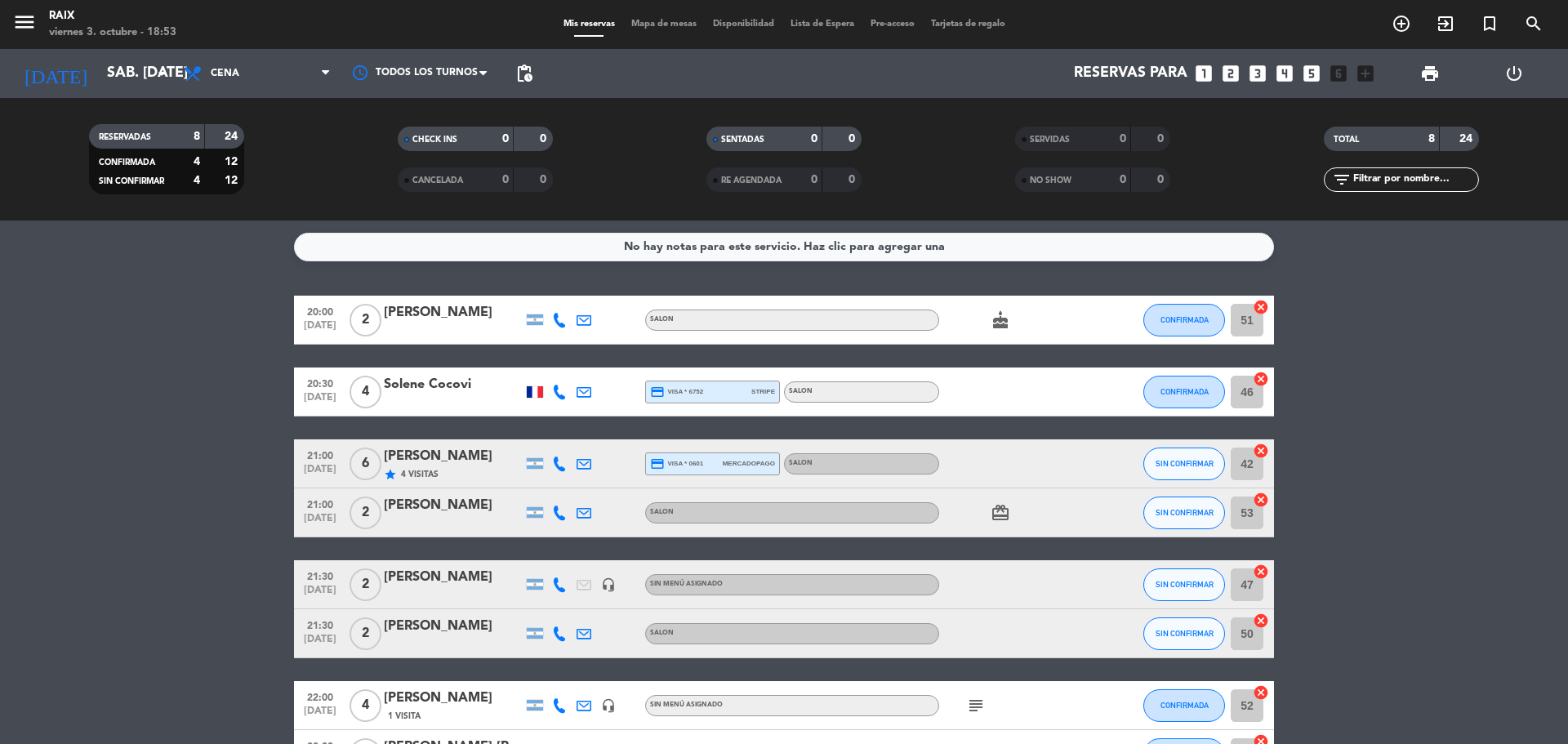
type input "vie. [DATE]"
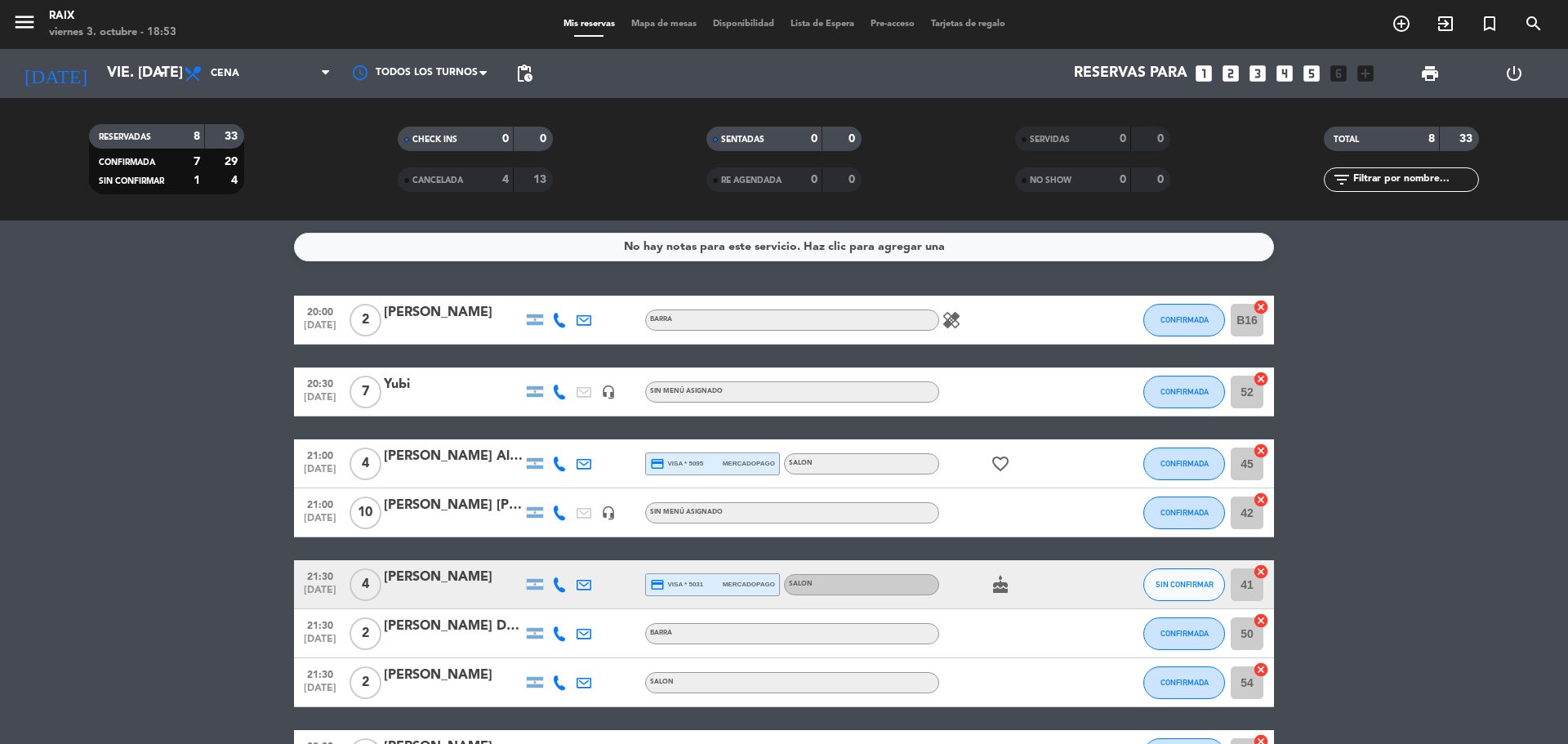
click at [519, 74] on span "pending_actions" at bounding box center [524, 73] width 20 height 20
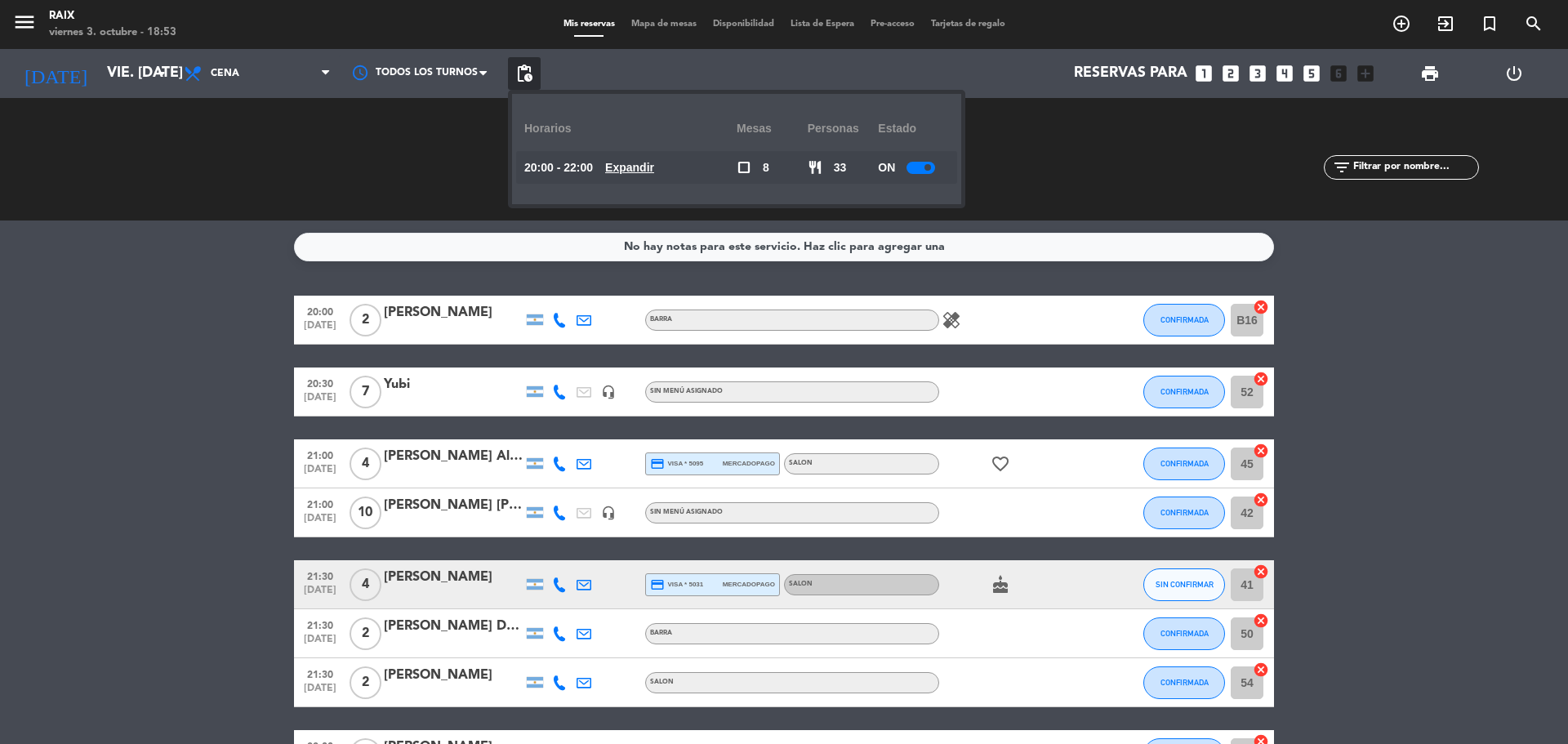
click at [636, 165] on u "Expandir" at bounding box center [629, 166] width 49 height 13
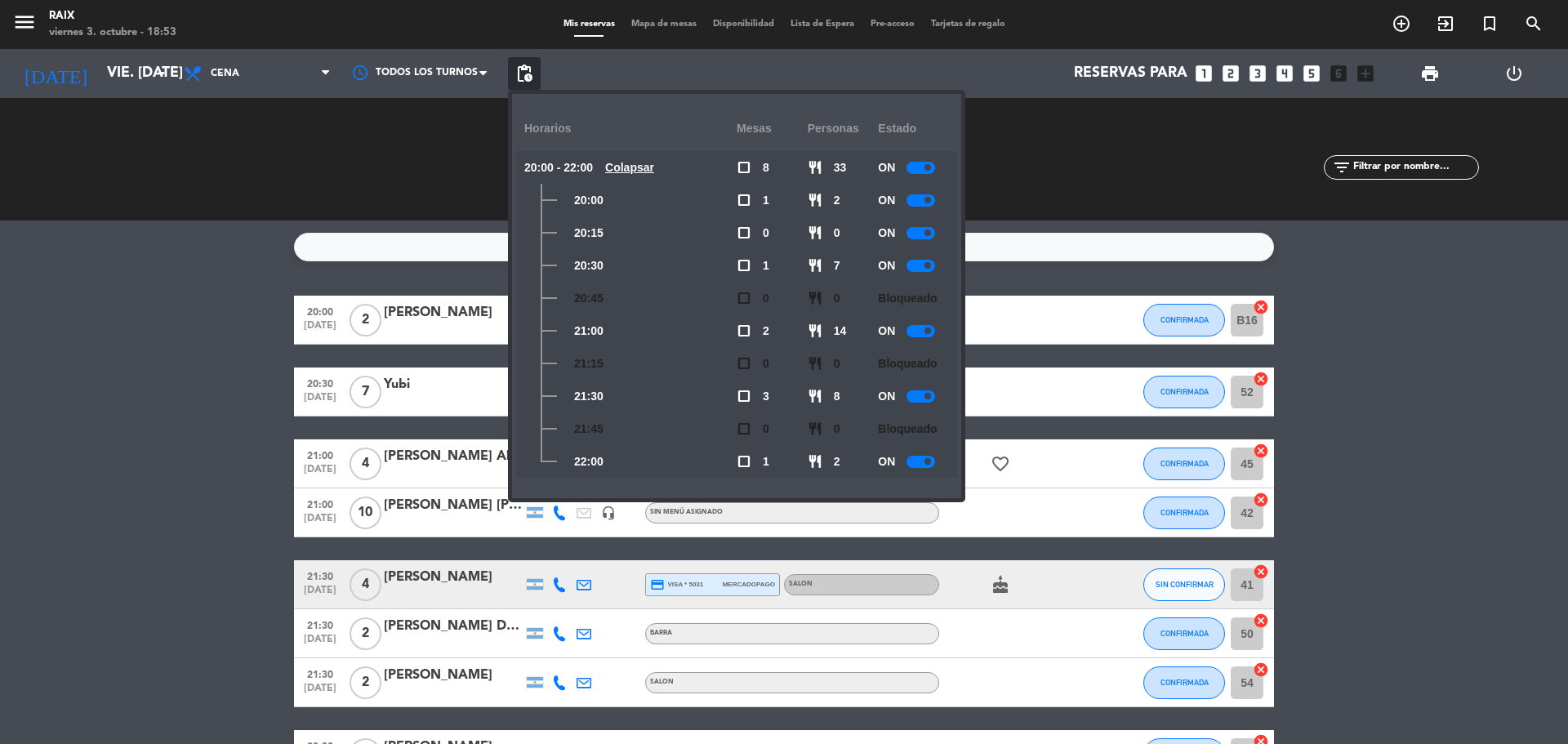
click at [940, 455] on div "ON" at bounding box center [913, 462] width 71 height 33
click at [934, 457] on div at bounding box center [920, 462] width 28 height 12
click at [195, 273] on div "No hay notas para este servicio. Haz clic para agregar una 20:00 [DATE] 2 [PERS…" at bounding box center [784, 482] width 1568 height 523
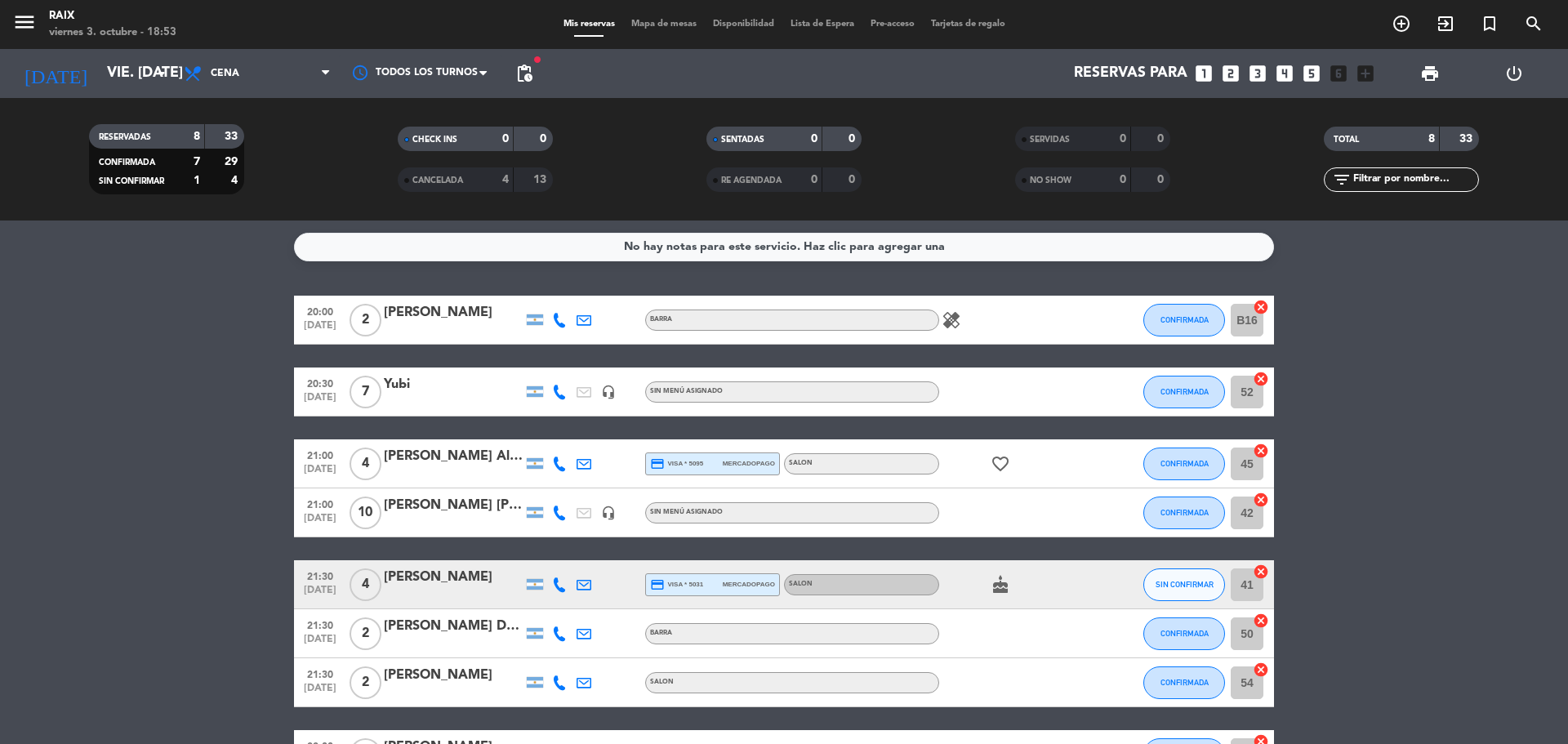
click at [650, 25] on span "Mapa de mesas" at bounding box center [663, 24] width 82 height 9
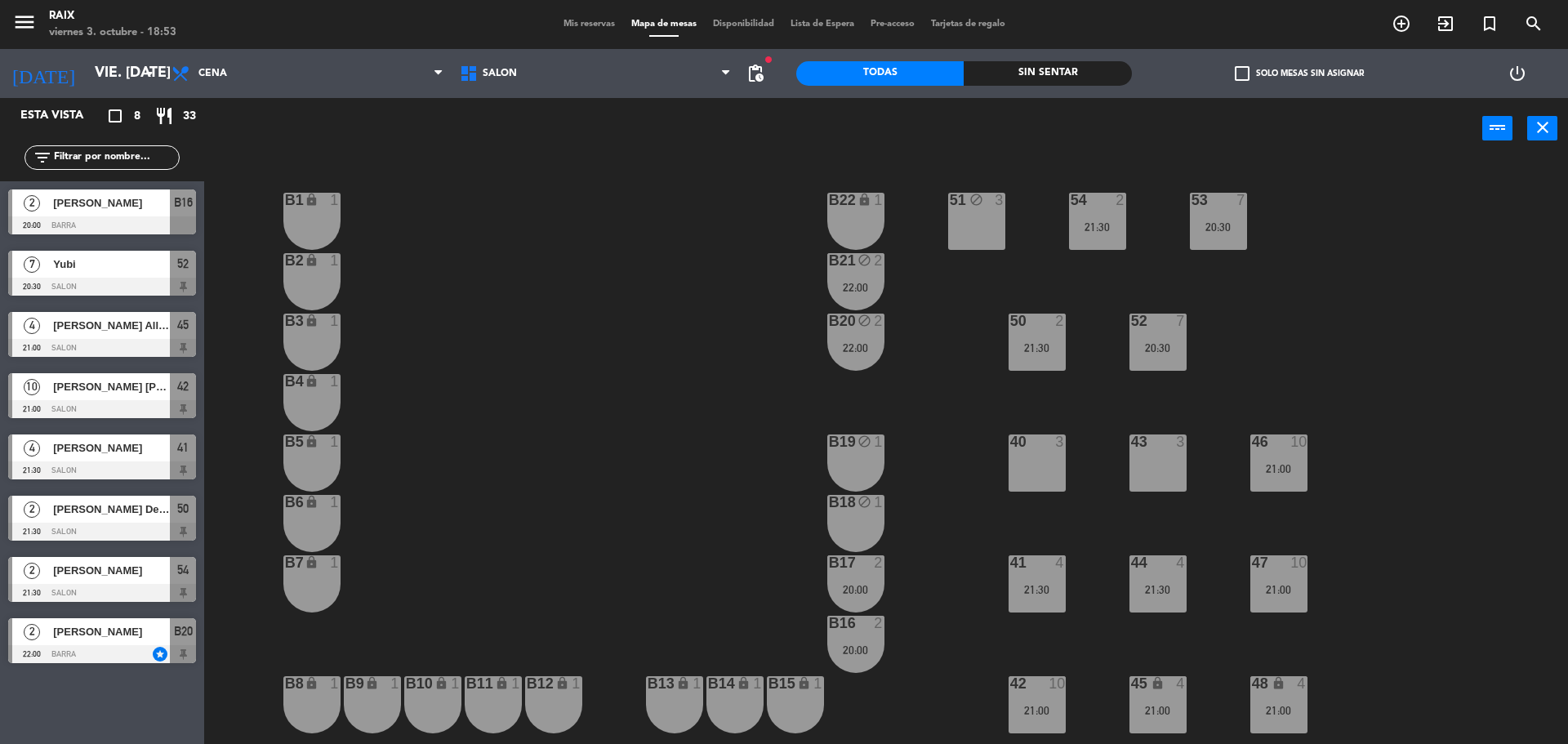
click at [1051, 472] on div "40 3" at bounding box center [1037, 463] width 58 height 57
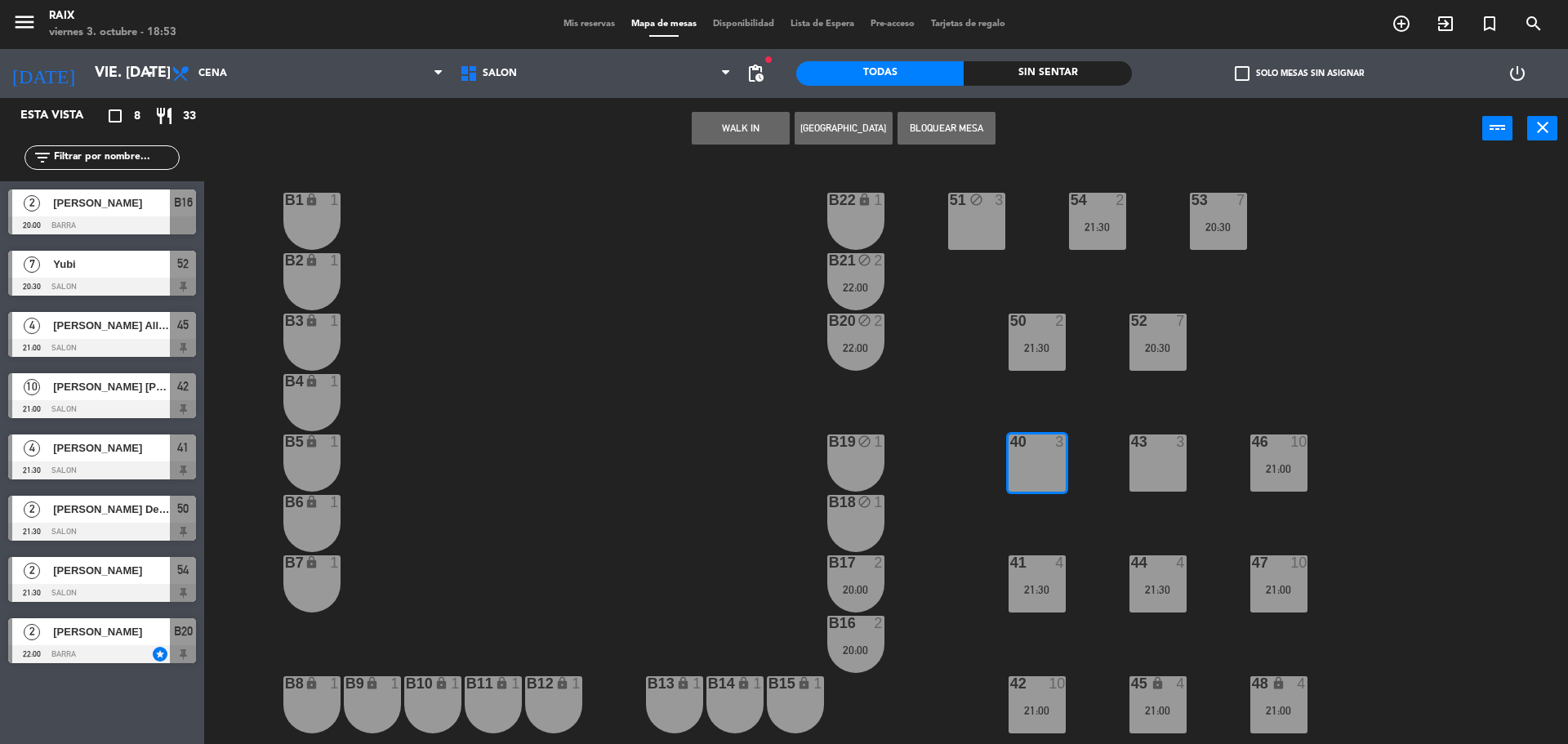
click at [943, 130] on button "Bloquear Mesa" at bounding box center [947, 128] width 98 height 33
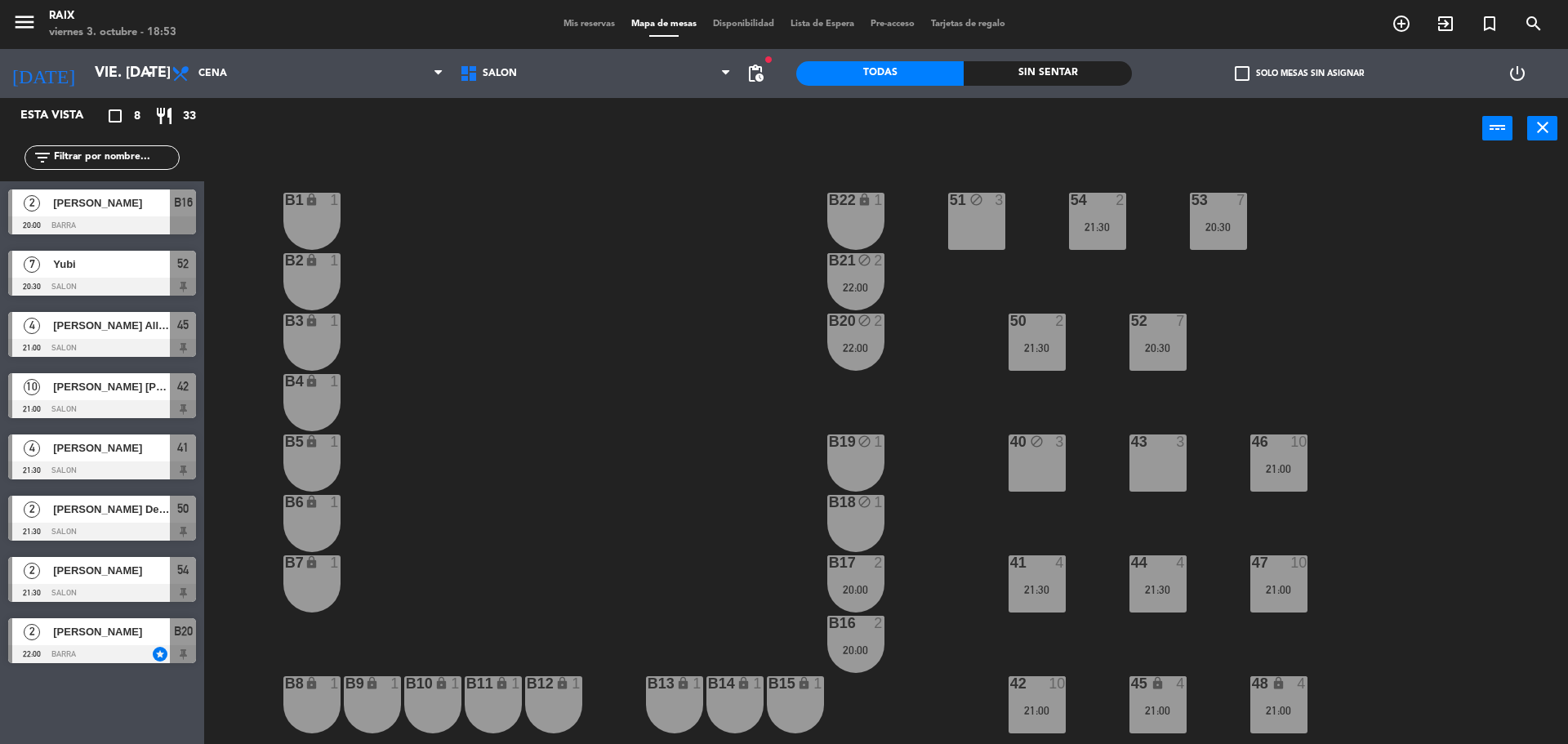
click at [564, 17] on div "Mis reservas Mapa de mesas Disponibilidad Lista de Espera Pre-acceso Tarjetas d…" at bounding box center [784, 24] width 458 height 15
click at [572, 21] on span "Mis reservas" at bounding box center [589, 24] width 68 height 9
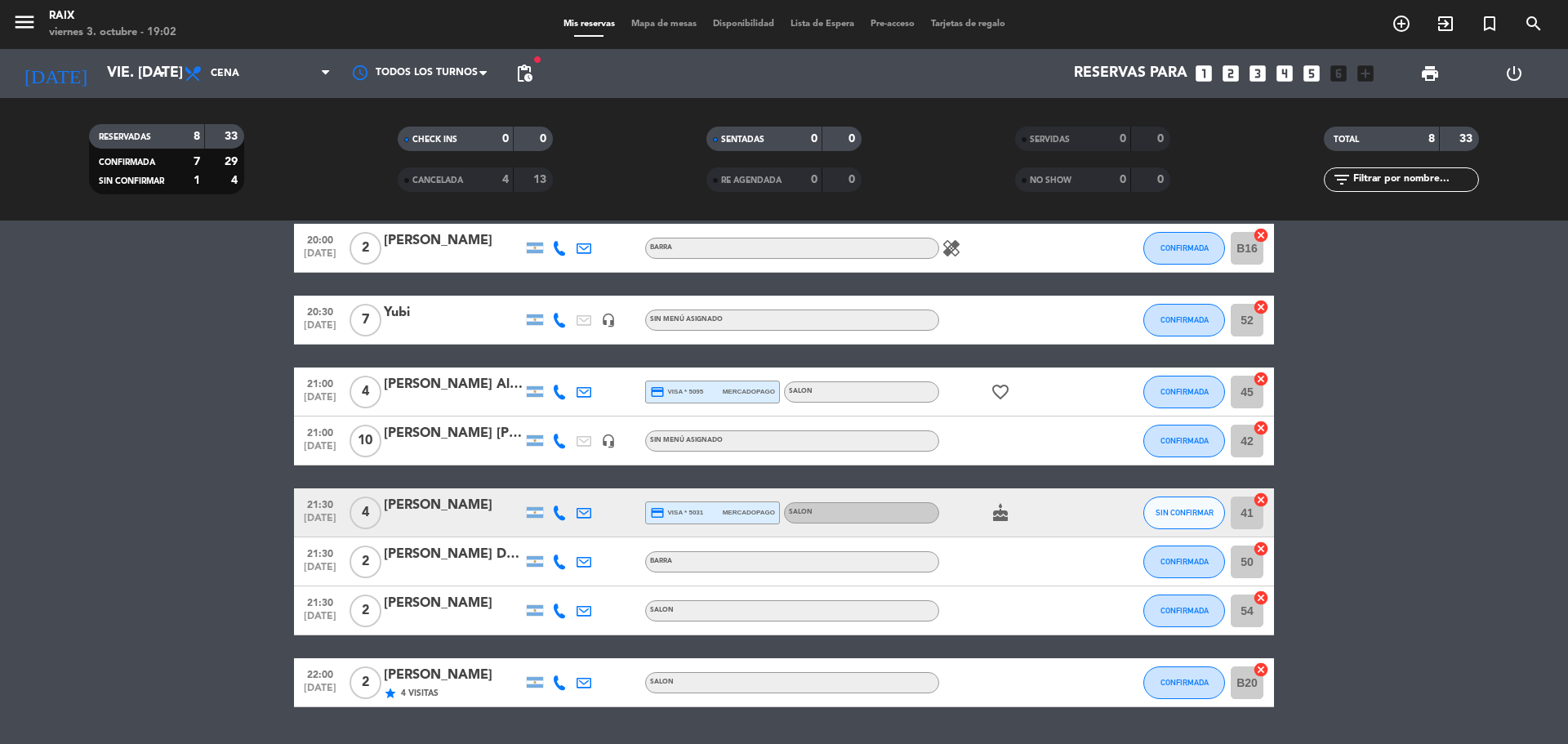
scroll to position [117, 0]
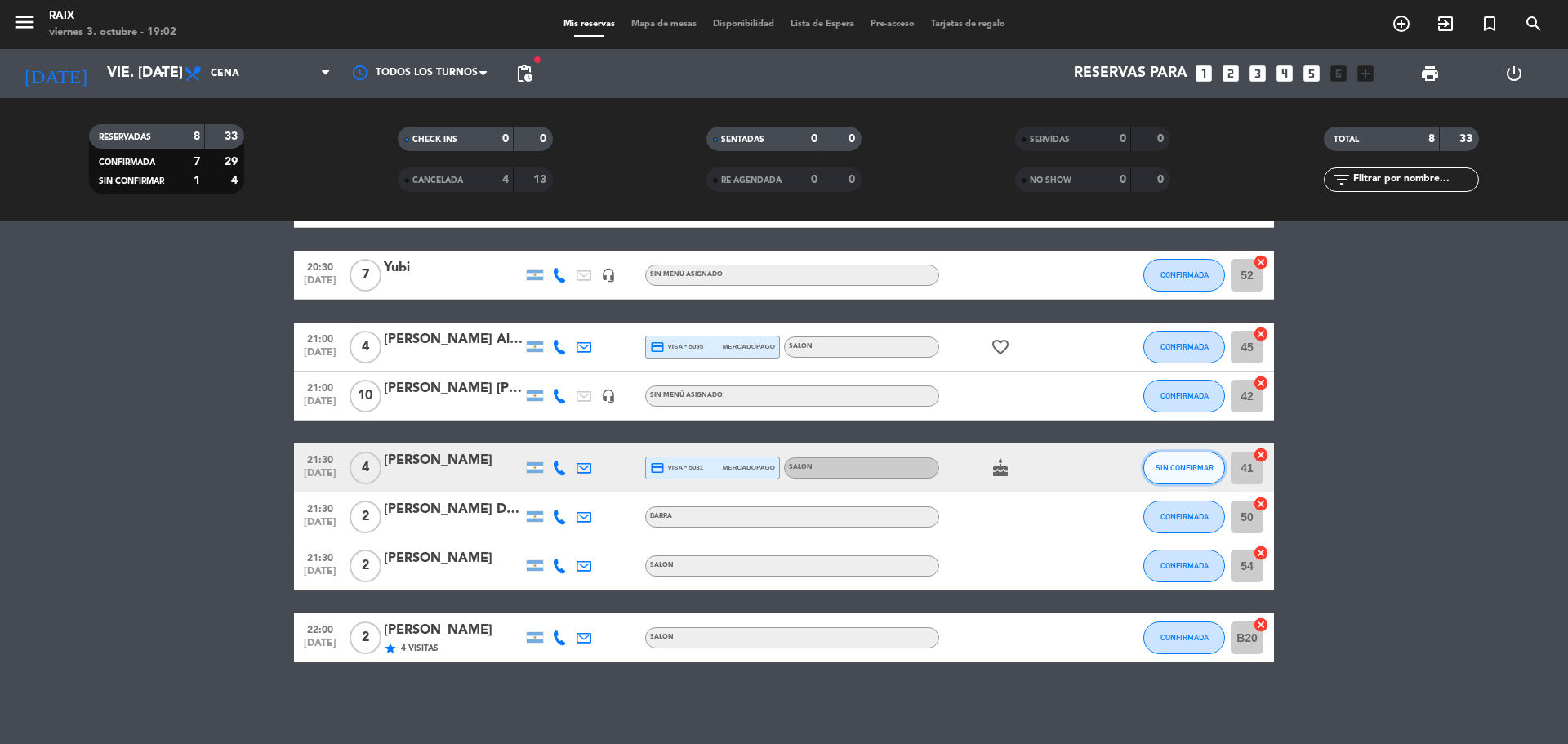
click at [1206, 457] on button "SIN CONFIRMAR" at bounding box center [1184, 468] width 82 height 33
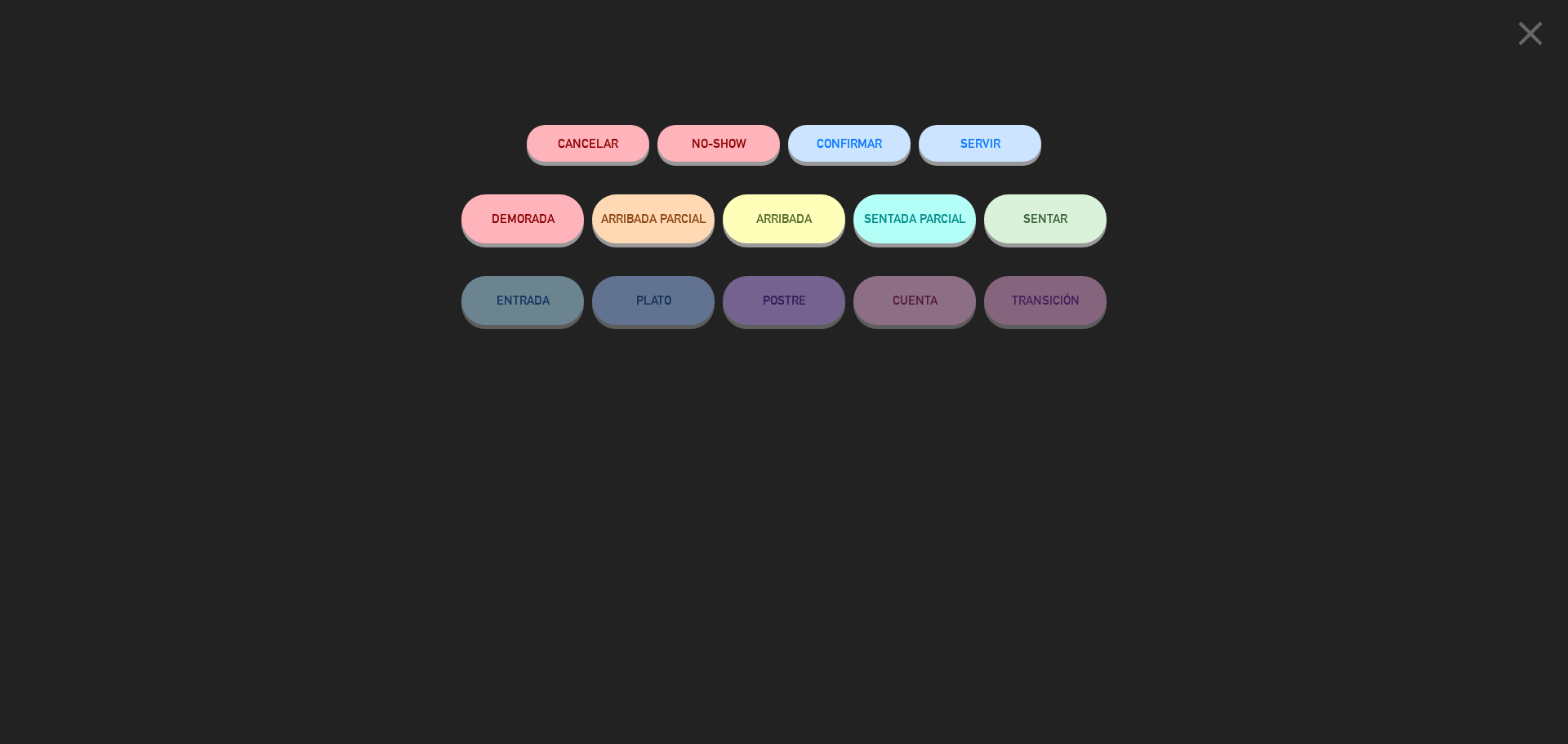
click at [851, 125] on div "CONFIRMAR" at bounding box center [849, 160] width 123 height 70
click at [851, 130] on button "CONFIRMAR" at bounding box center [849, 143] width 123 height 37
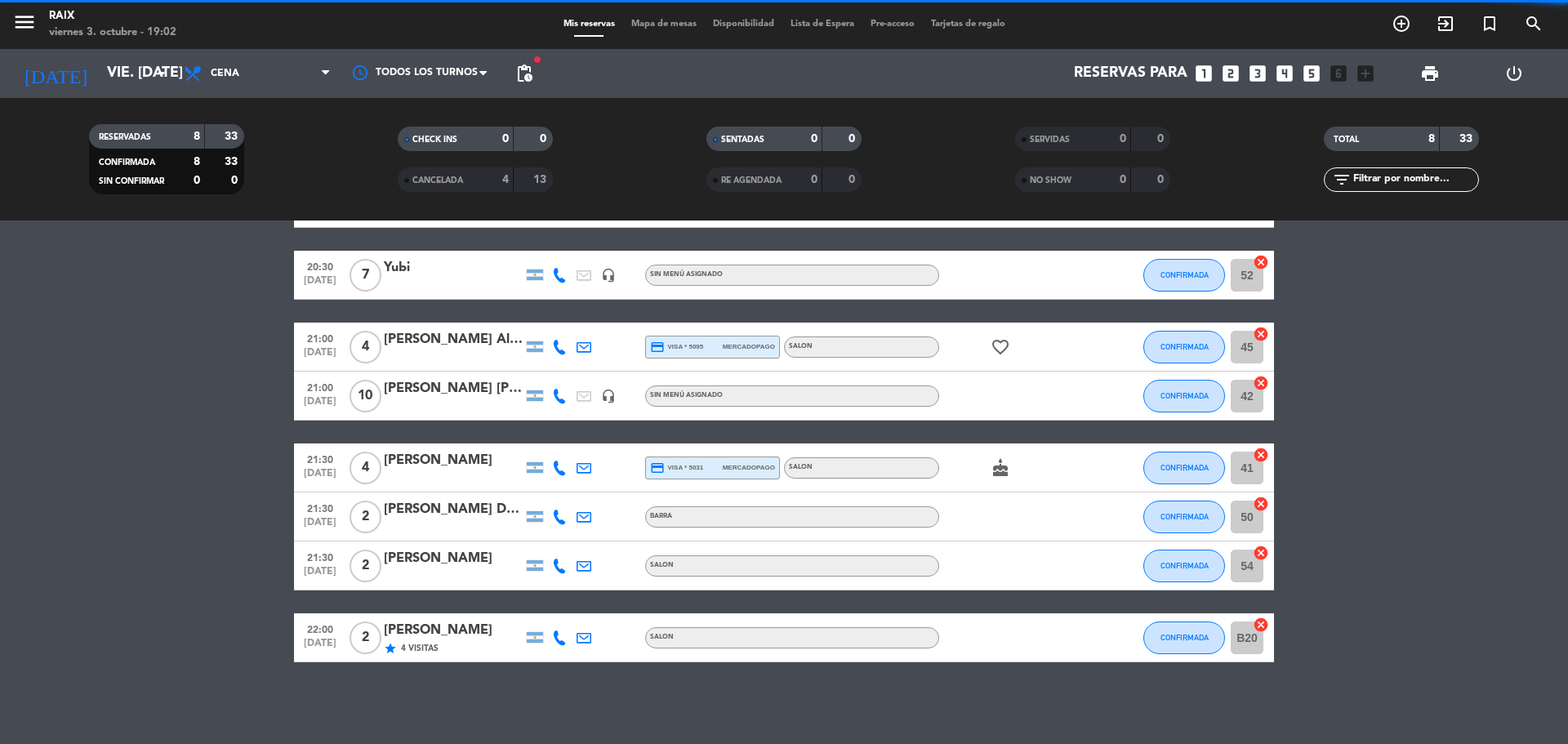
click at [64, 341] on bookings-row "20:00 [DATE] 2 [PERSON_NAME] BARRA healing CONFIRMADA B16 cancel 20:30 [DATE] 7…" at bounding box center [784, 420] width 1568 height 483
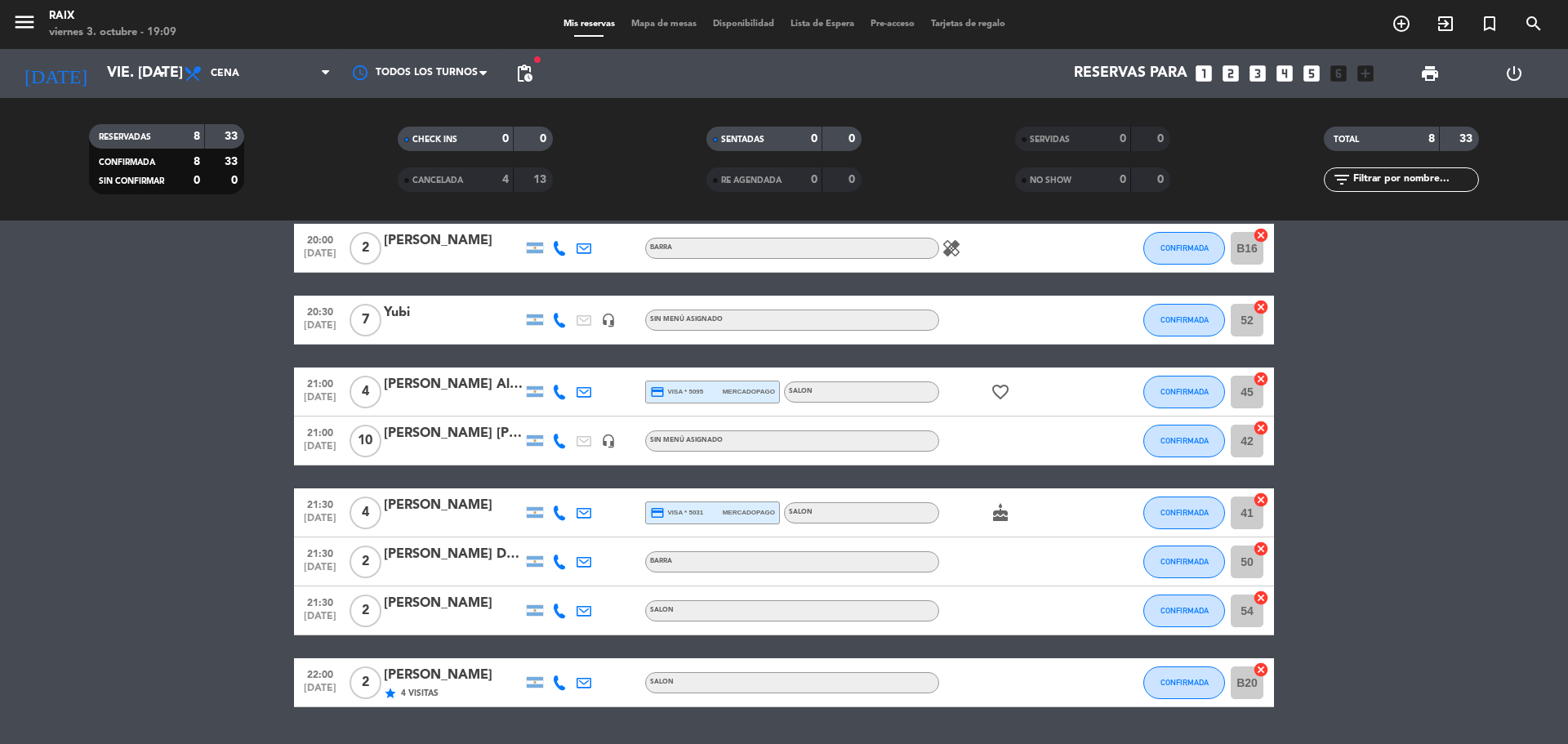
scroll to position [0, 0]
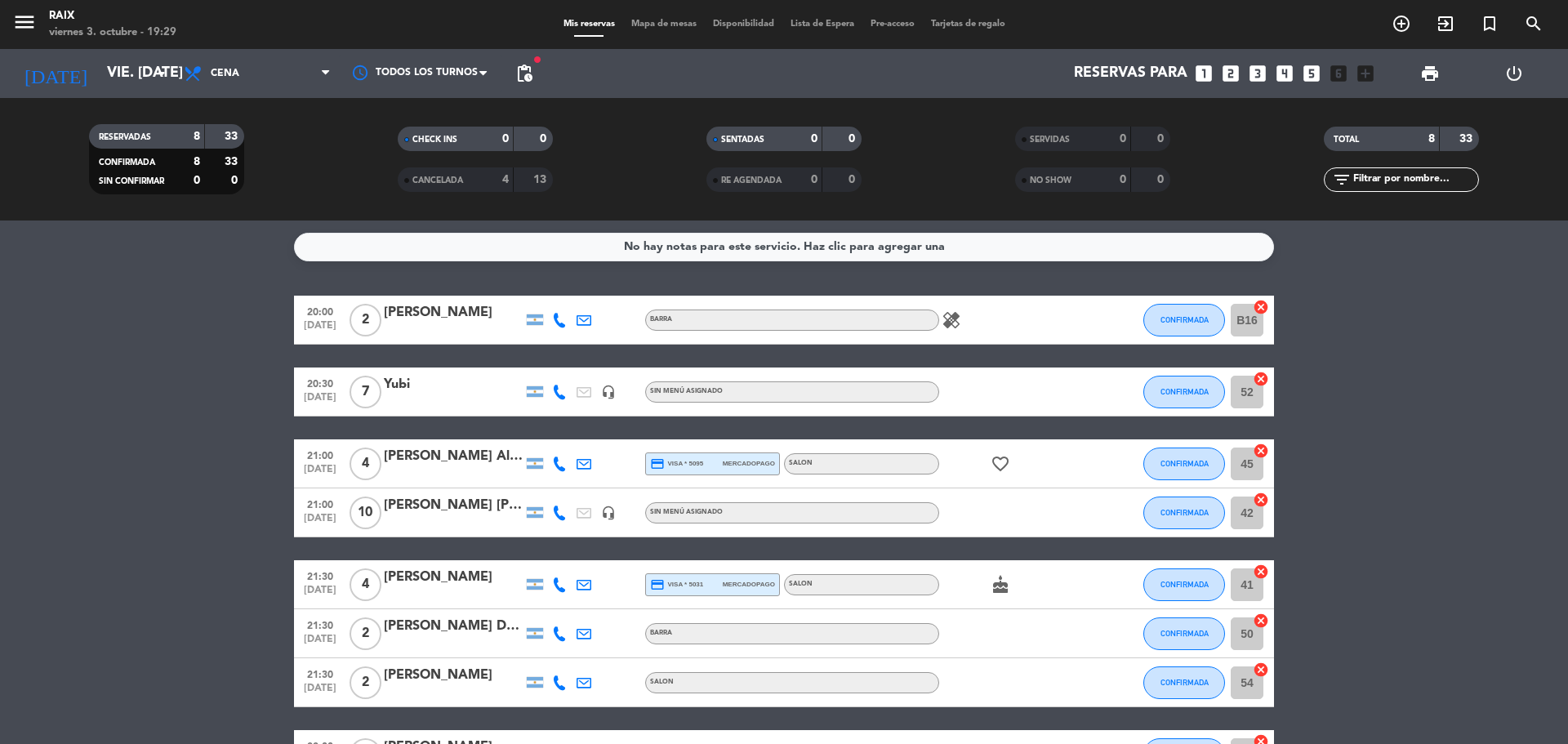
click at [93, 491] on bookings-row "20:00 [DATE] 2 [PERSON_NAME] BARRA healing CONFIRMADA B16 cancel 20:30 [DATE] 7…" at bounding box center [784, 536] width 1568 height 483
click at [416, 173] on div "CANCELADA" at bounding box center [439, 180] width 76 height 19
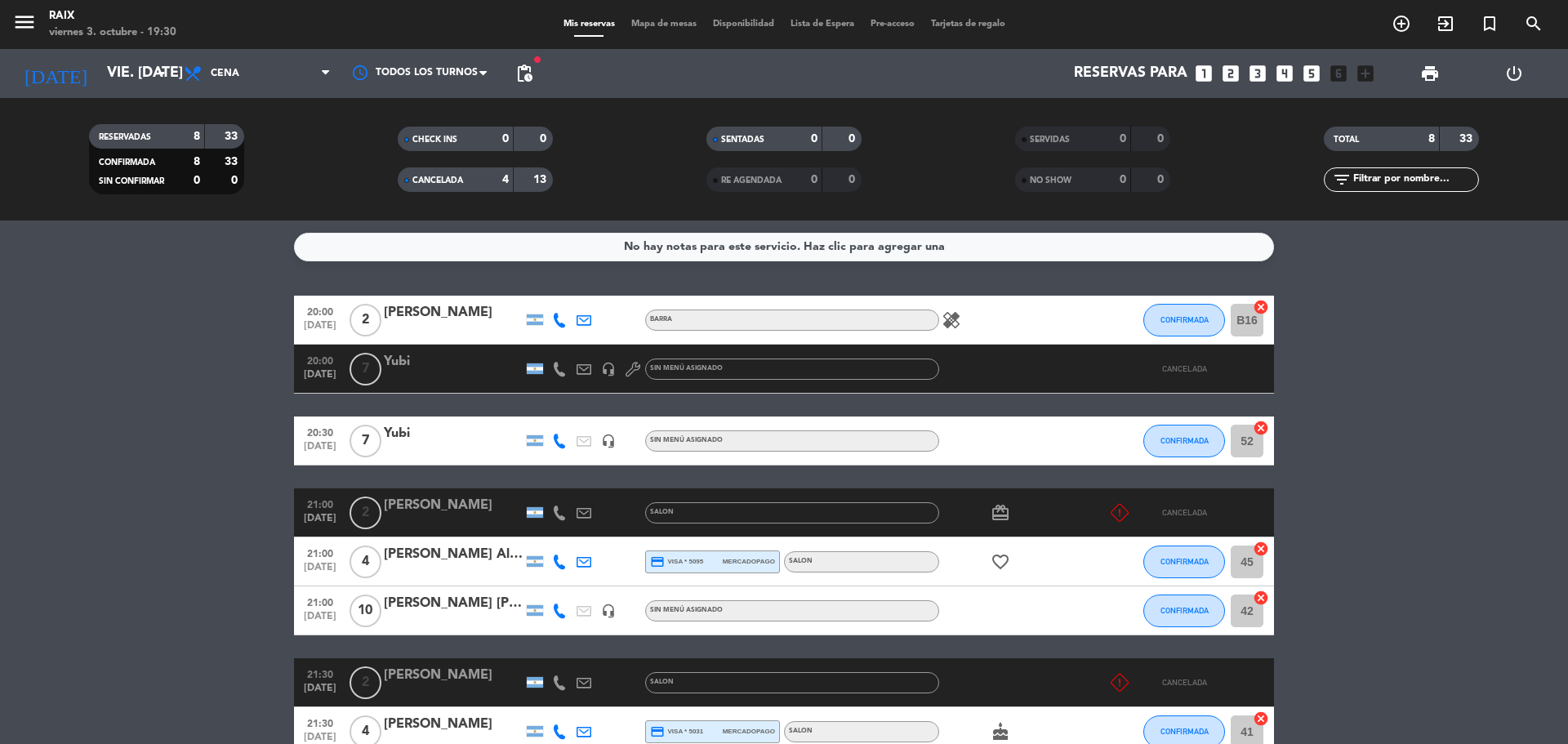
click at [437, 184] on span "CANCELADA" at bounding box center [438, 181] width 51 height 9
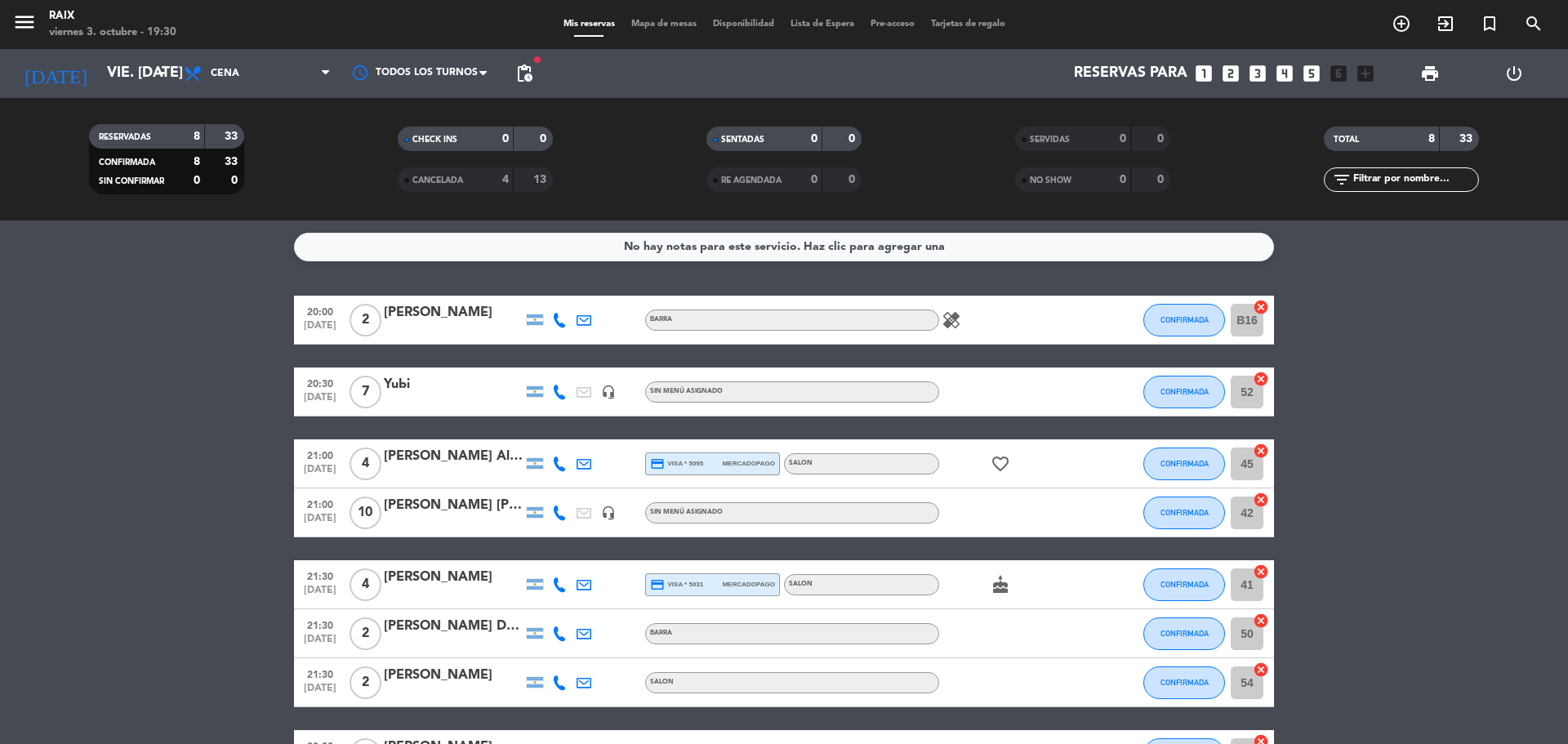
click at [1232, 76] on icon "looks_two" at bounding box center [1231, 73] width 21 height 21
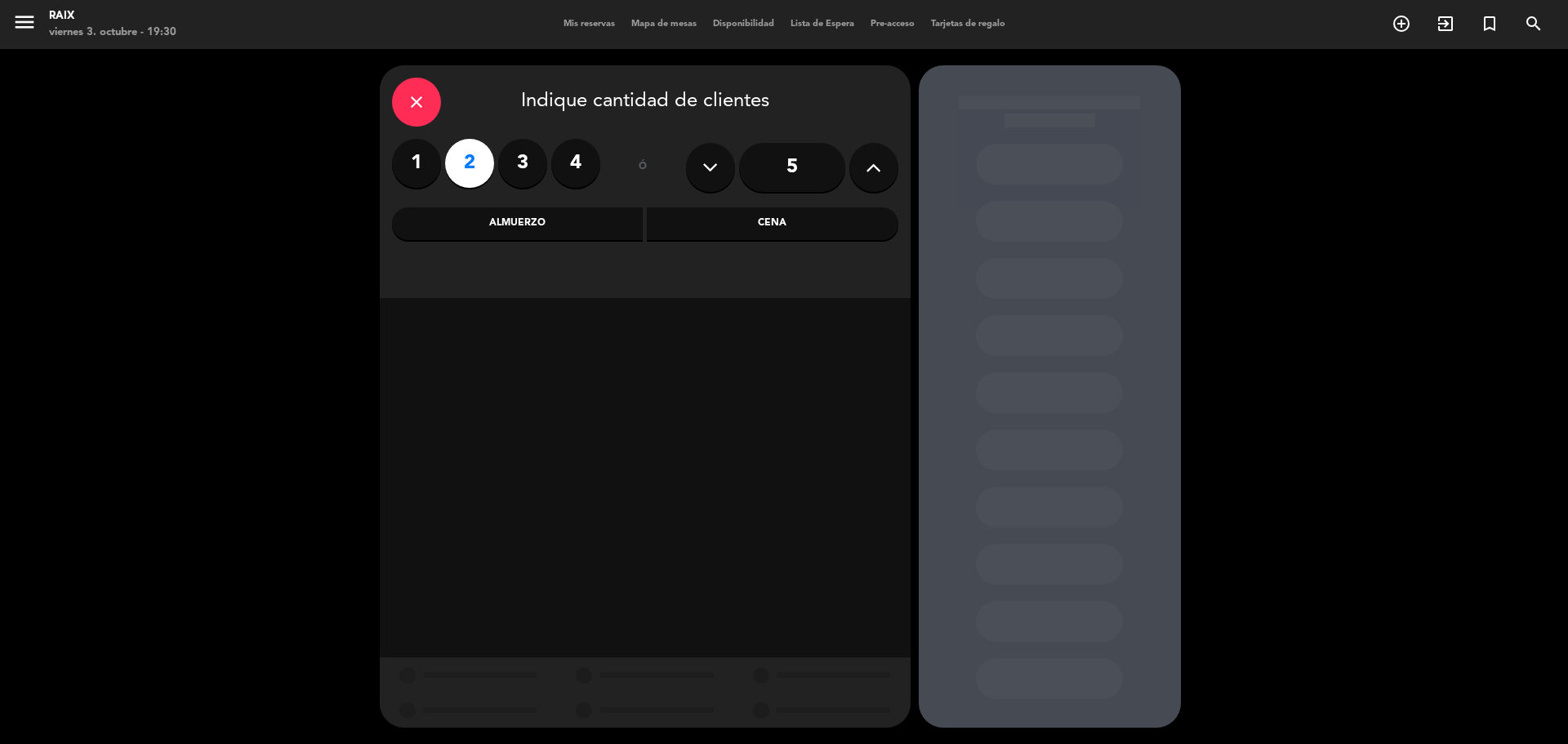
click at [716, 220] on div "Cena" at bounding box center [772, 224] width 251 height 33
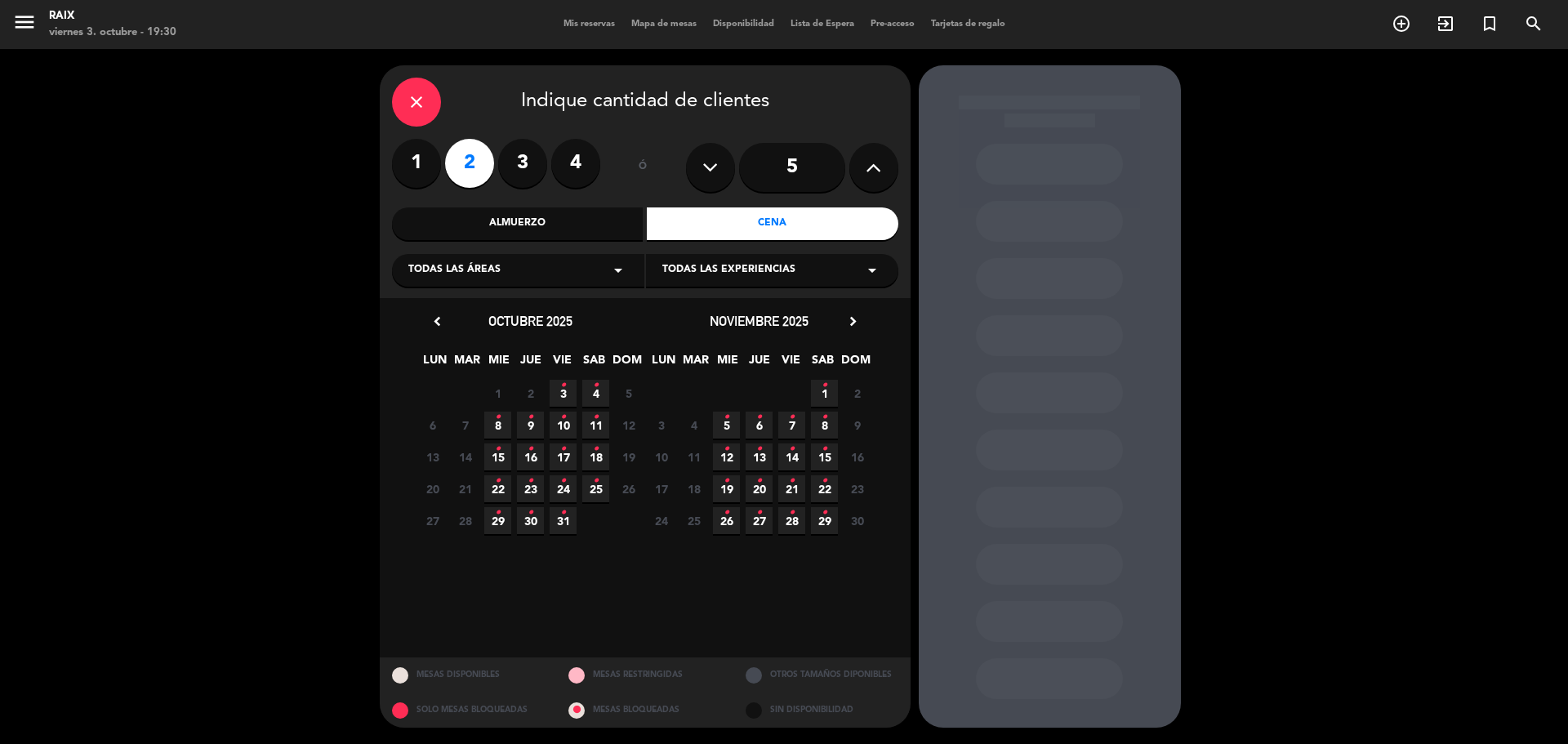
click at [595, 277] on div "Todas las áreas arrow_drop_down" at bounding box center [518, 270] width 252 height 33
click at [506, 322] on div "BARRA SALON" at bounding box center [518, 312] width 252 height 93
click at [409, 344] on div "BARRA SALON" at bounding box center [518, 312] width 252 height 93
click at [413, 338] on div "SALON" at bounding box center [518, 335] width 220 height 16
click at [571, 390] on span "3 •" at bounding box center [562, 392] width 27 height 27
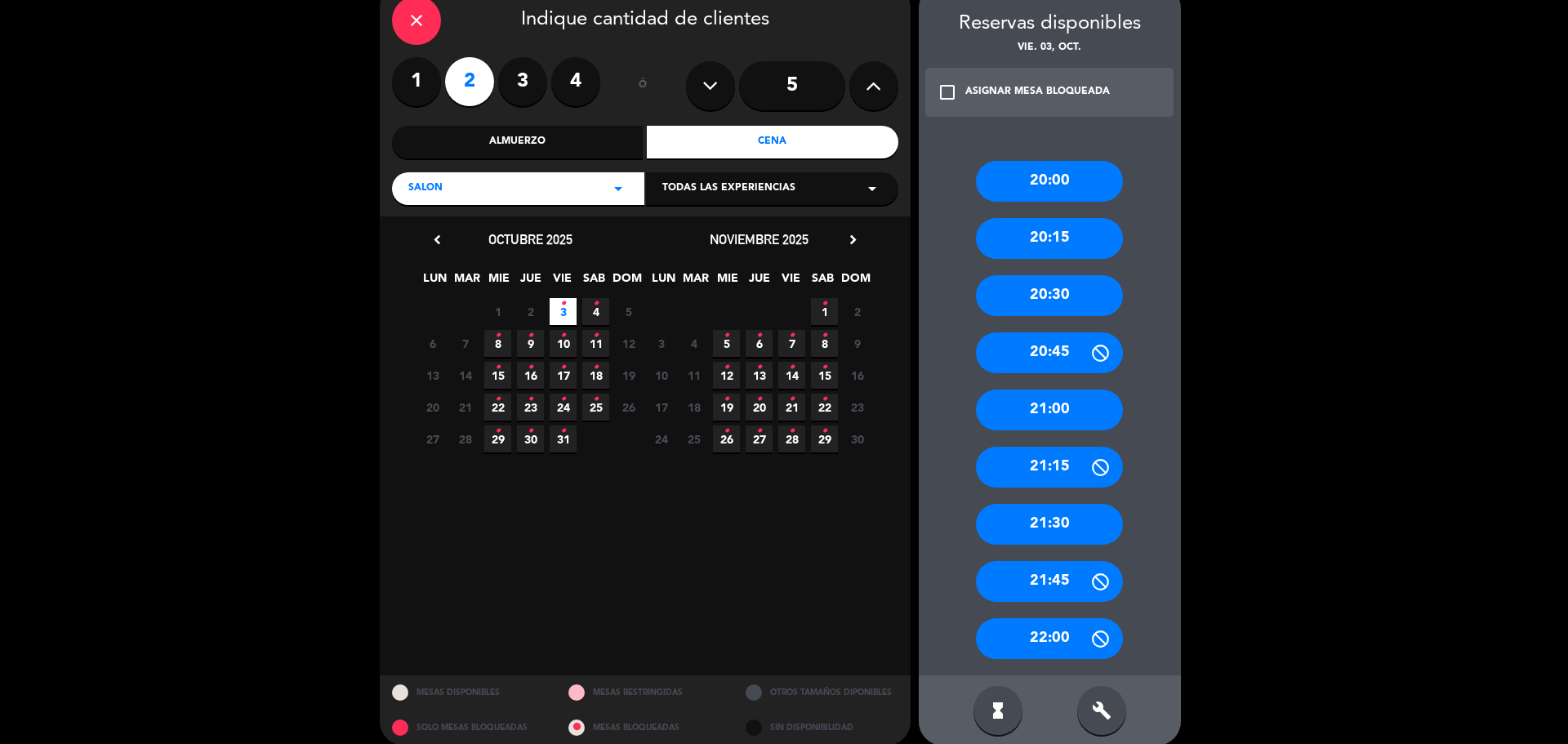
scroll to position [100, 0]
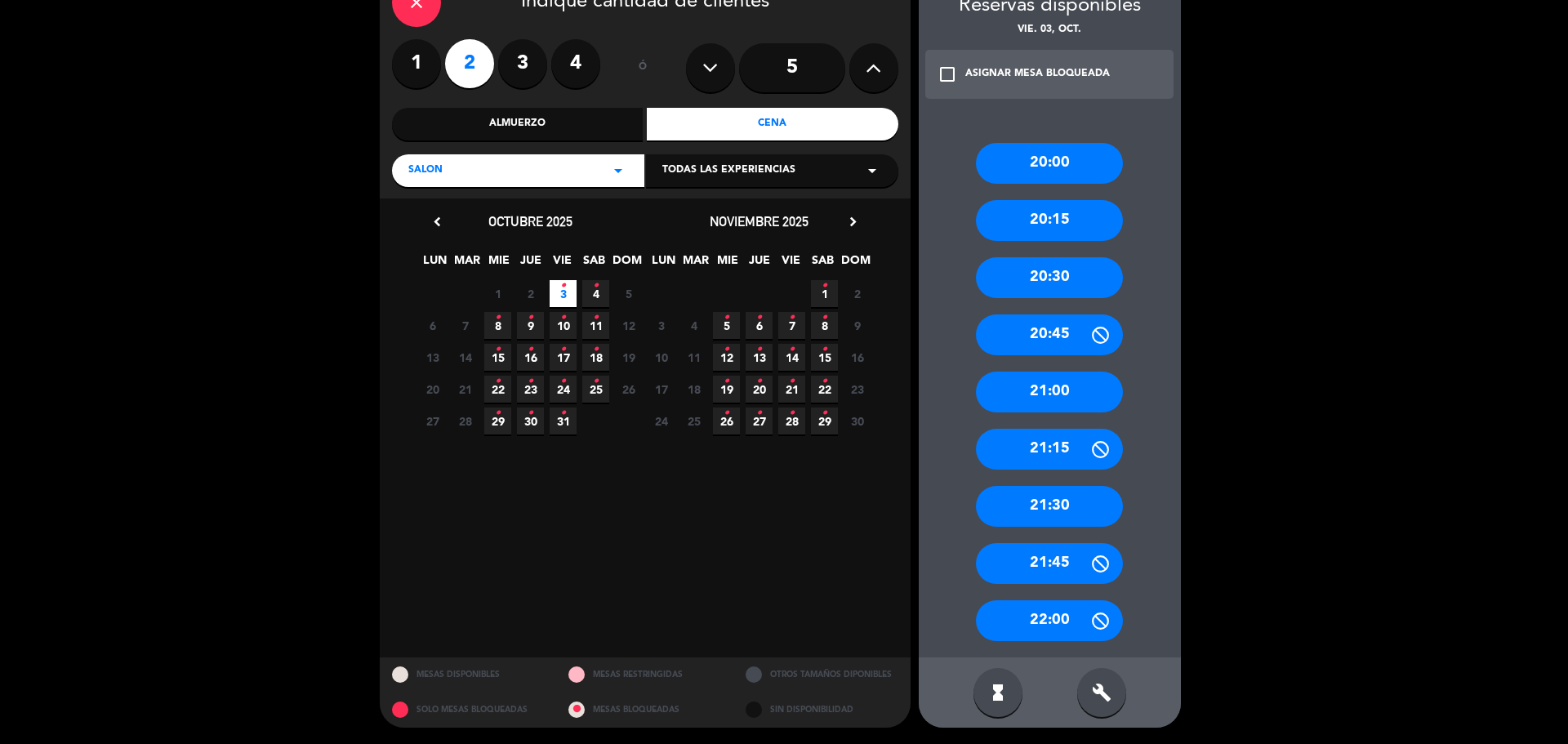
click at [1053, 509] on div "21:30" at bounding box center [1049, 506] width 147 height 41
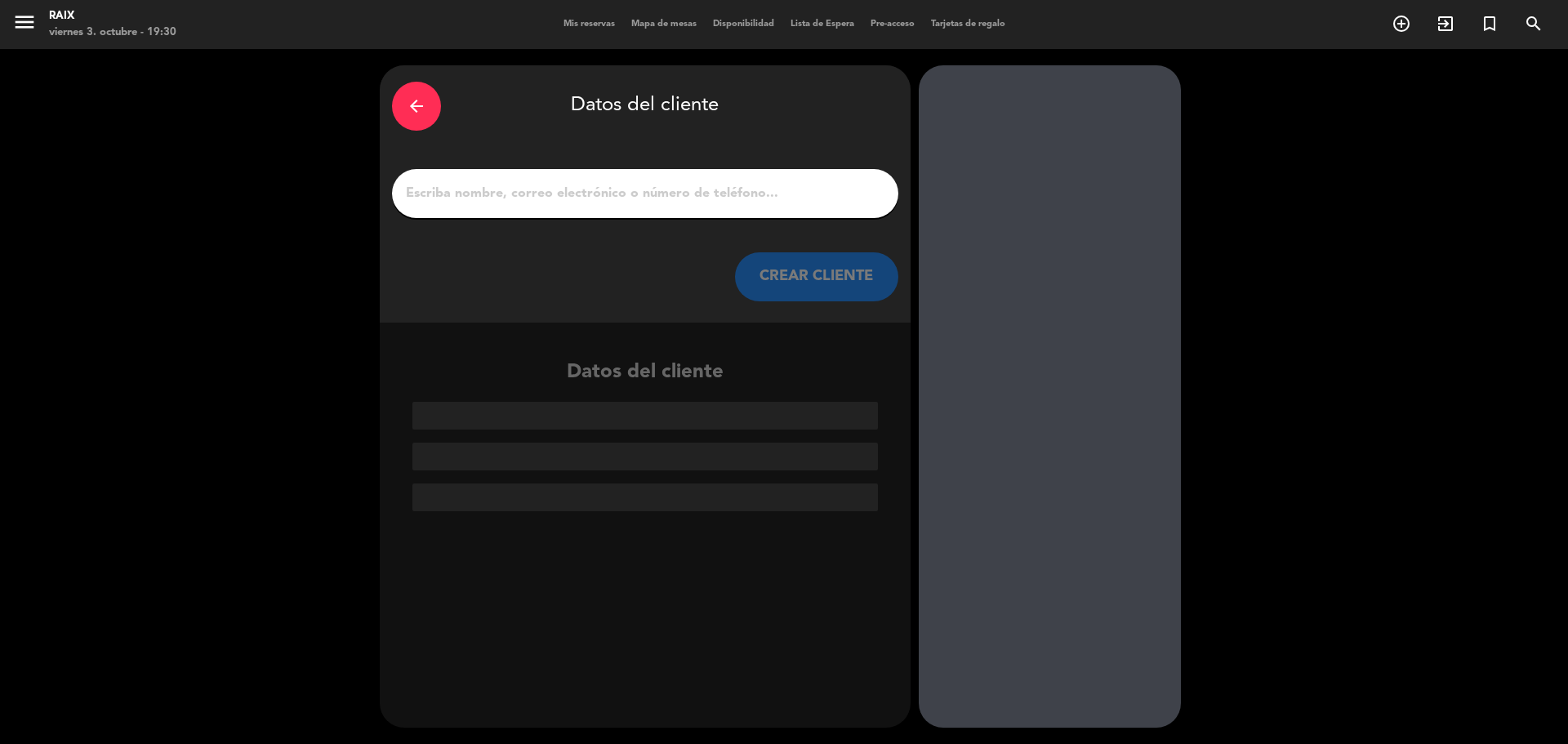
click at [525, 197] on input "1" at bounding box center [645, 193] width 481 height 23
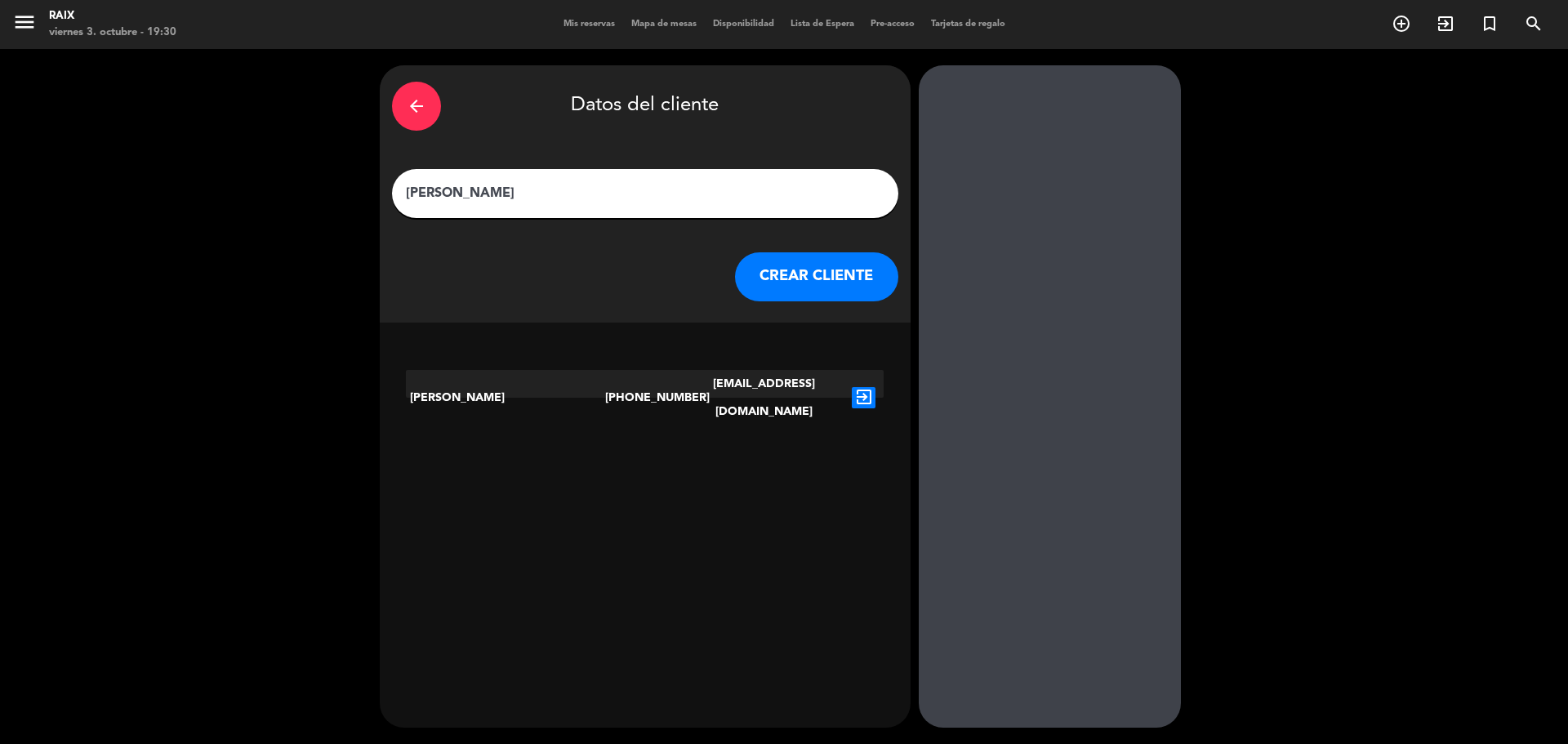
type input "[PERSON_NAME]"
click at [808, 290] on button "CREAR CLIENTE" at bounding box center [816, 276] width 163 height 49
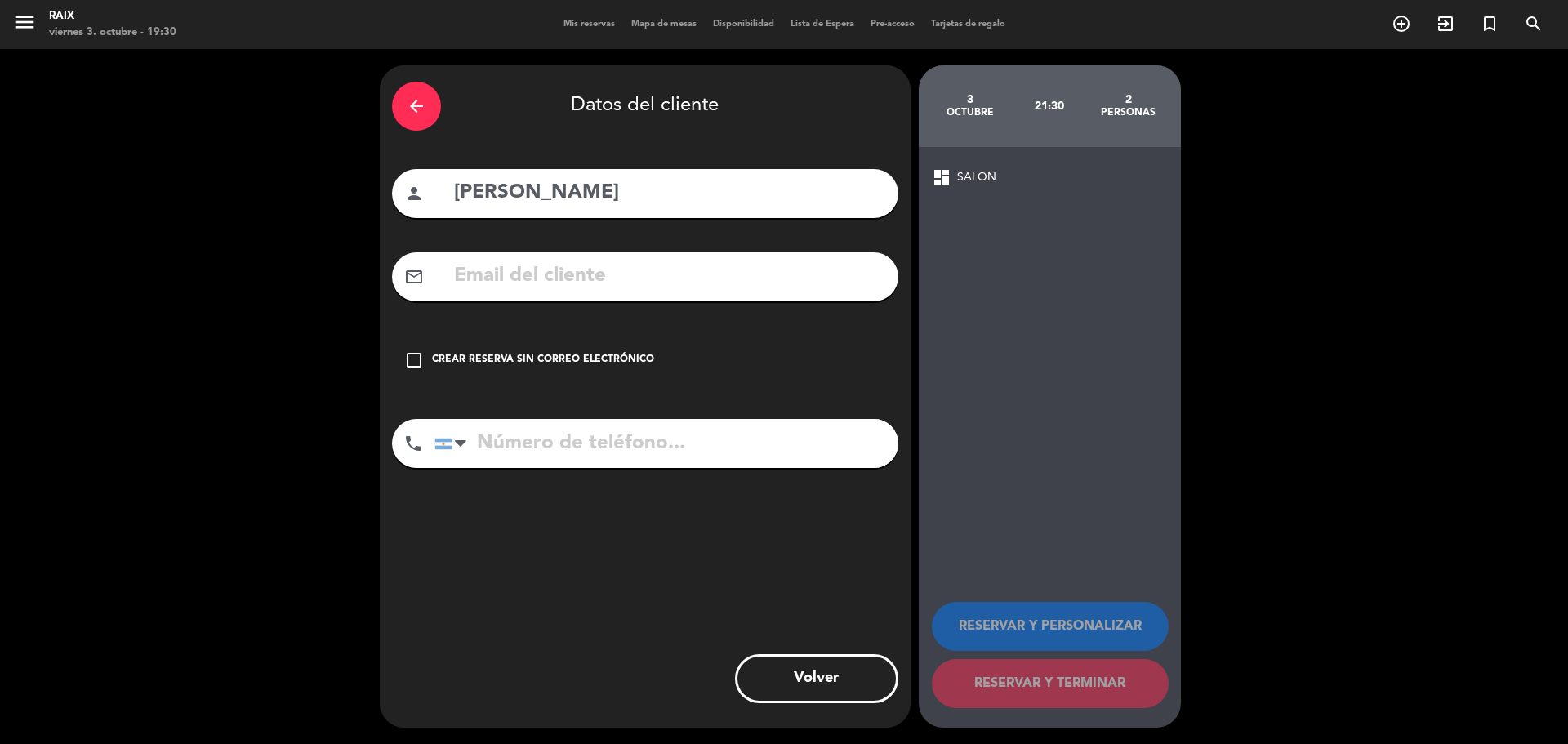
click at [492, 354] on div "Crear reserva sin correo electrónico" at bounding box center [542, 360] width 222 height 16
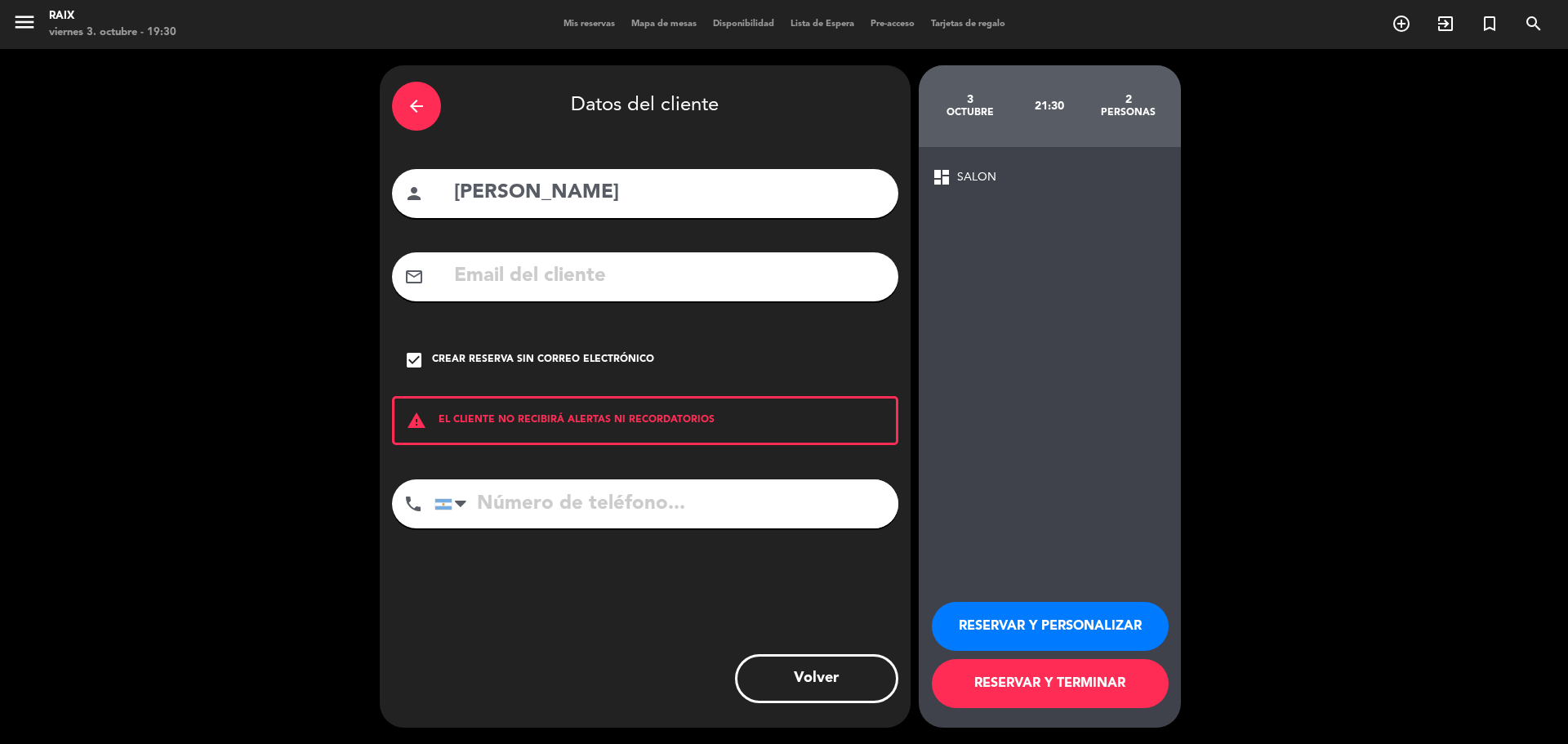
click at [550, 490] on input "tel" at bounding box center [666, 504] width 463 height 49
type input "1168004698"
click at [1104, 691] on button "RESERVAR Y TERMINAR" at bounding box center [1050, 683] width 237 height 49
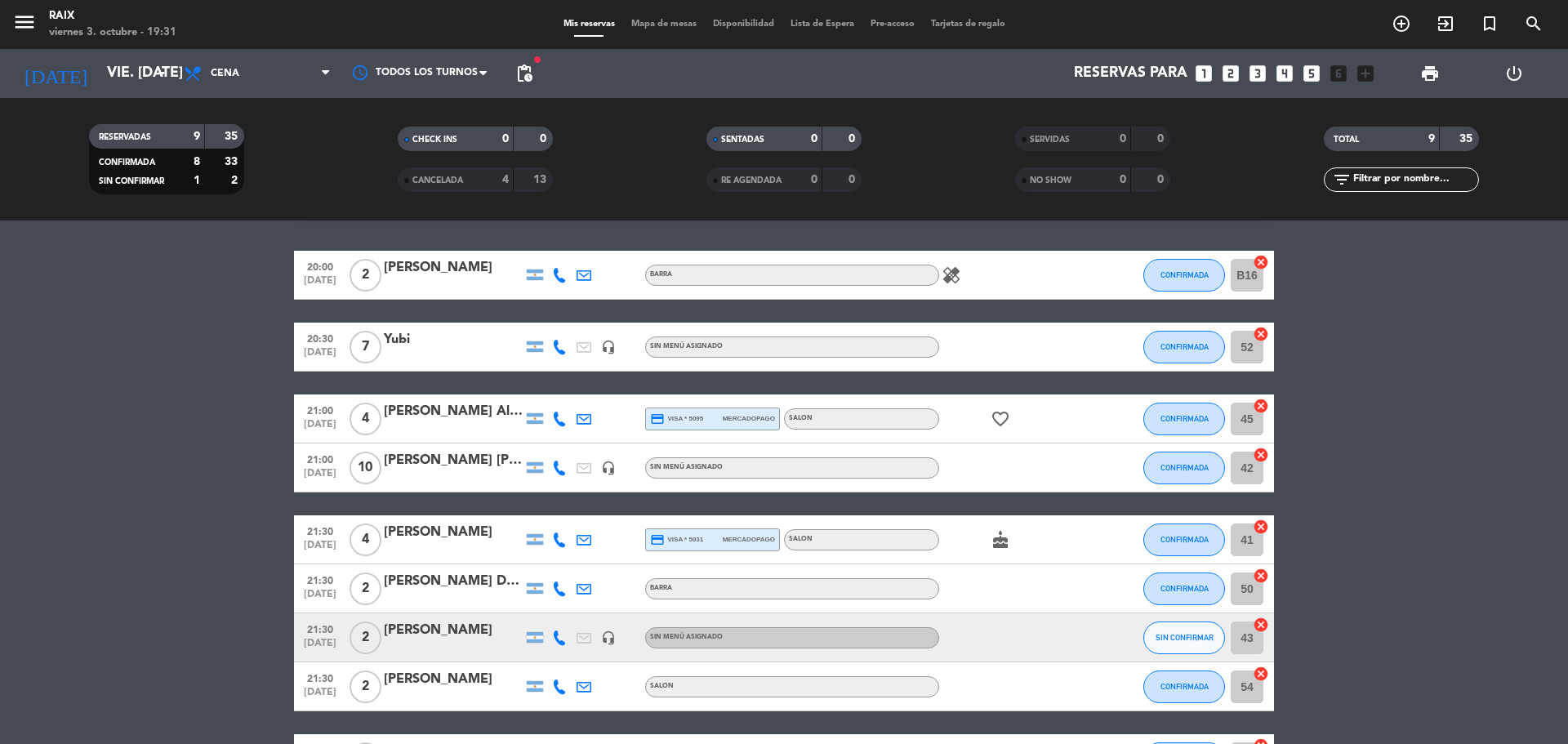
scroll to position [82, 0]
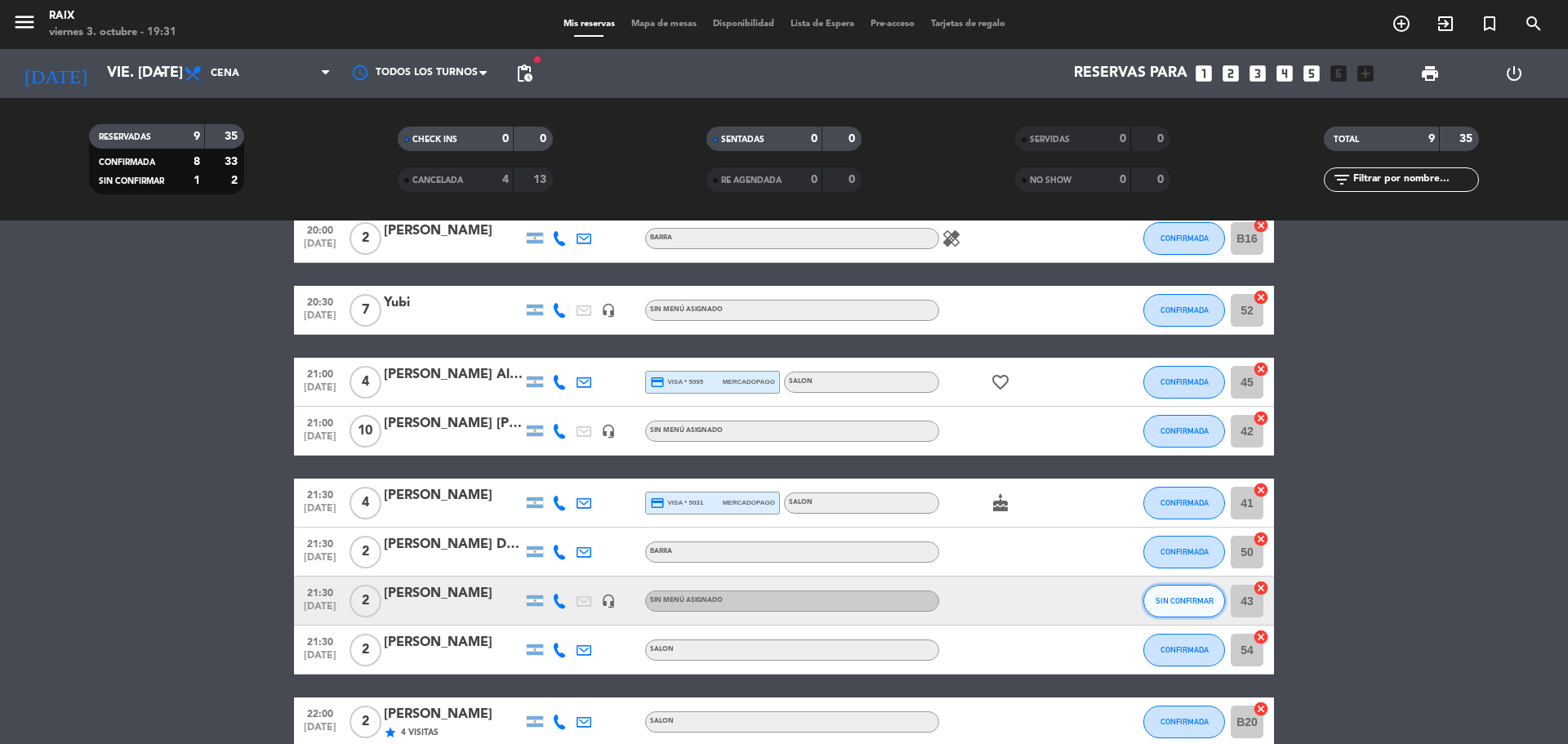
click at [1187, 593] on button "SIN CONFIRMAR" at bounding box center [1184, 601] width 82 height 33
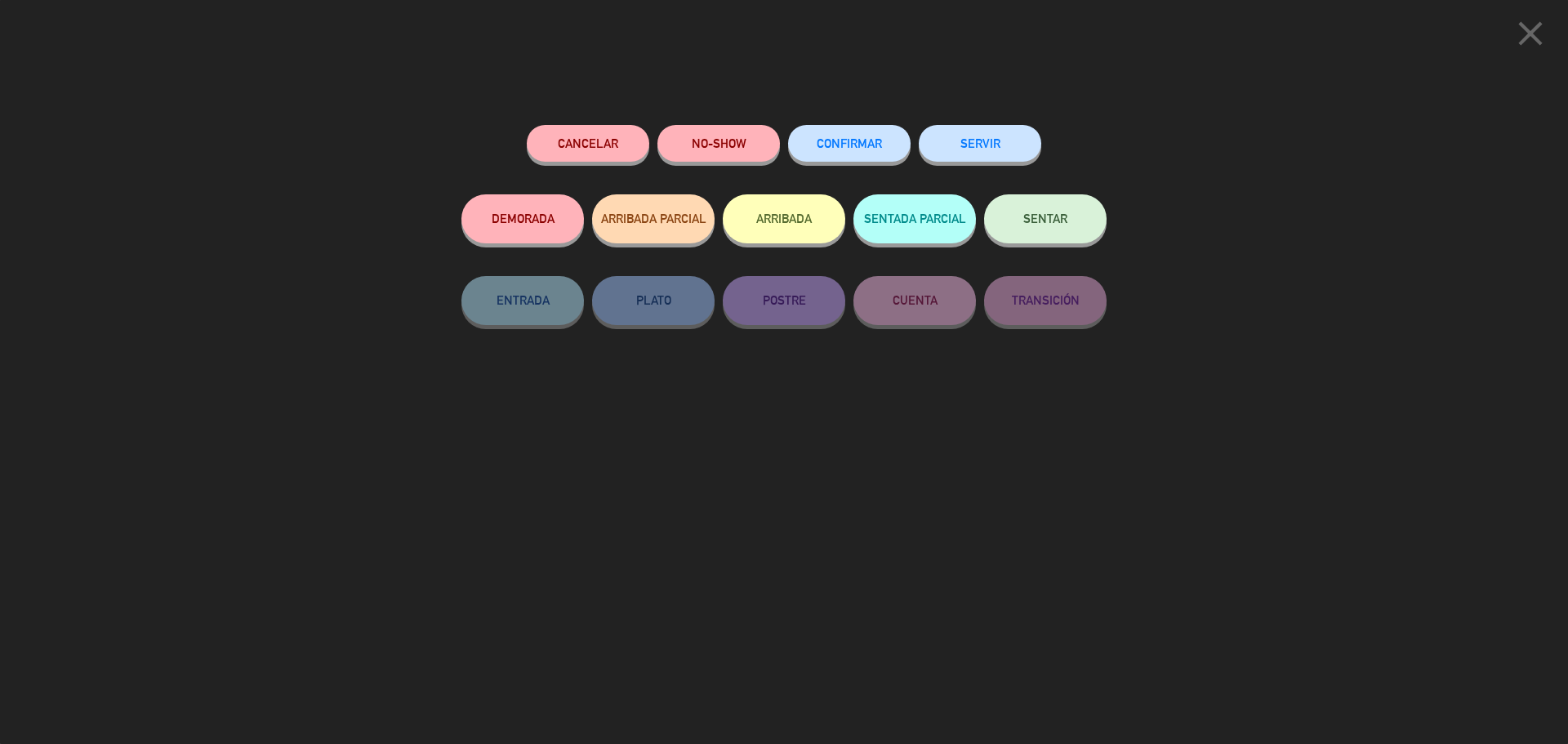
click at [845, 154] on button "CONFIRMAR" at bounding box center [849, 143] width 123 height 37
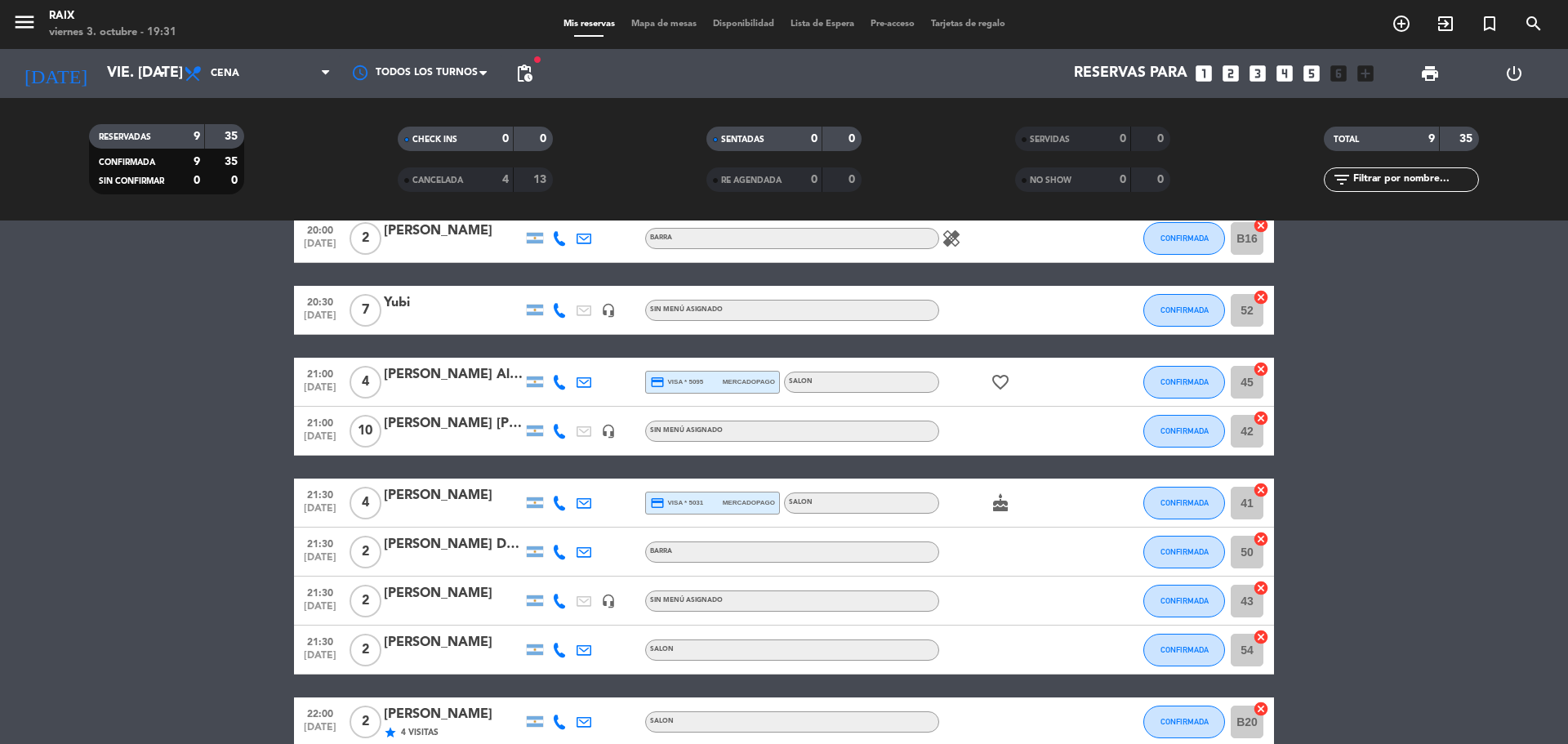
click at [642, 23] on span "Mapa de mesas" at bounding box center [663, 24] width 82 height 9
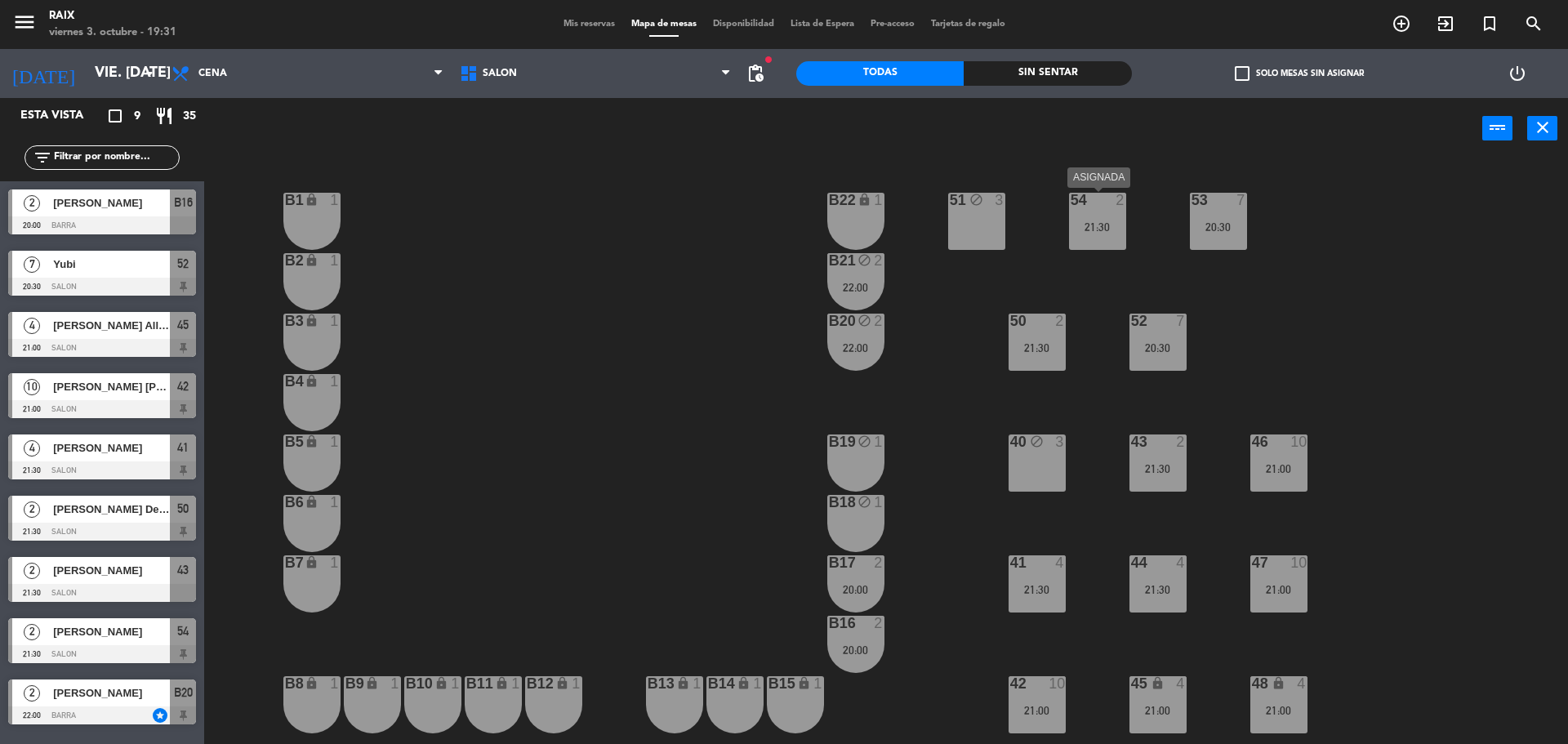
click at [1098, 212] on div "54 2 21:30" at bounding box center [1098, 221] width 58 height 57
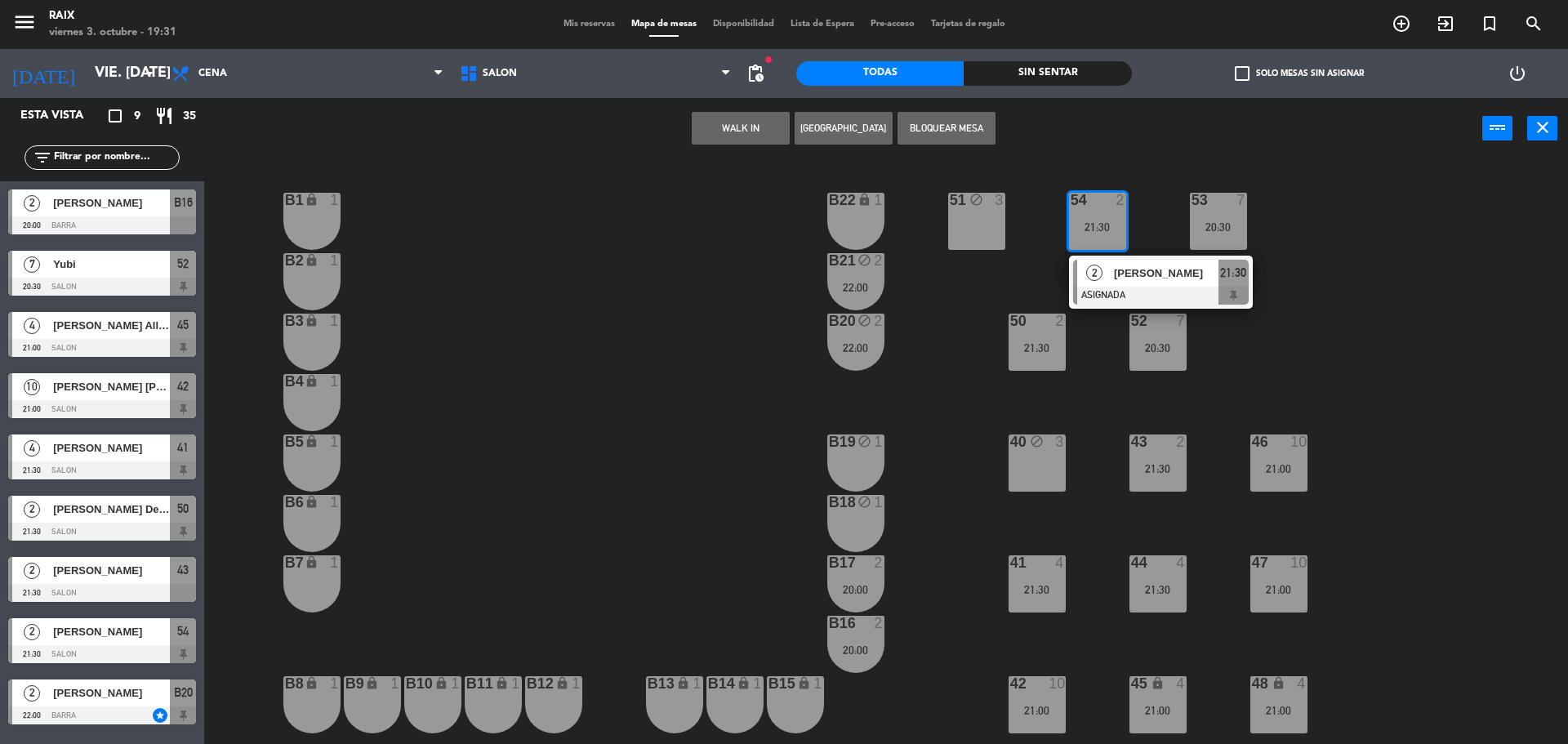
click at [1367, 329] on div "51 block 3 53 7 20:30 54 2 21:30 2 [PERSON_NAME] ASIGNADA 21:30 B1 lock 1 B22 l…" at bounding box center [893, 455] width 1348 height 584
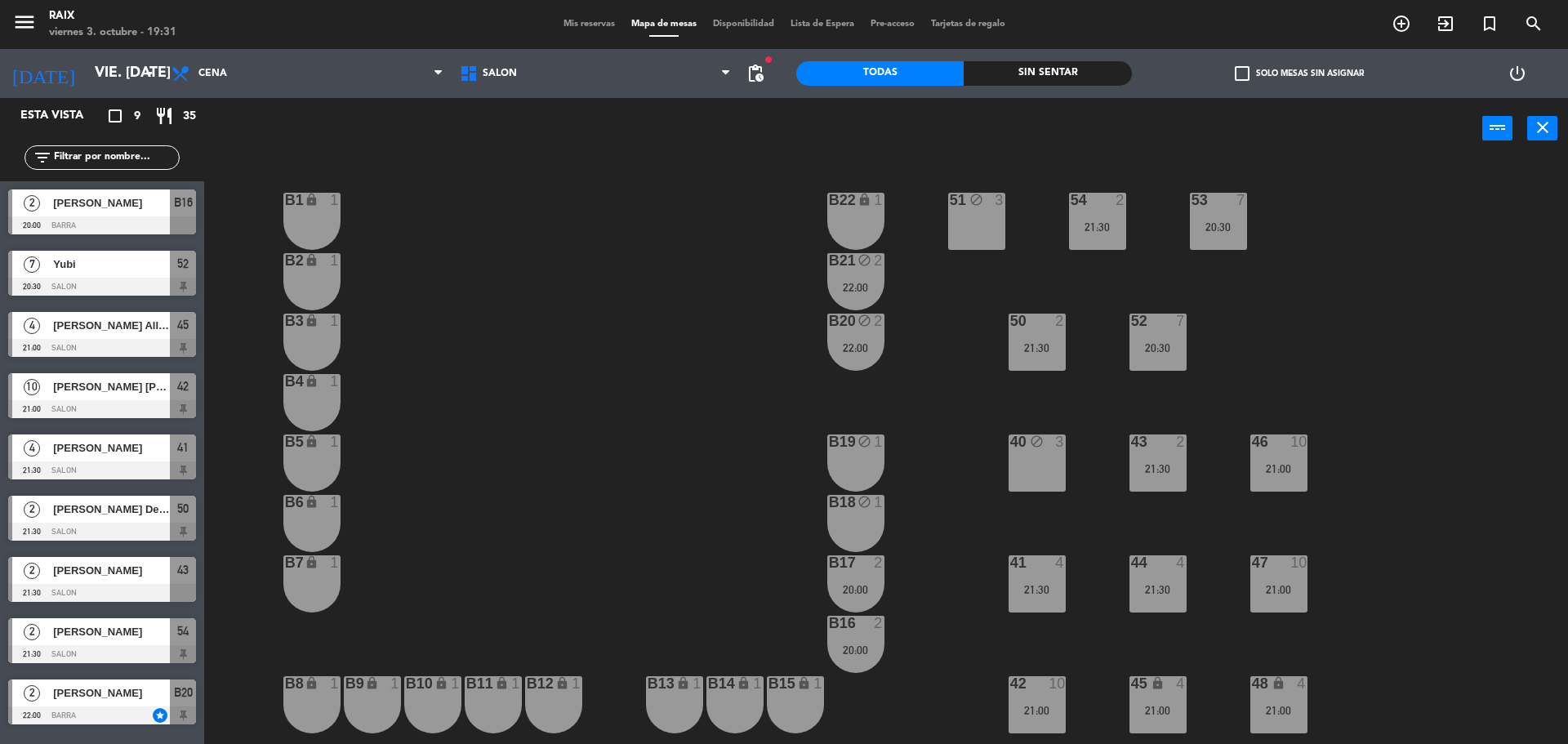
click at [1051, 336] on div "50 2 21:30" at bounding box center [1037, 342] width 58 height 57
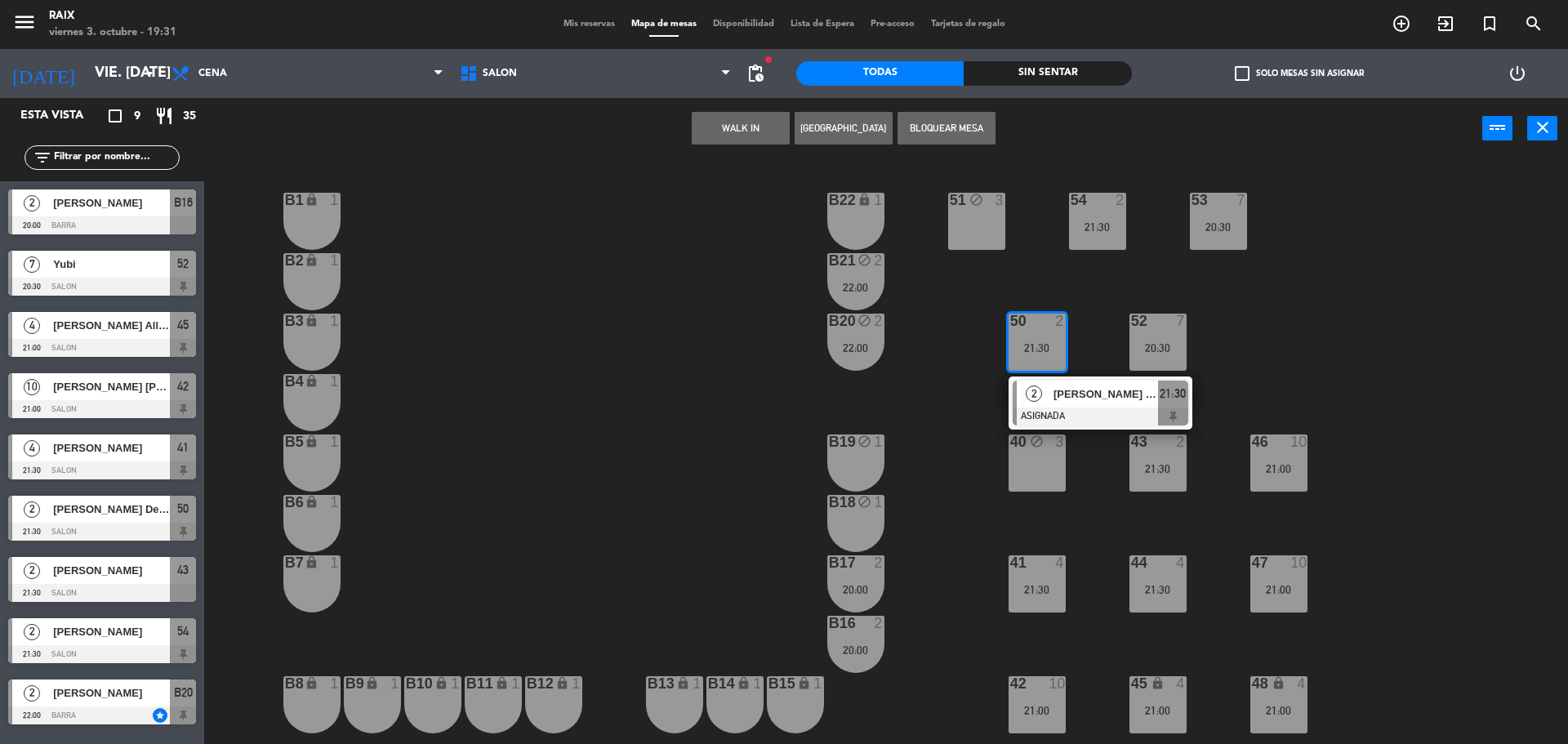
click at [1283, 331] on div "51 block 3 53 7 20:30 54 2 21:30 B1 lock 1 B22 lock 1 B2 lock 1 B21 block 2 22:…" at bounding box center [893, 455] width 1348 height 584
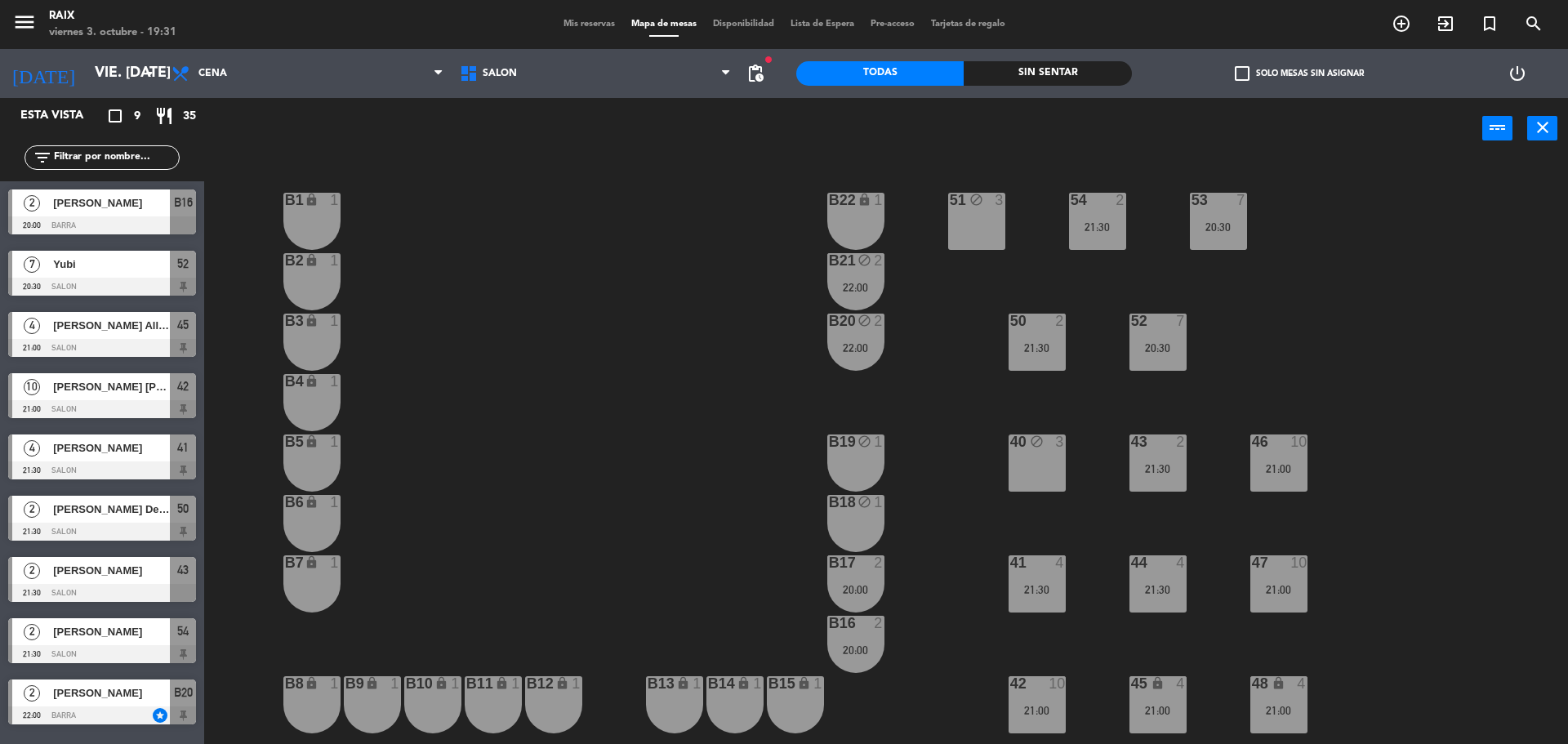
click at [1157, 591] on div "21:30" at bounding box center [1158, 589] width 58 height 11
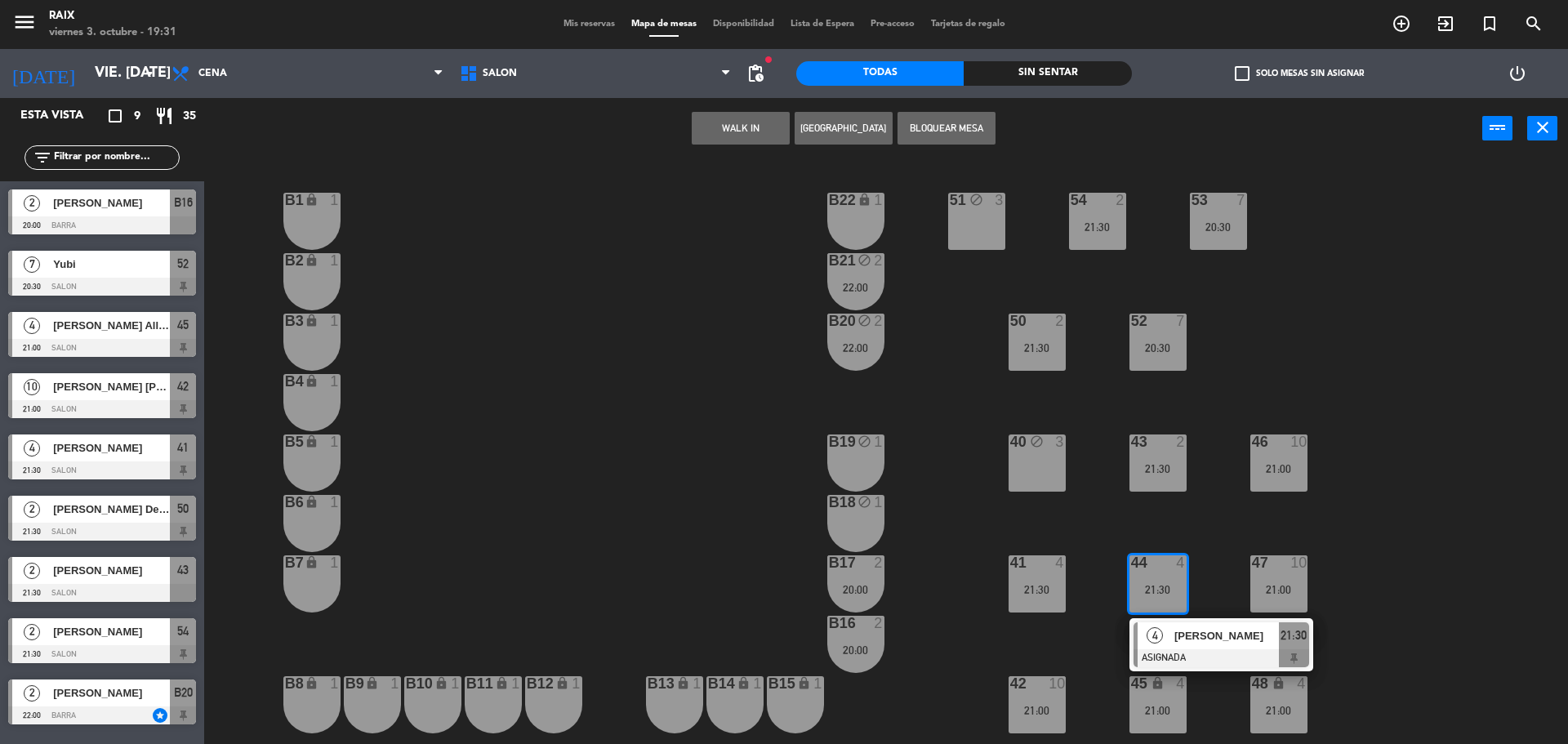
click at [1498, 489] on div "51 block 3 53 7 20:30 54 2 21:30 B1 lock 1 B22 lock 1 B2 lock 1 B21 block 2 22:…" at bounding box center [893, 455] width 1348 height 584
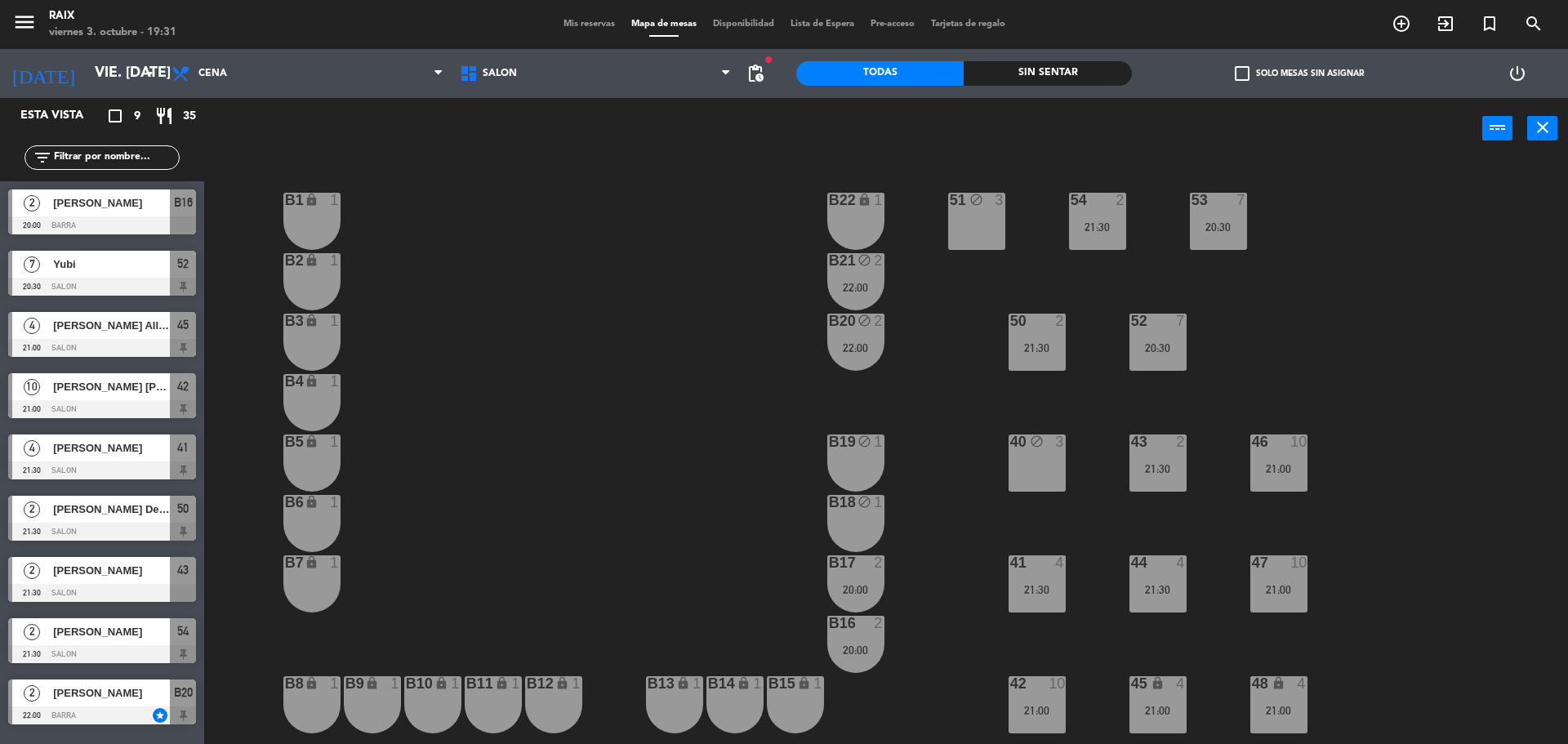
click at [1153, 472] on div "21:30" at bounding box center [1158, 469] width 58 height 11
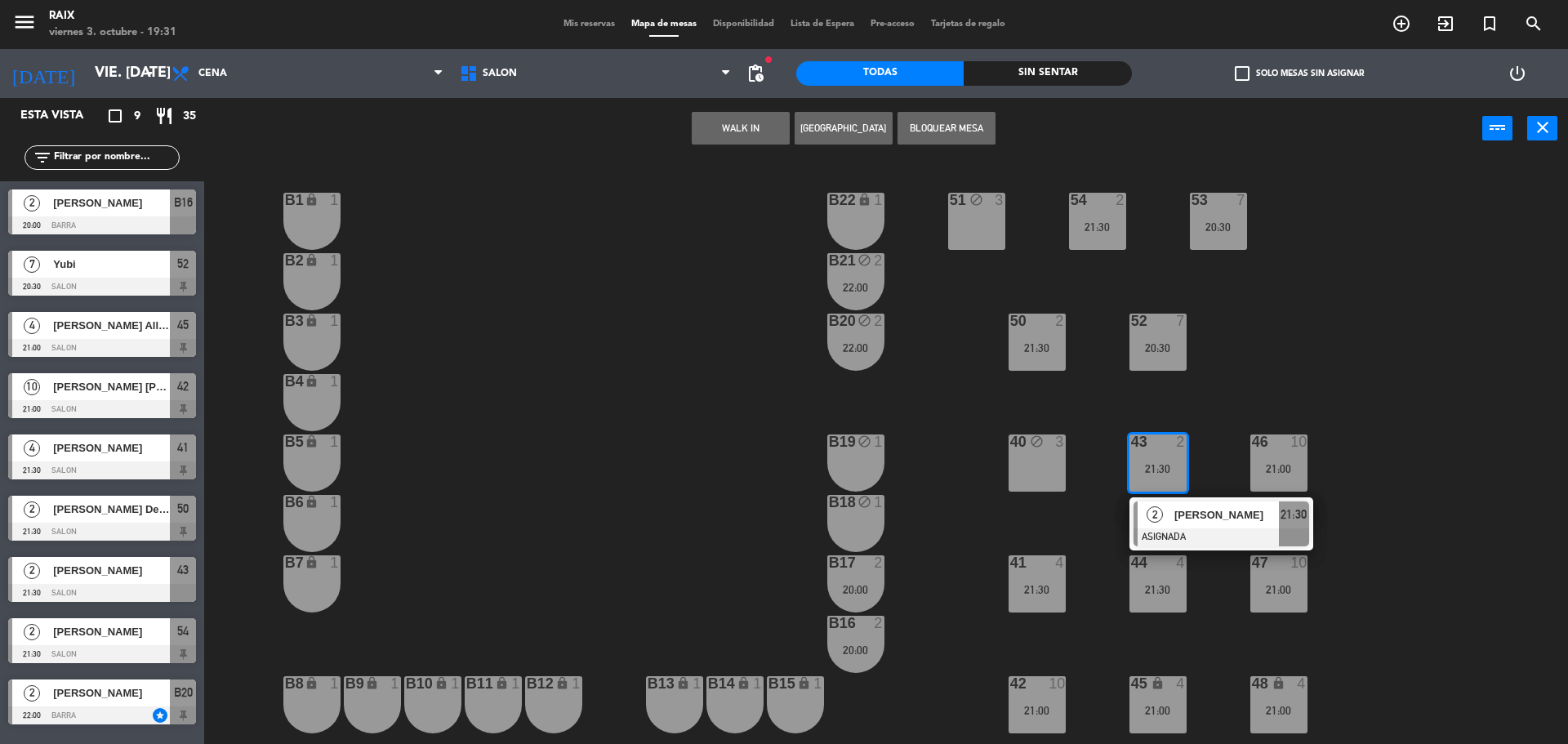
click at [1525, 427] on div "51 block 3 53 7 20:30 54 2 21:30 B1 lock 1 B22 lock 1 B2 lock 1 B21 block 2 22:…" at bounding box center [893, 455] width 1348 height 584
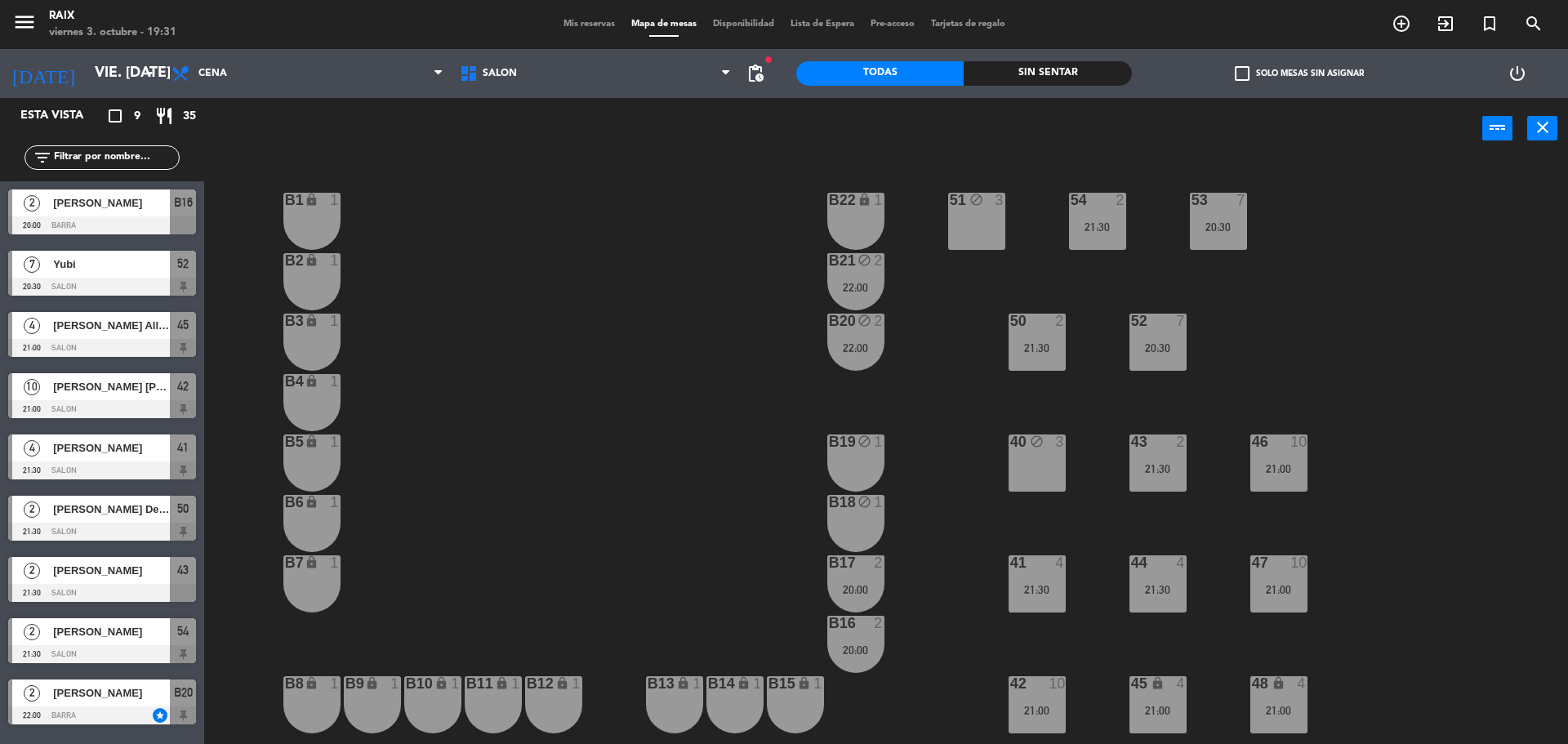
click at [985, 221] on div "51 block 3" at bounding box center [977, 221] width 58 height 57
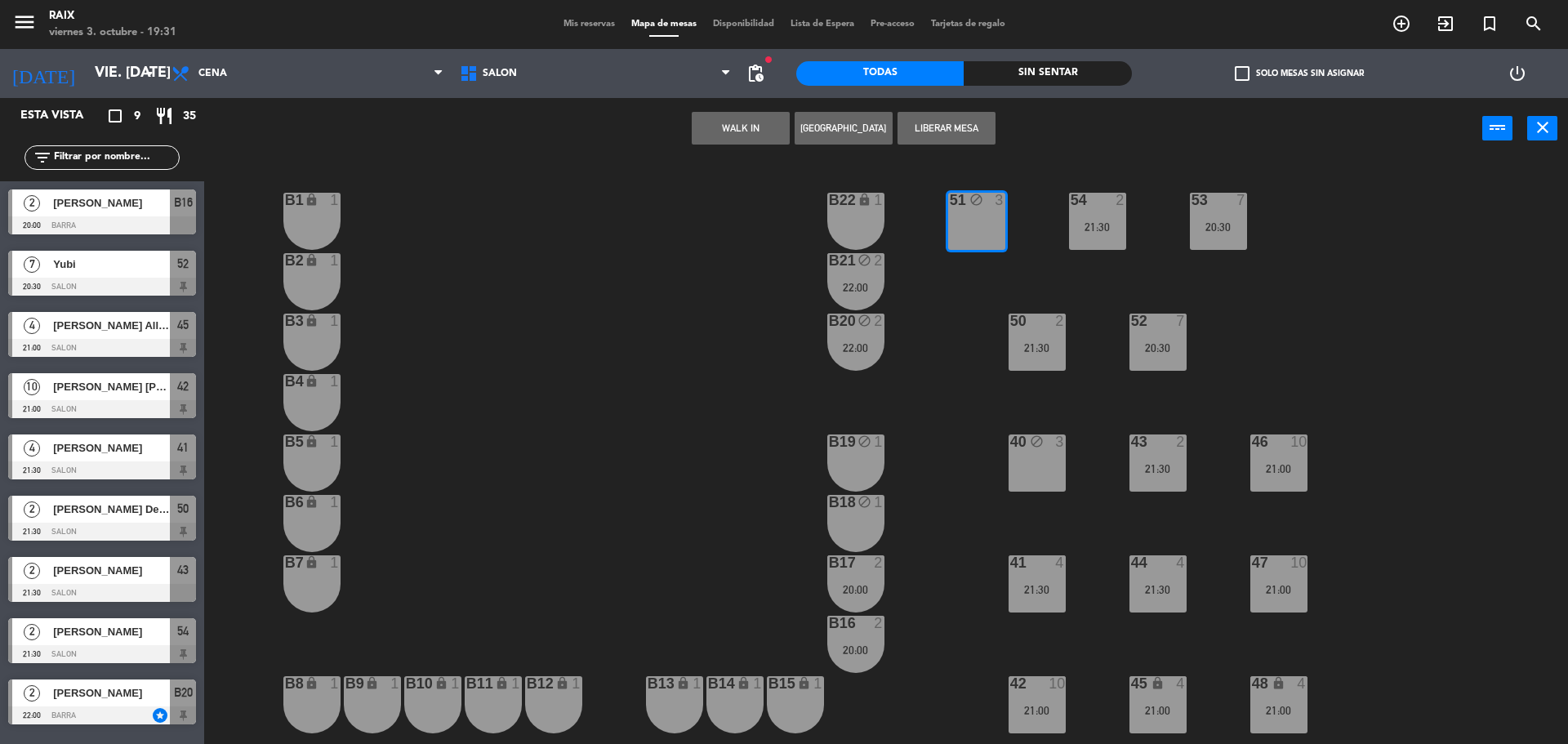
click at [953, 121] on button "Liberar Mesa" at bounding box center [947, 128] width 98 height 33
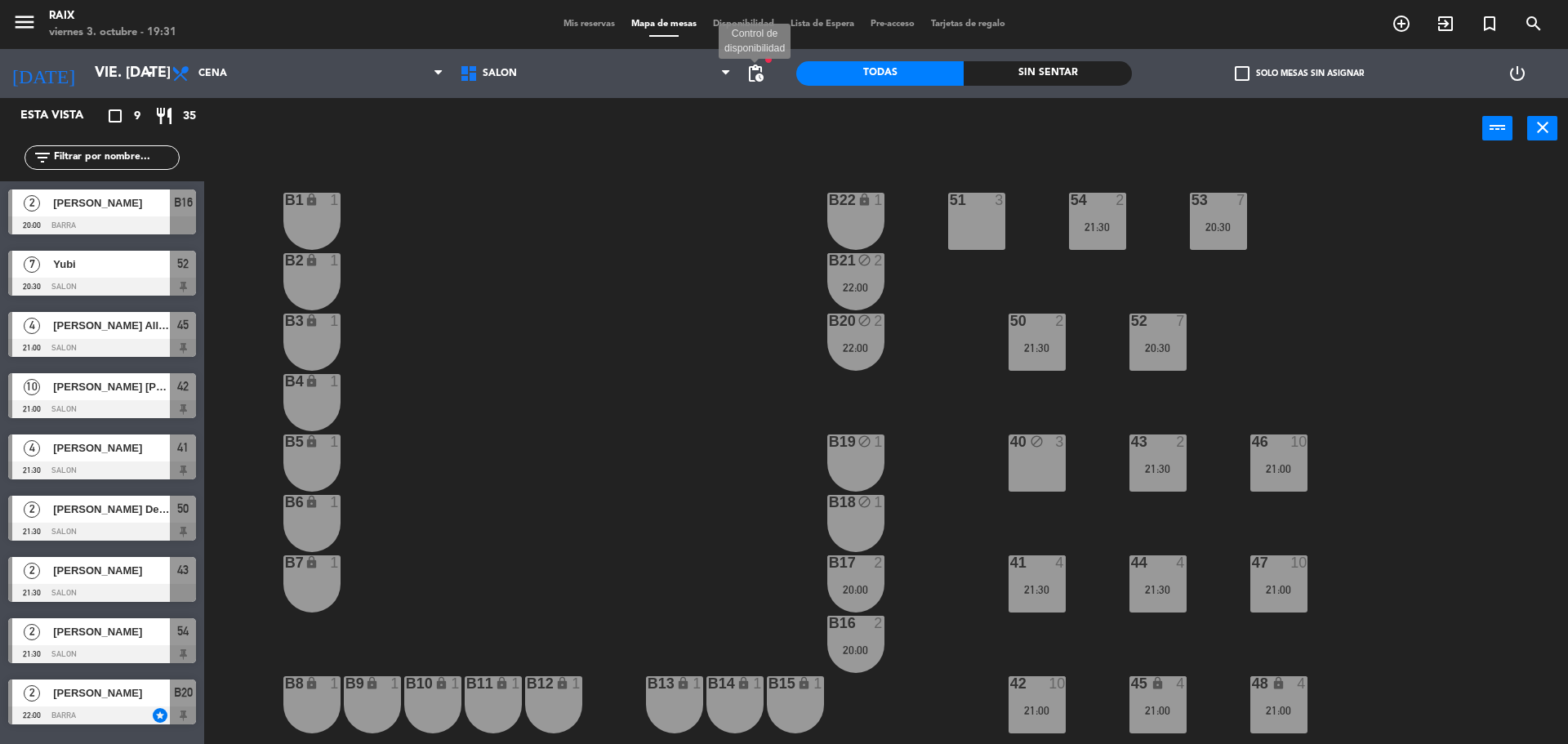
click at [753, 76] on span "pending_actions" at bounding box center [755, 73] width 20 height 20
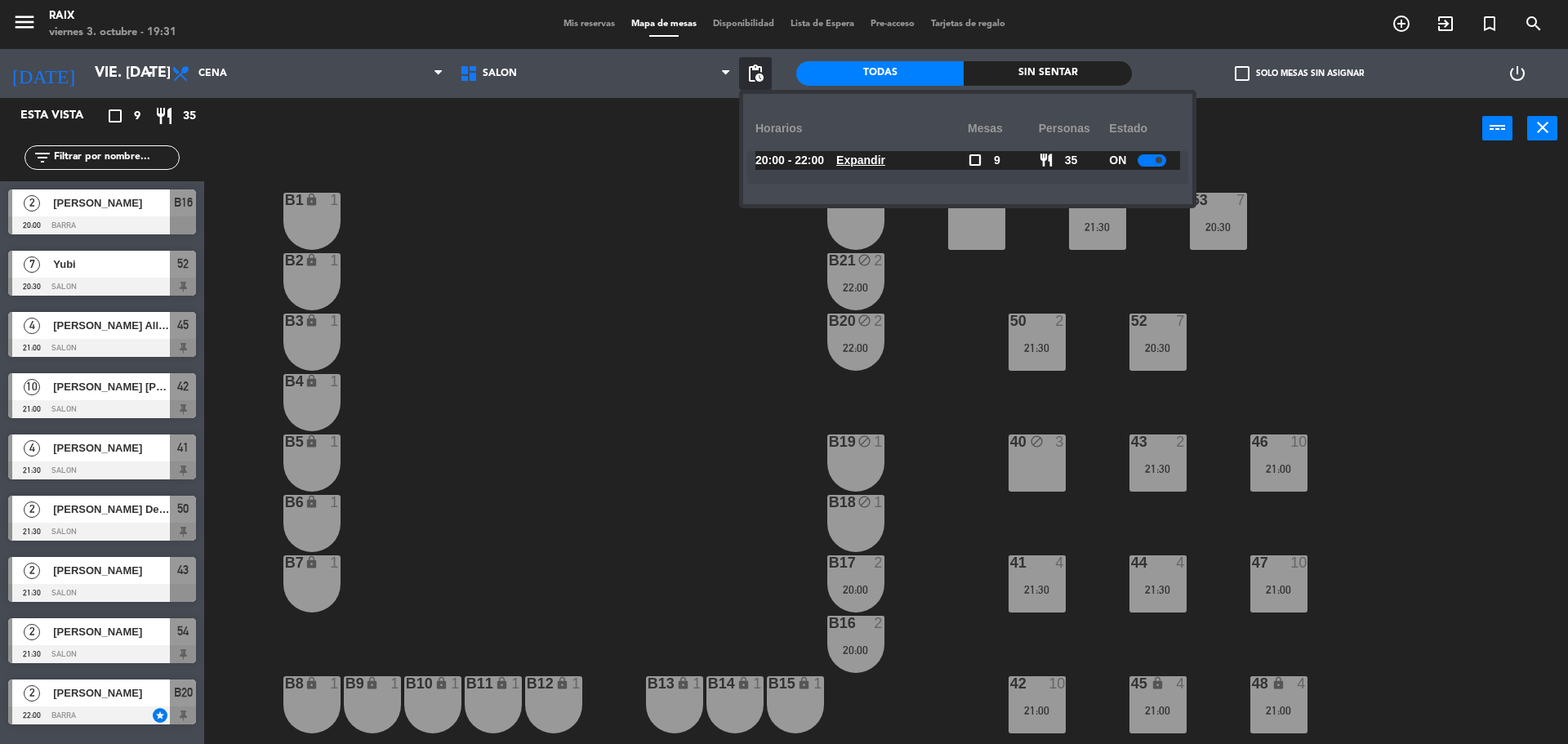
click at [908, 157] on div "20:00 - 22:00 Expandir" at bounding box center [861, 160] width 212 height 19
click at [905, 156] on div "20:00 - 22:00 Expandir" at bounding box center [861, 160] width 212 height 19
click at [885, 154] on u "Expandir" at bounding box center [860, 160] width 49 height 13
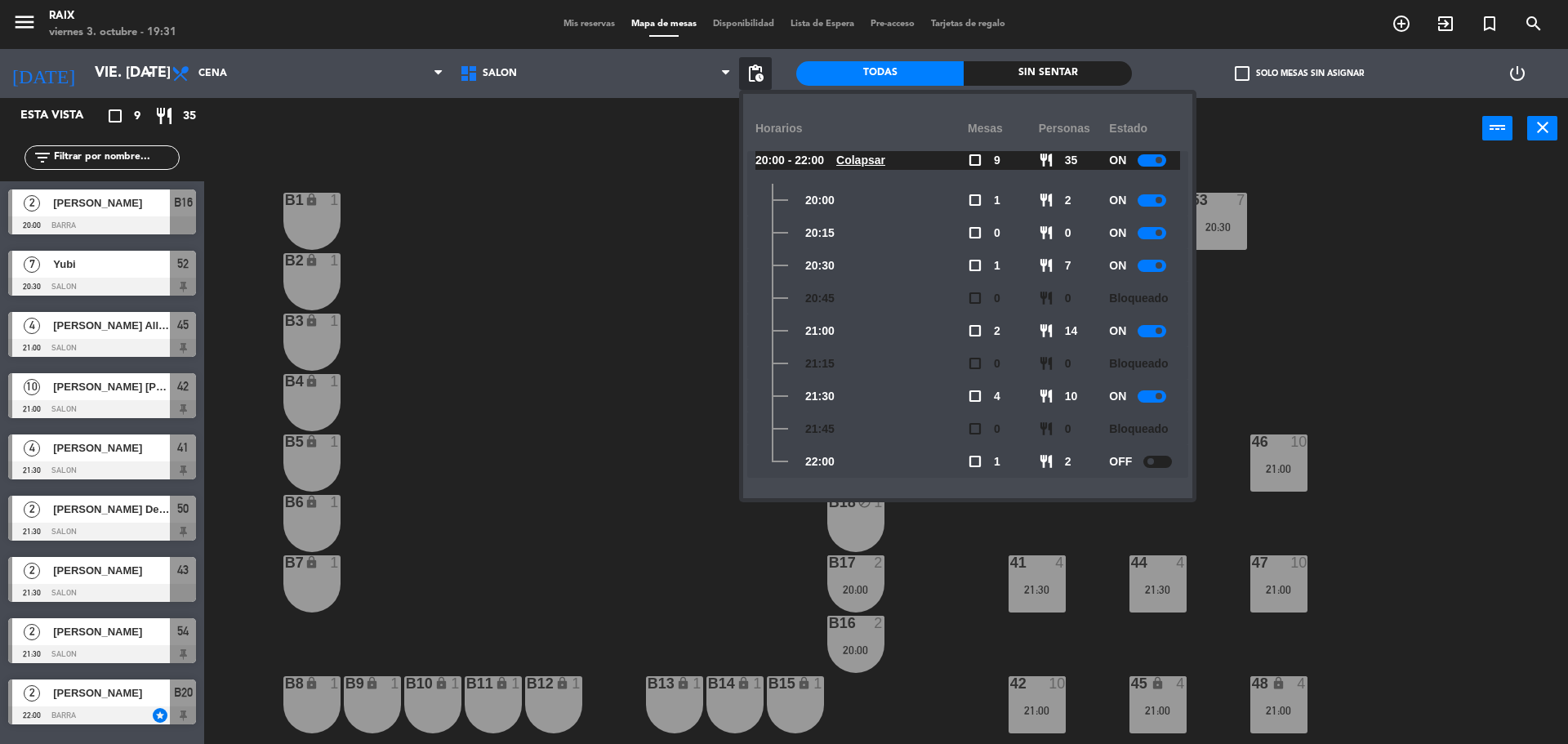
click at [1150, 399] on div at bounding box center [1151, 396] width 28 height 12
click at [1453, 319] on div "51 3 53 7 20:30 54 2 21:30 B1 lock 1 B22 lock 1 B2 lock 1 B21 block 2 22:00 50 …" at bounding box center [893, 455] width 1348 height 584
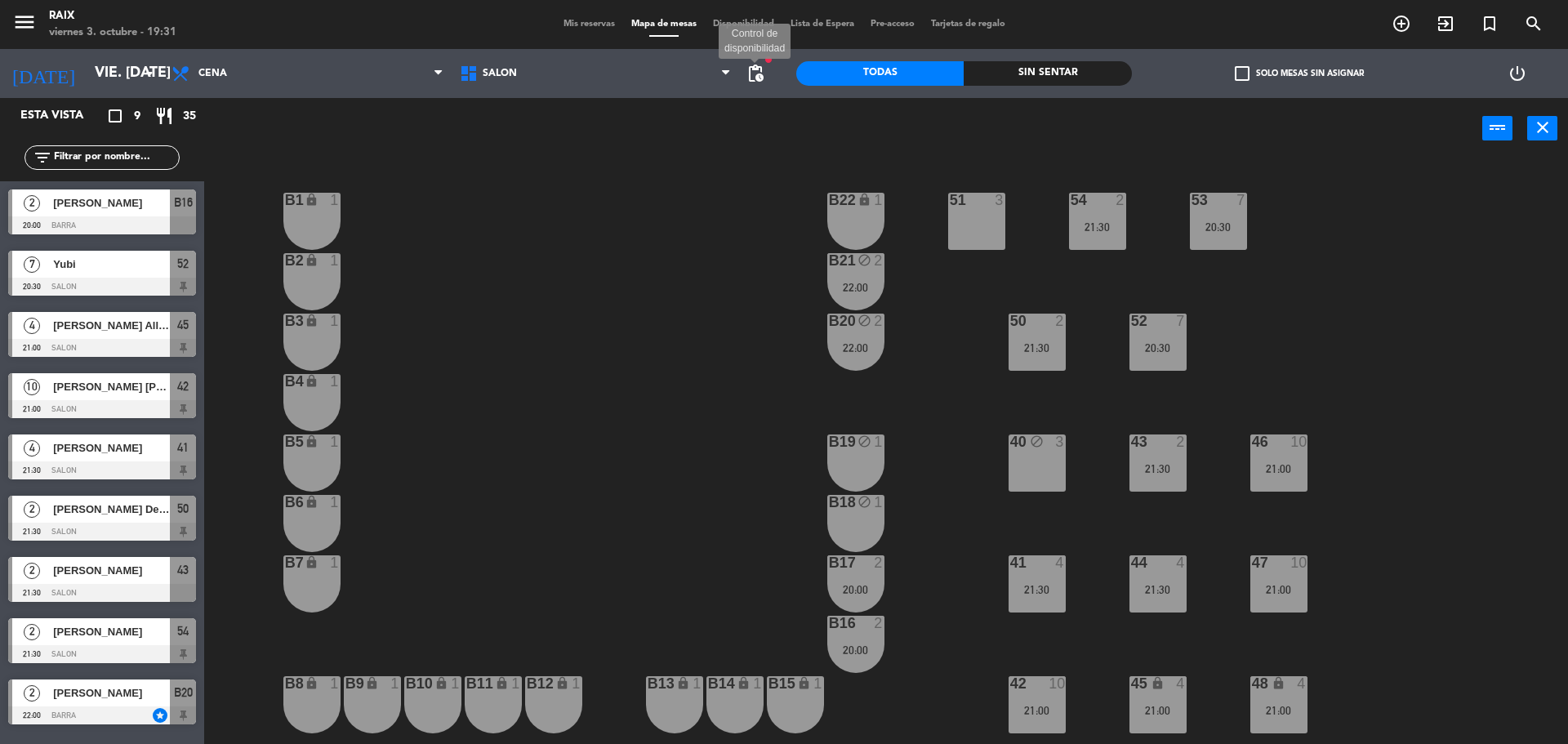
click at [748, 78] on span "pending_actions" at bounding box center [755, 73] width 20 height 20
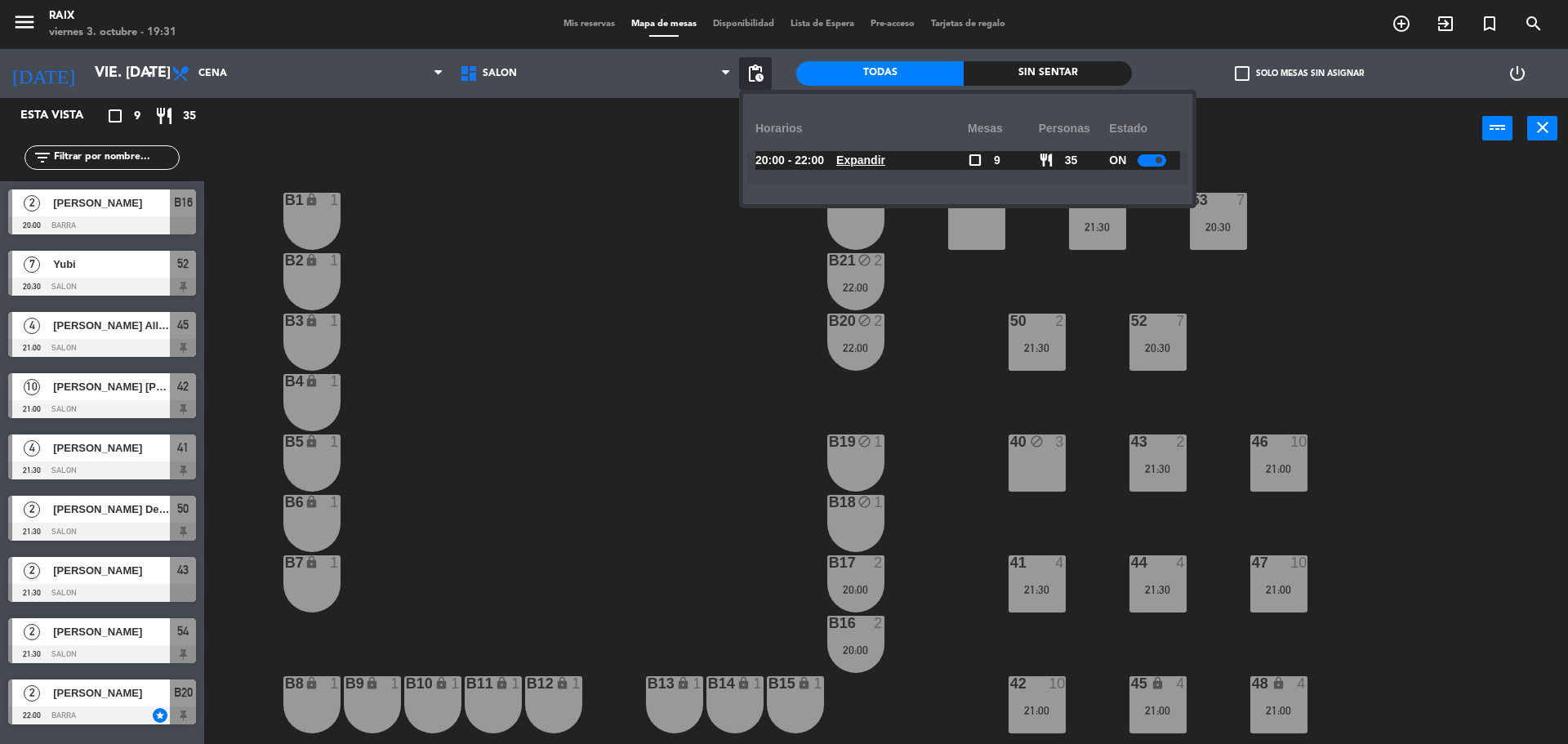
click at [845, 159] on div "20:00 - 22:00 Expandir" at bounding box center [861, 160] width 212 height 19
click at [1377, 312] on div "51 3 53 7 20:30 54 2 21:30 B1 lock 1 B22 lock 1 B2 lock 1 B21 block 2 22:00 50 …" at bounding box center [893, 455] width 1348 height 584
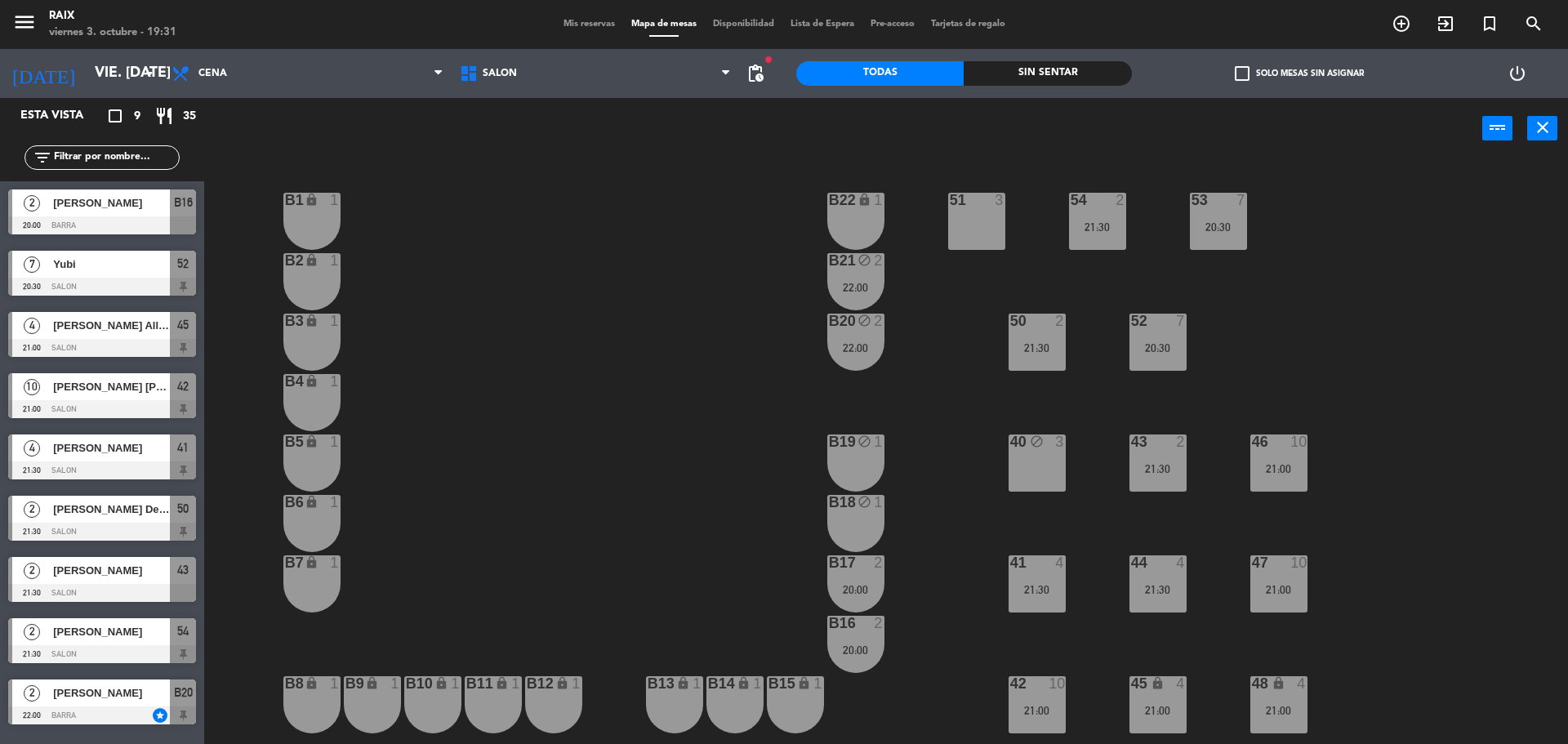
click at [576, 26] on span "Mis reservas" at bounding box center [589, 24] width 68 height 9
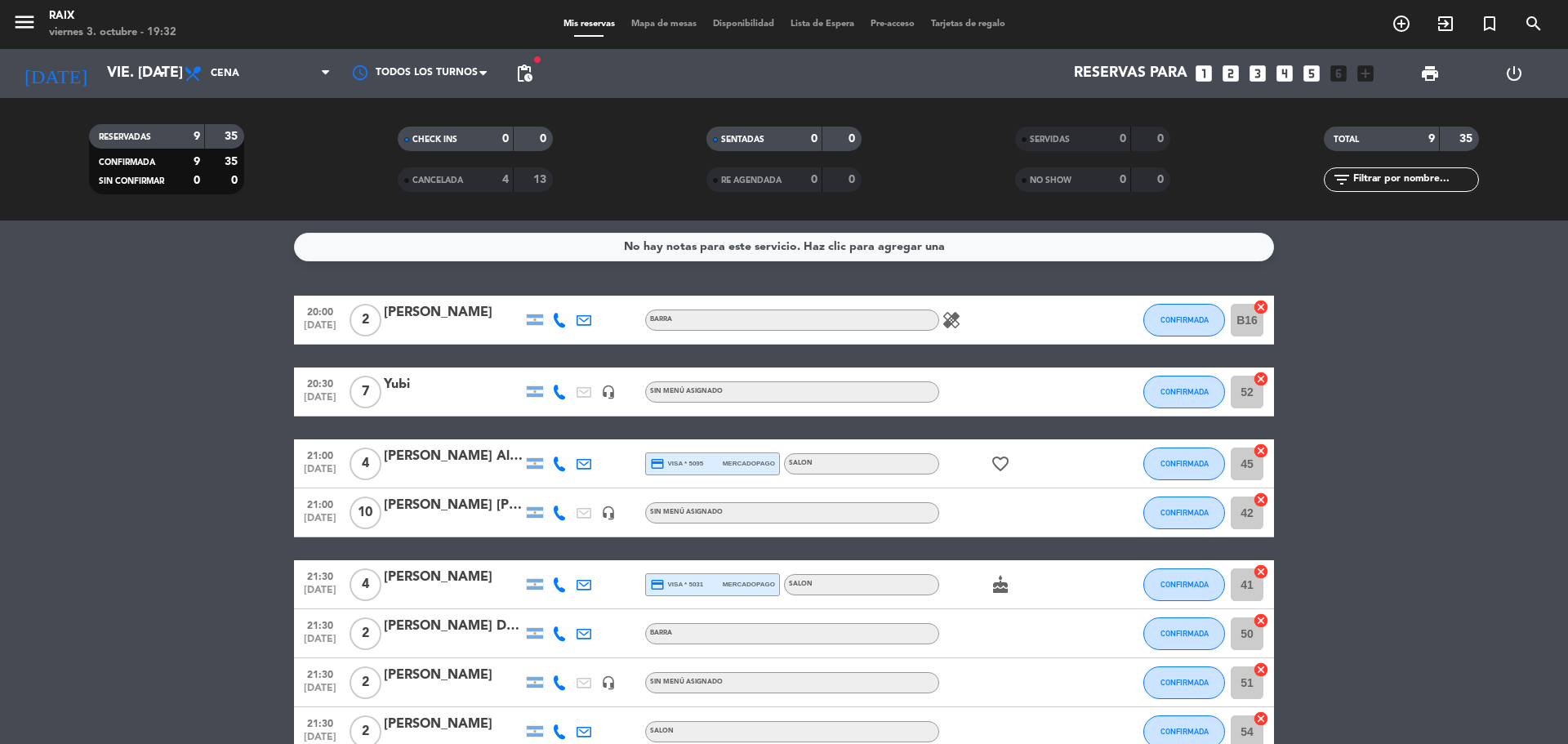
click at [93, 513] on bookings-row "20:00 [DATE] 2 [PERSON_NAME] BARRA healing CONFIRMADA B16 cancel 20:30 [DATE] 7…" at bounding box center [784, 561] width 1568 height 532
click at [1, 427] on bookings-row "20:00 [DATE] 2 [PERSON_NAME] BARRA healing CONFIRMADA B16 cancel 20:30 [DATE] 7…" at bounding box center [784, 561] width 1568 height 532
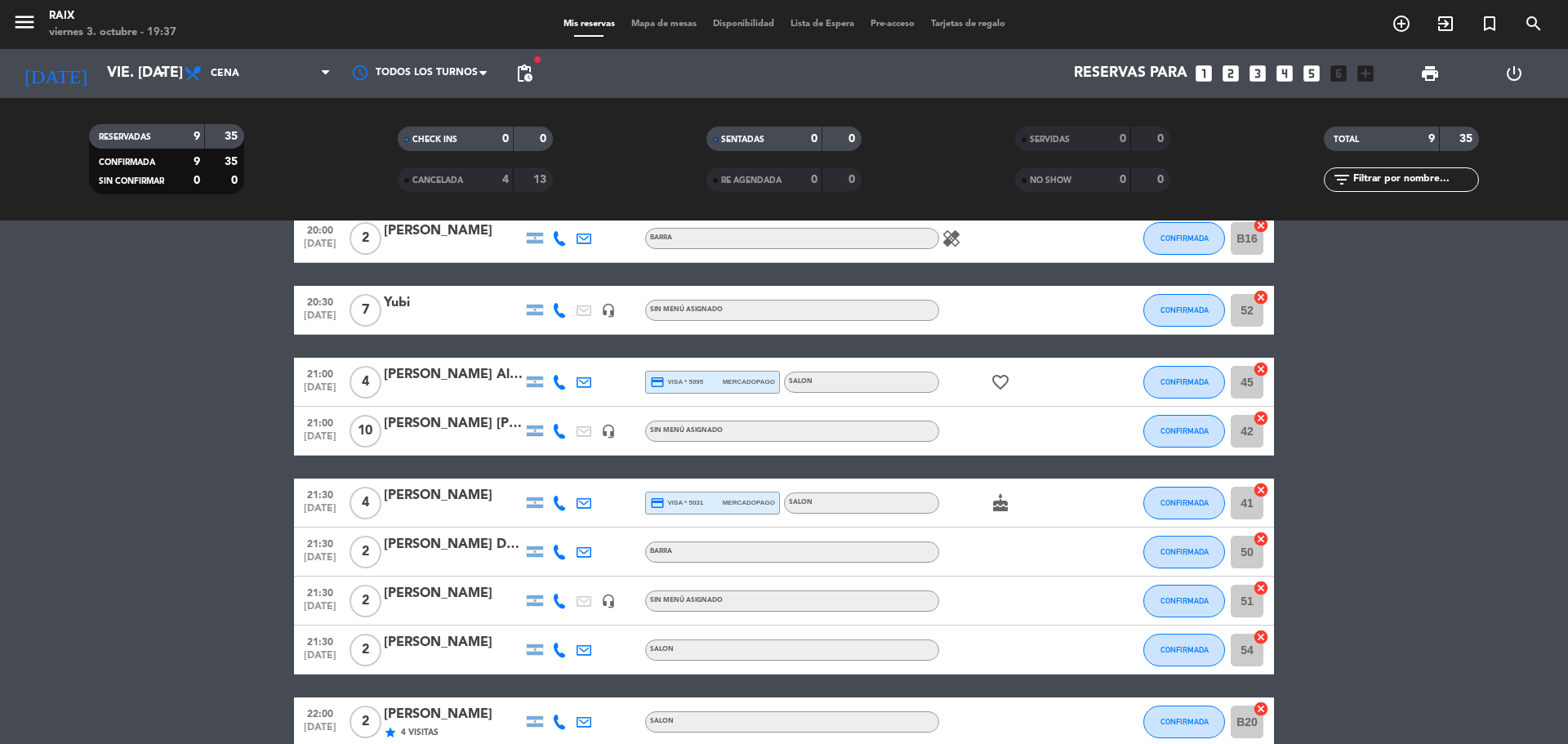
click at [662, 13] on div "menu RAIX viernes 3. octubre - 19:37 Mis reservas Mapa de mesas Disponibilidad …" at bounding box center [784, 24] width 1568 height 49
click at [662, 21] on span "Mapa de mesas" at bounding box center [663, 24] width 82 height 9
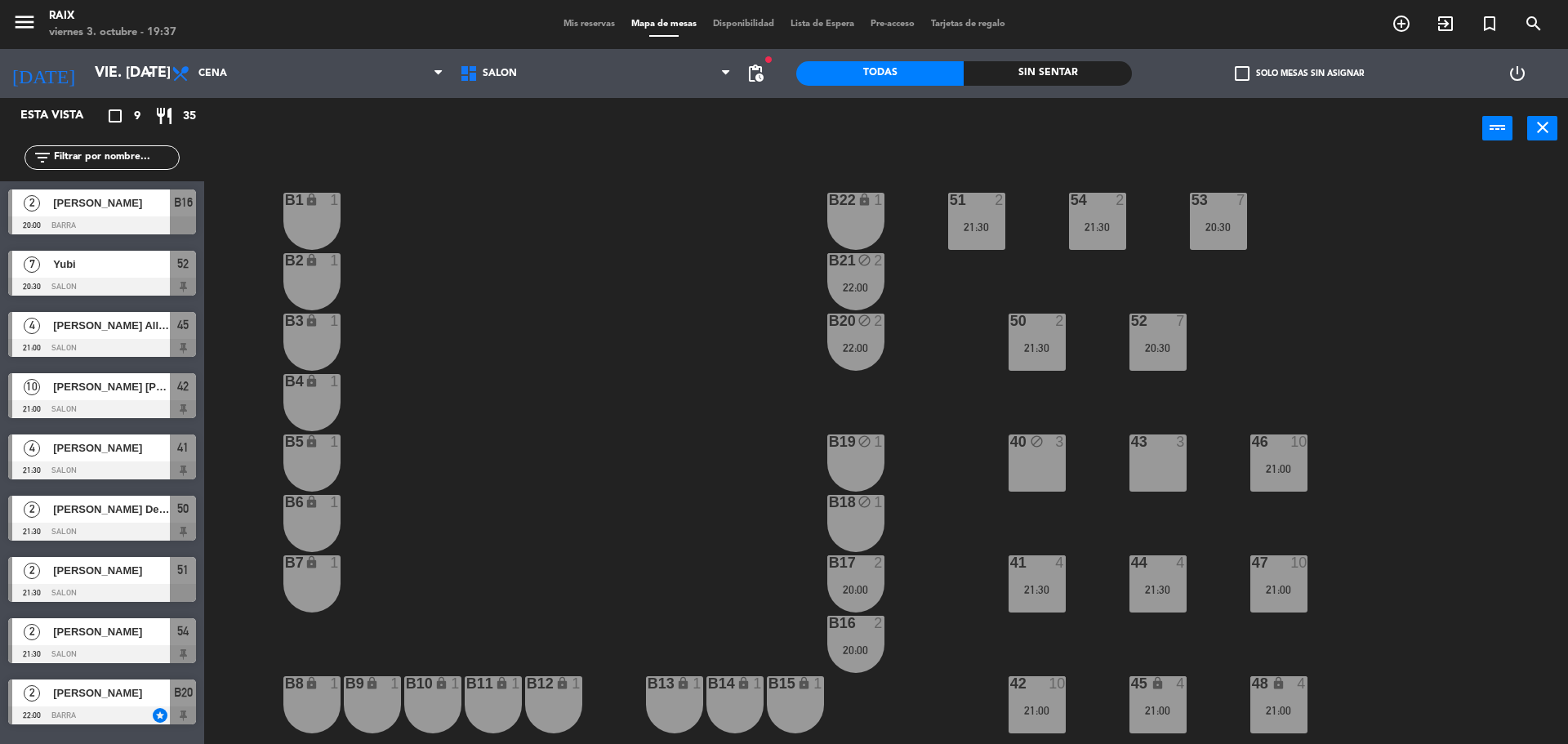
click at [662, 409] on div "51 2 21:30 53 7 20:30 54 2 21:30 B1 lock 1 B22 lock 1 B2 lock 1 B21 block 2 22:…" at bounding box center [893, 455] width 1348 height 584
click at [986, 220] on div "51 2 21:30" at bounding box center [977, 221] width 58 height 57
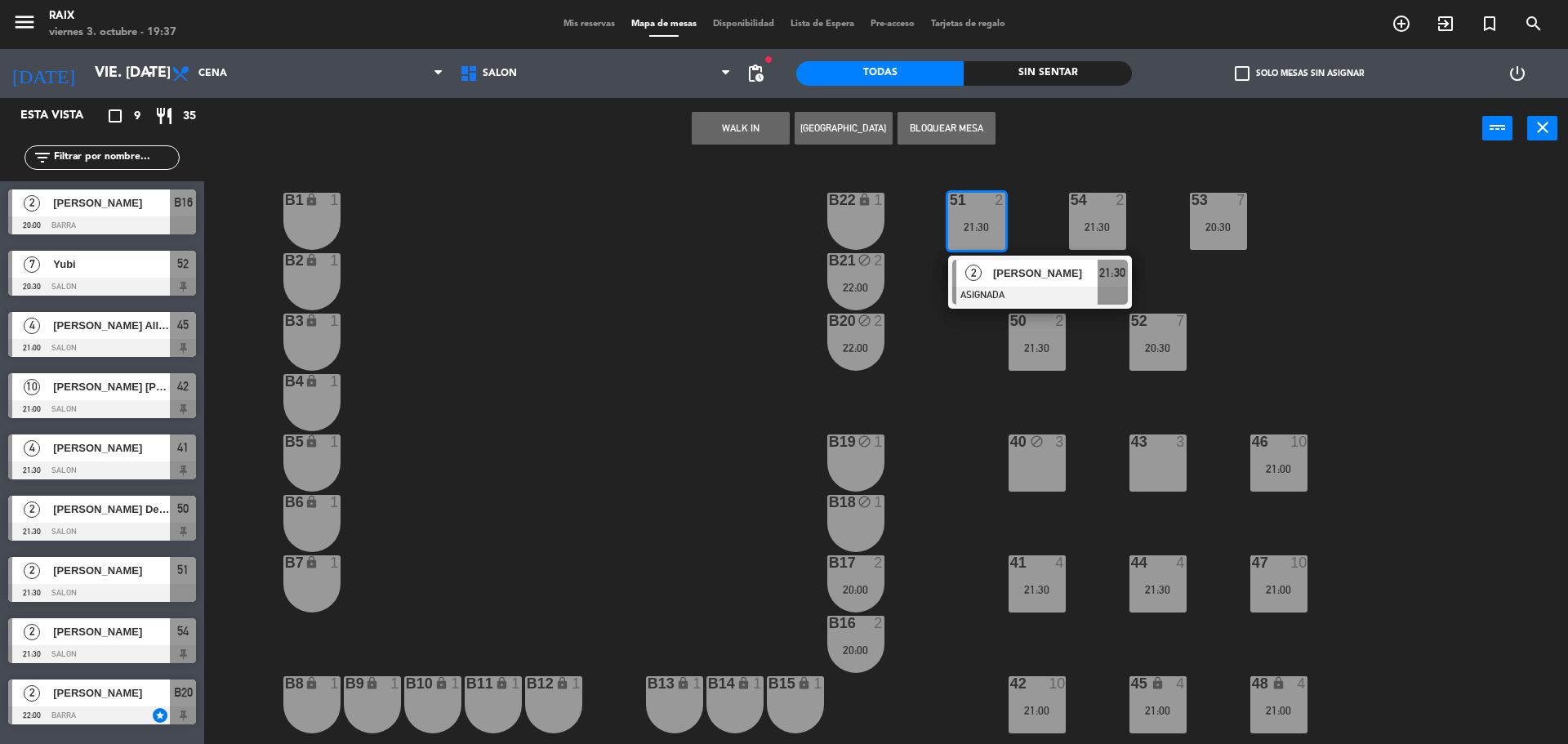
click at [1149, 449] on div "43 3" at bounding box center [1158, 442] width 58 height 16
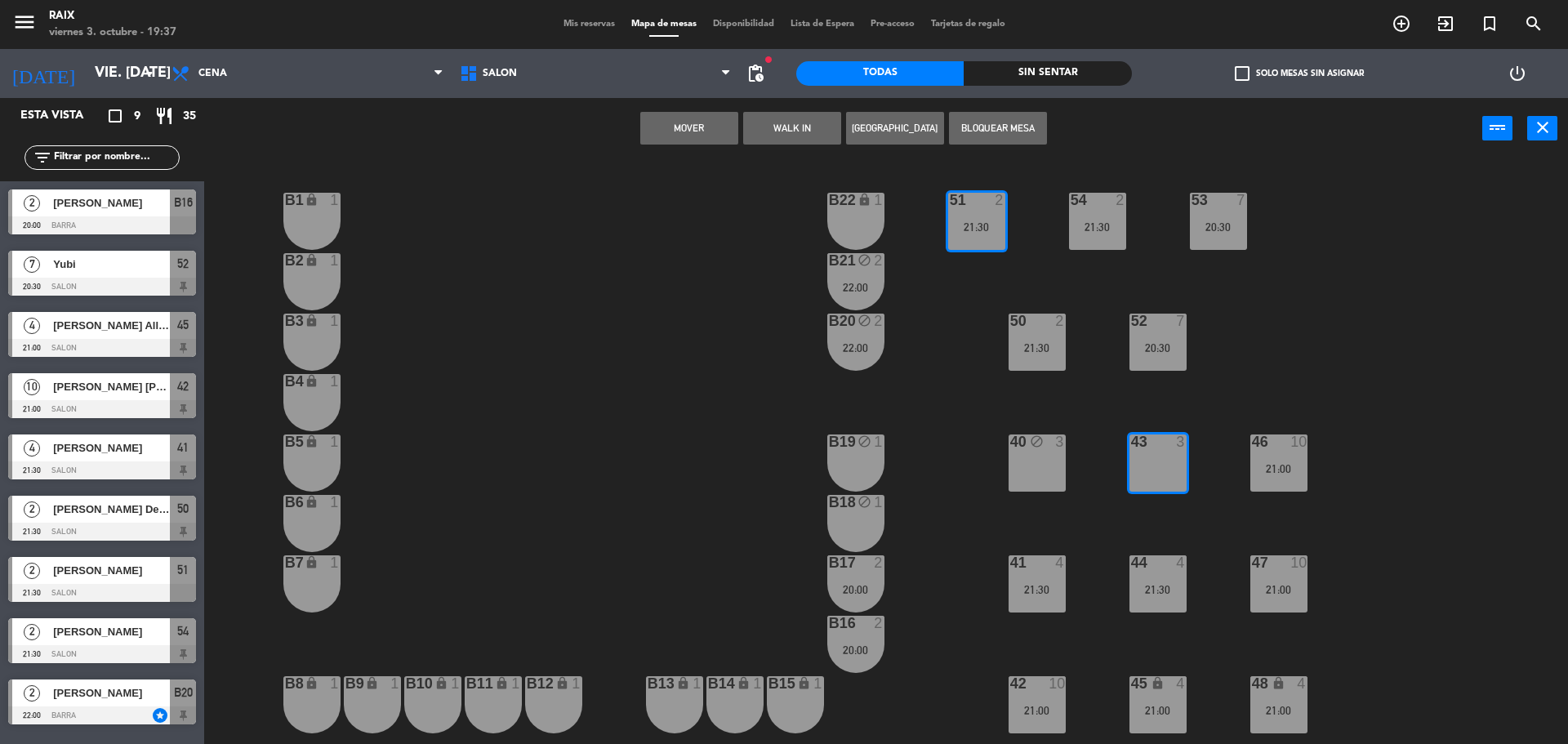
click at [681, 135] on button "Mover" at bounding box center [689, 128] width 98 height 33
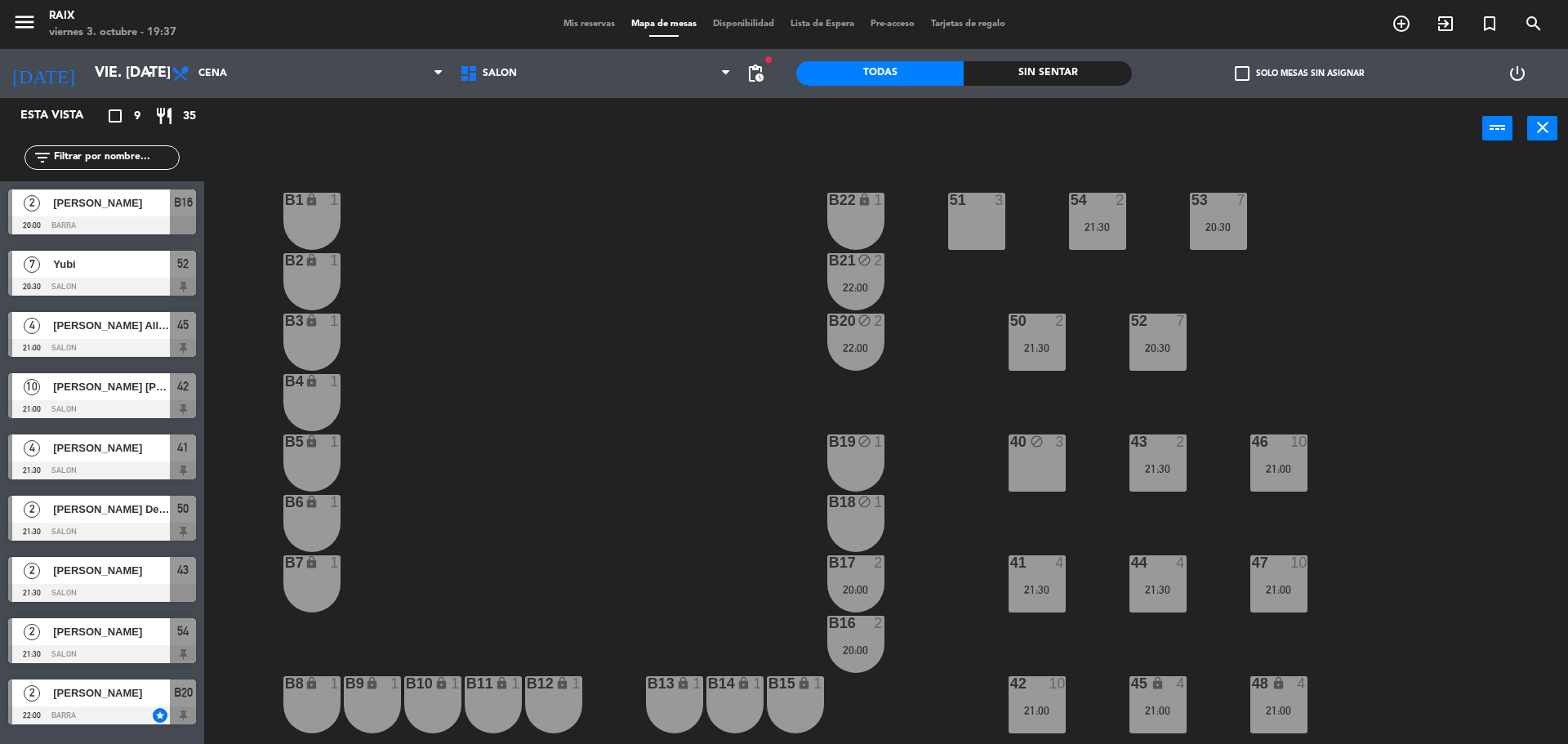
click at [1032, 466] on div "40 block 3" at bounding box center [1037, 463] width 58 height 57
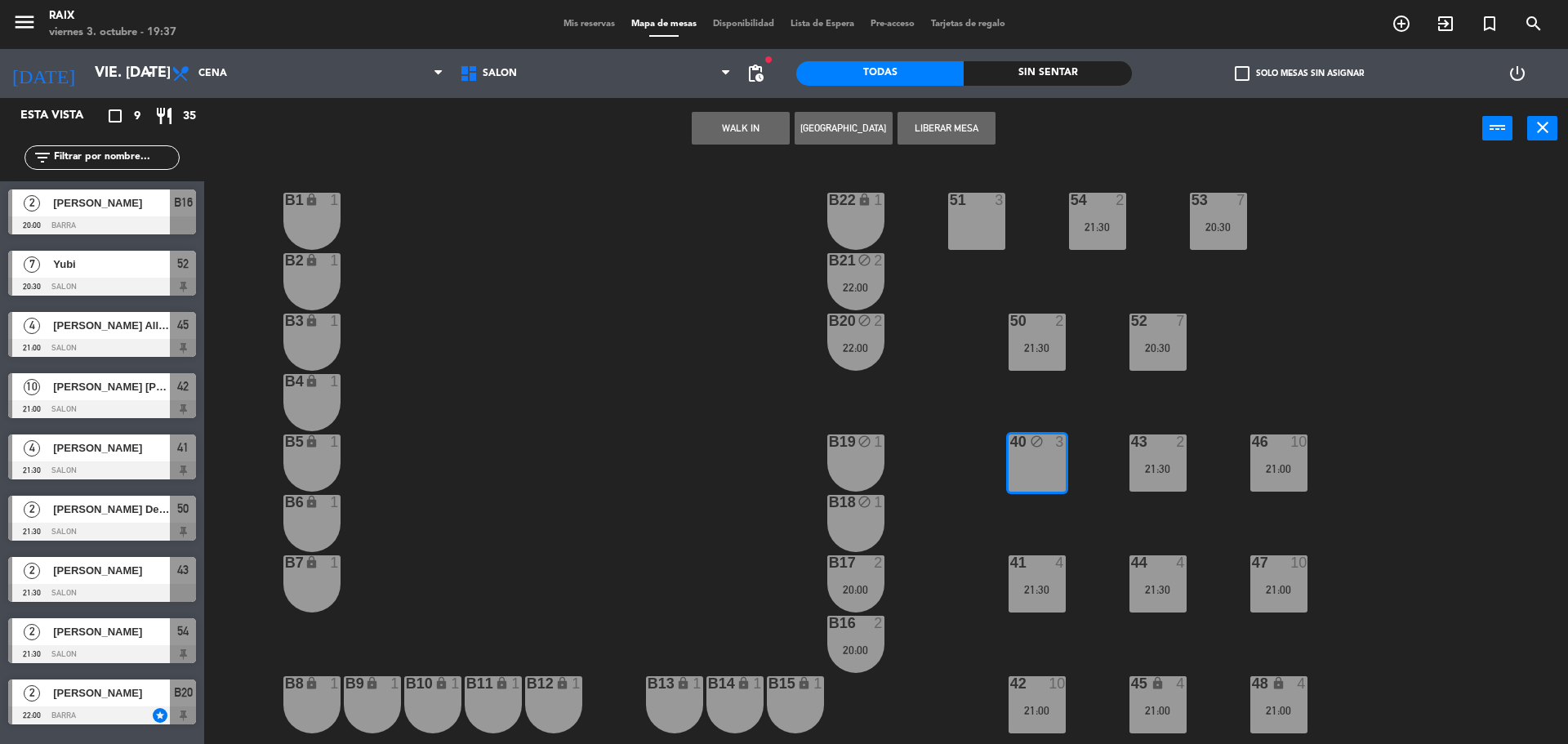
click at [923, 130] on button "Liberar Mesa" at bounding box center [947, 128] width 98 height 33
